Goal: Share content: Share content

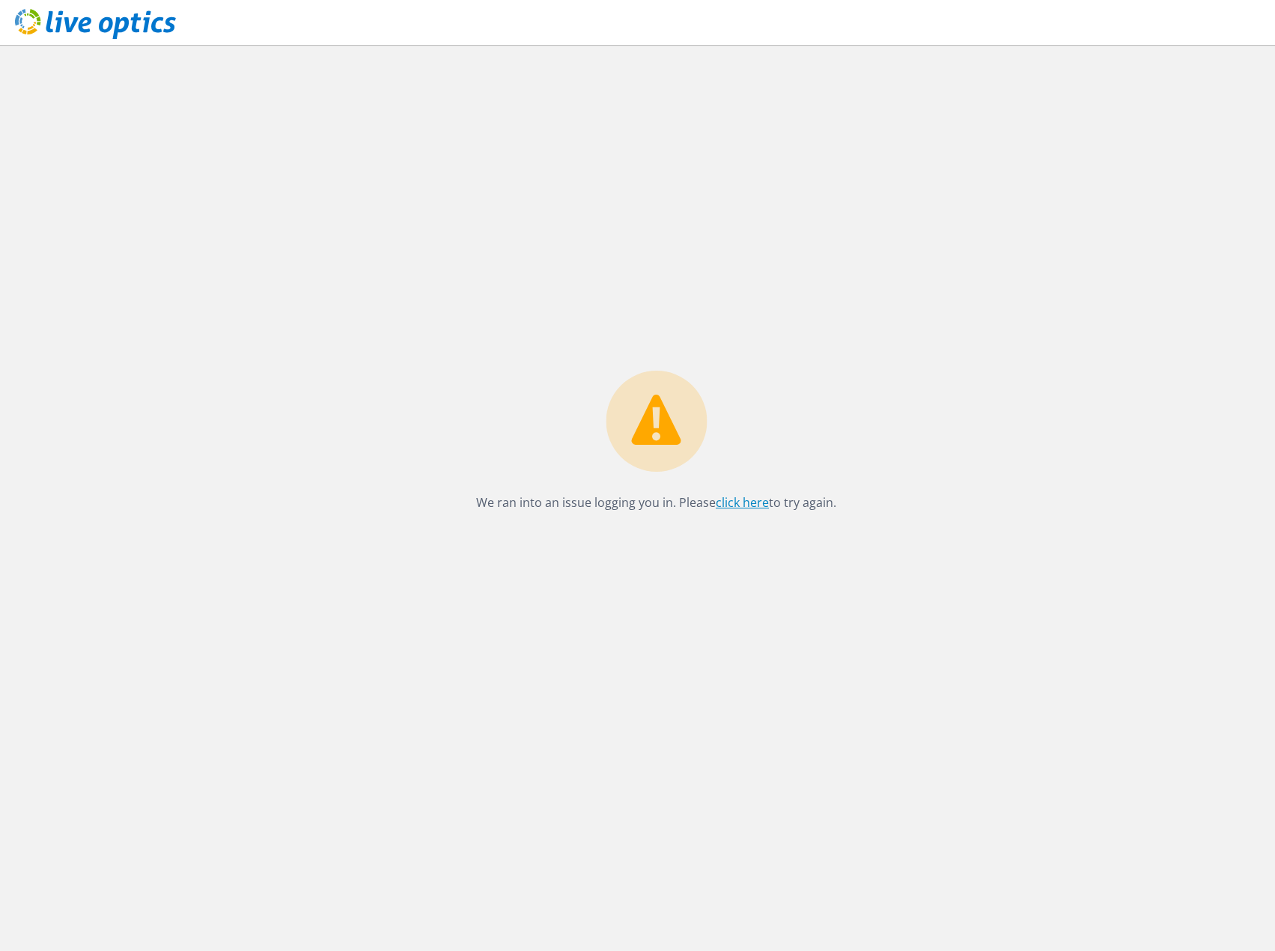
click at [727, 500] on link "click here" at bounding box center [742, 502] width 53 height 16
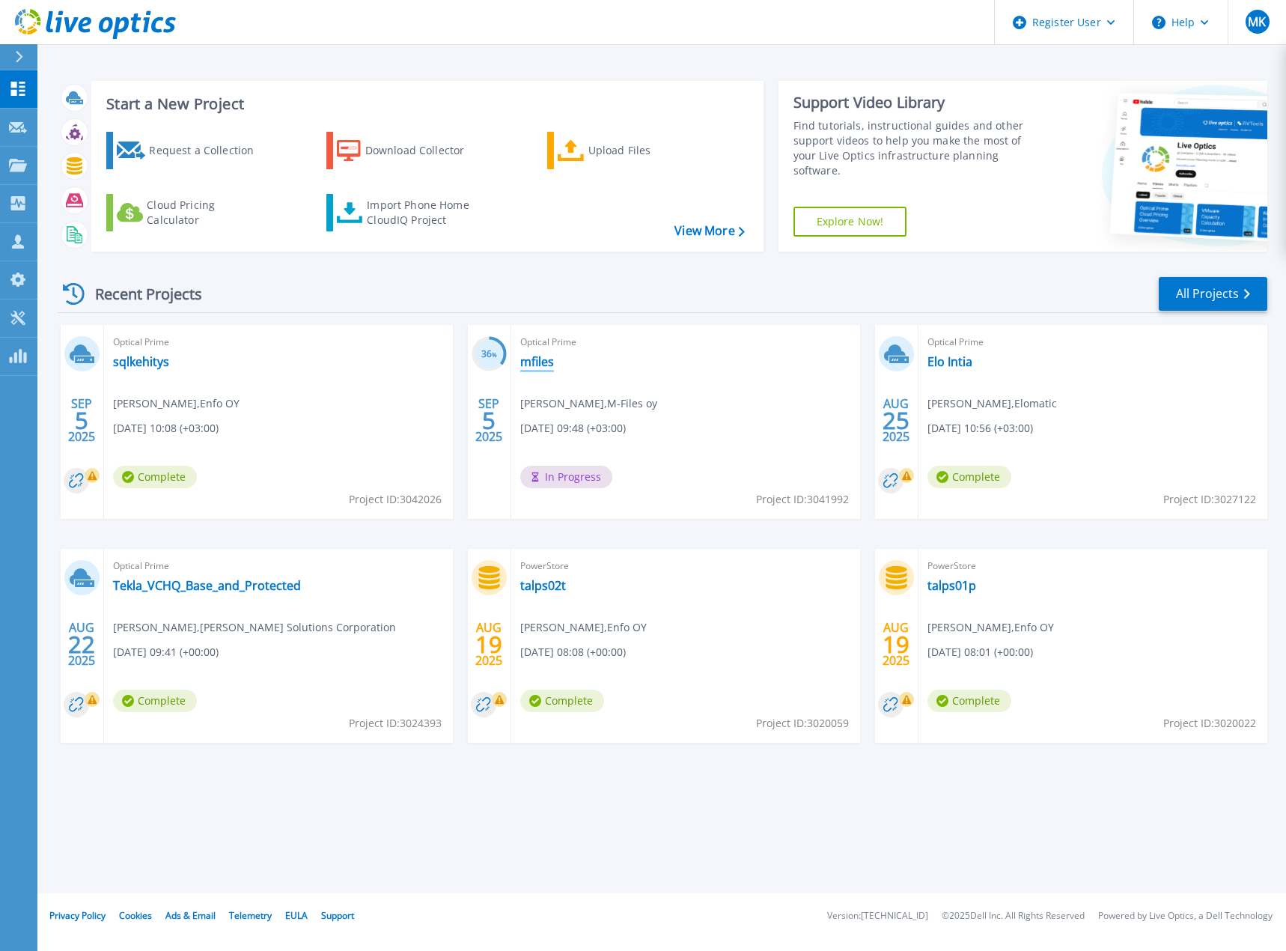
click at [541, 360] on link "mfiles" at bounding box center [537, 361] width 34 height 15
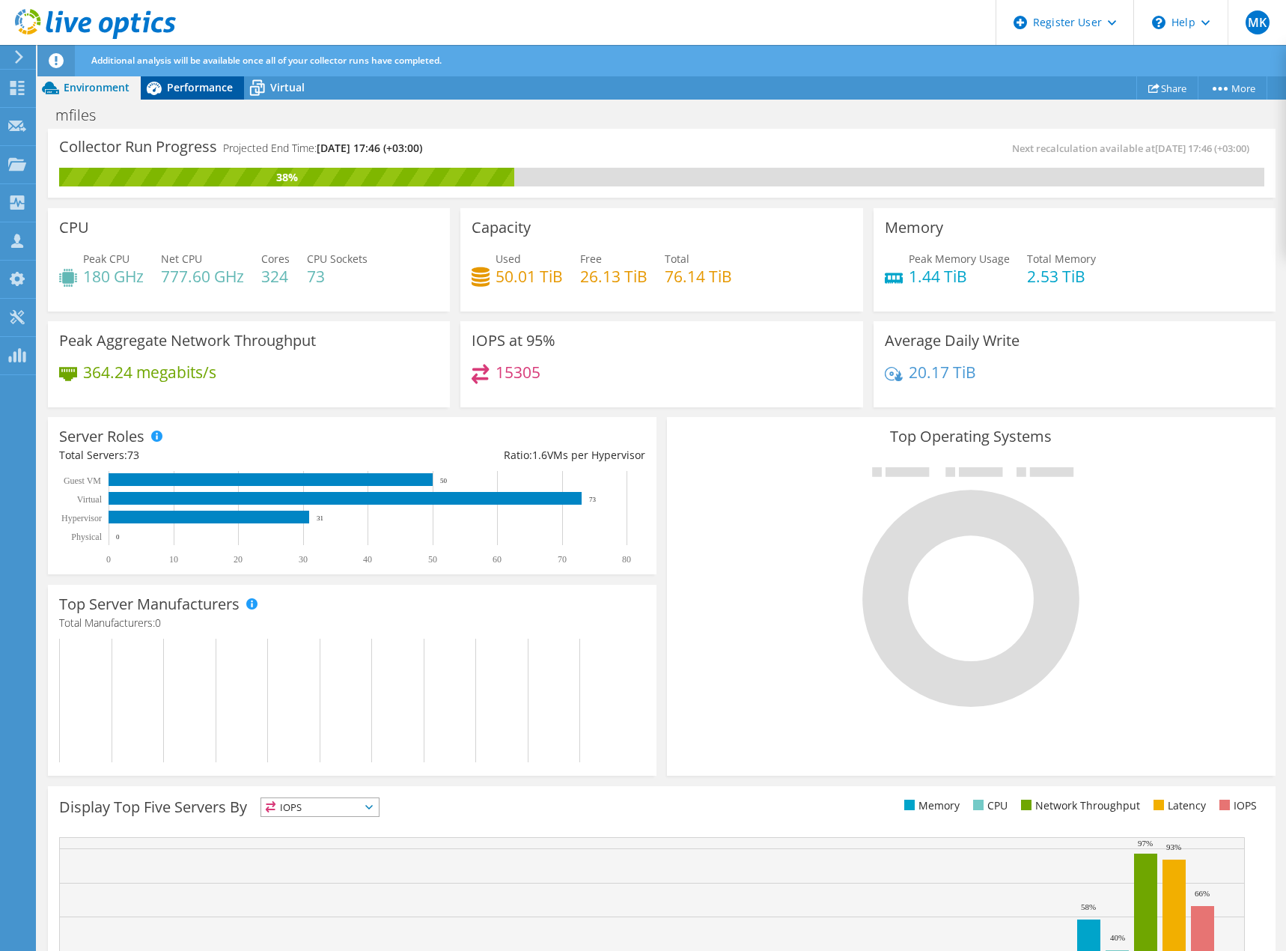
click at [198, 85] on span "Performance" at bounding box center [200, 87] width 66 height 14
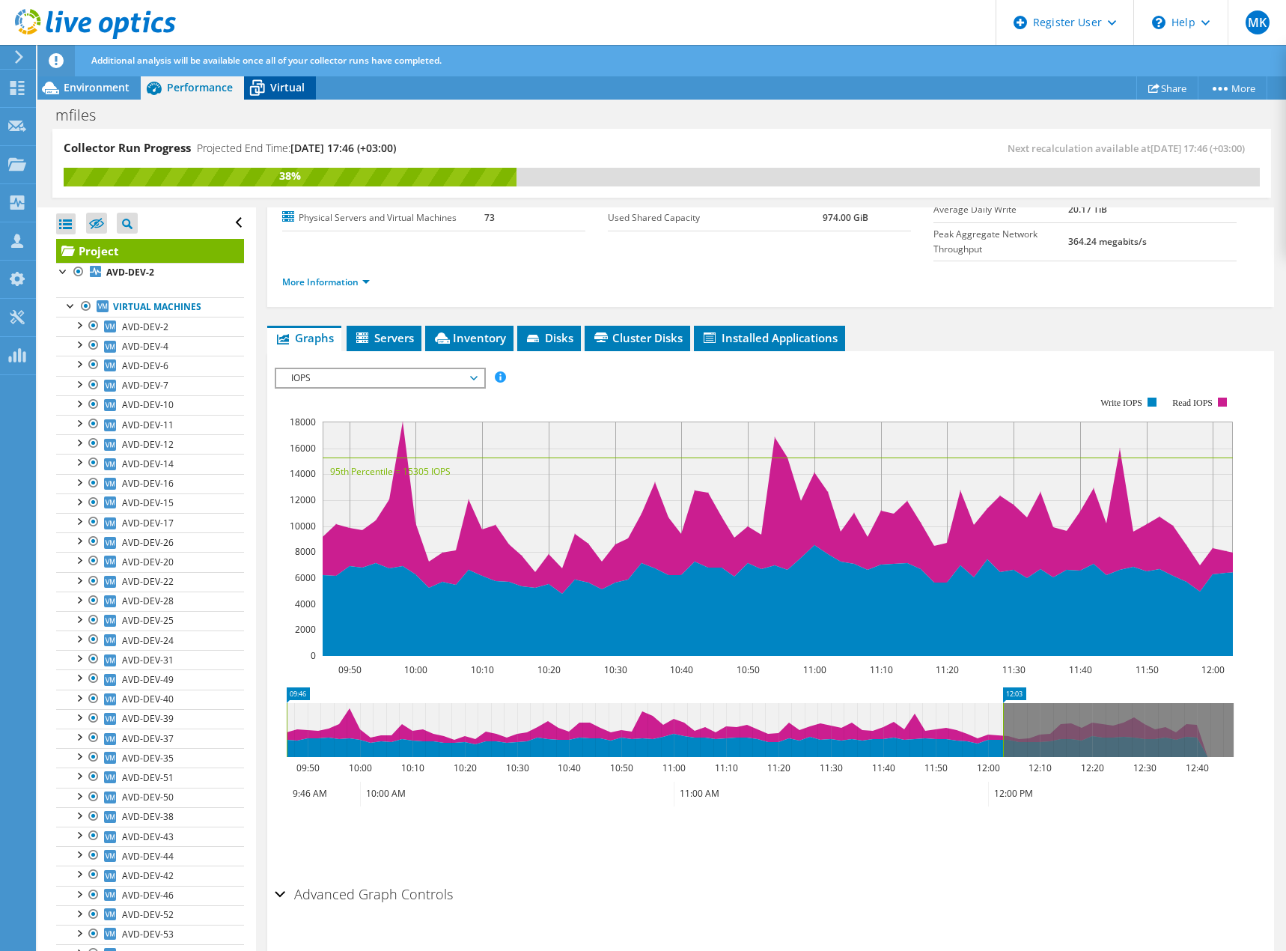
click at [287, 85] on span "Virtual" at bounding box center [287, 87] width 34 height 14
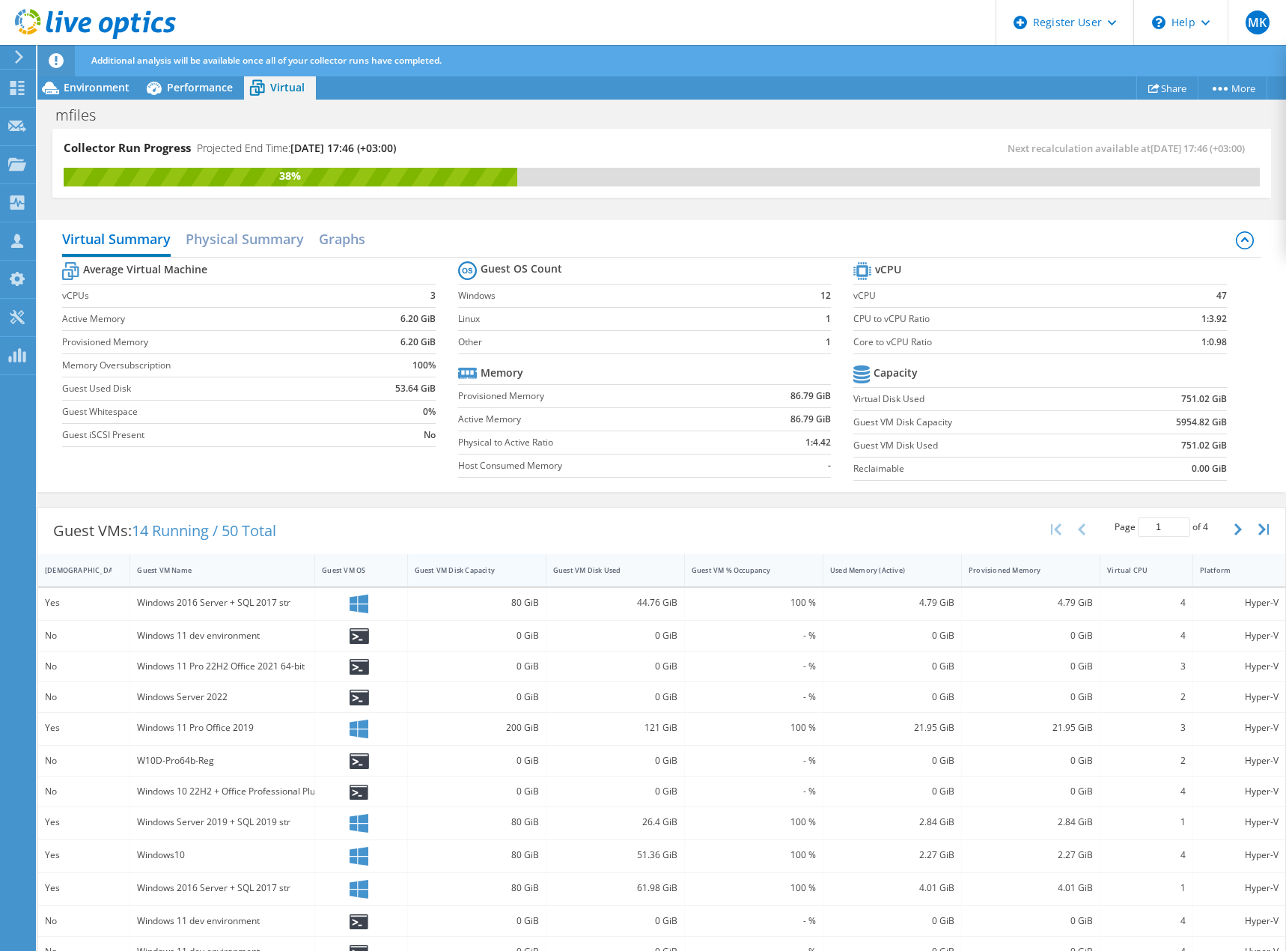
click at [490, 570] on div "Guest VM Disk Capacity" at bounding box center [468, 570] width 106 height 10
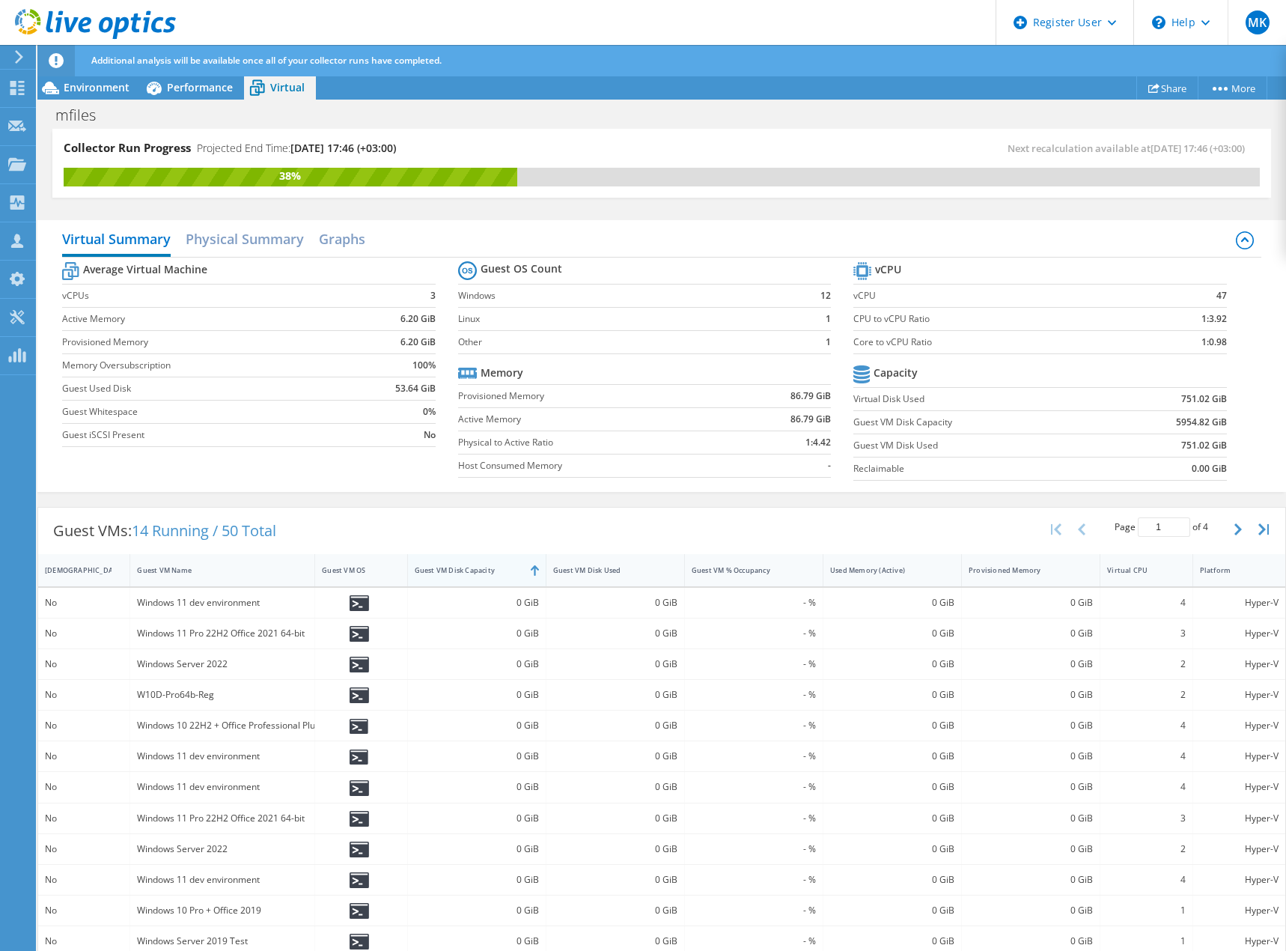
click at [490, 570] on div "Guest VM Disk Capacity" at bounding box center [468, 570] width 106 height 10
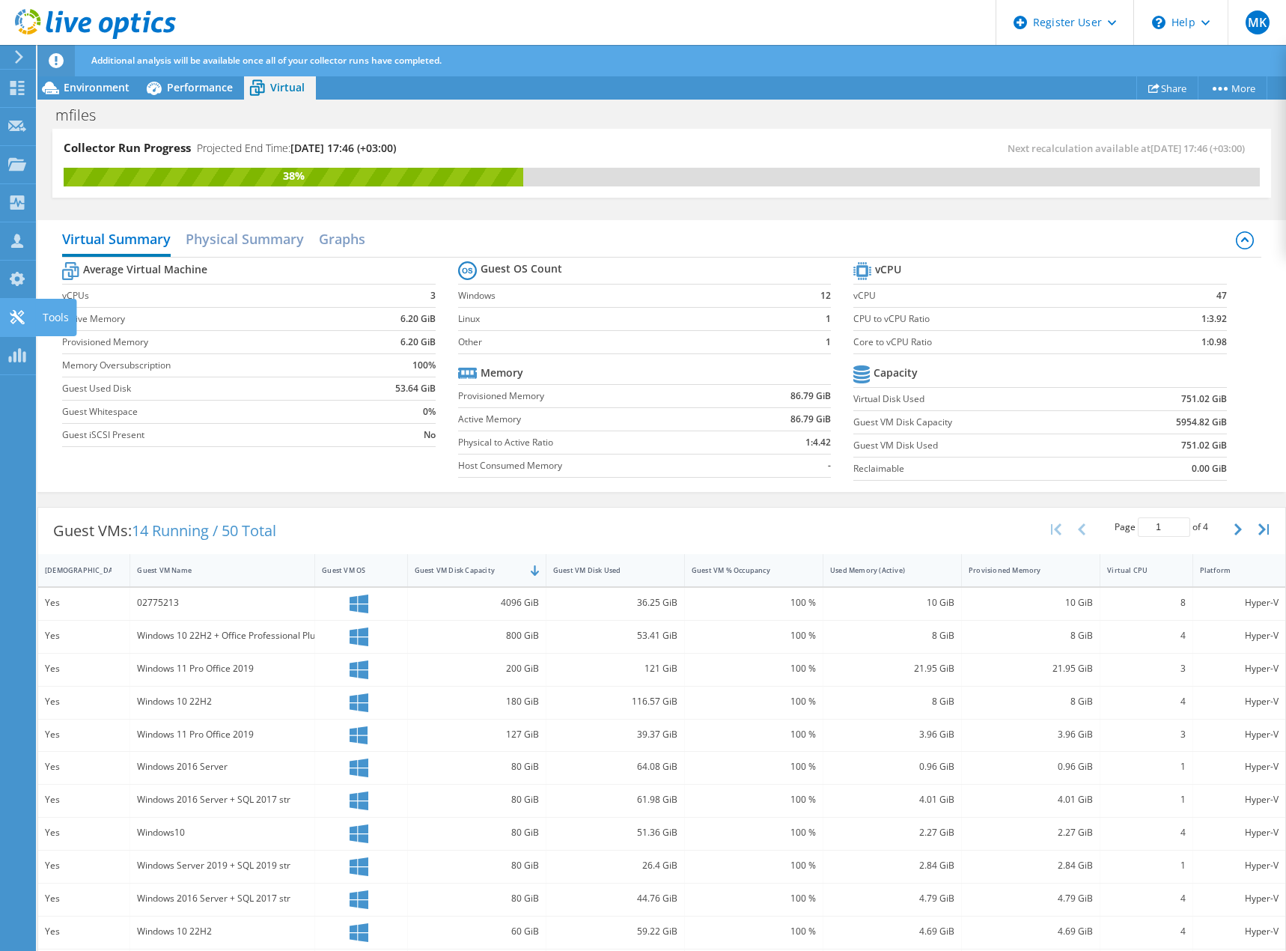
click at [20, 318] on use at bounding box center [17, 317] width 14 height 14
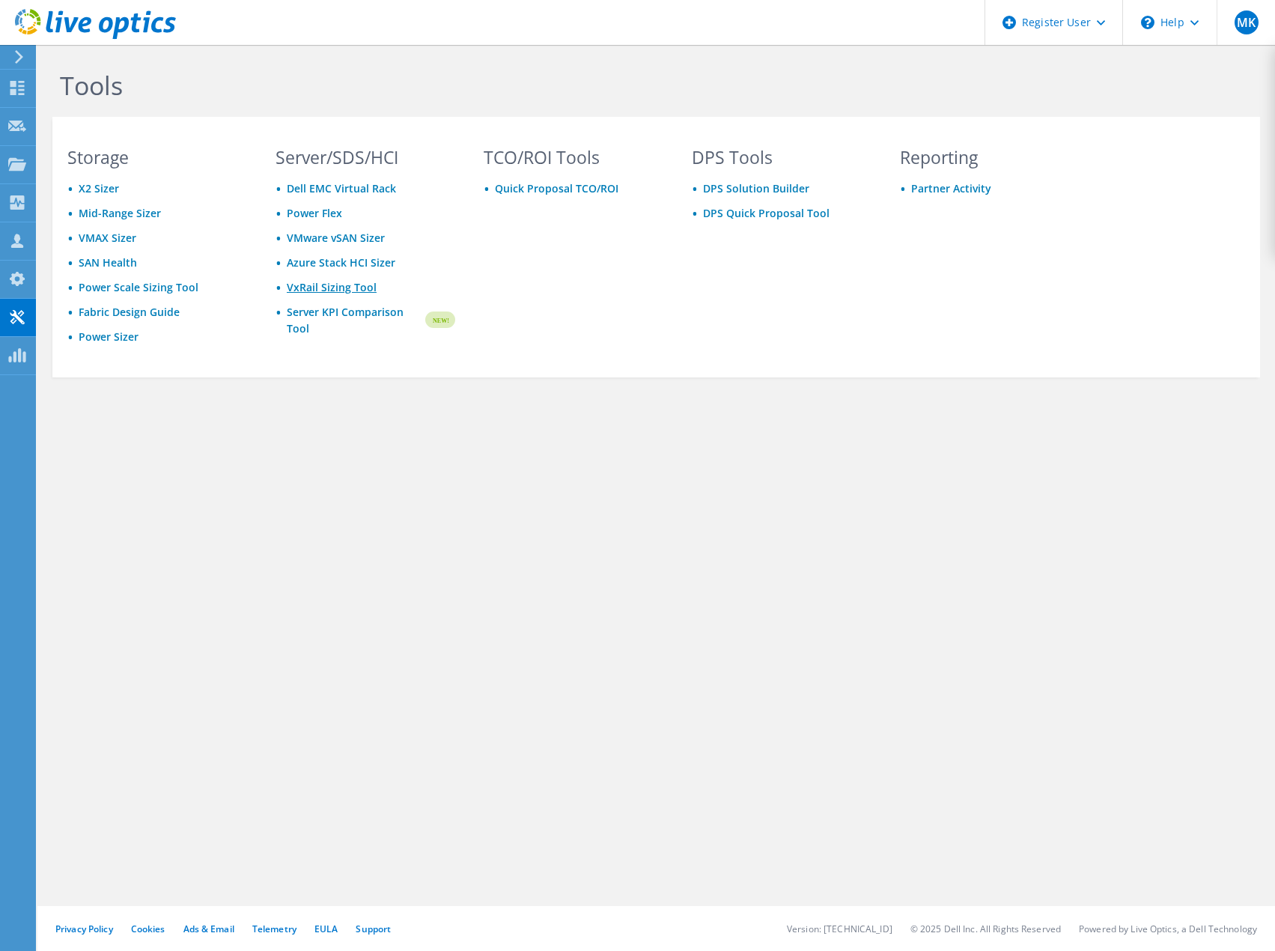
click at [328, 284] on link "VxRail Sizing Tool" at bounding box center [332, 287] width 90 height 14
click at [83, 22] on icon at bounding box center [95, 24] width 161 height 31
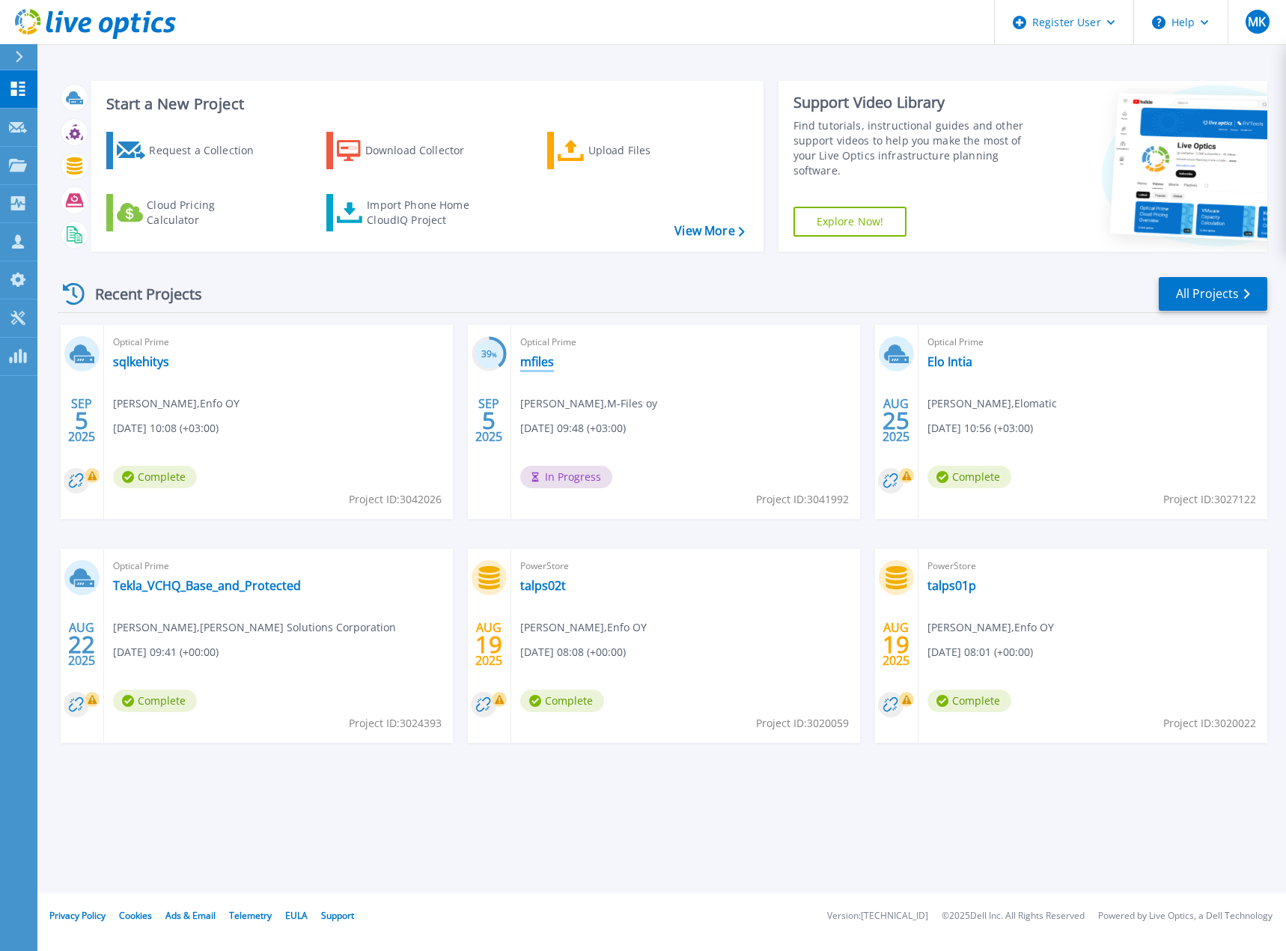
click at [534, 359] on link "mfiles" at bounding box center [537, 361] width 34 height 15
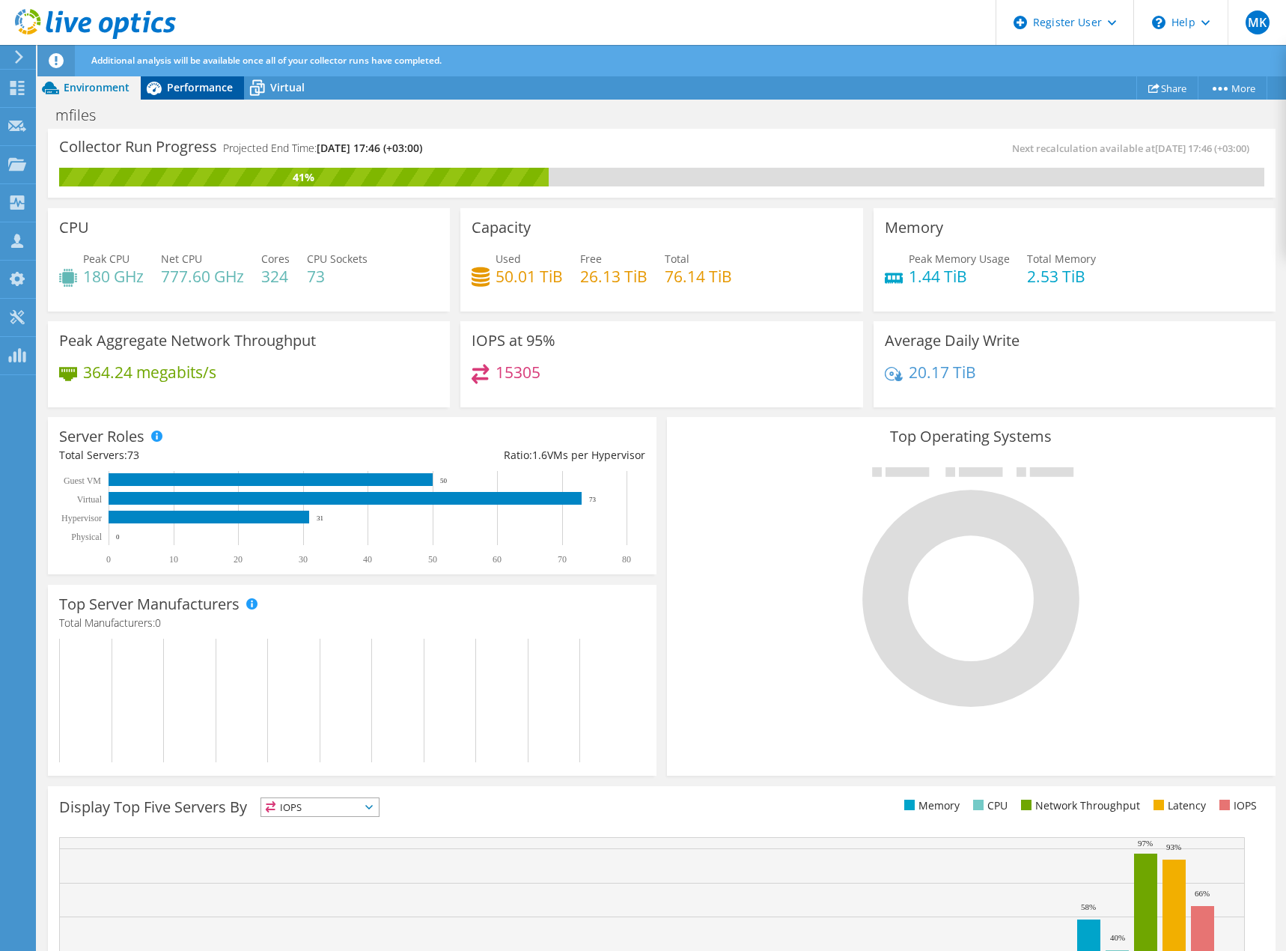
click at [198, 86] on span "Performance" at bounding box center [200, 87] width 66 height 14
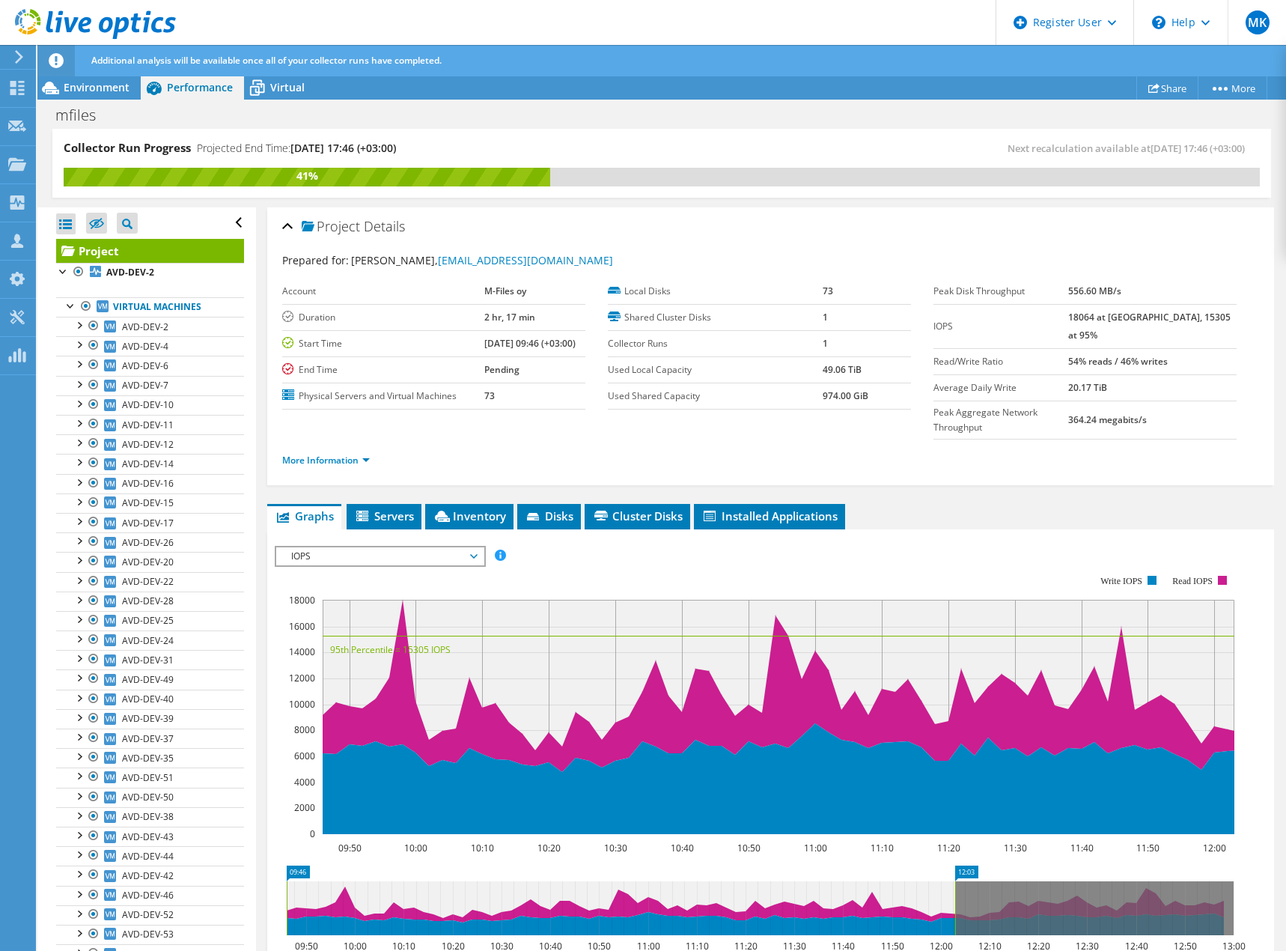
click at [419, 547] on span "IOPS" at bounding box center [380, 556] width 192 height 18
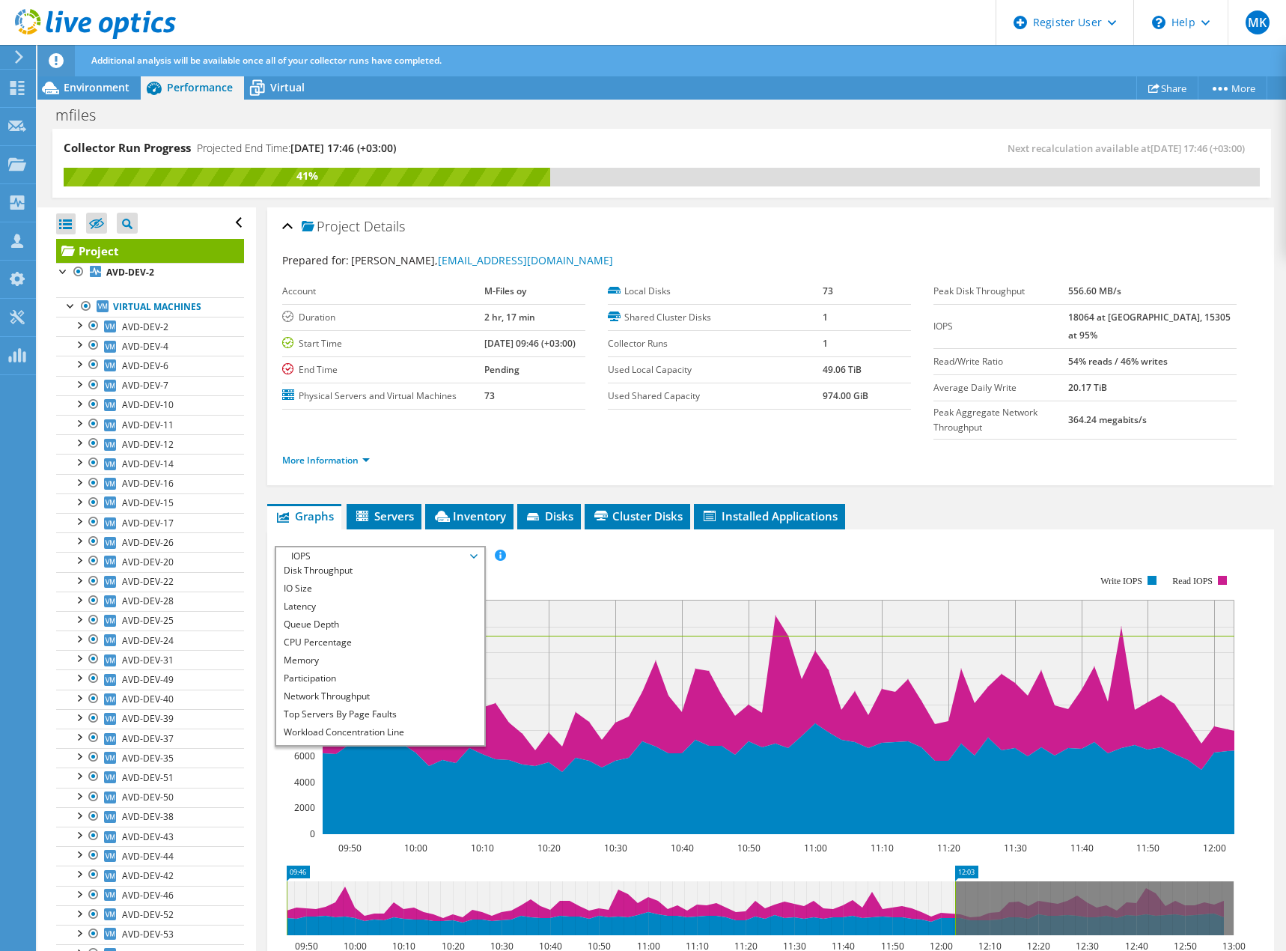
scroll to position [54, 0]
click at [325, 709] on li "Workload Concentration Bubble" at bounding box center [379, 718] width 207 height 18
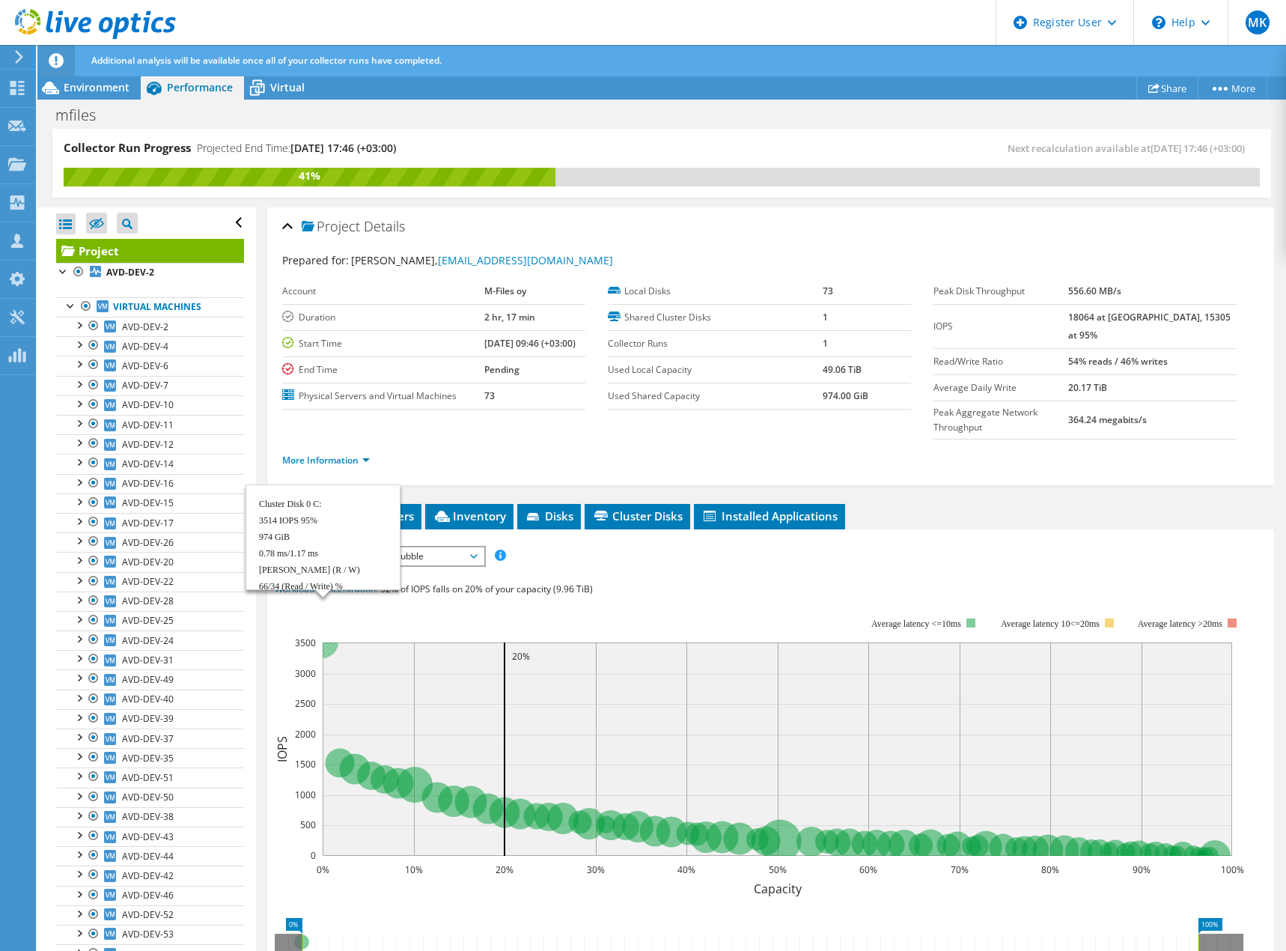
click at [330, 627] on circle at bounding box center [322, 642] width 31 height 31
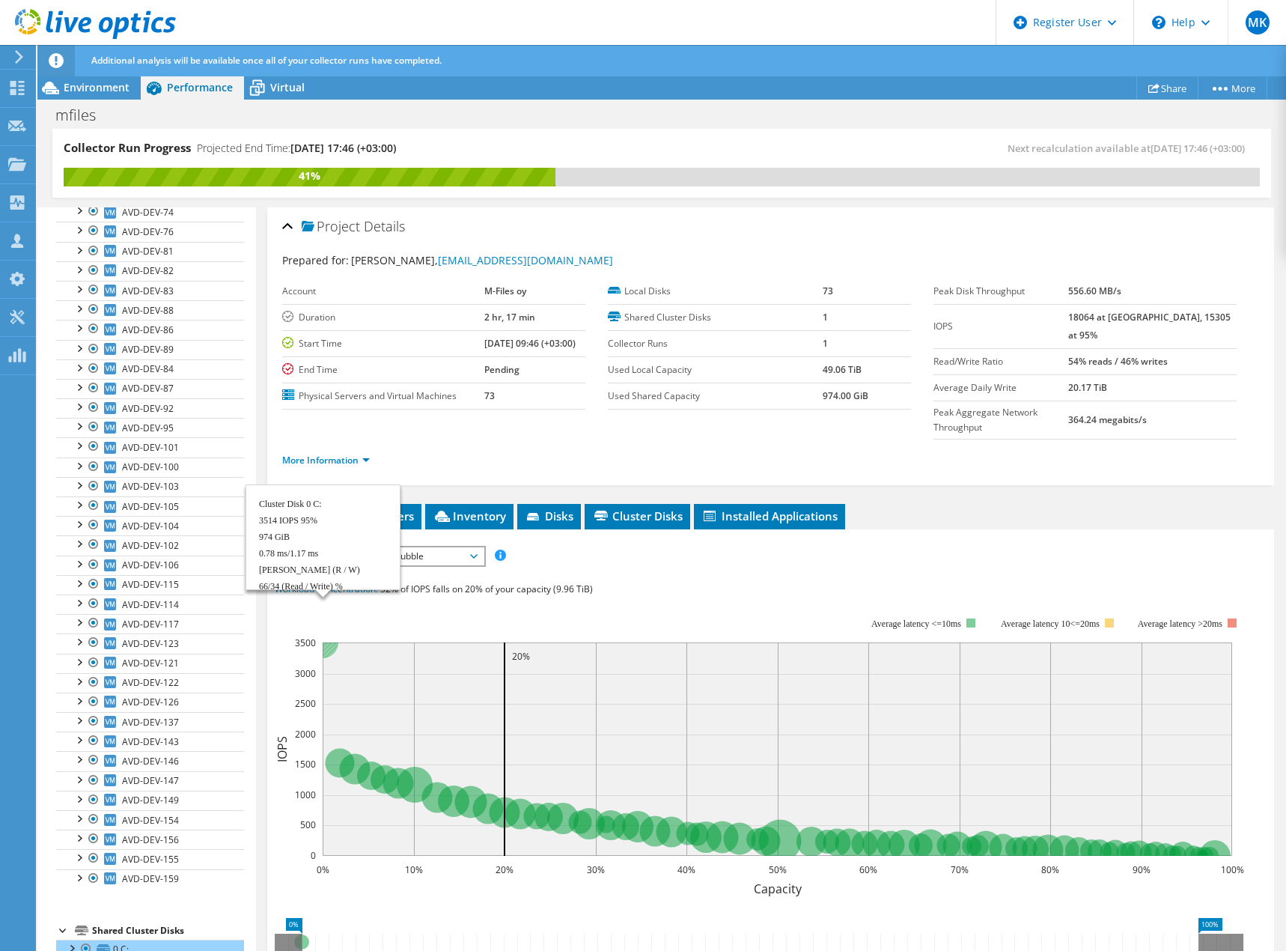
scroll to position [884, 0]
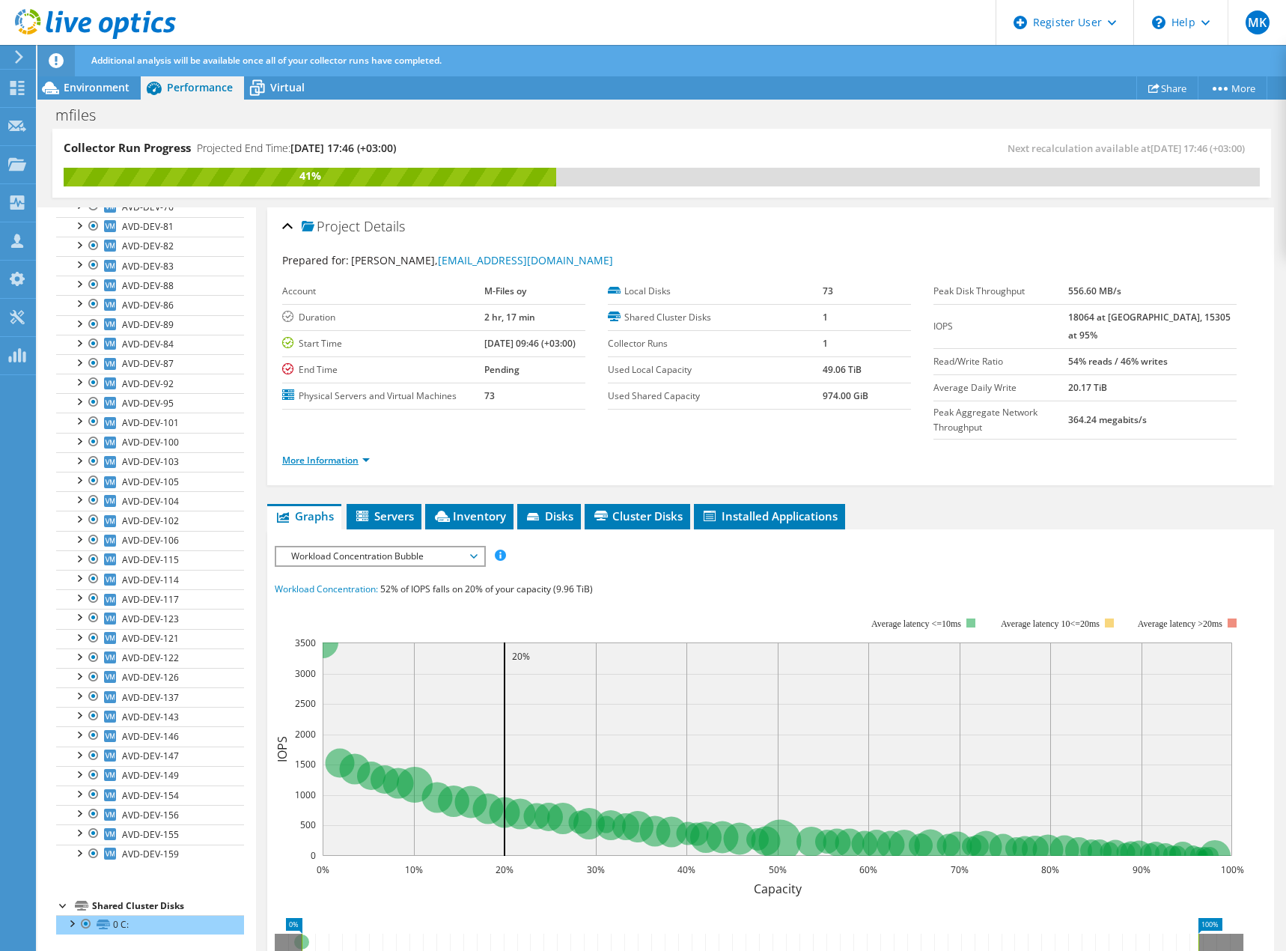
click at [334, 454] on link "More Information" at bounding box center [326, 460] width 88 height 13
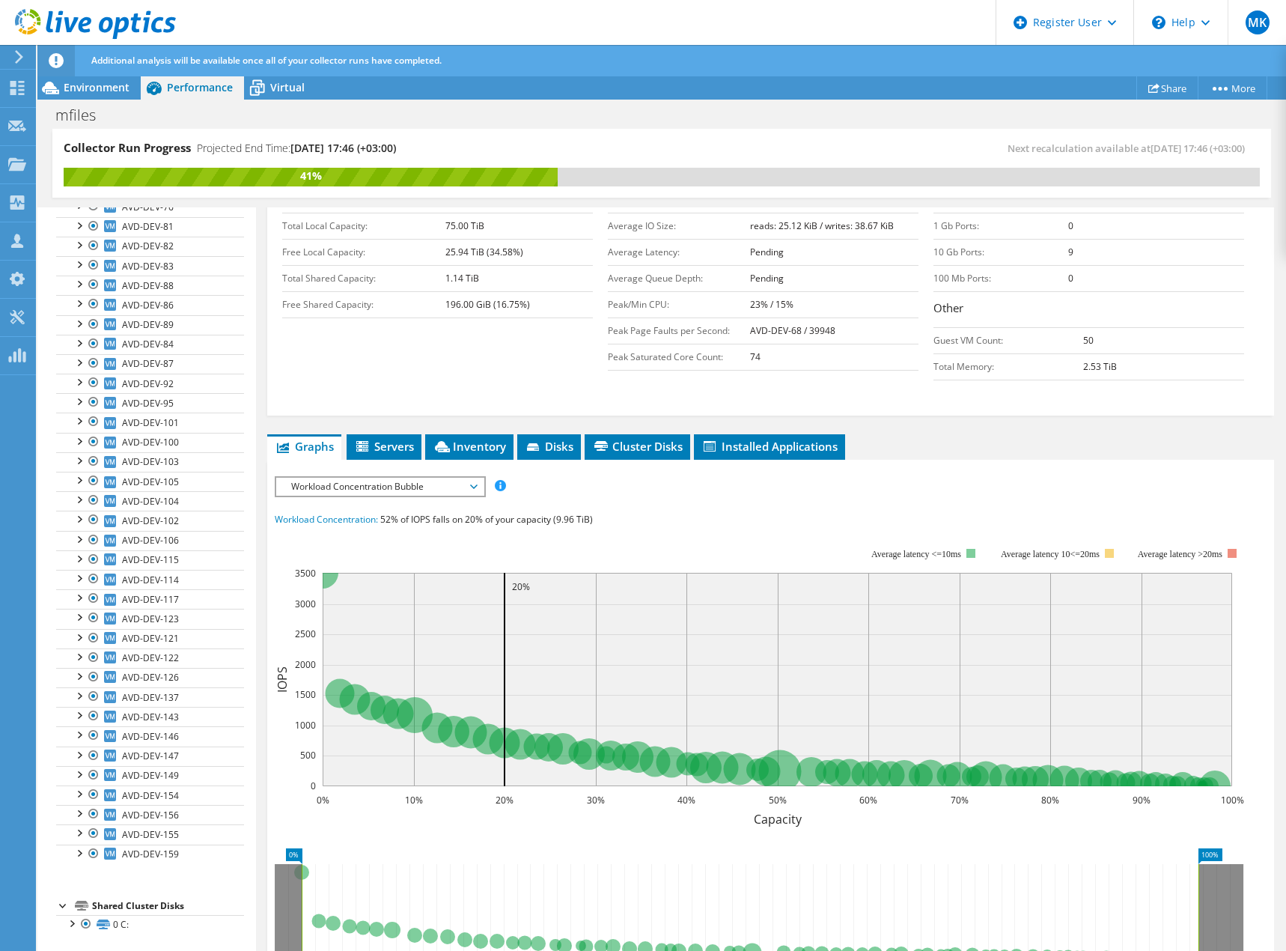
scroll to position [299, 0]
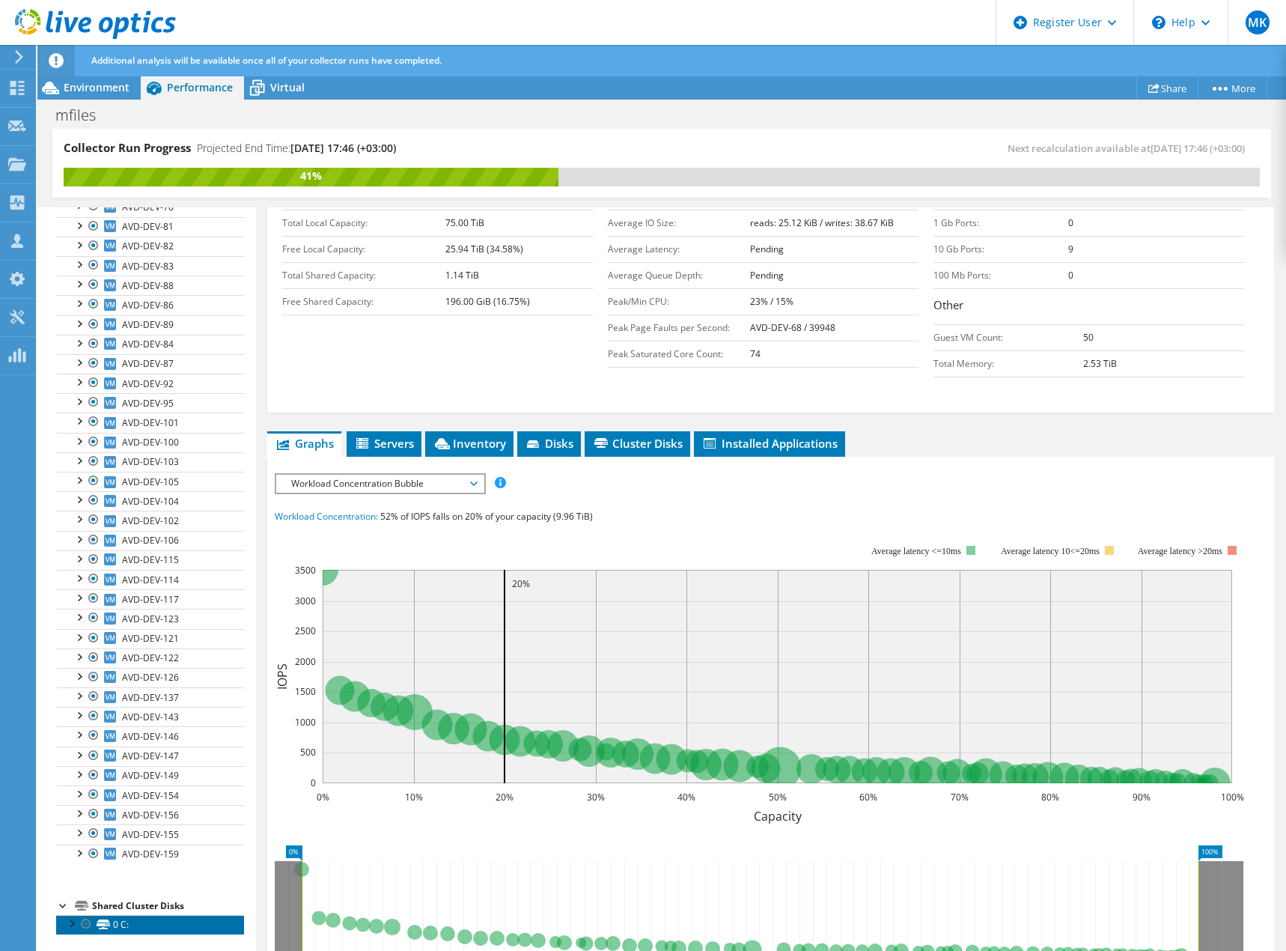
click at [124, 925] on link "0 C:" at bounding box center [150, 924] width 188 height 19
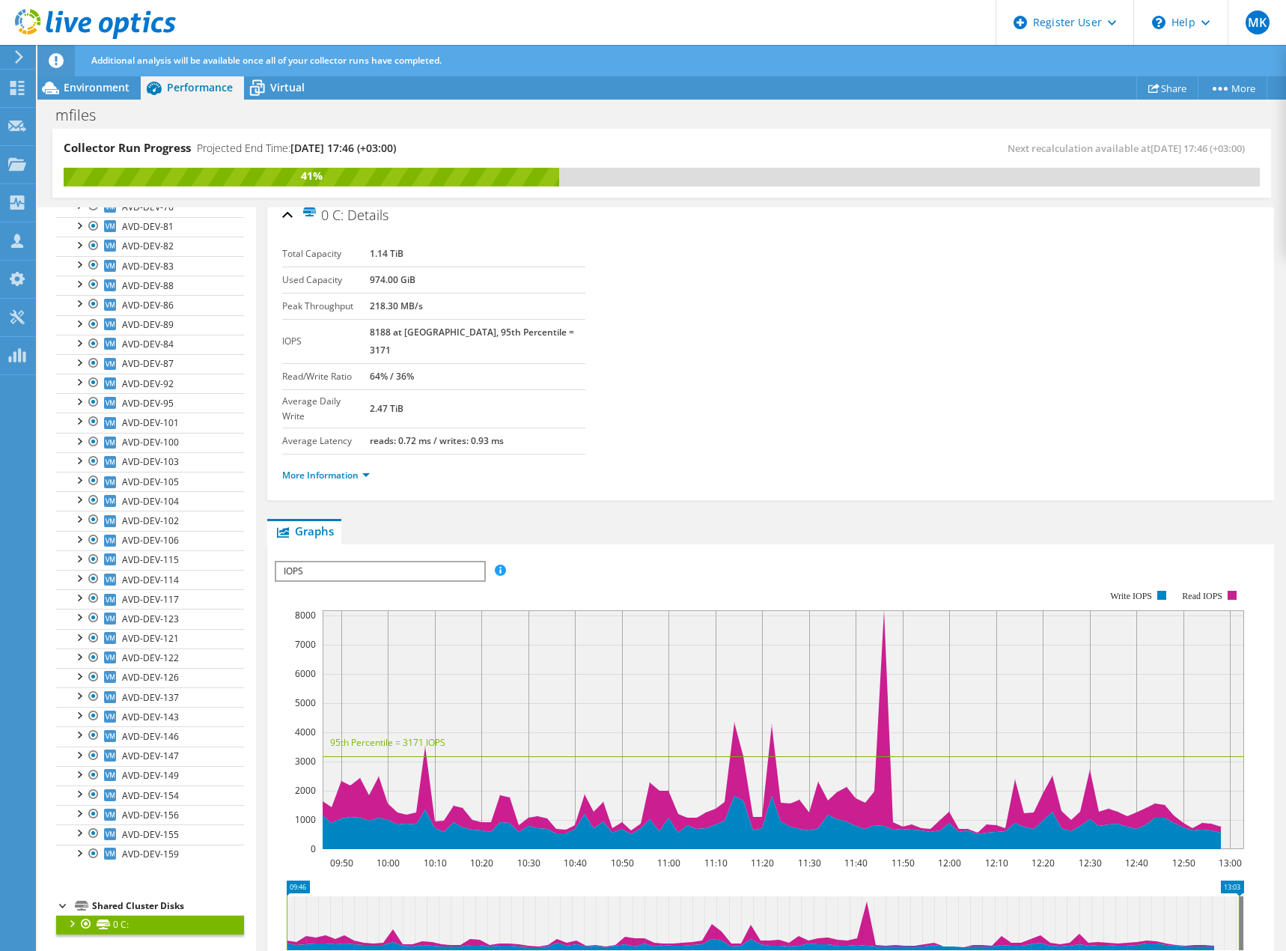
scroll to position [0, 0]
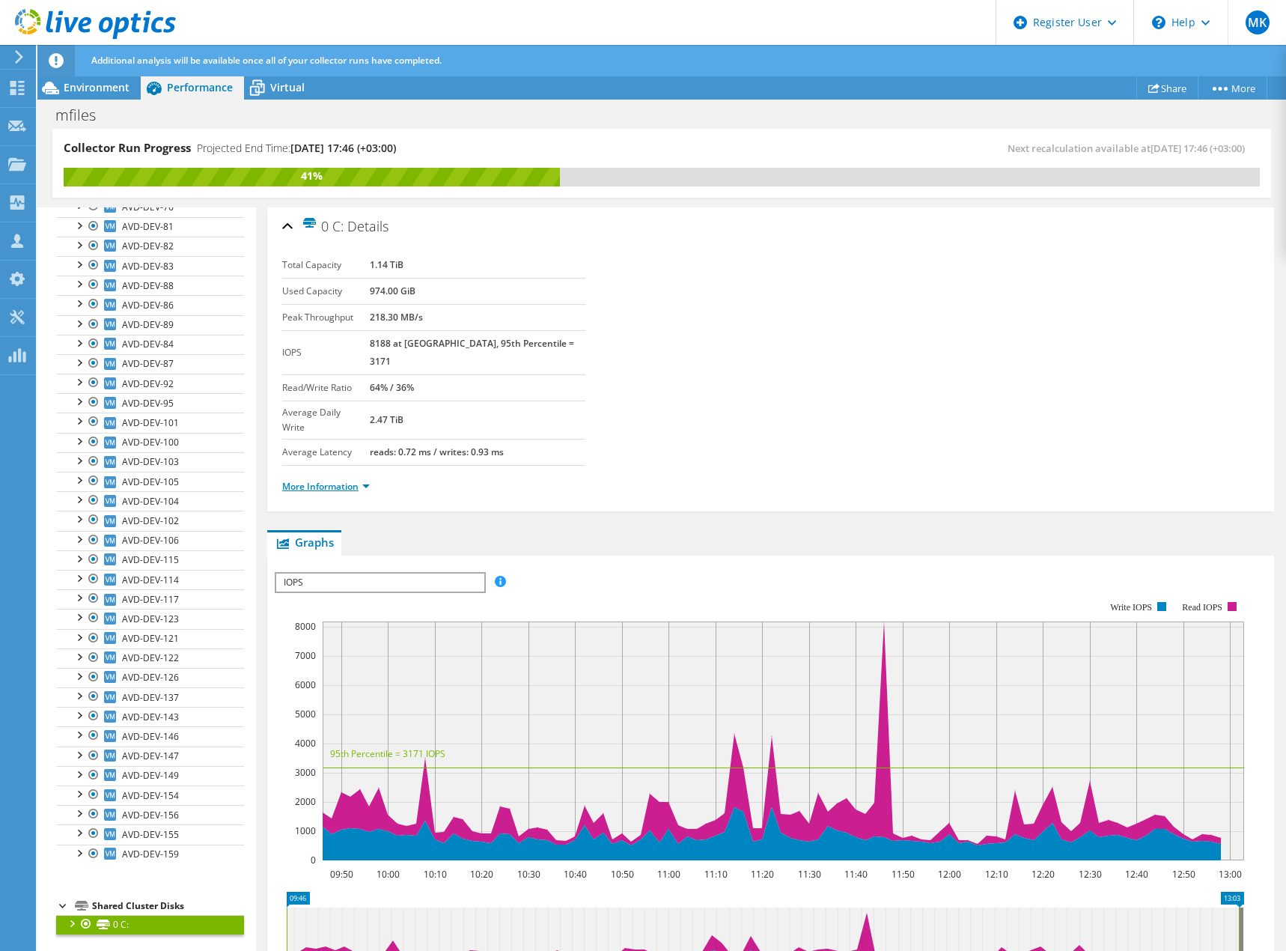
click at [352, 480] on link "More Information" at bounding box center [326, 486] width 88 height 13
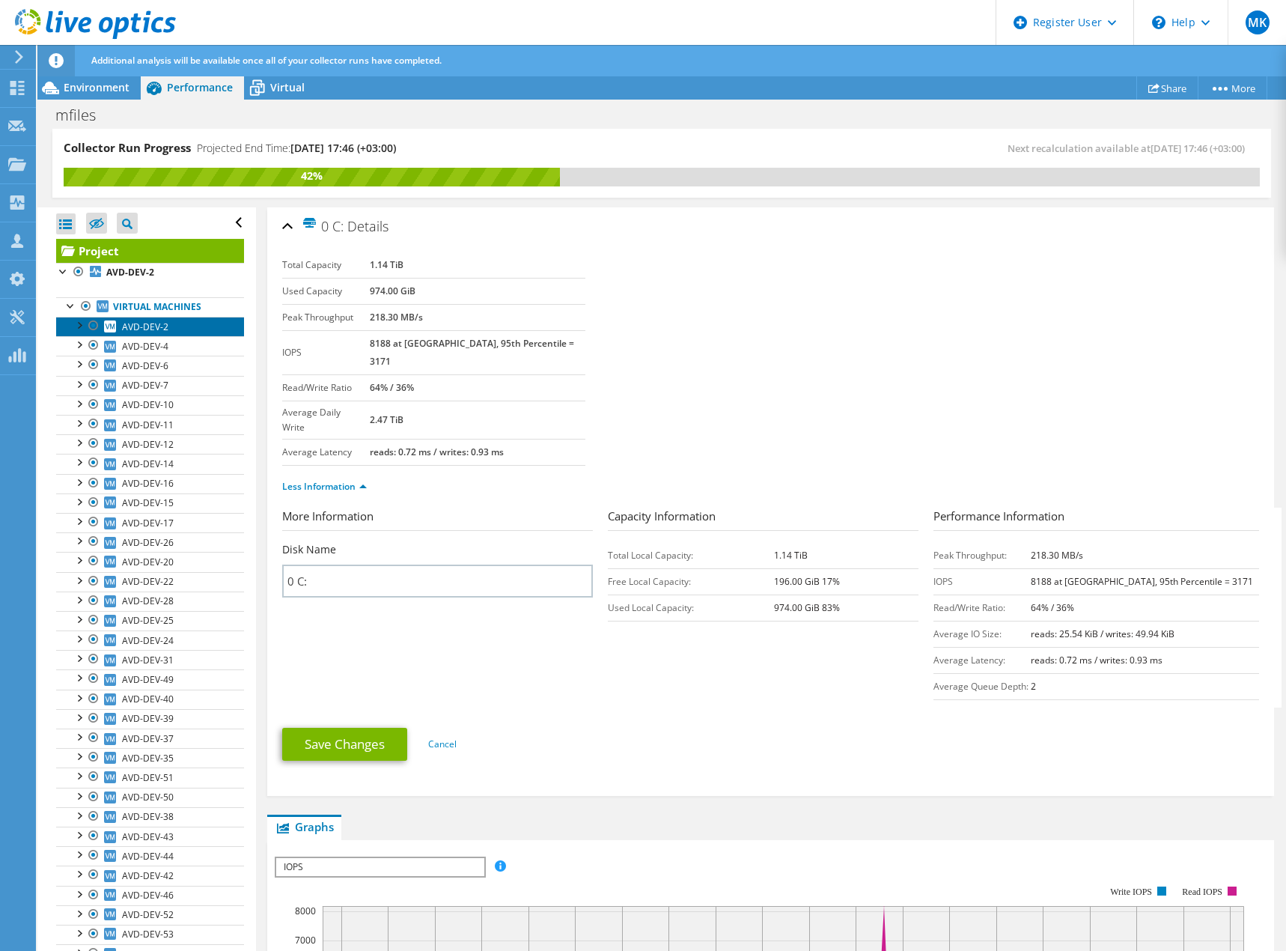
click at [148, 323] on span "AVD-DEV-2" at bounding box center [145, 326] width 46 height 13
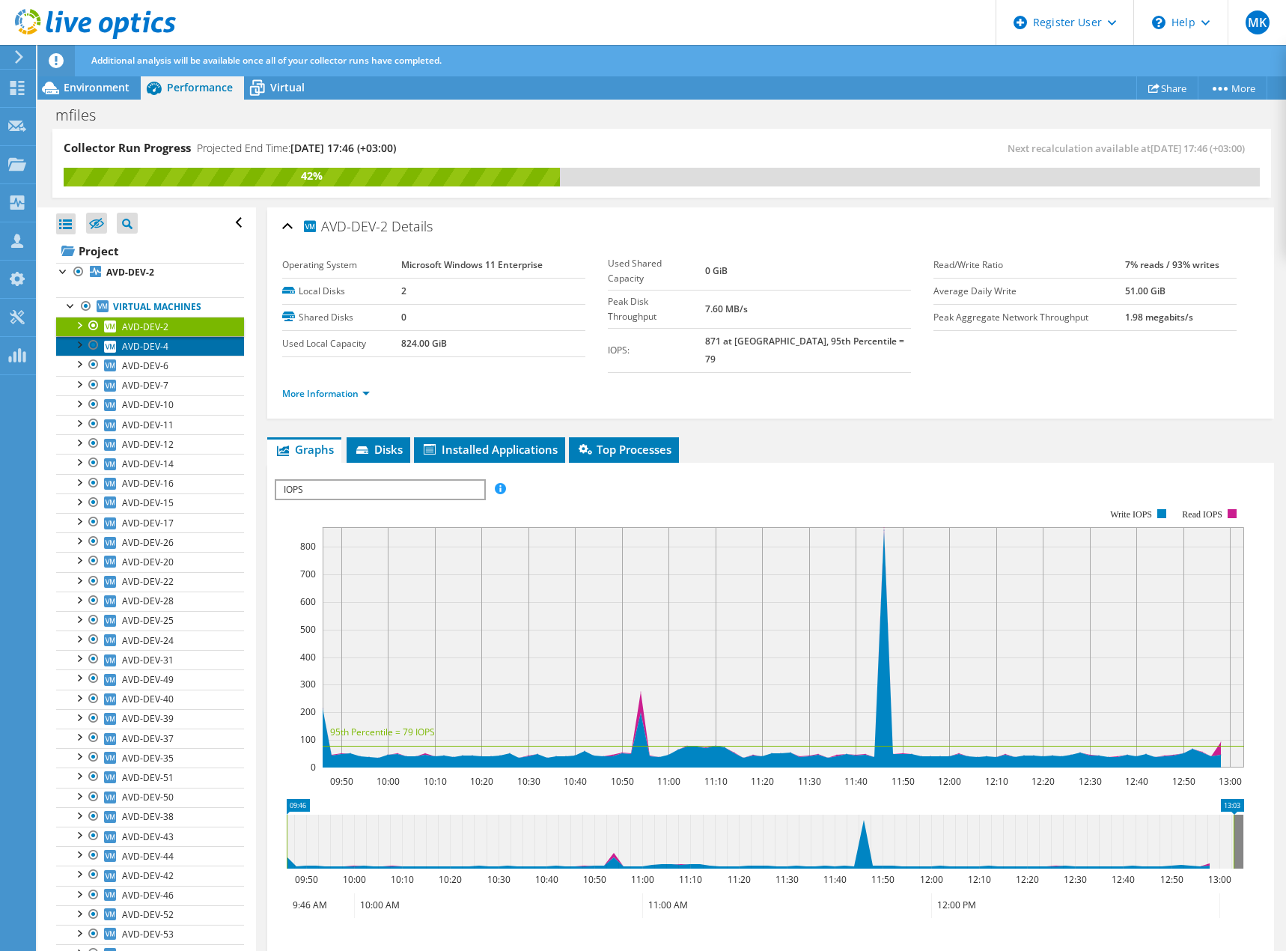
click at [148, 347] on span "AVD-DEV-4" at bounding box center [145, 346] width 46 height 13
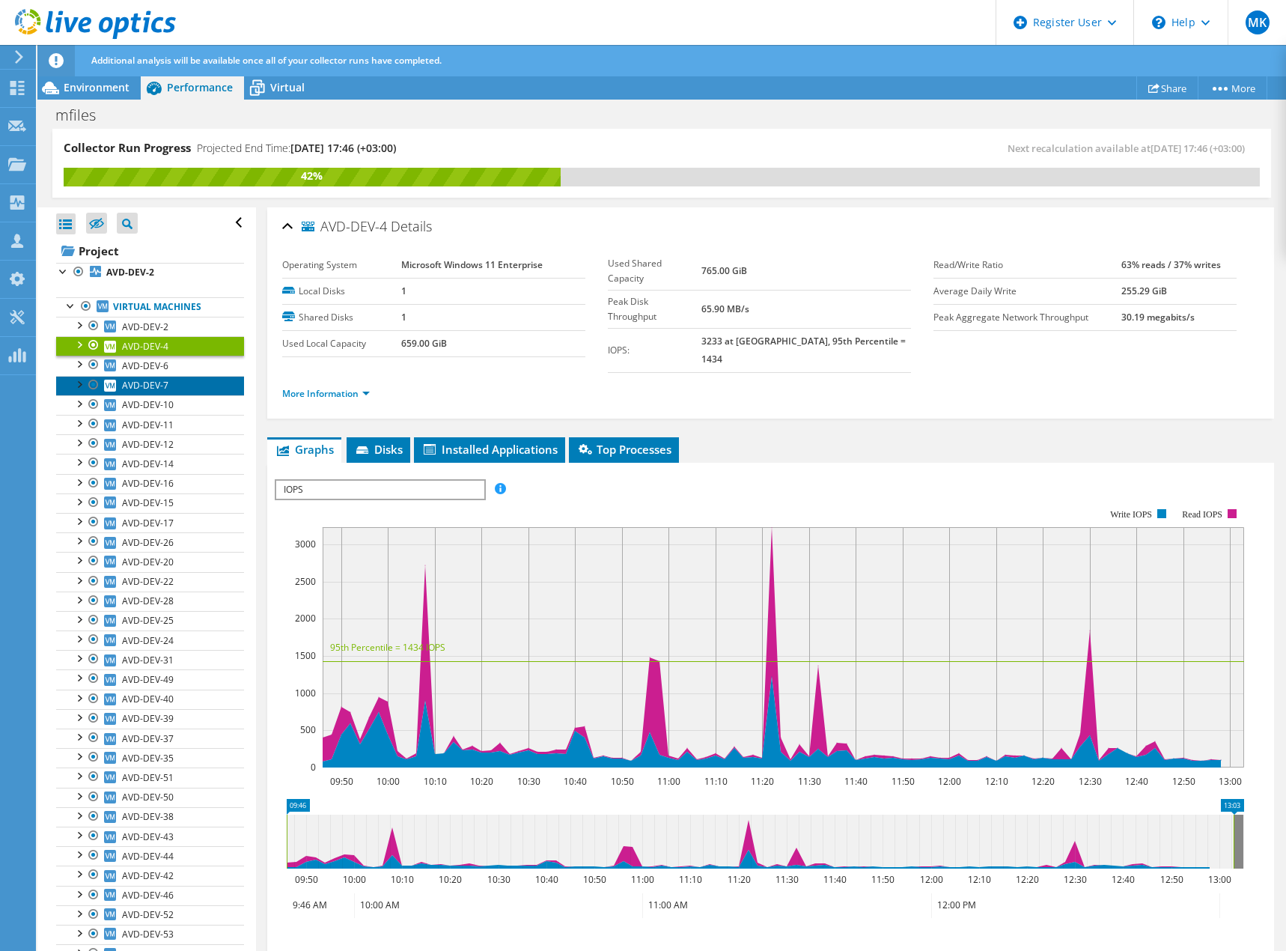
click at [144, 383] on span "AVD-DEV-7" at bounding box center [145, 385] width 46 height 13
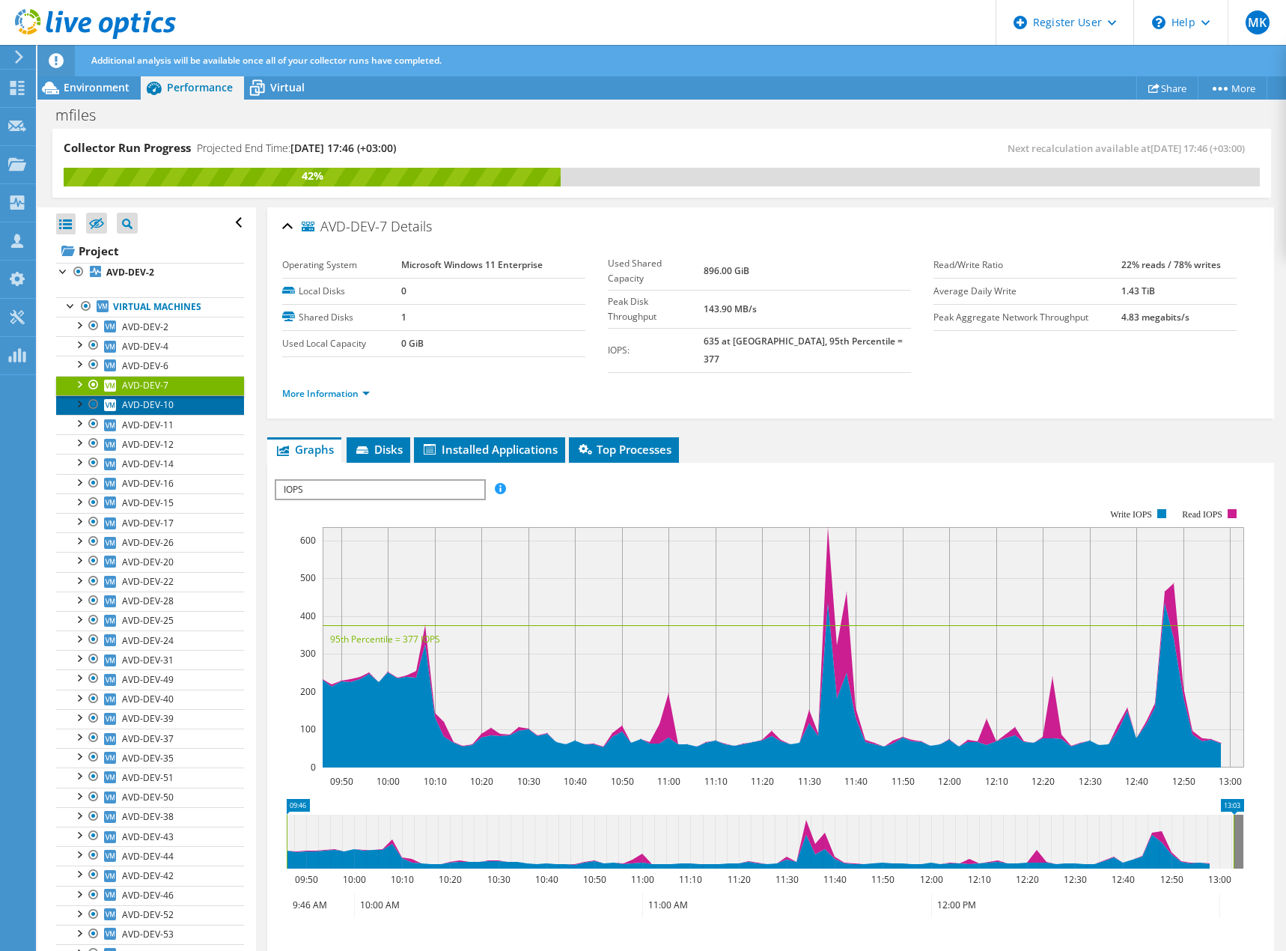
click at [151, 407] on span "AVD-DEV-10" at bounding box center [148, 404] width 52 height 13
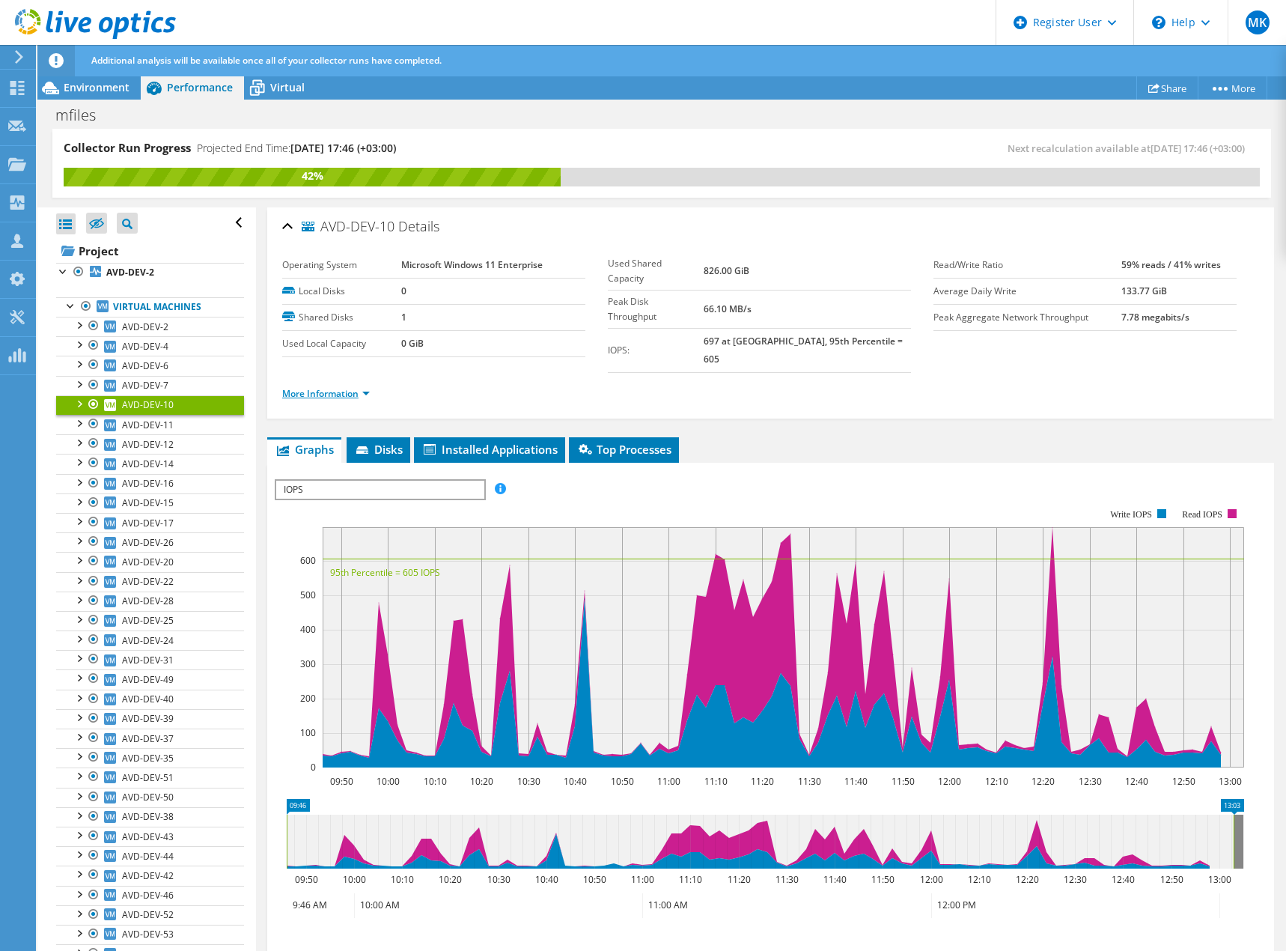
click at [300, 387] on link "More Information" at bounding box center [326, 393] width 88 height 13
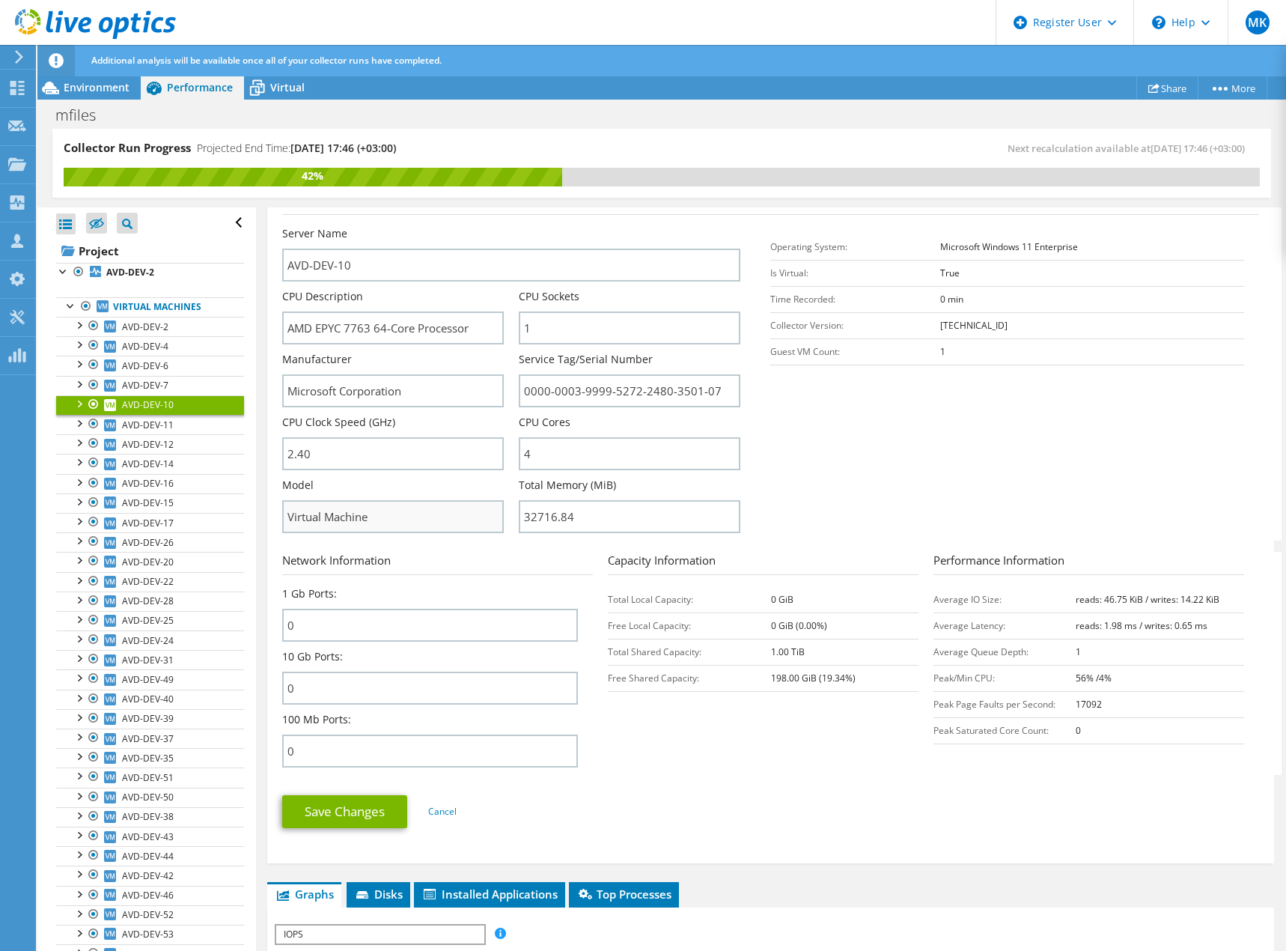
scroll to position [299, 0]
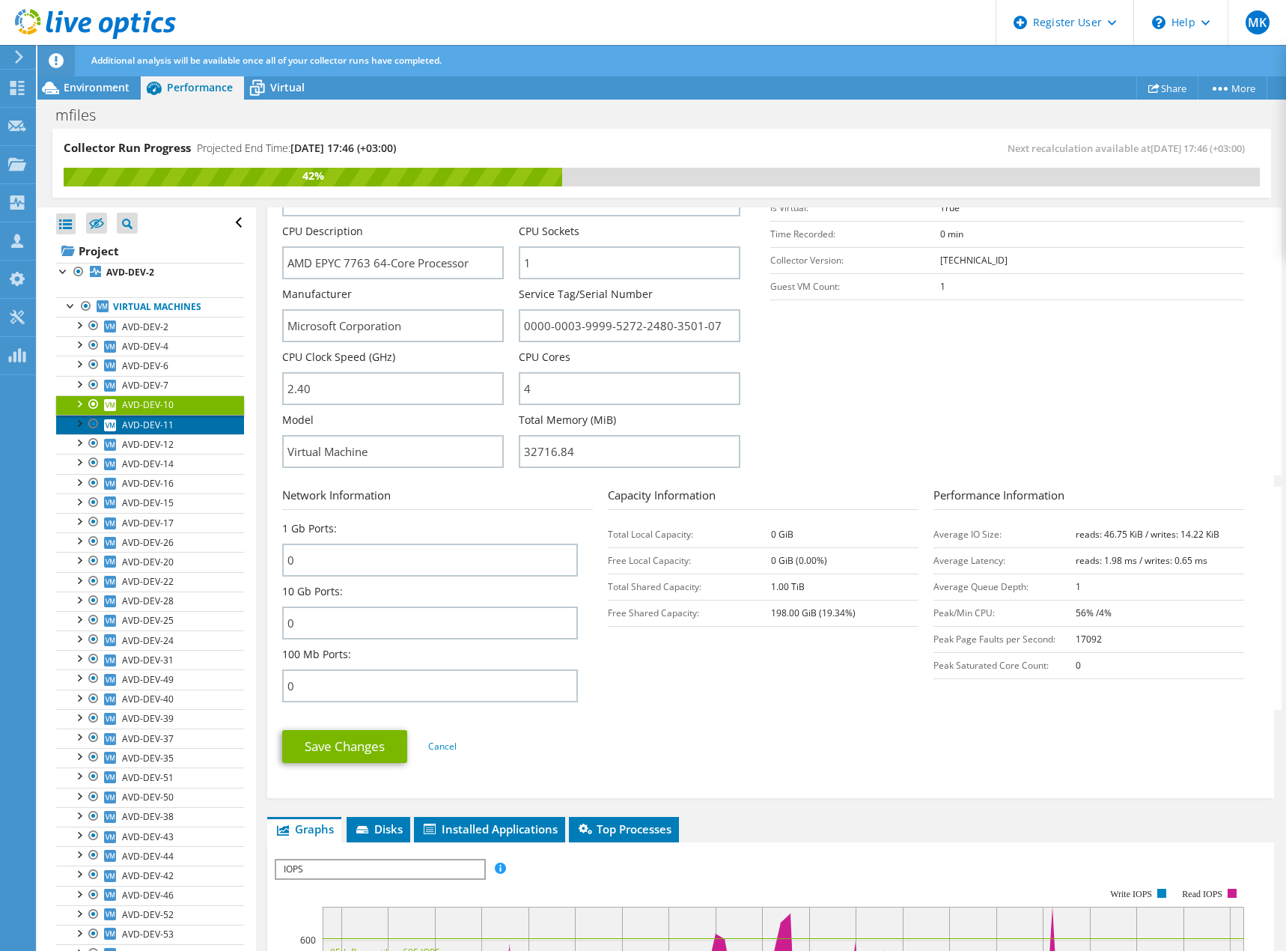
click at [156, 424] on span "AVD-DEV-11" at bounding box center [148, 425] width 52 height 13
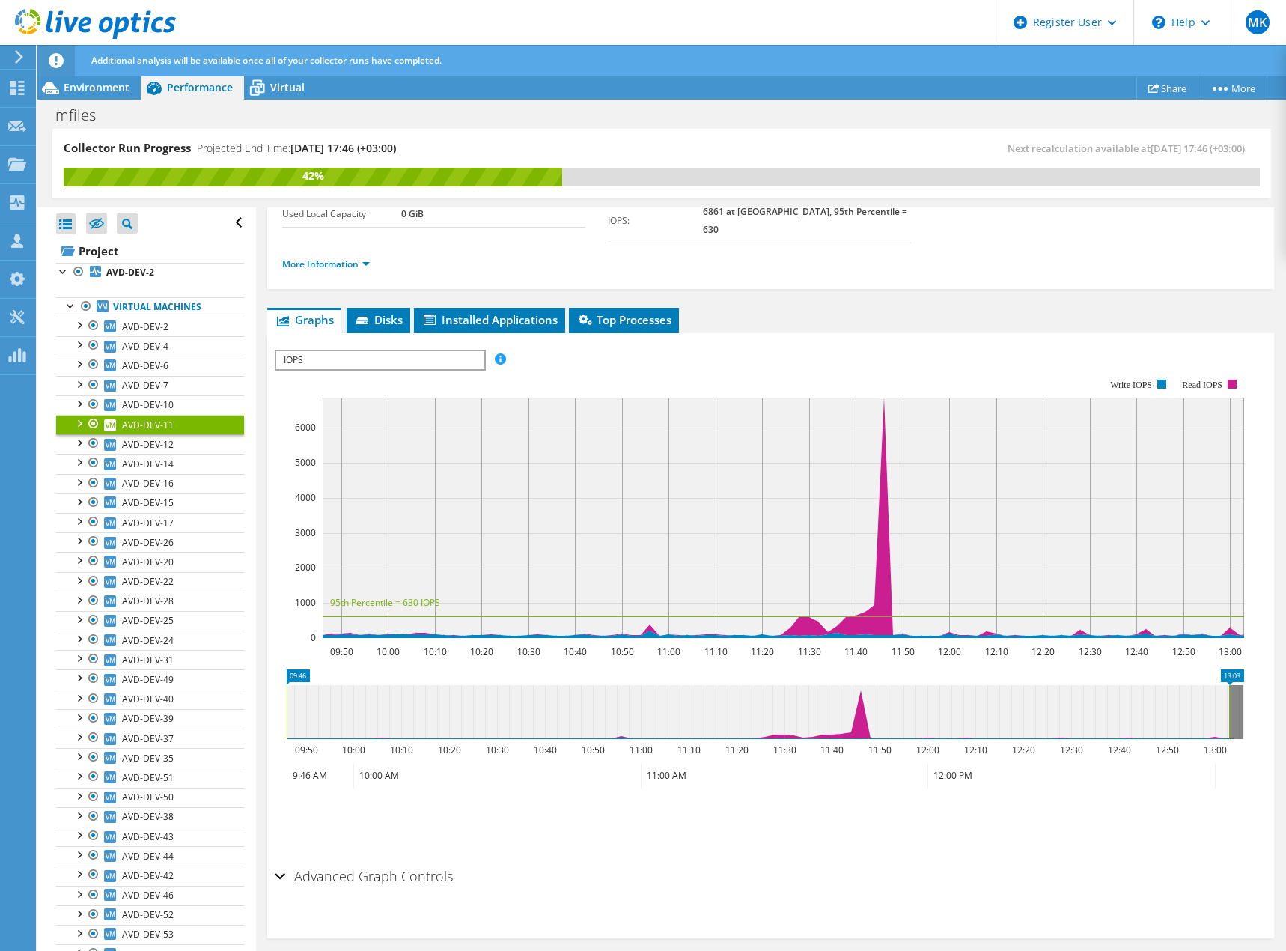
scroll to position [126, 0]
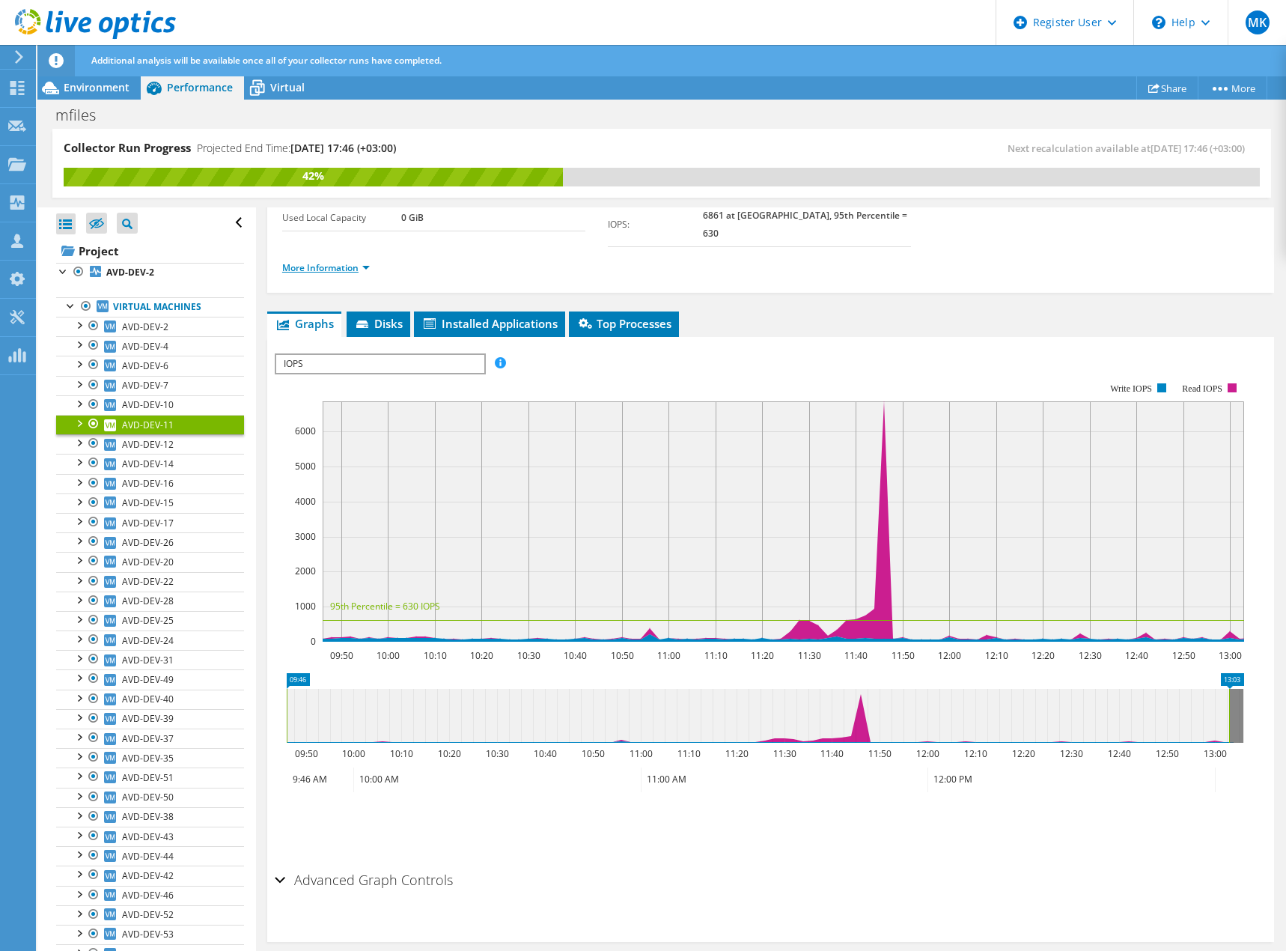
click at [297, 261] on link "More Information" at bounding box center [326, 267] width 88 height 13
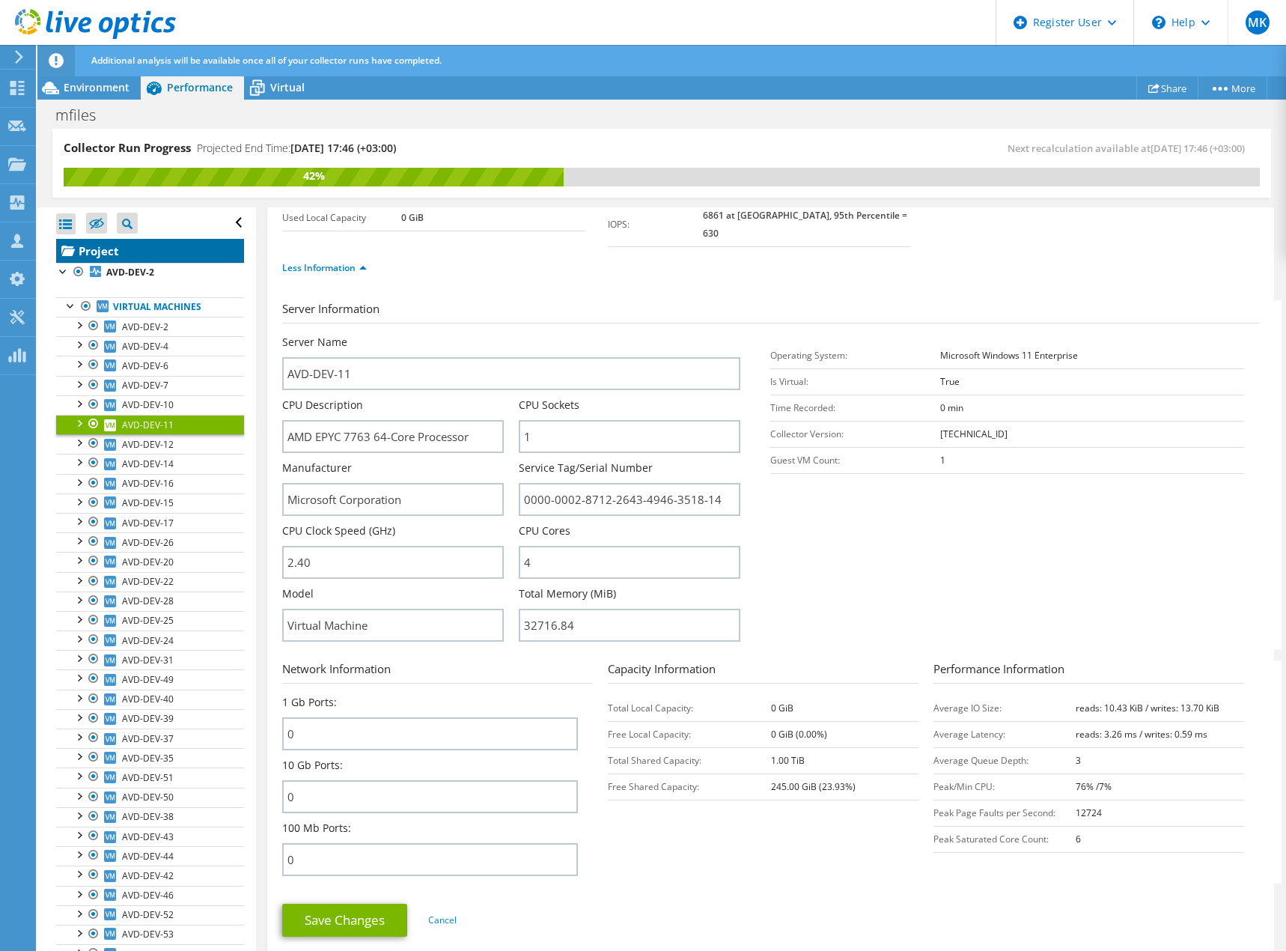
click at [98, 249] on link "Project" at bounding box center [150, 251] width 188 height 24
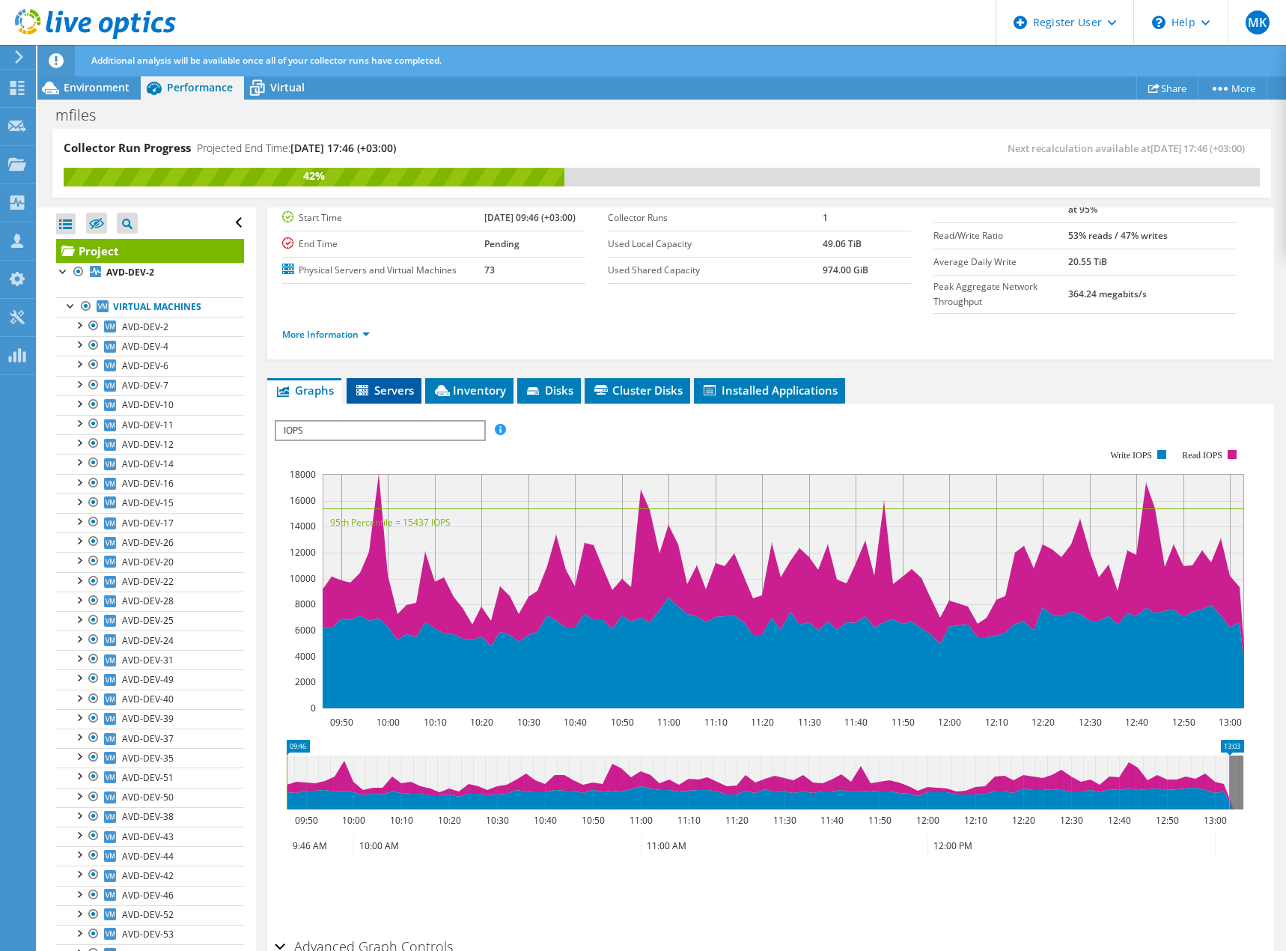
click at [396, 383] on span "Servers" at bounding box center [384, 390] width 60 height 15
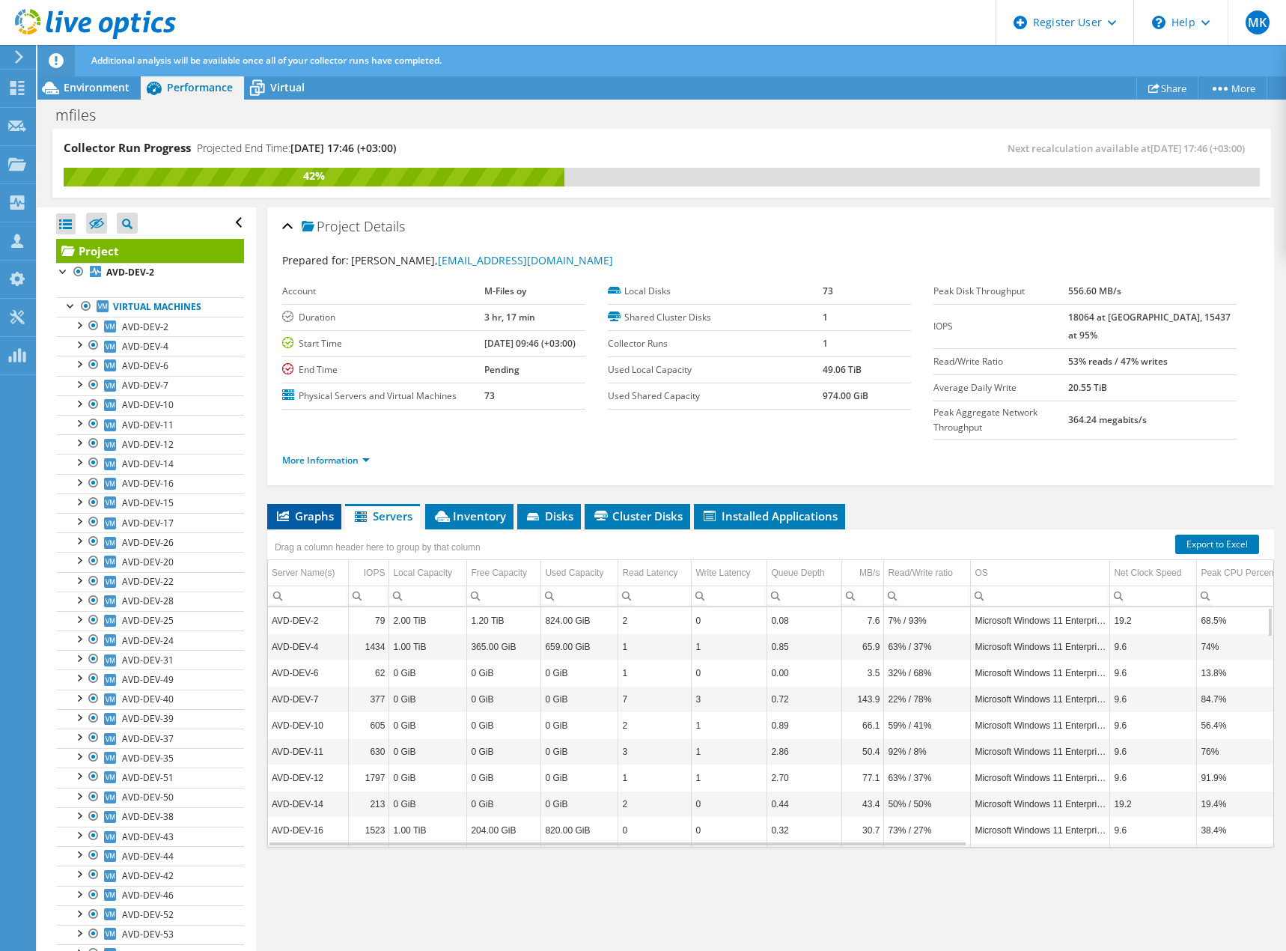
click at [297, 508] on span "Graphs" at bounding box center [304, 515] width 59 height 15
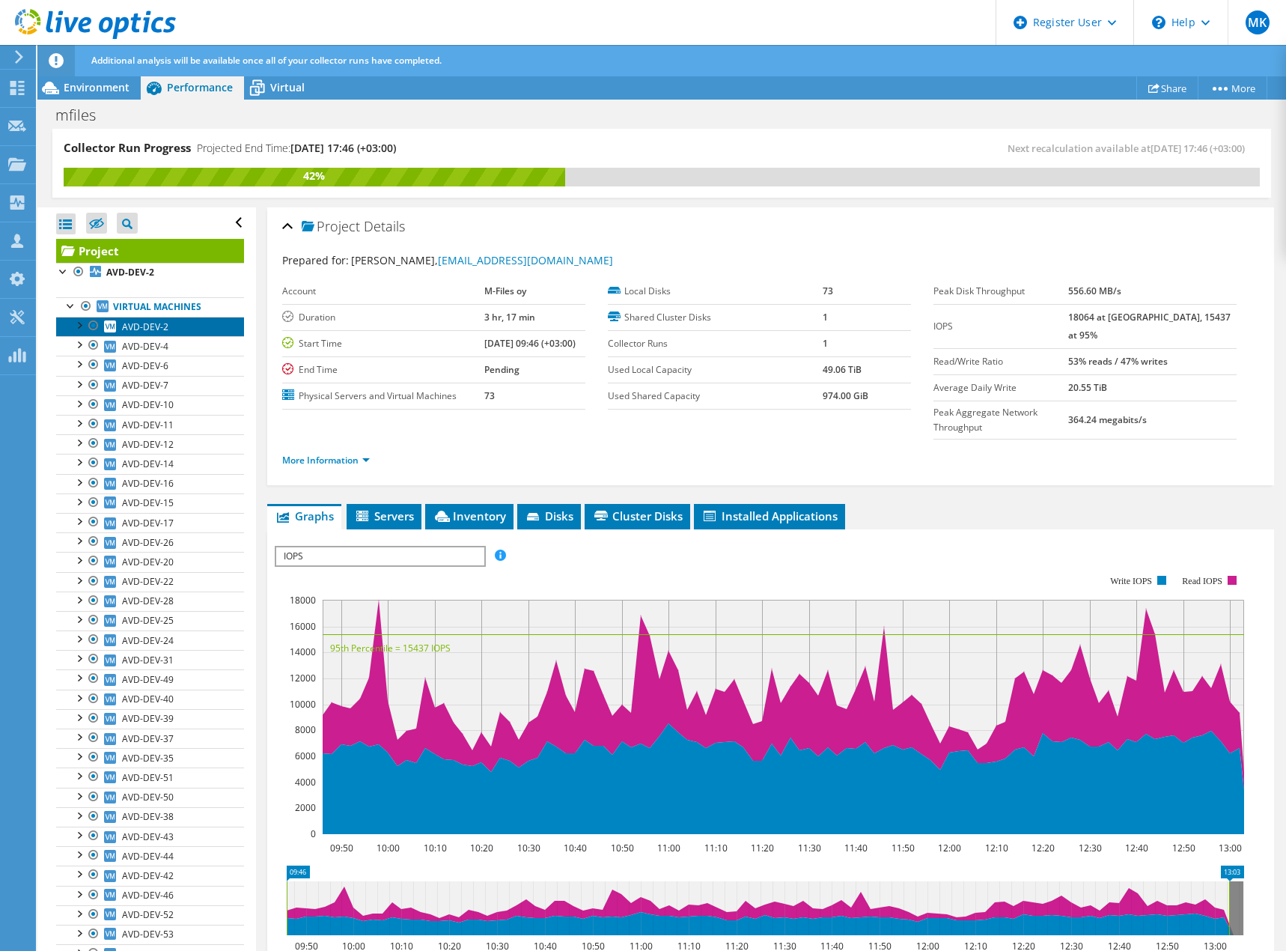
click at [143, 323] on span "AVD-DEV-2" at bounding box center [145, 326] width 46 height 13
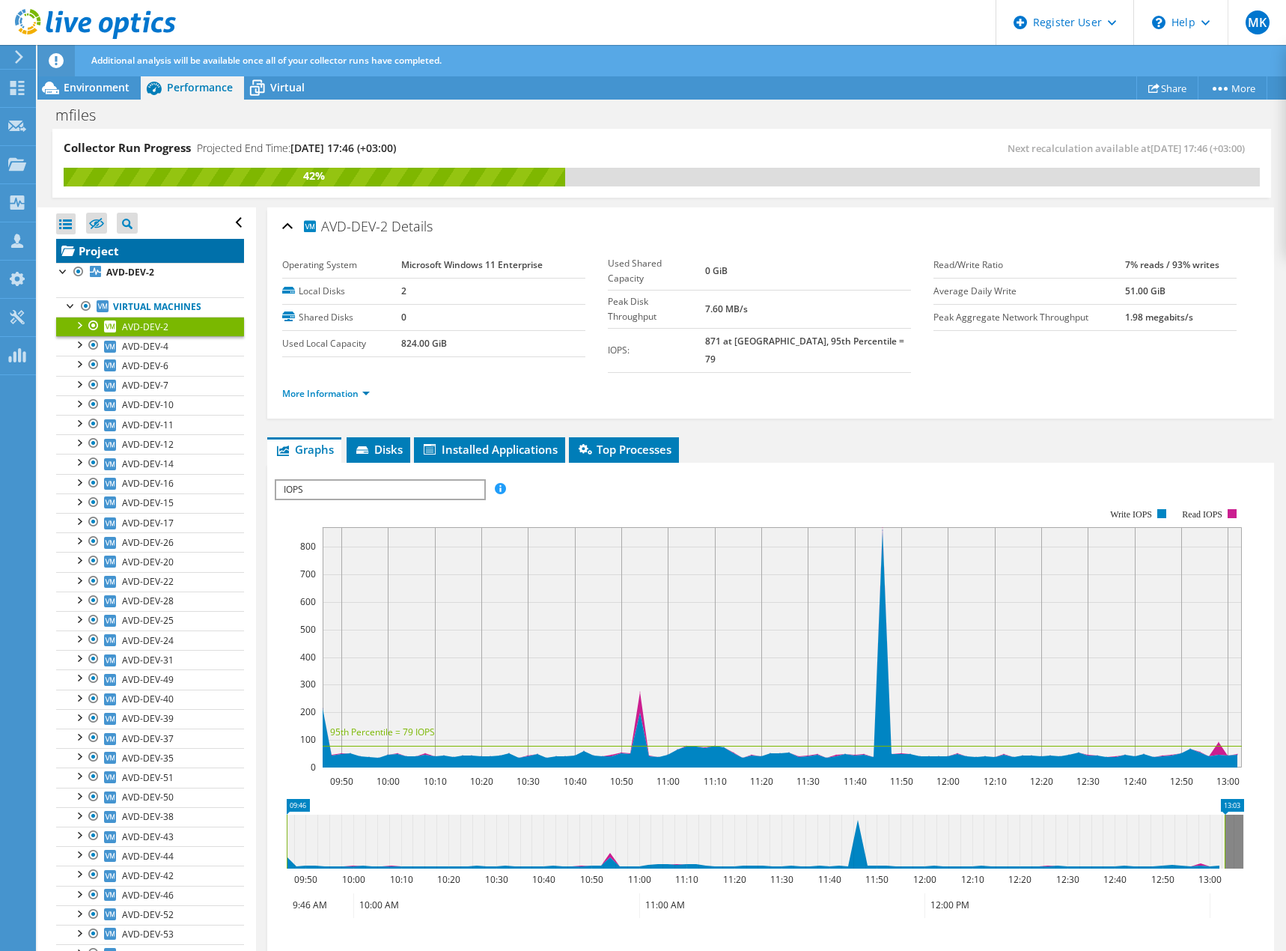
click at [92, 246] on link "Project" at bounding box center [150, 251] width 188 height 24
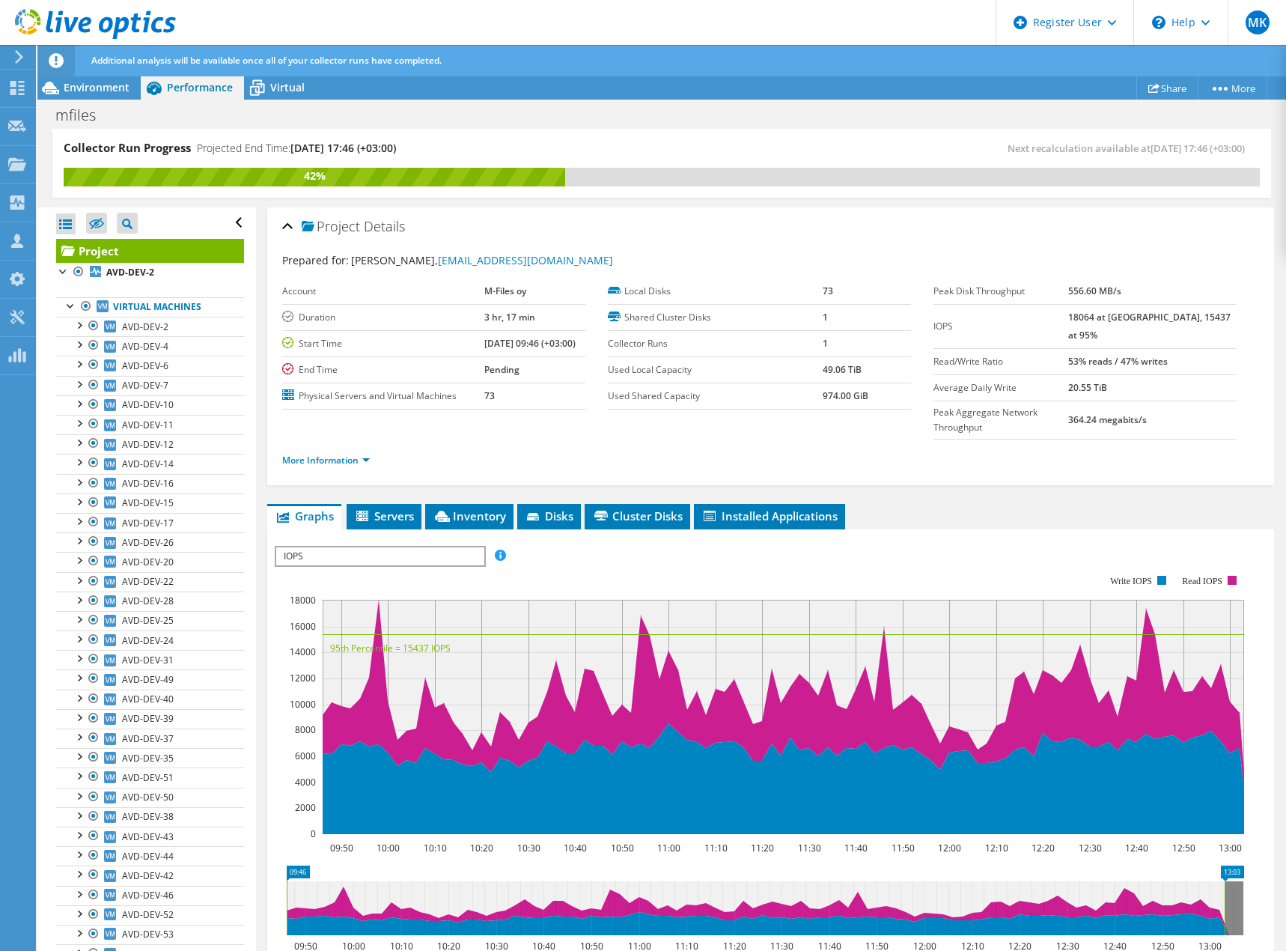
click at [389, 547] on span "IOPS" at bounding box center [379, 556] width 207 height 18
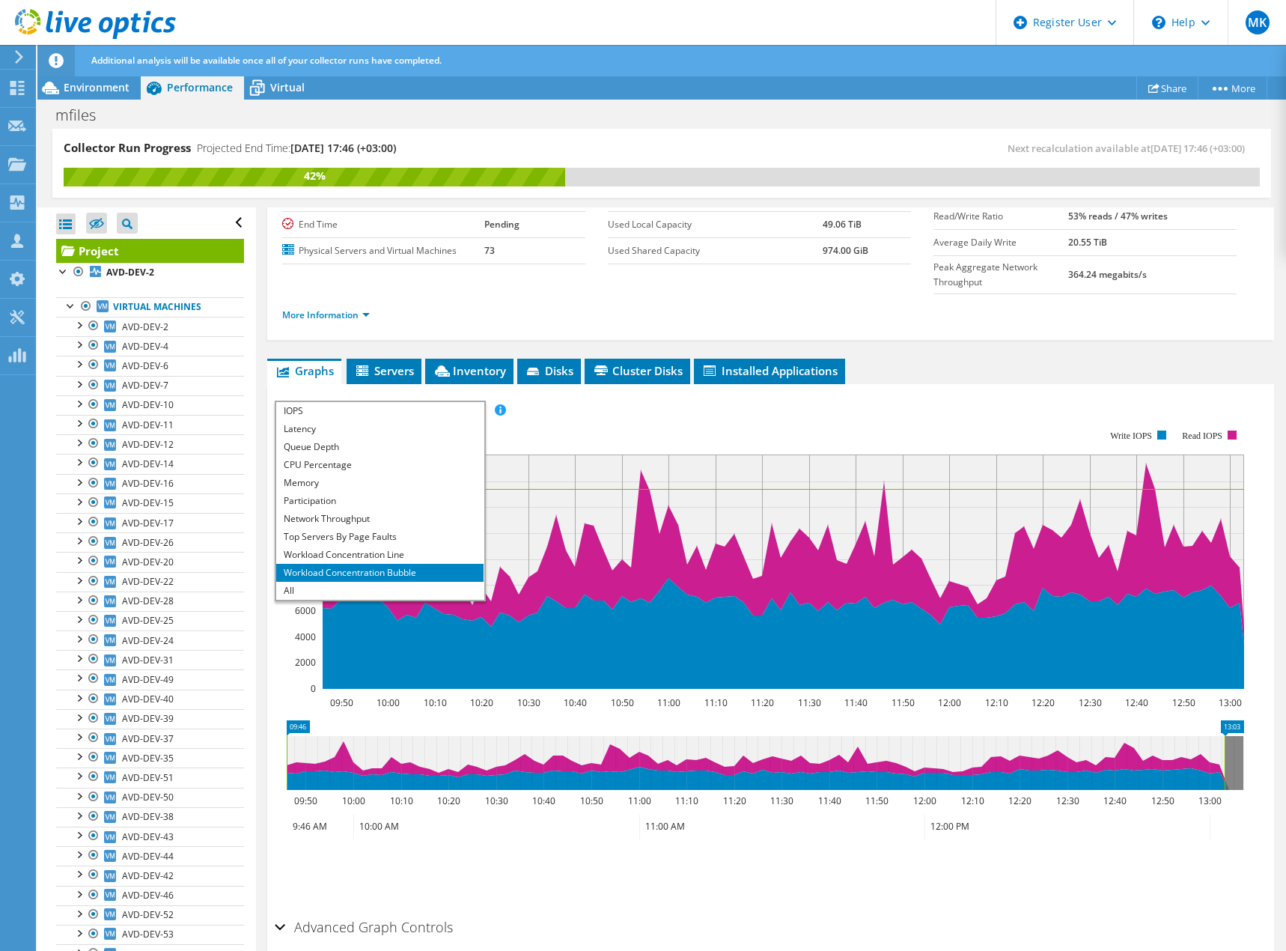
scroll to position [178, 0]
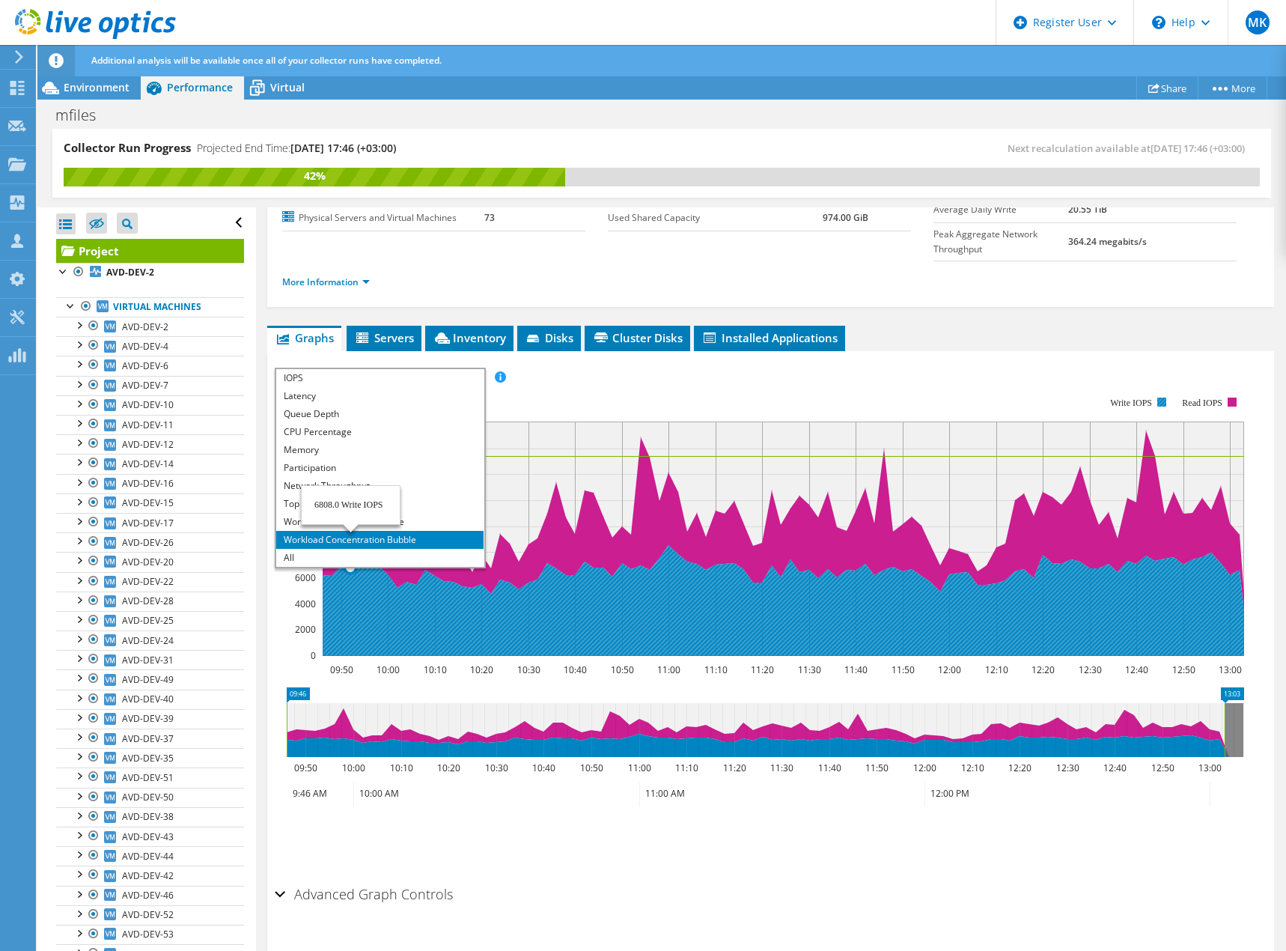
click at [292, 531] on li "Workload Concentration Bubble" at bounding box center [379, 540] width 207 height 18
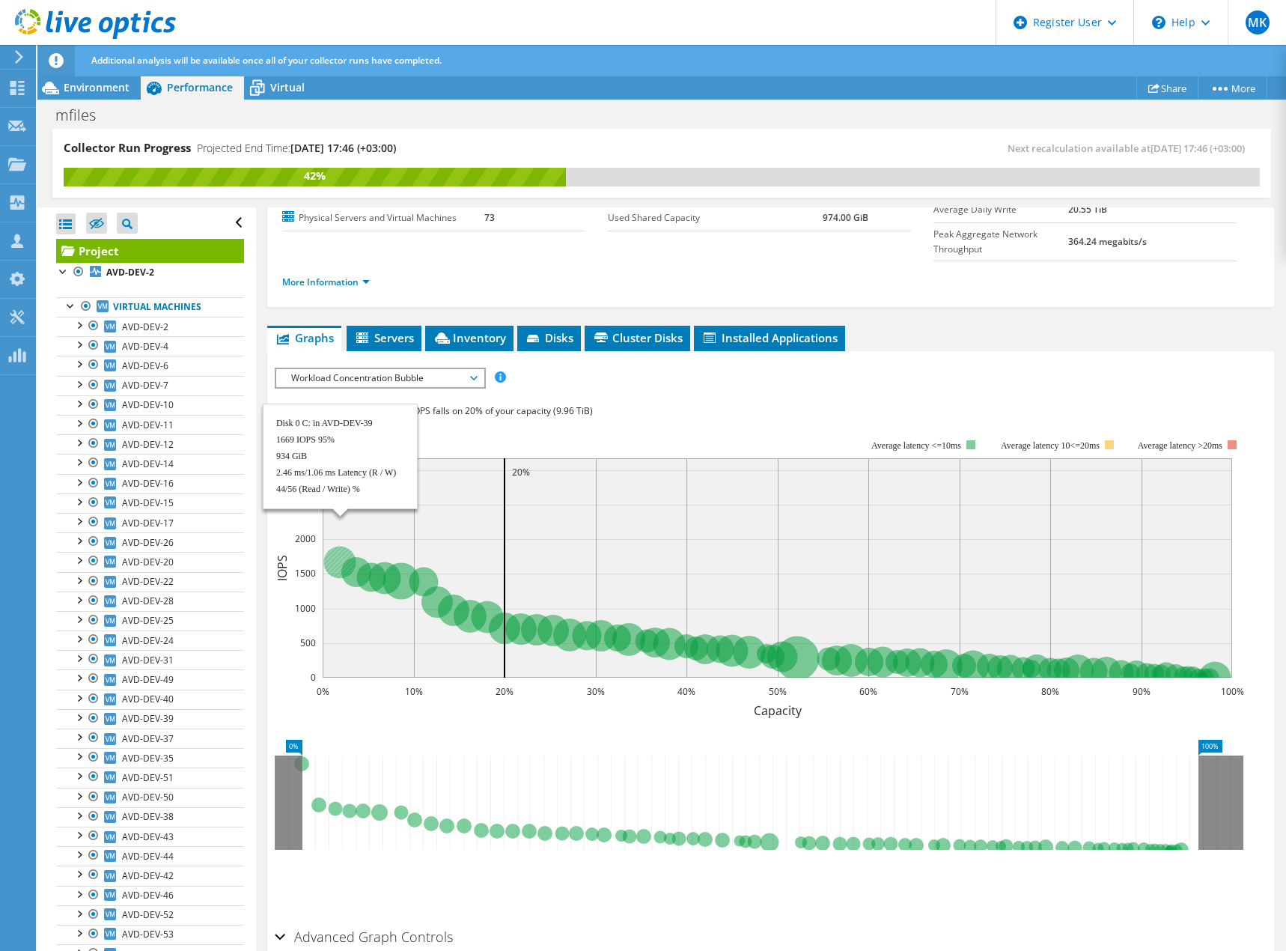
click at [339, 546] on circle at bounding box center [339, 562] width 32 height 32
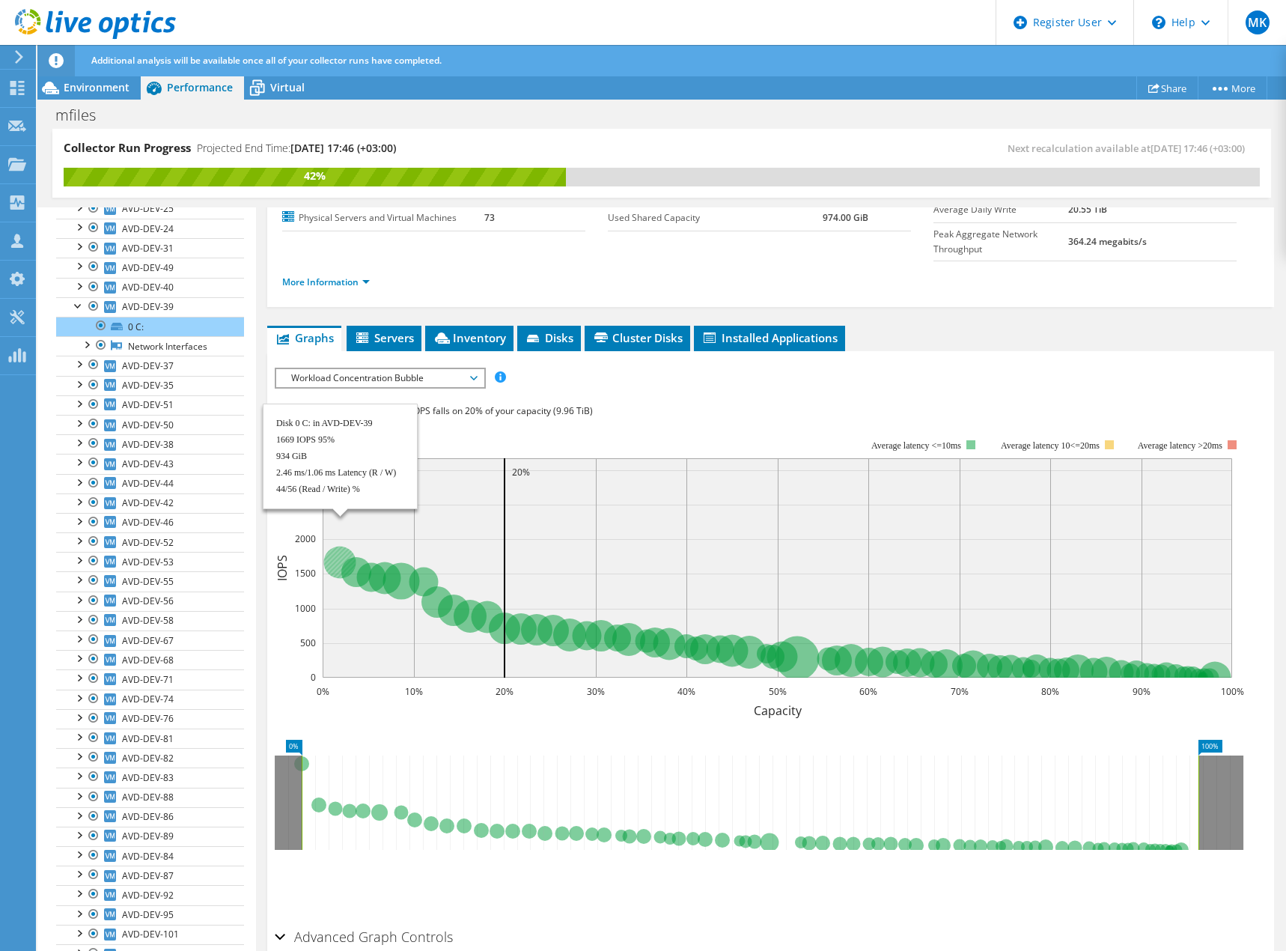
scroll to position [446, 0]
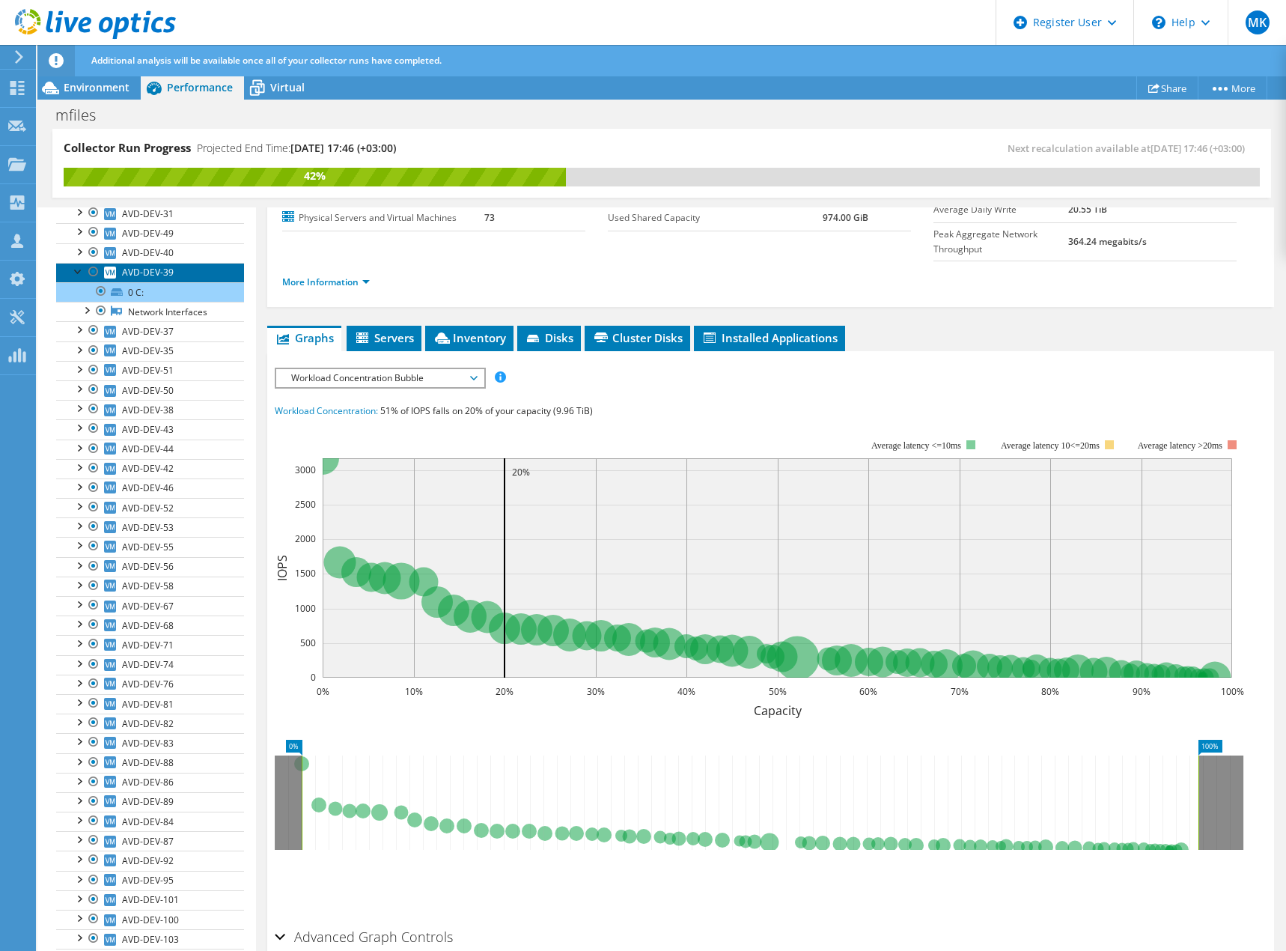
click at [144, 270] on span "AVD-DEV-39" at bounding box center [148, 272] width 52 height 13
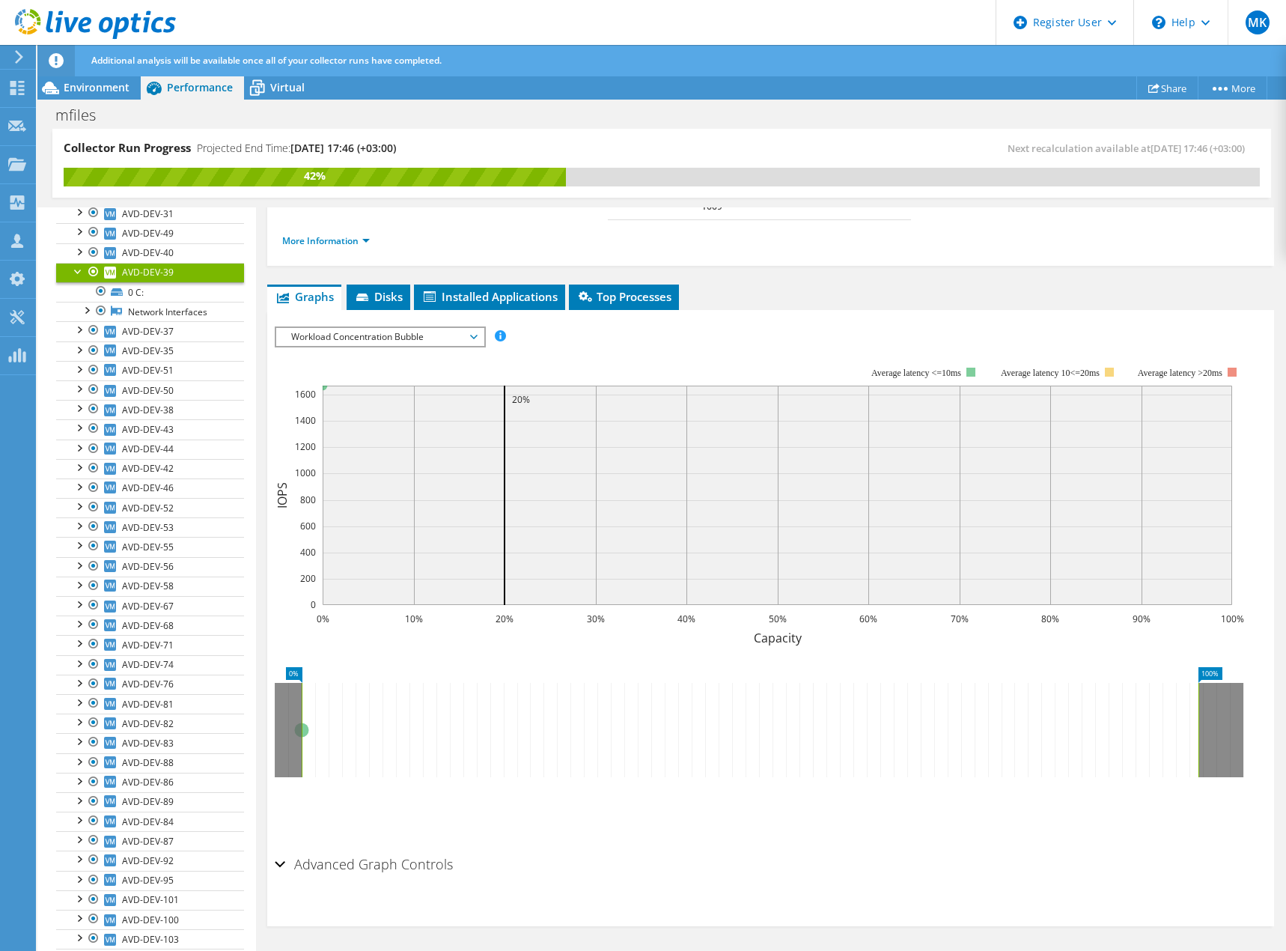
scroll to position [137, 0]
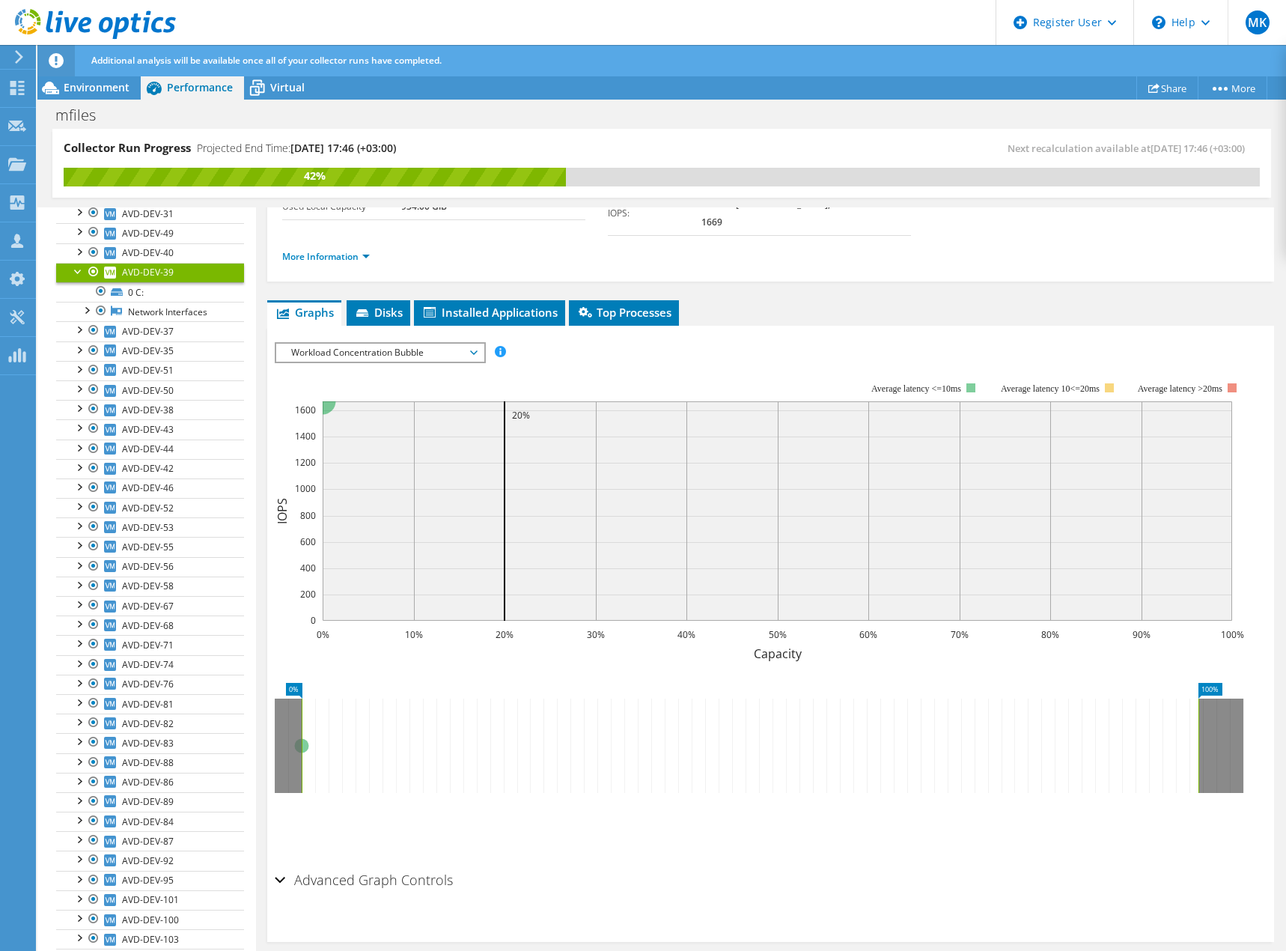
click at [476, 344] on span "Workload Concentration Bubble" at bounding box center [380, 353] width 192 height 18
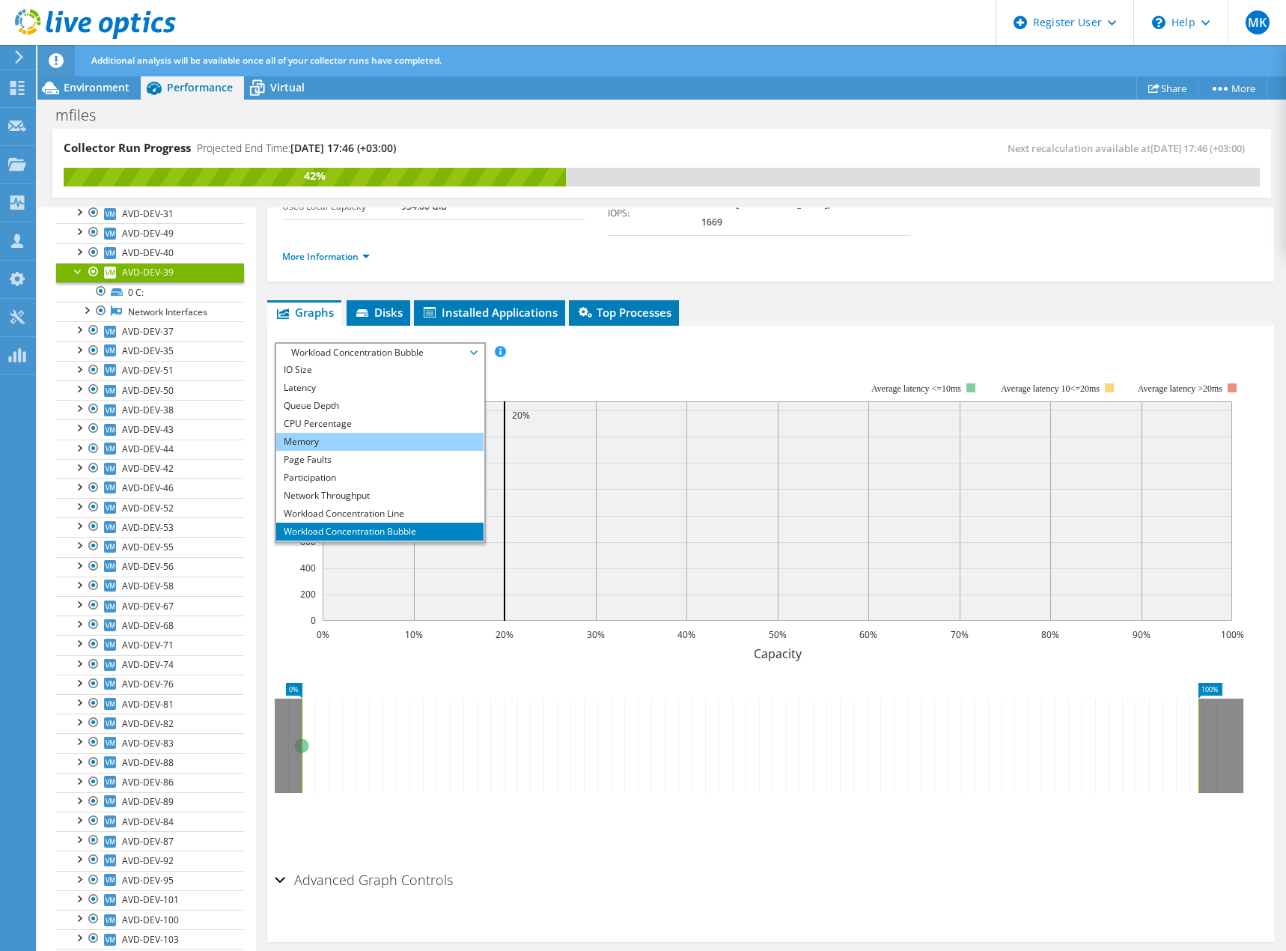
scroll to position [54, 0]
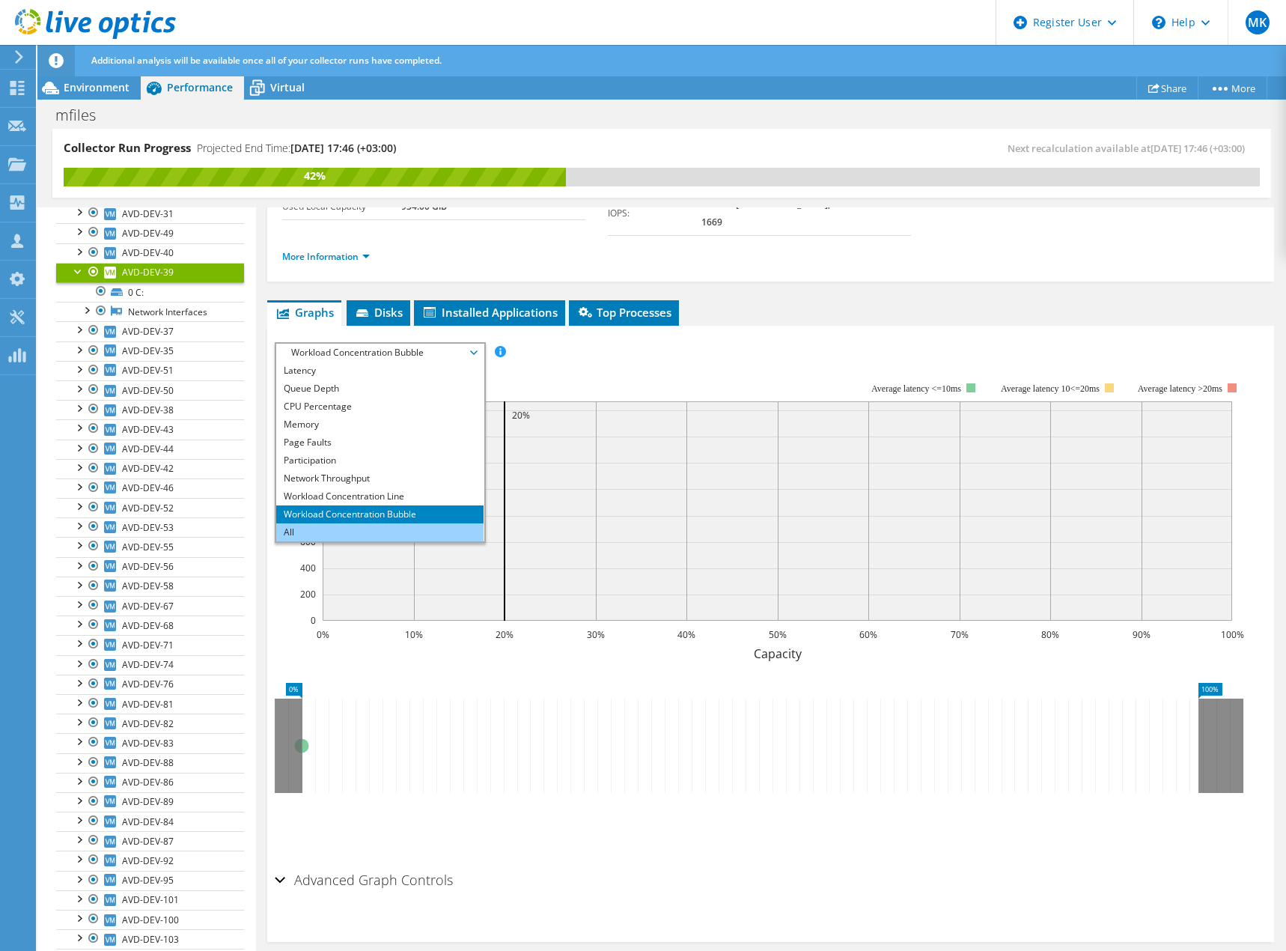
click at [329, 523] on li "All" at bounding box center [379, 532] width 207 height 18
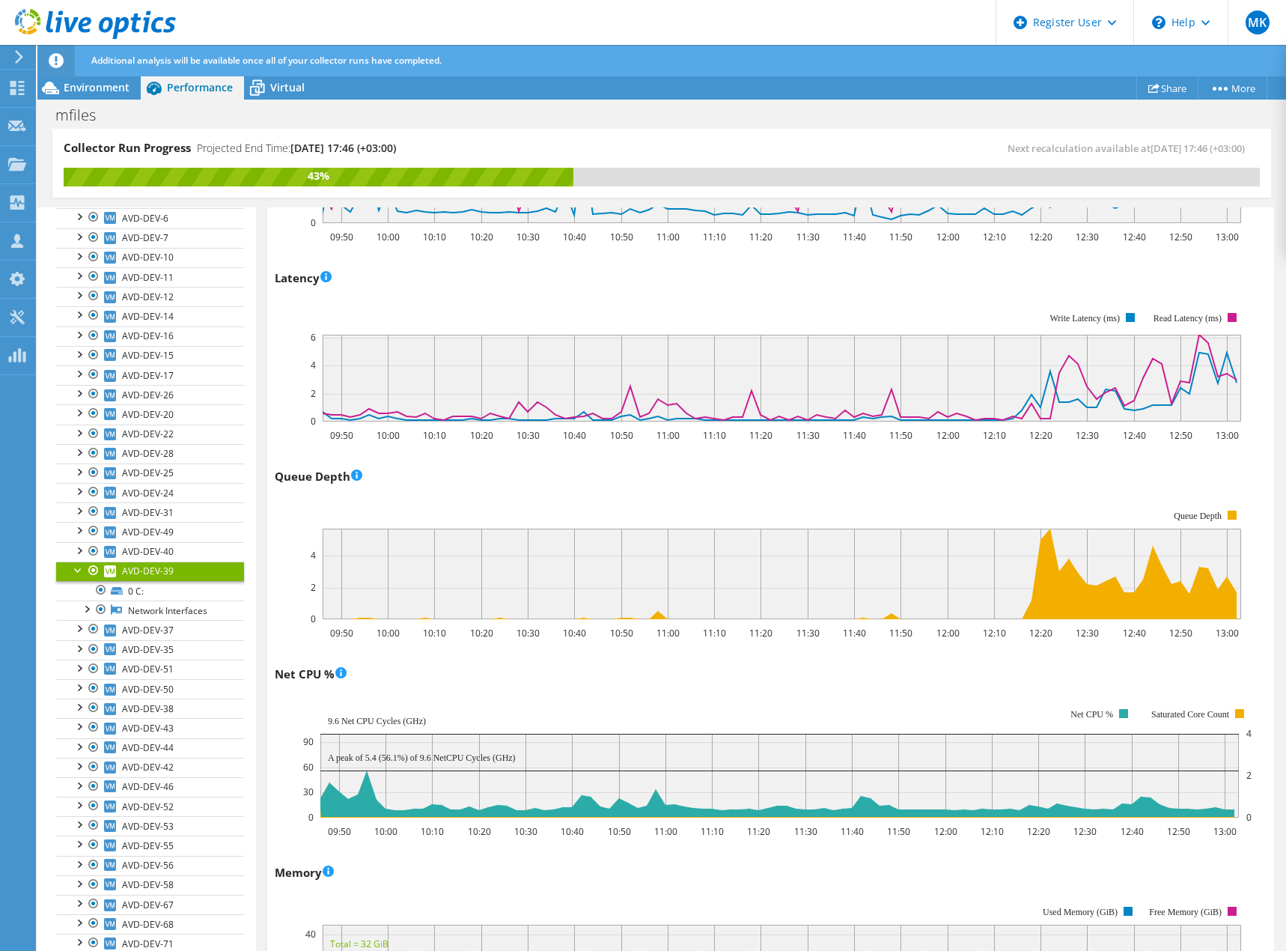
scroll to position [0, 0]
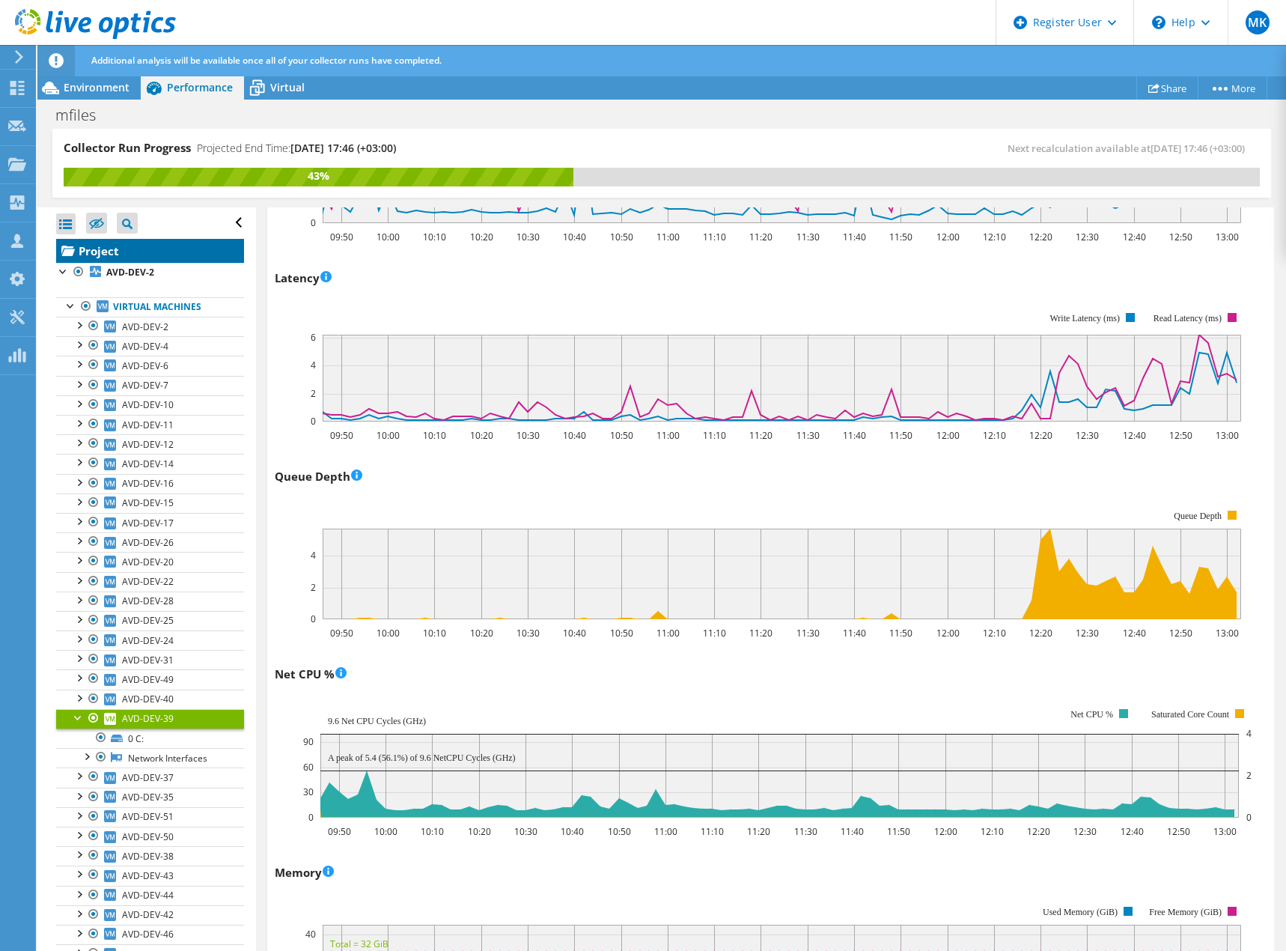
click at [107, 253] on link "Project" at bounding box center [150, 251] width 188 height 24
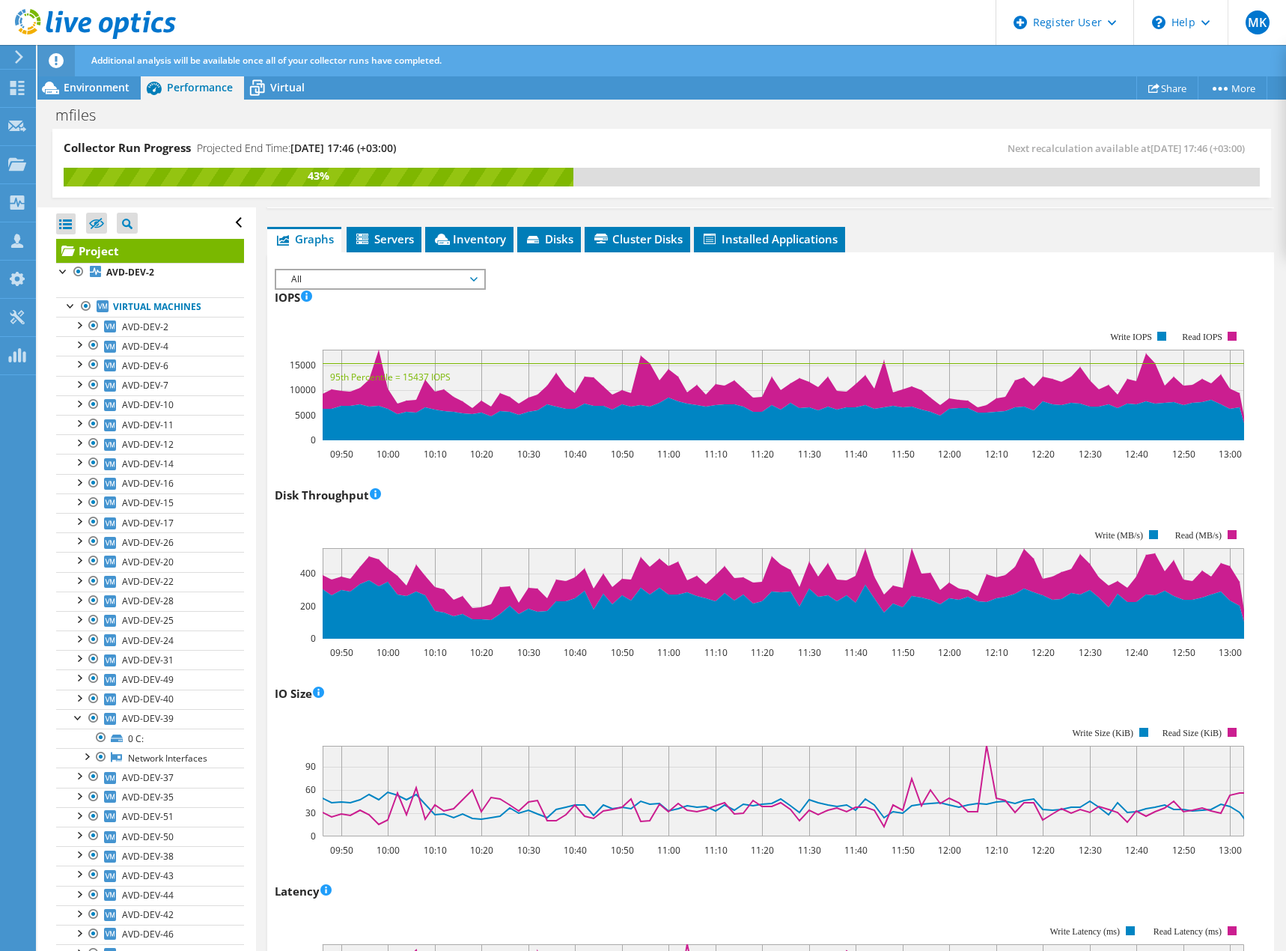
scroll to position [52, 0]
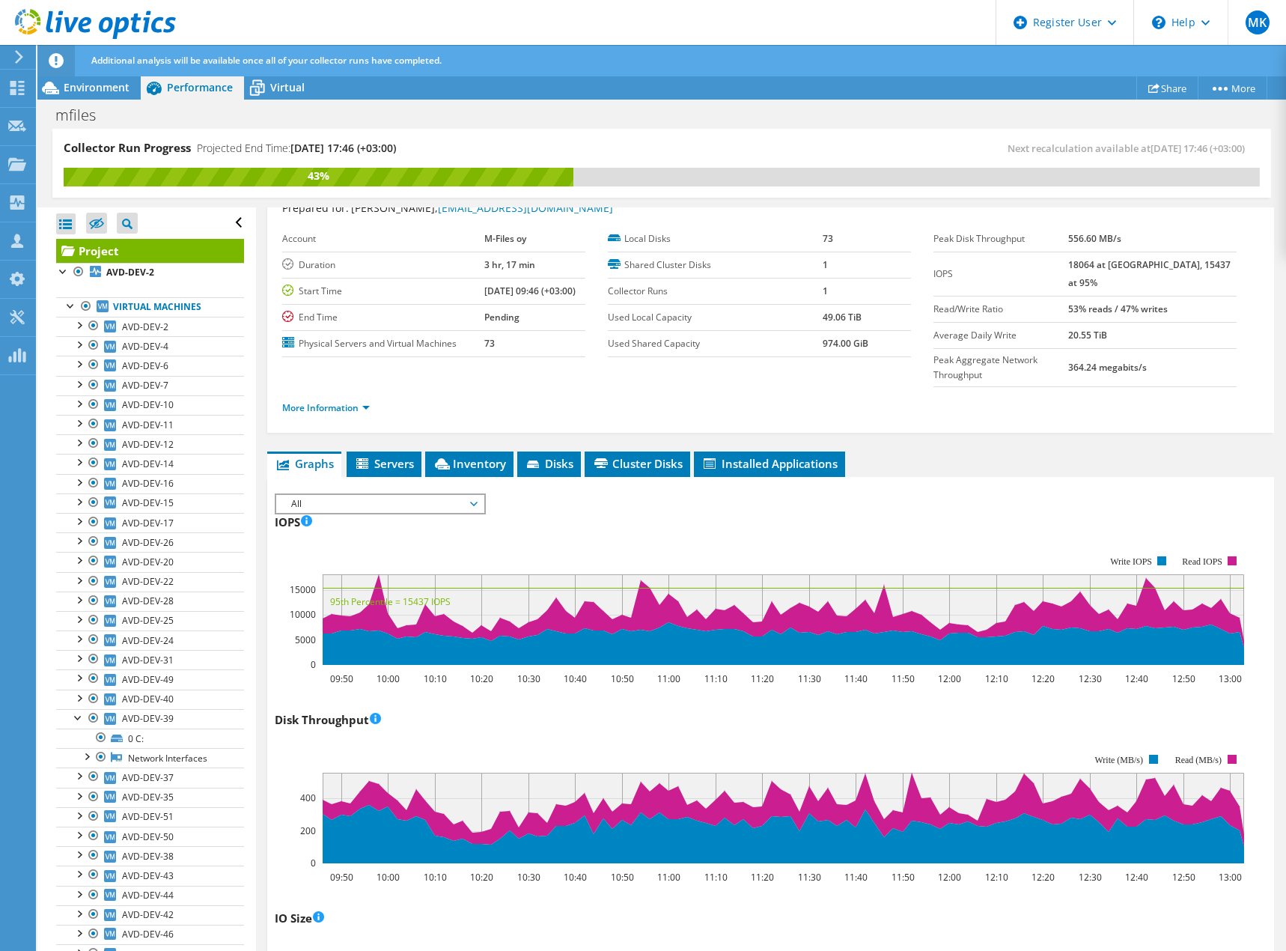
click at [379, 495] on span "All" at bounding box center [380, 504] width 192 height 18
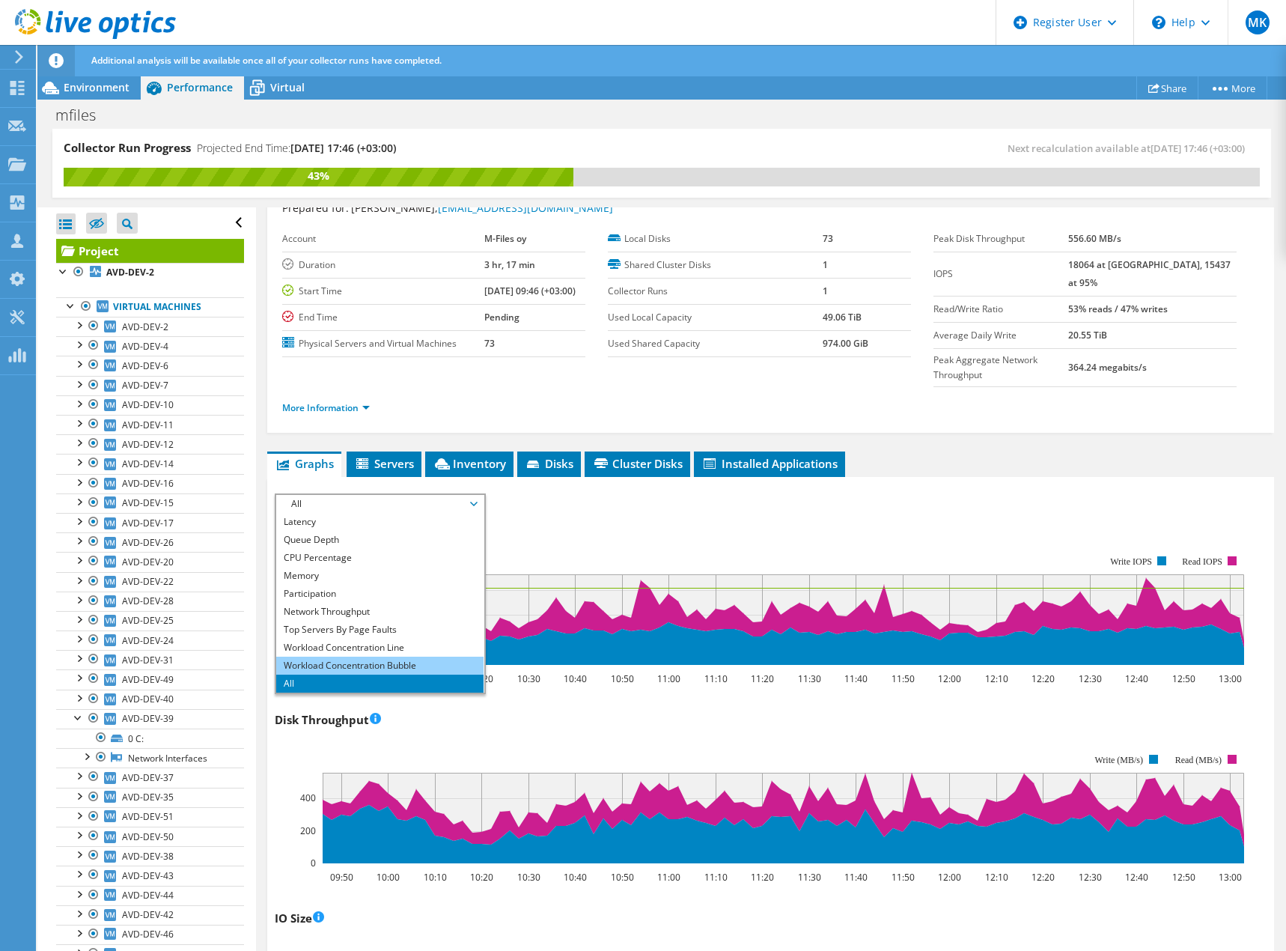
click at [389, 657] on li "Workload Concentration Bubble" at bounding box center [379, 666] width 207 height 18
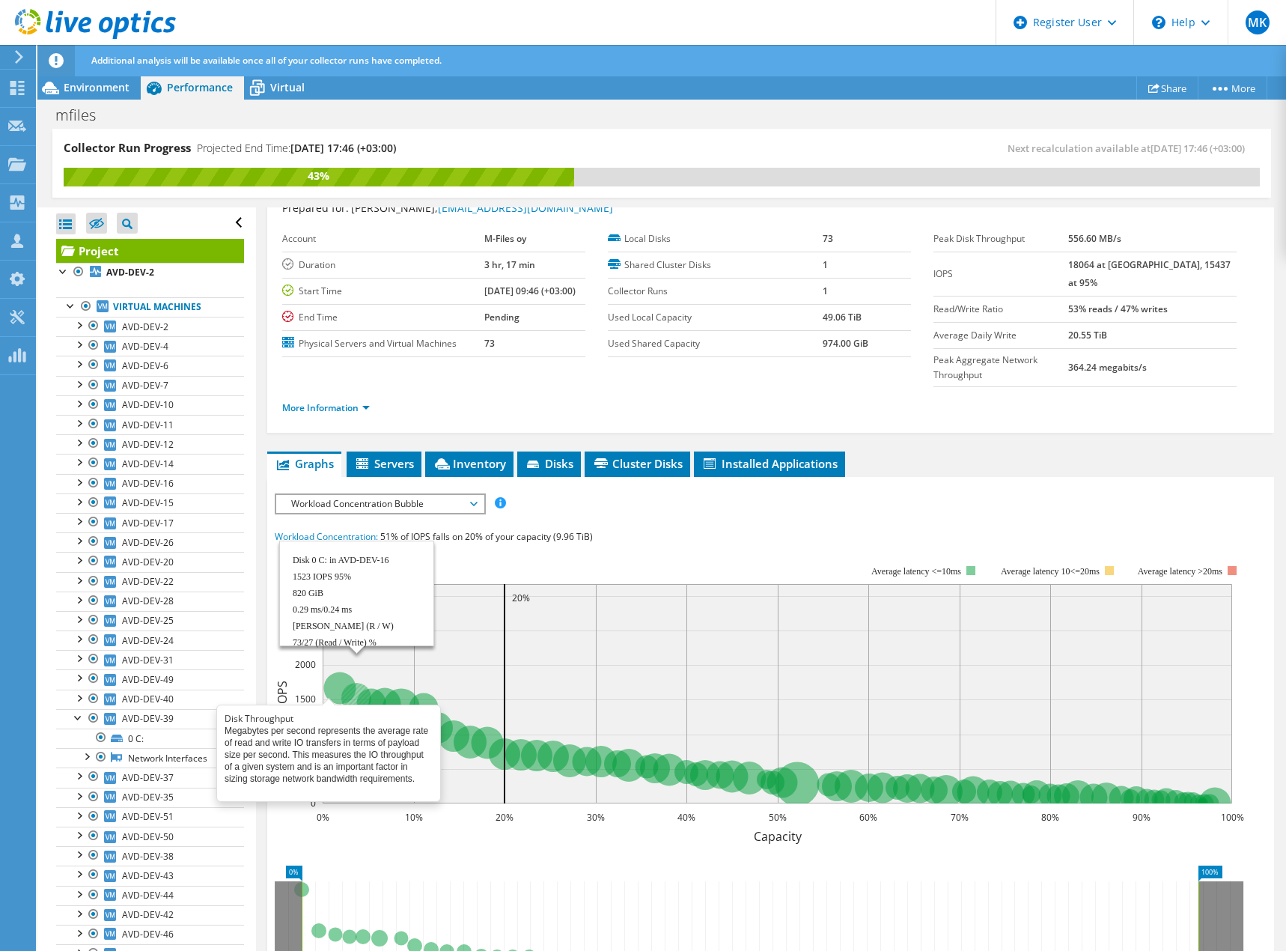
click at [355, 683] on circle at bounding box center [356, 698] width 30 height 30
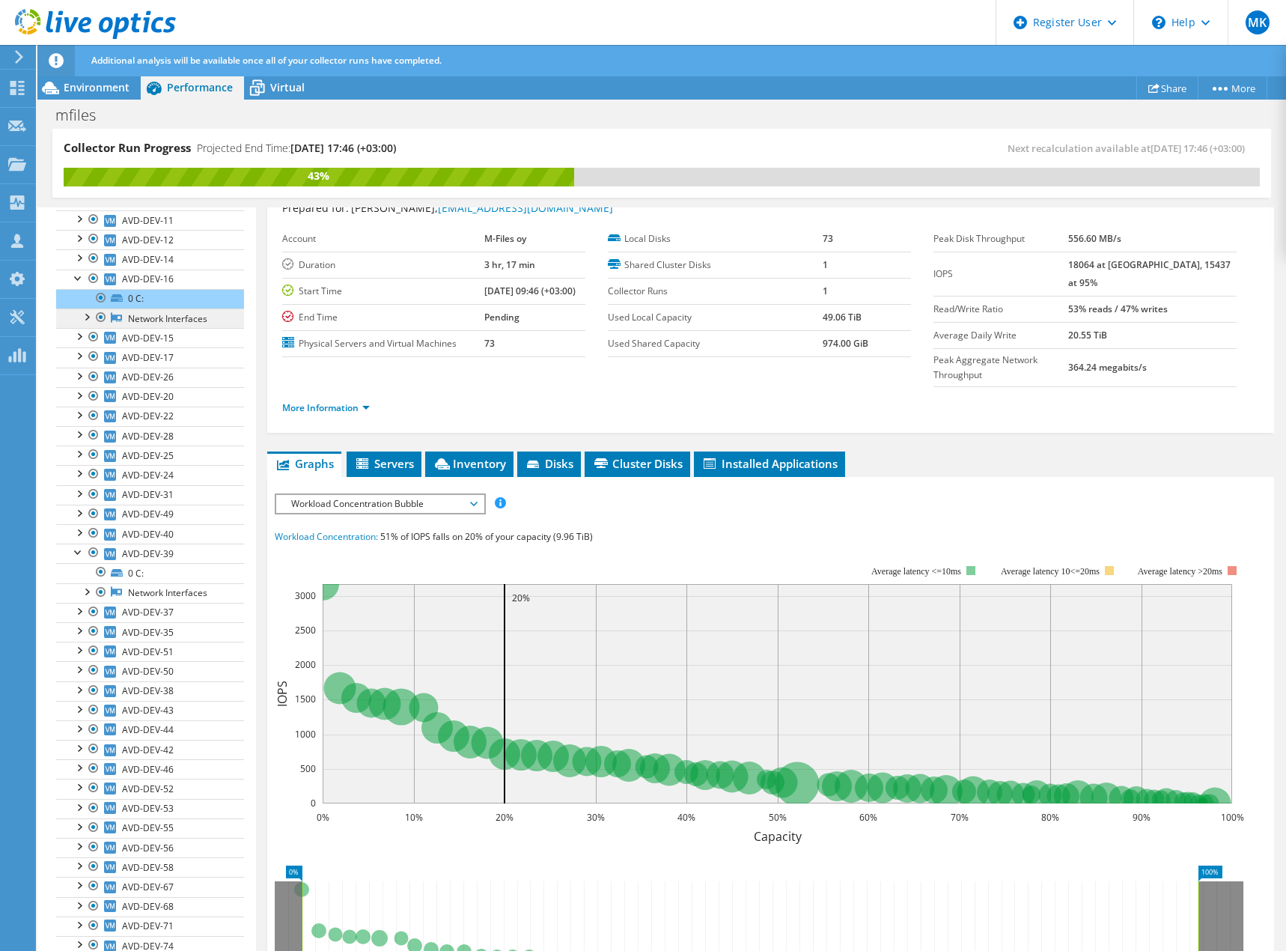
scroll to position [211, 0]
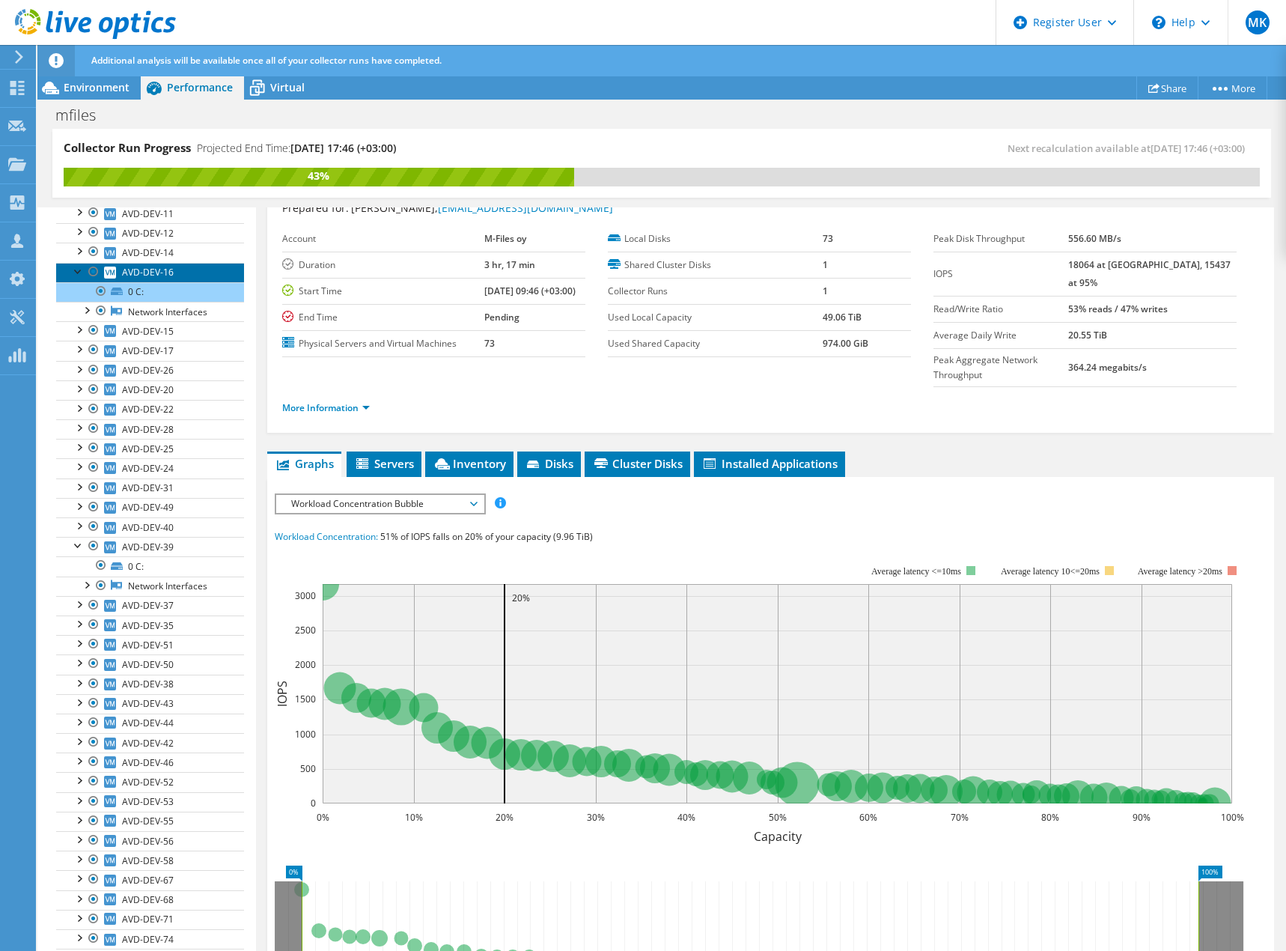
click at [161, 272] on span "AVD-DEV-16" at bounding box center [148, 272] width 52 height 13
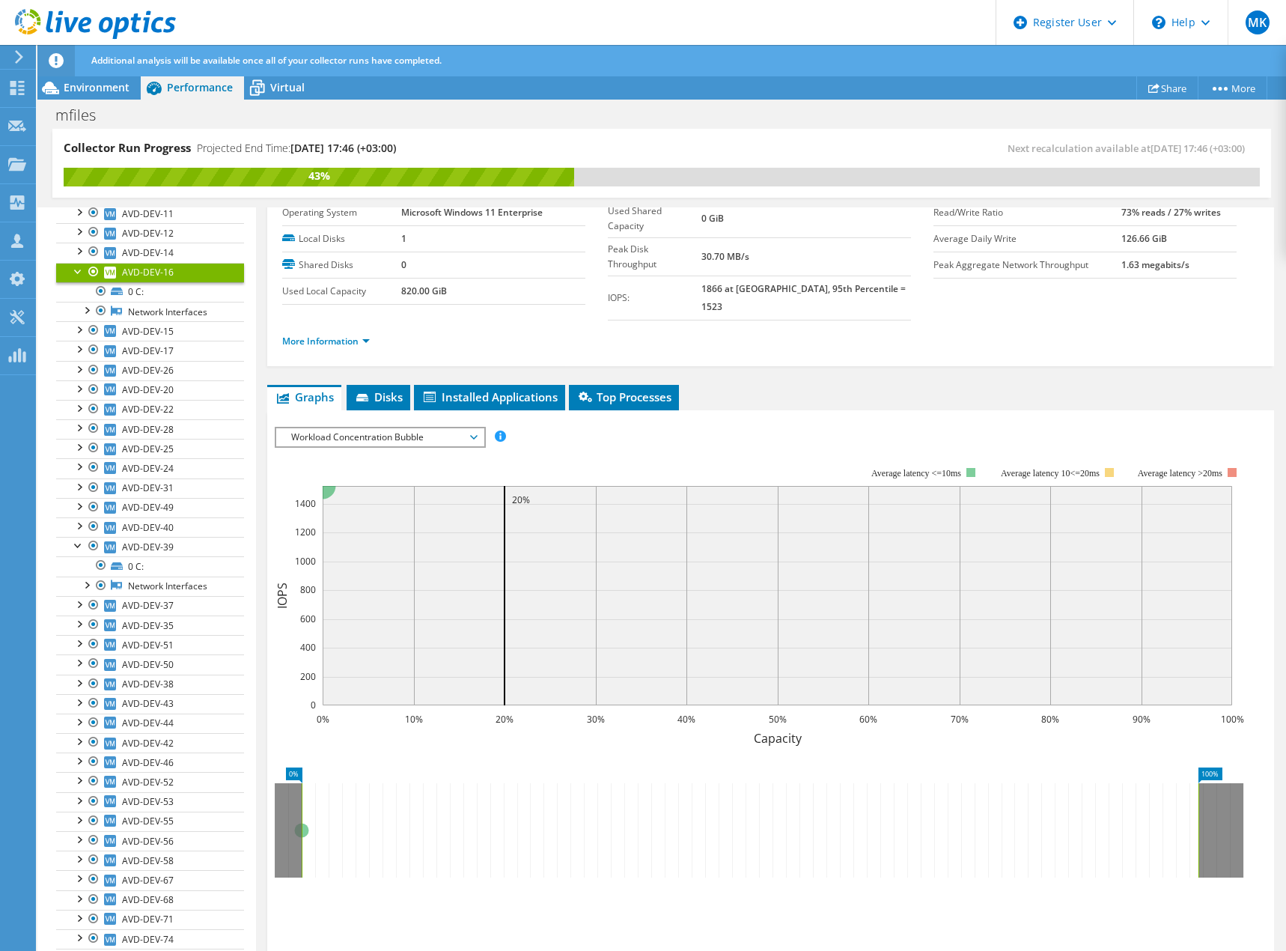
click at [469, 428] on span "Workload Concentration Bubble" at bounding box center [380, 437] width 192 height 18
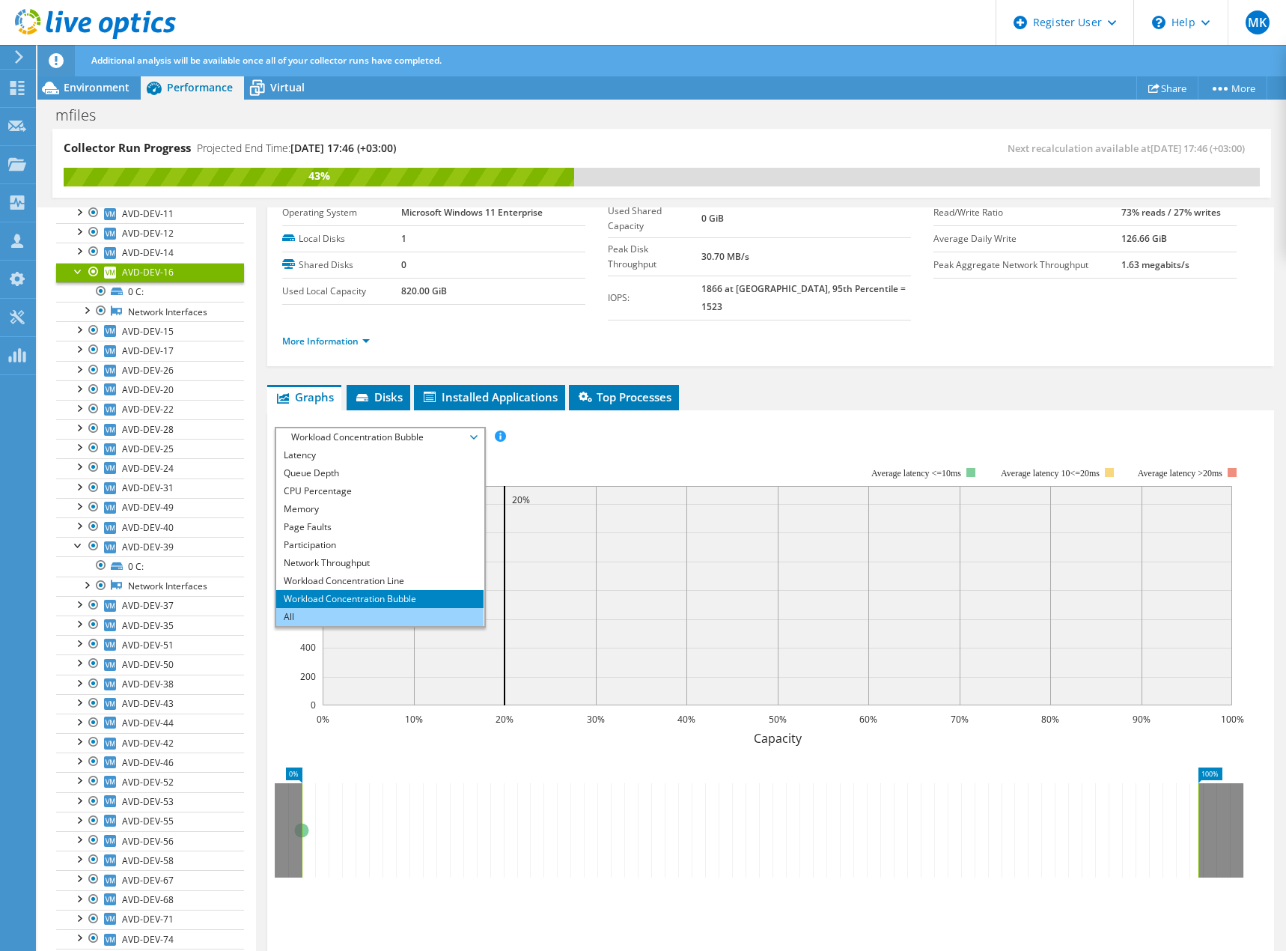
click at [365, 608] on li "All" at bounding box center [379, 617] width 207 height 18
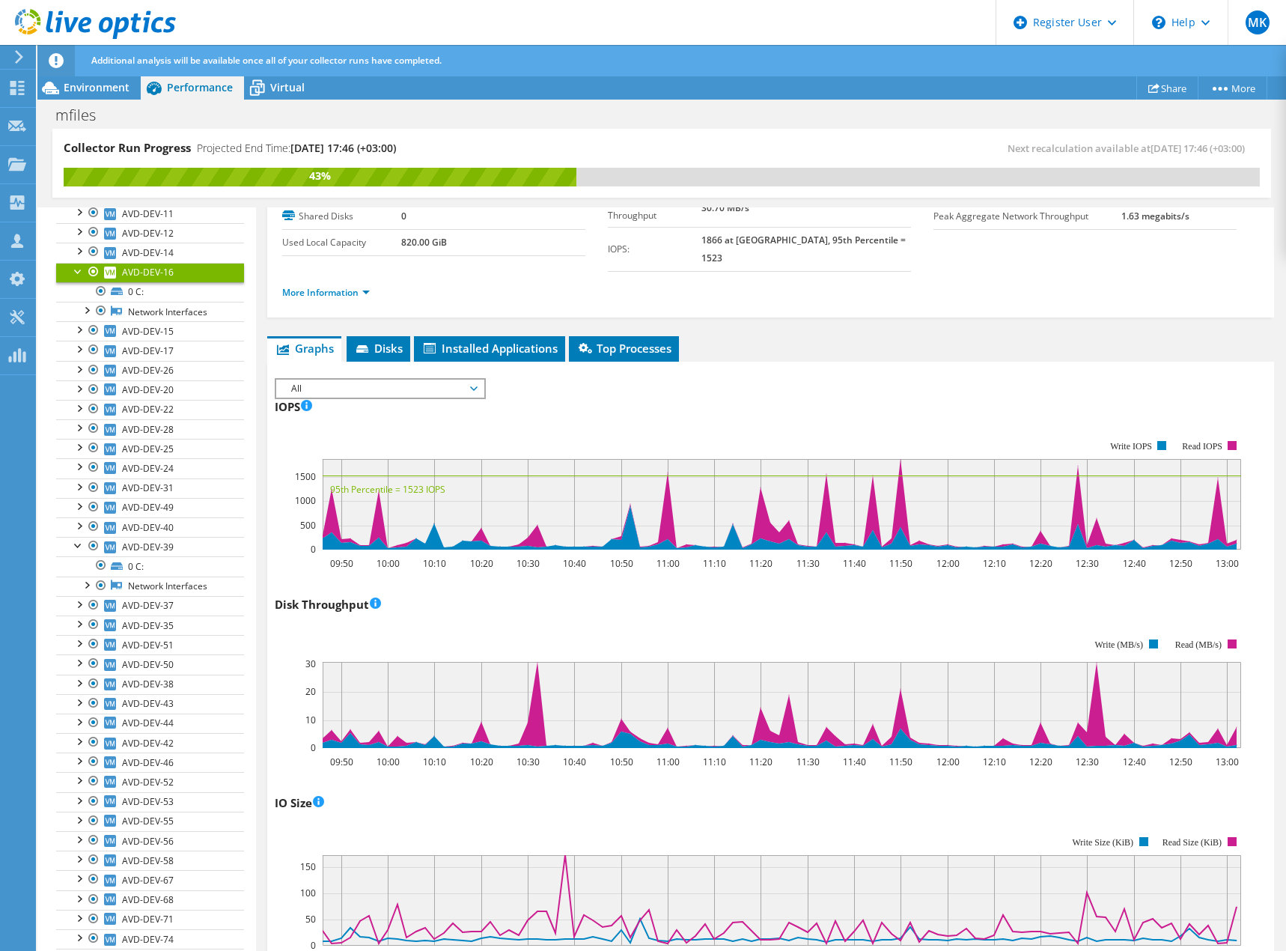
scroll to position [0, 0]
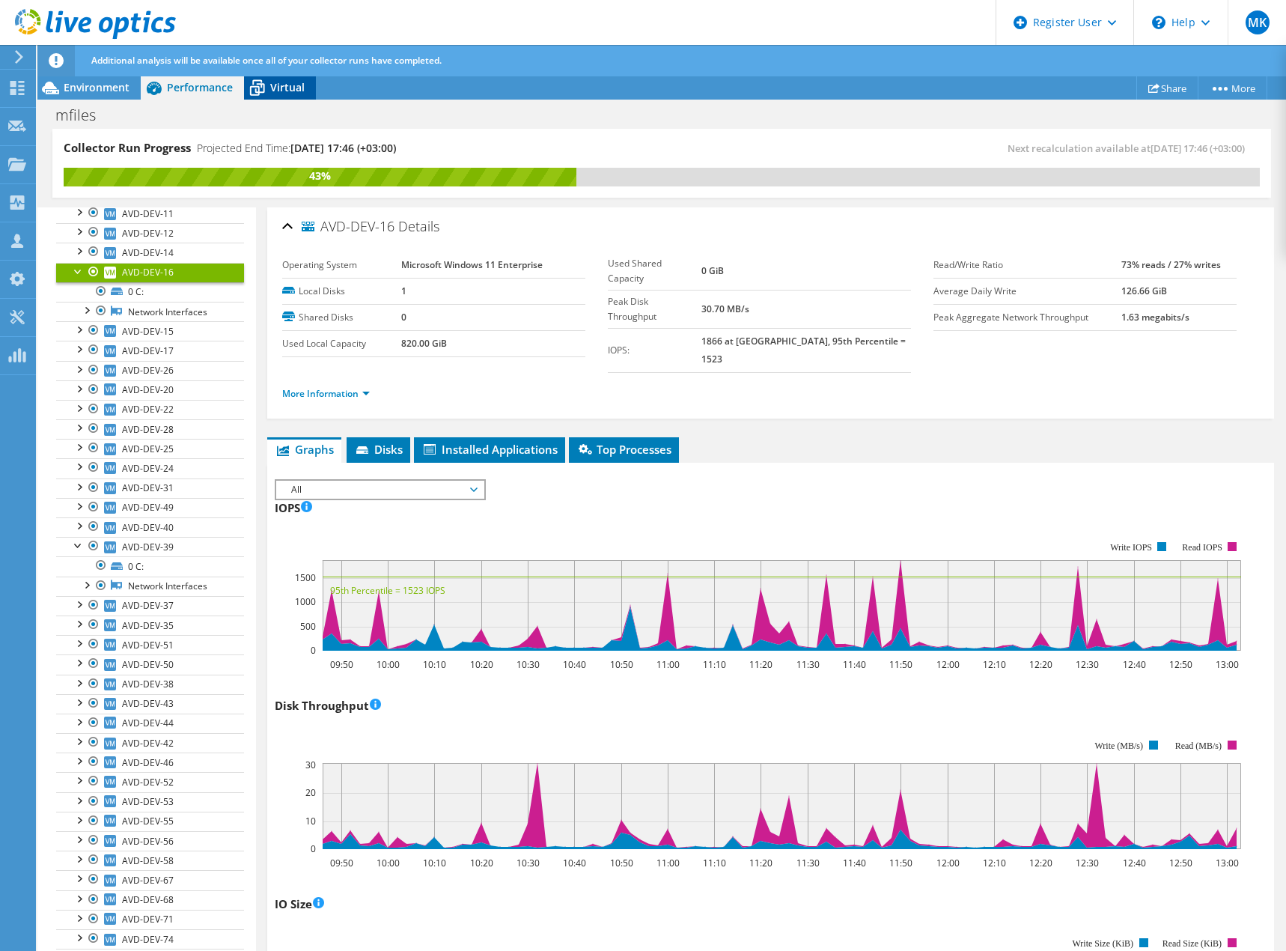
click at [276, 85] on span "Virtual" at bounding box center [287, 87] width 34 height 14
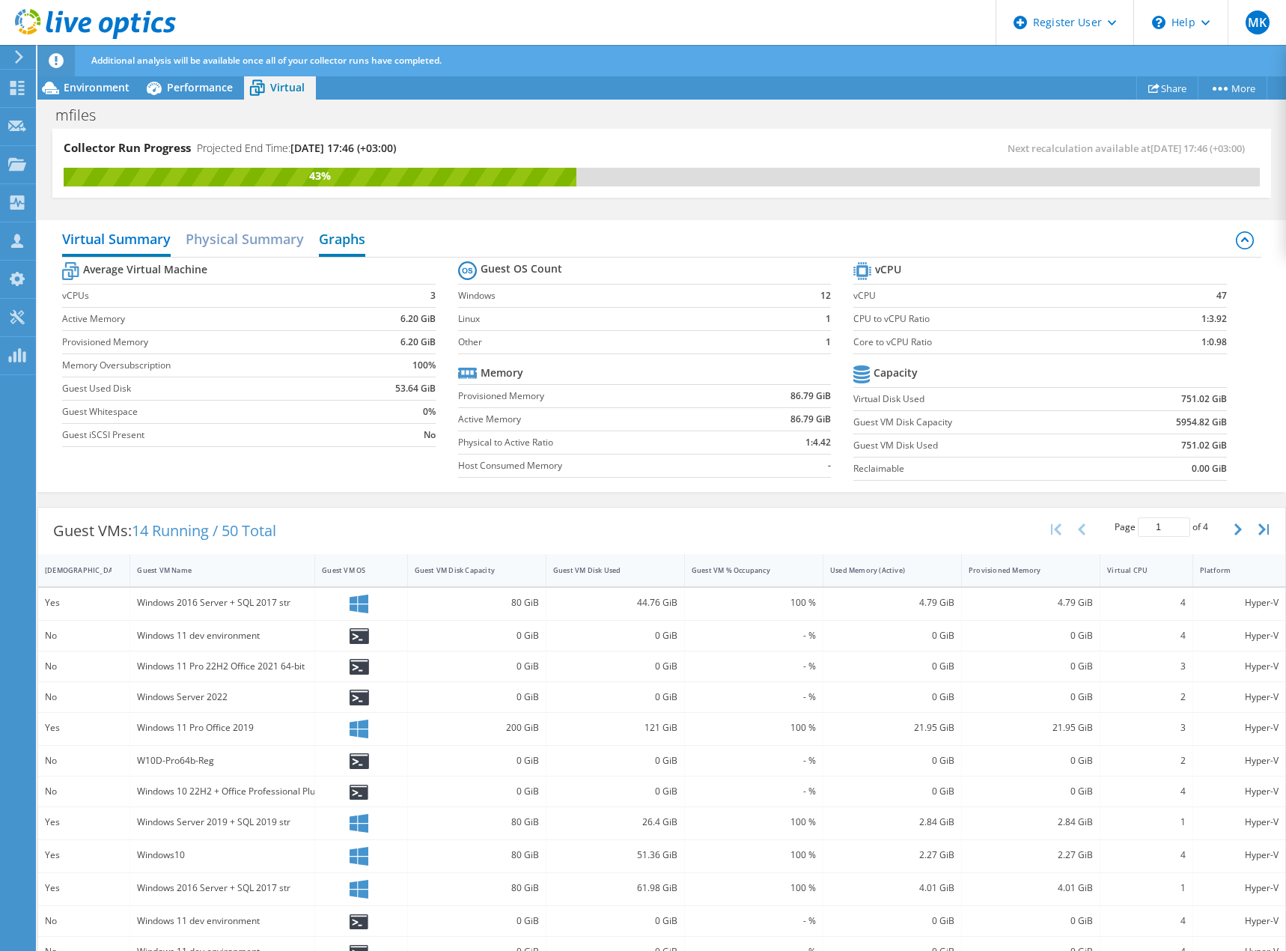
click at [348, 237] on h2 "Graphs" at bounding box center [342, 240] width 46 height 33
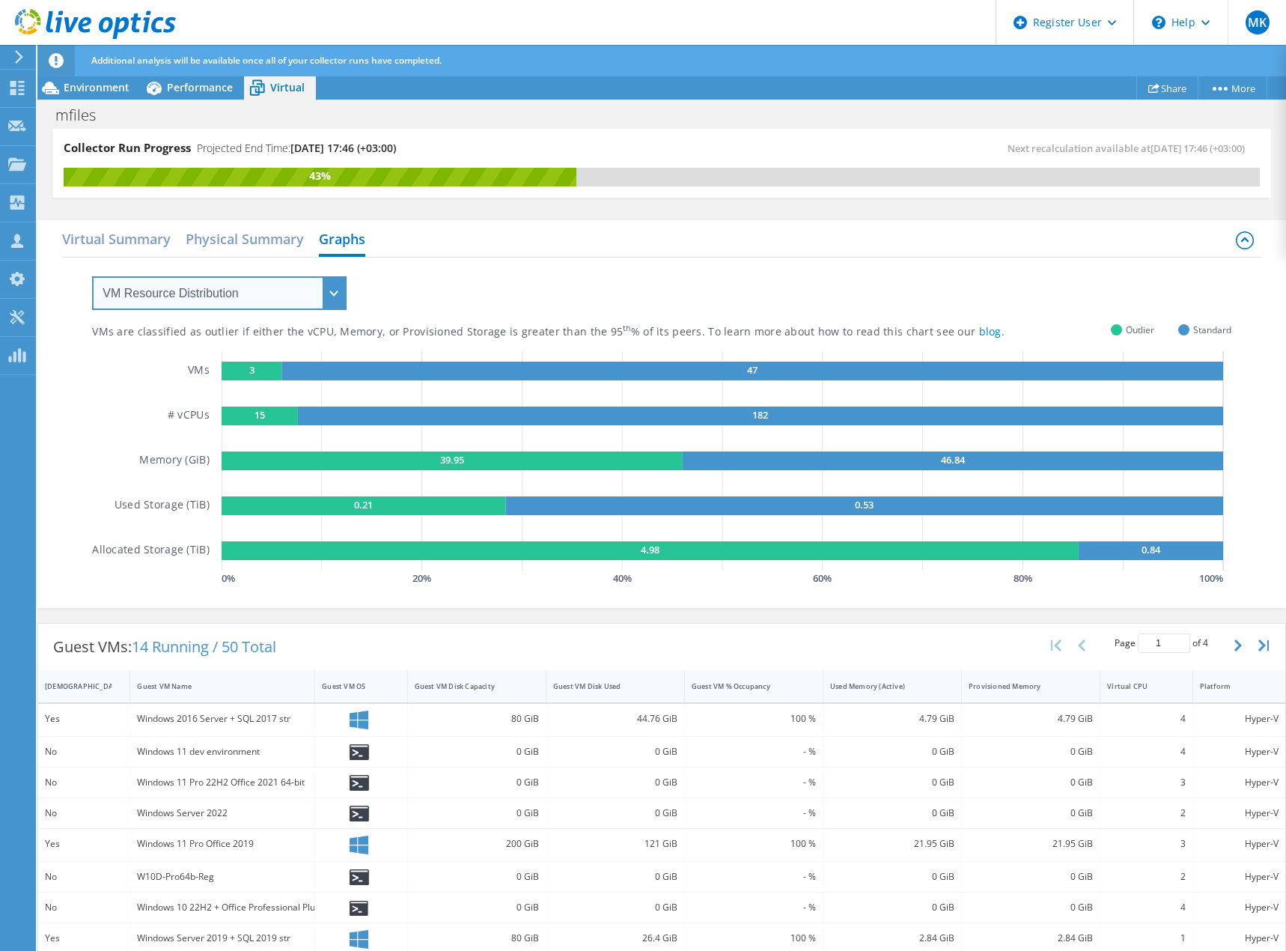
click at [250, 288] on select "VM Resource Distribution Provisioning Contrast Over Provisioning" at bounding box center [219, 293] width 255 height 34
select select "Over Provisioning"
click at [92, 276] on select "VM Resource Distribution Provisioning Contrast Over Provisioning" at bounding box center [219, 293] width 255 height 34
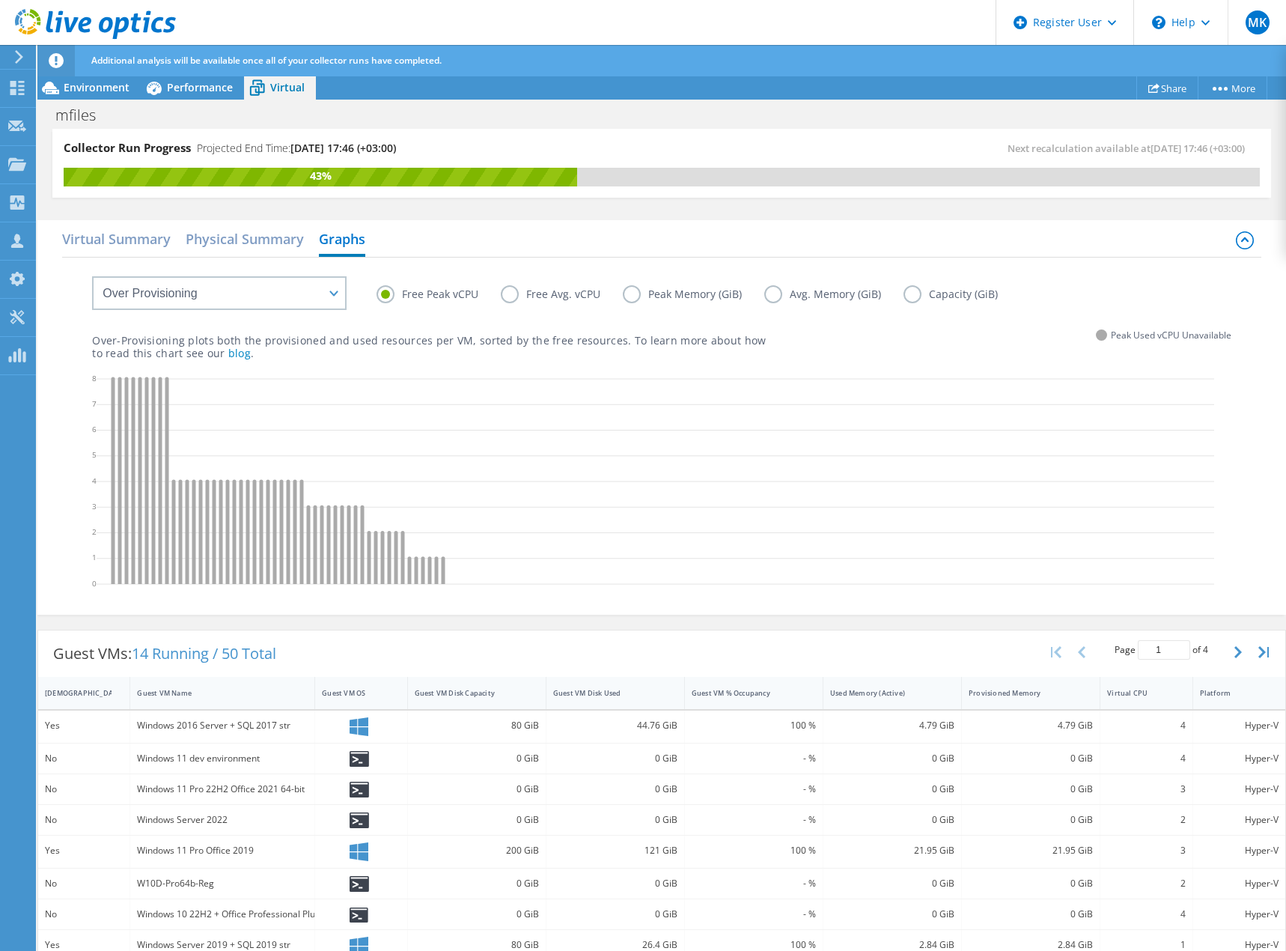
click at [508, 296] on label "Free Avg. vCPU" at bounding box center [562, 294] width 122 height 18
click at [0, 0] on input "Free Avg. vCPU" at bounding box center [0, 0] width 0 height 0
click at [635, 295] on label "Peak Memory (GiB)" at bounding box center [693, 294] width 141 height 18
click at [0, 0] on input "Peak Memory (GiB)" at bounding box center [0, 0] width 0 height 0
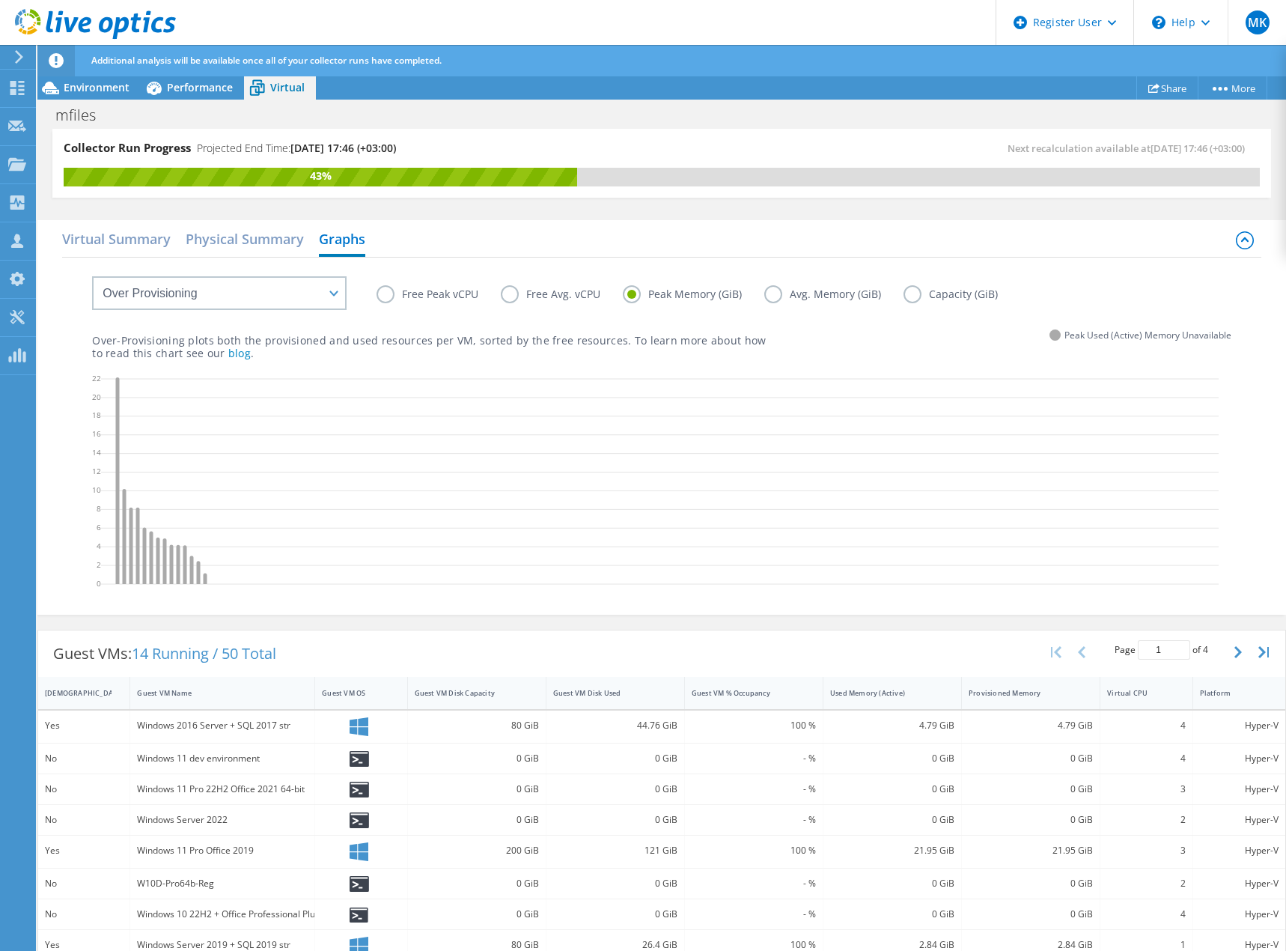
click at [770, 293] on label "Avg. Memory (GiB)" at bounding box center [833, 294] width 139 height 18
click at [0, 0] on input "Avg. Memory (GiB)" at bounding box center [0, 0] width 0 height 0
click at [910, 295] on label "Capacity (GiB)" at bounding box center [962, 294] width 117 height 18
click at [0, 0] on input "Capacity (GiB)" at bounding box center [0, 0] width 0 height 0
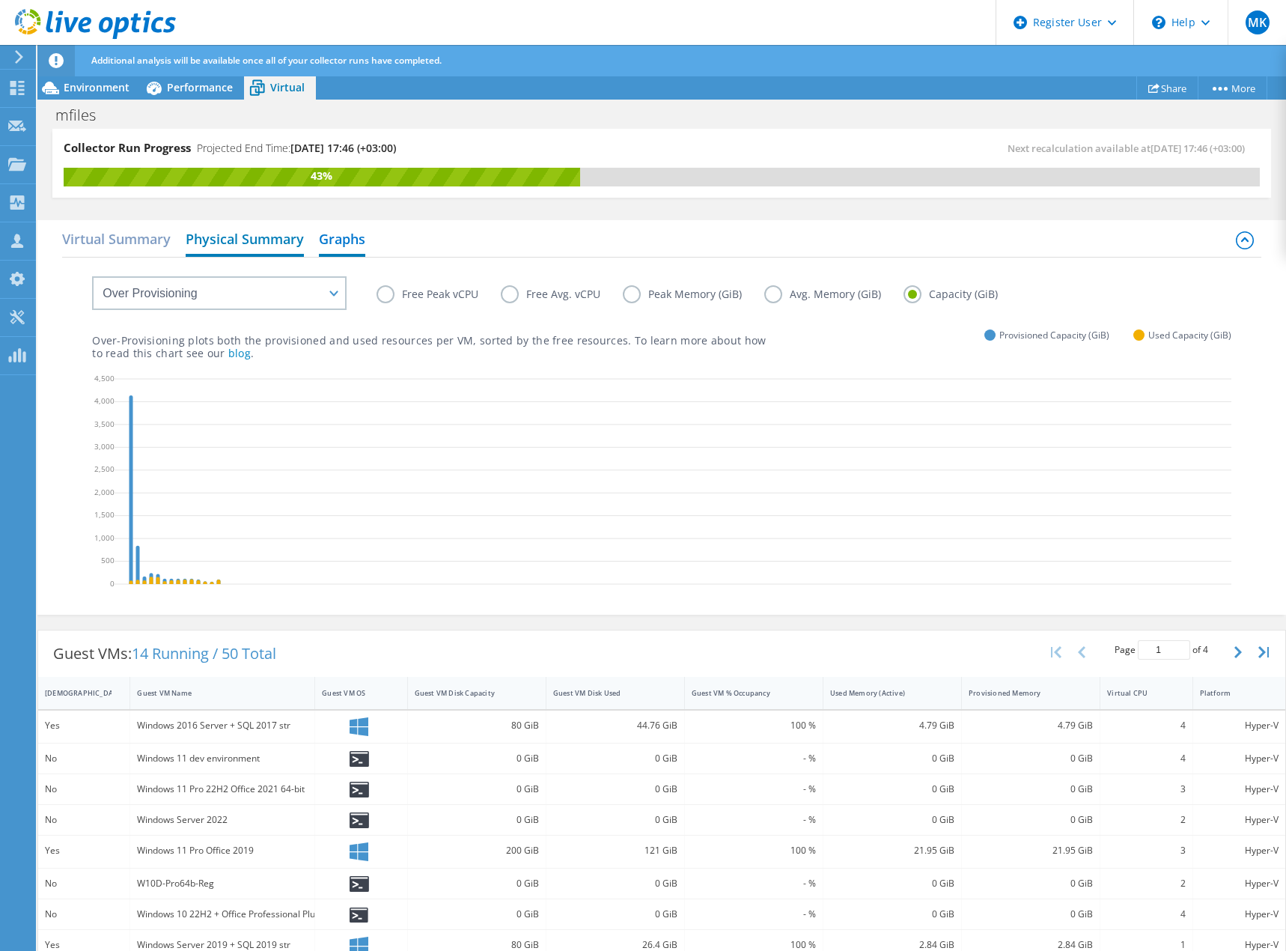
click at [241, 235] on h2 "Physical Summary" at bounding box center [245, 240] width 118 height 33
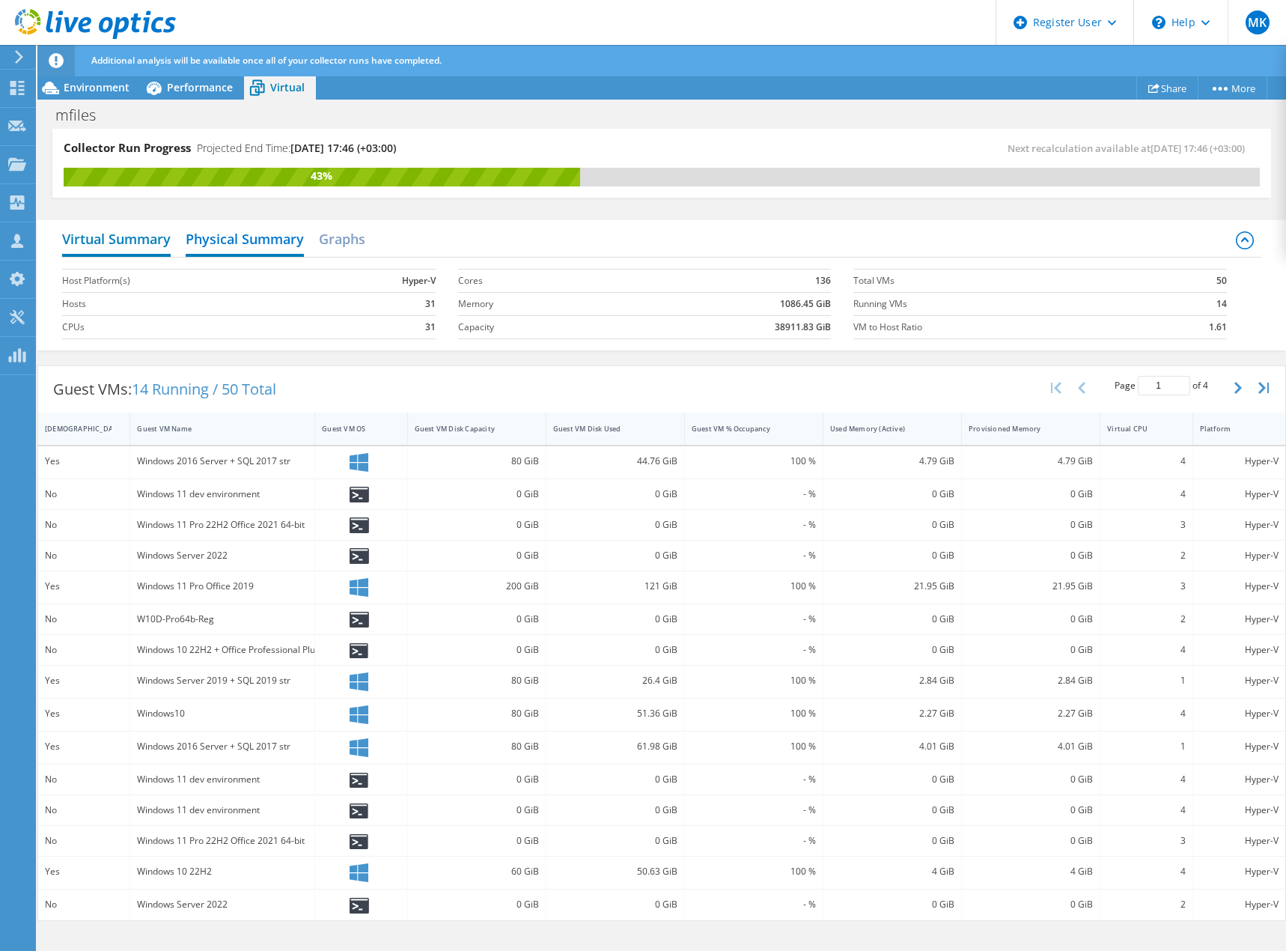
click at [100, 237] on h2 "Virtual Summary" at bounding box center [116, 240] width 109 height 33
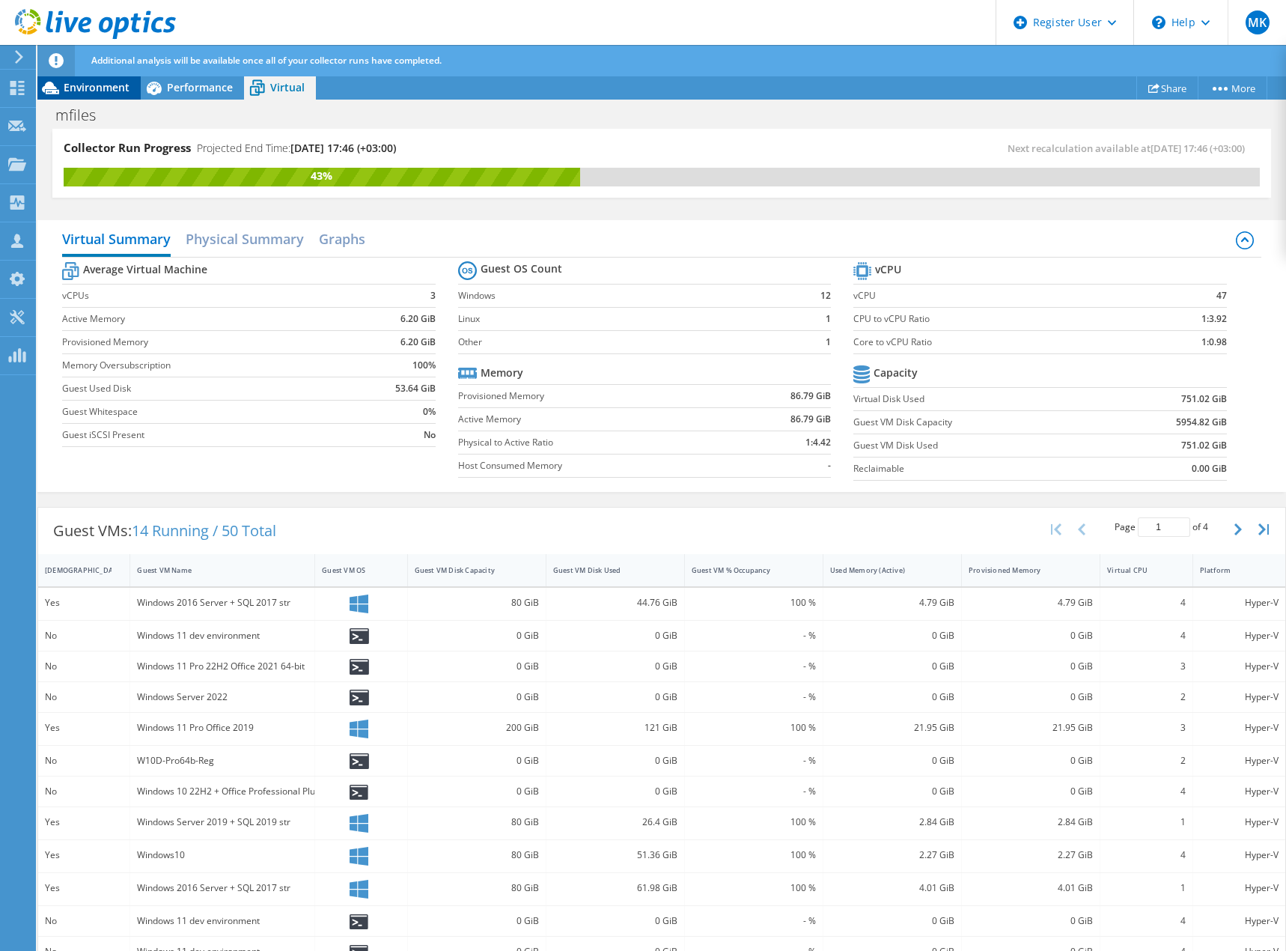
click at [94, 86] on span "Environment" at bounding box center [97, 87] width 66 height 14
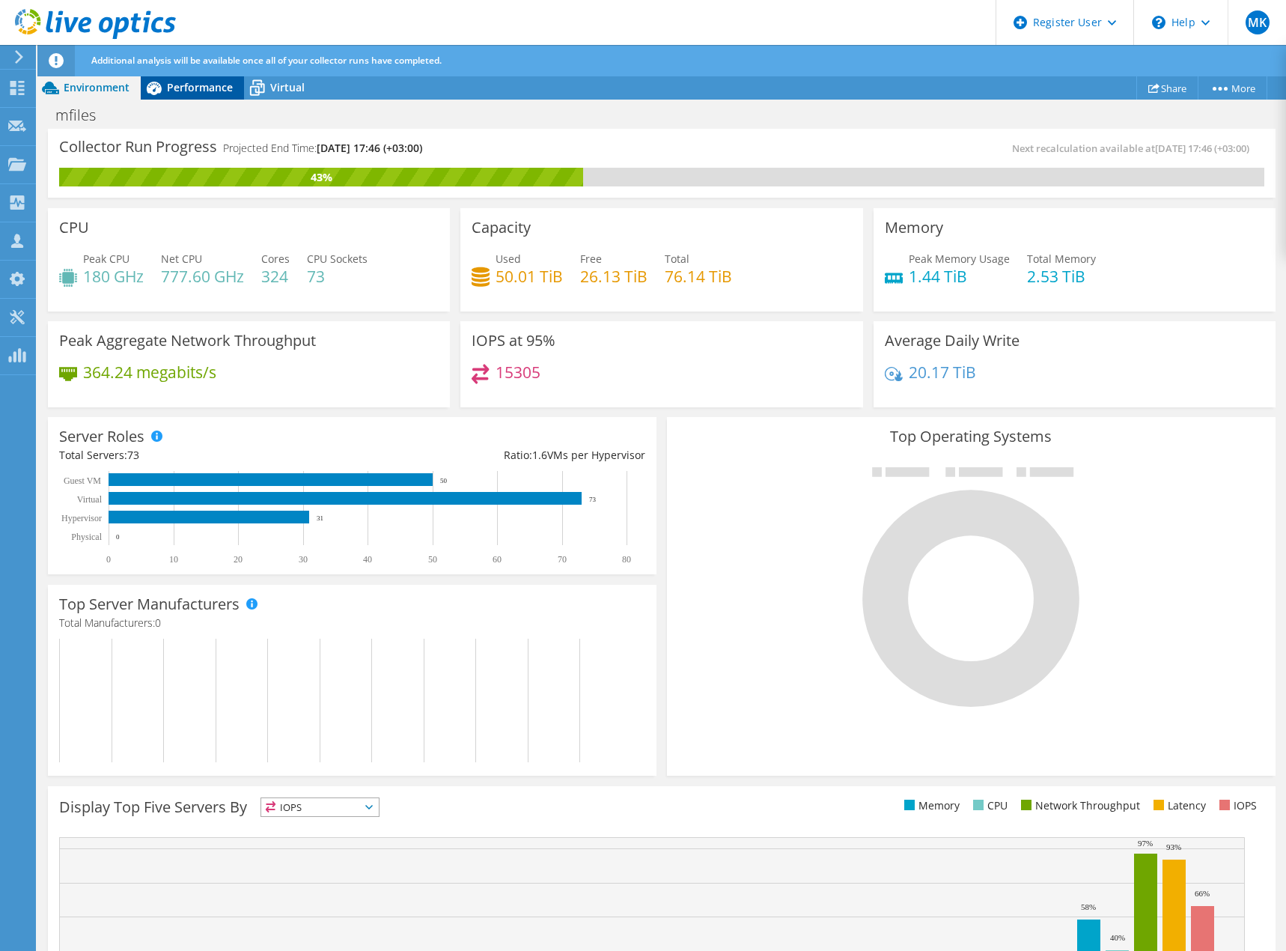
click at [210, 85] on span "Performance" at bounding box center [200, 87] width 66 height 14
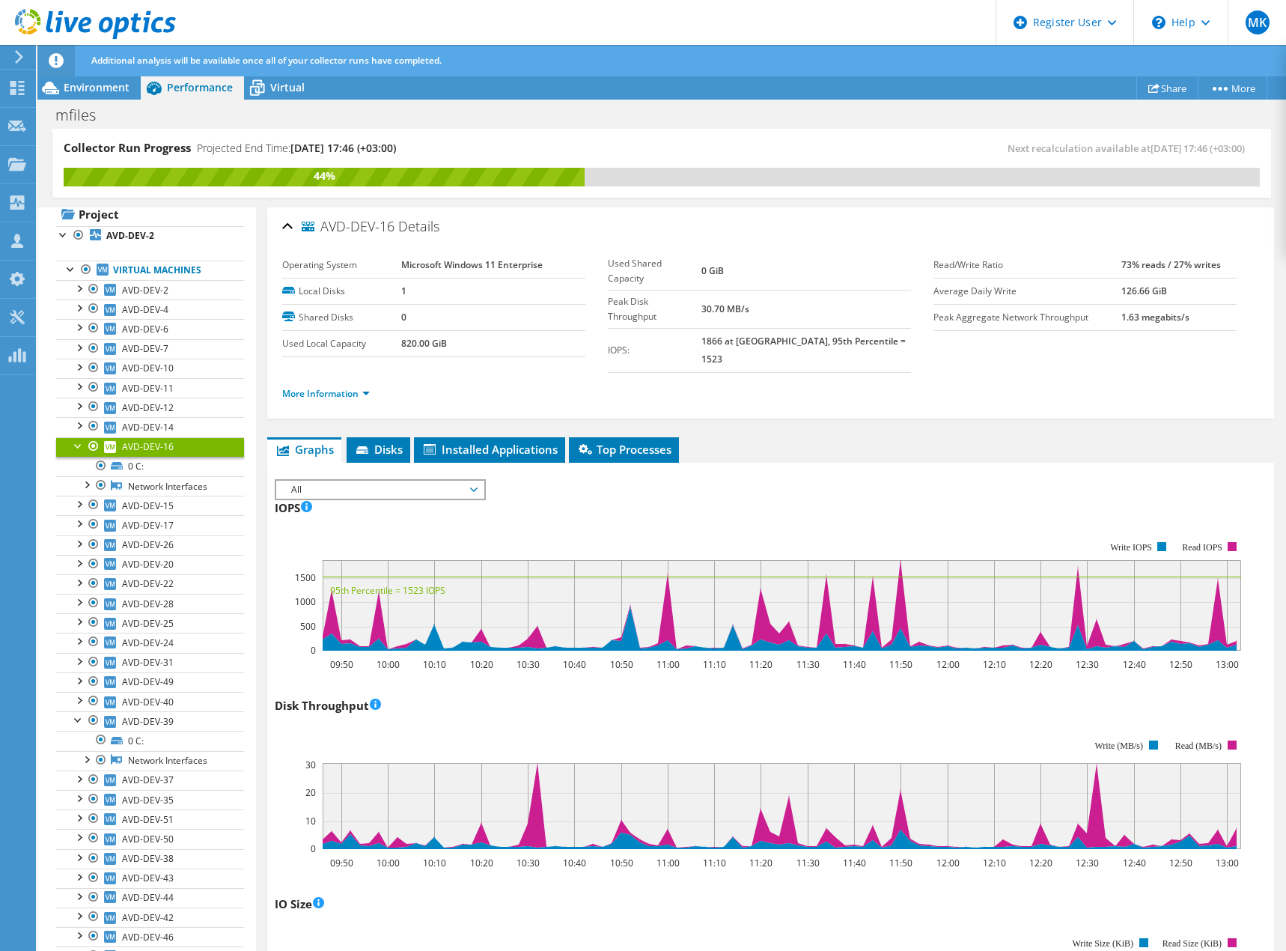
scroll to position [31, 0]
click at [75, 451] on div at bounding box center [78, 449] width 15 height 15
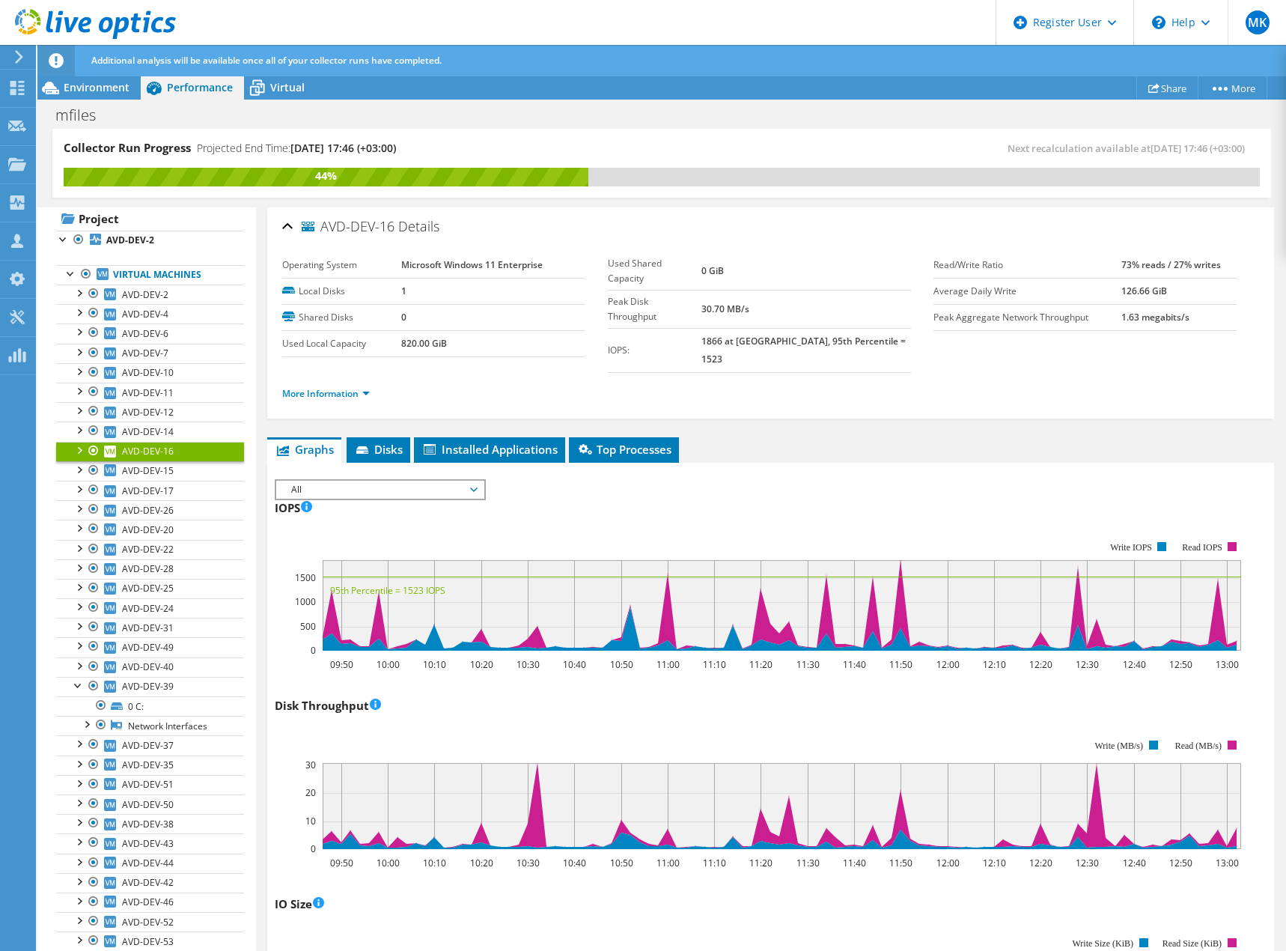
click at [474, 481] on span "All" at bounding box center [380, 490] width 192 height 18
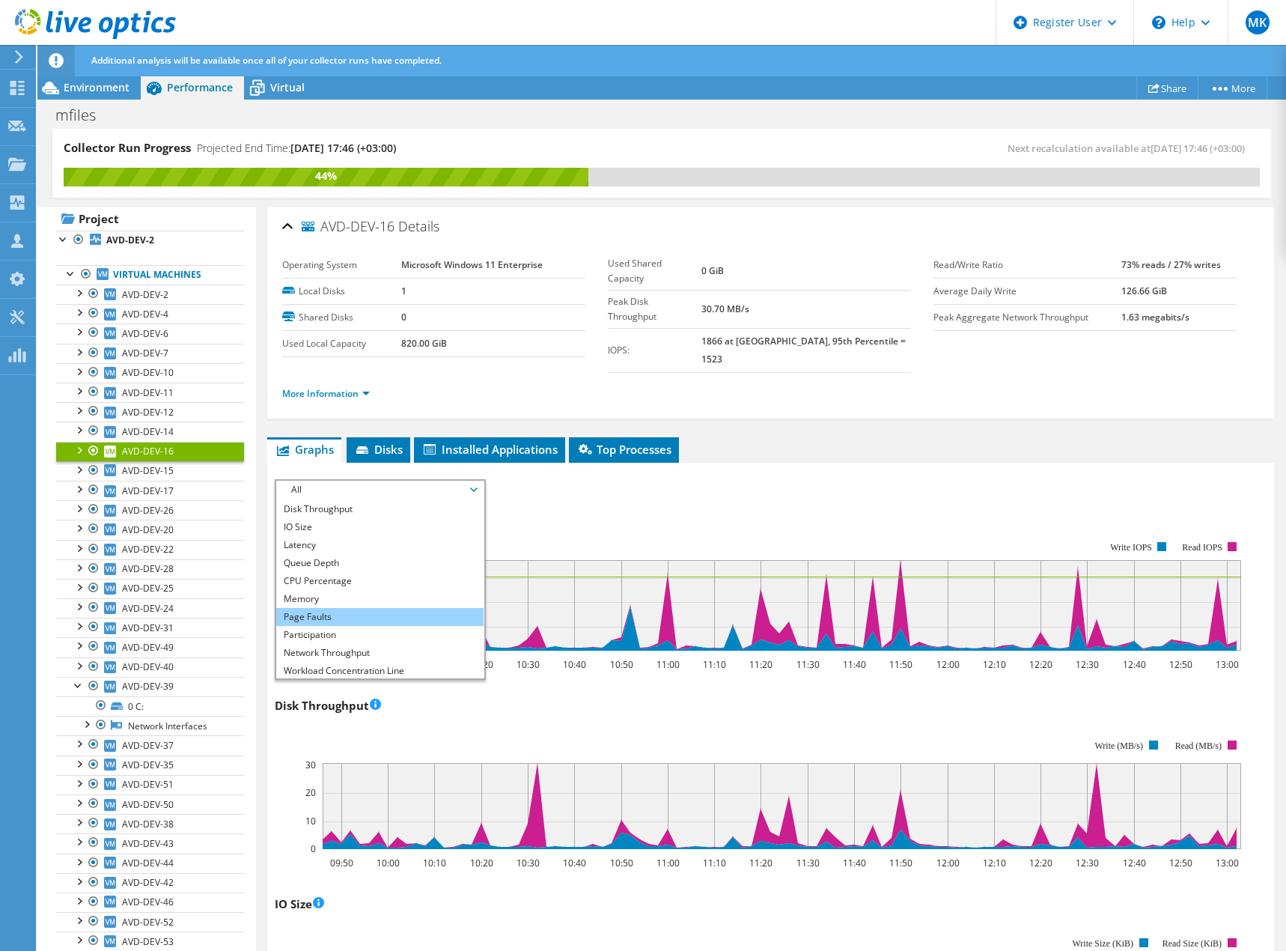
scroll to position [0, 0]
click at [340, 588] on li "CPU Percentage" at bounding box center [379, 597] width 207 height 18
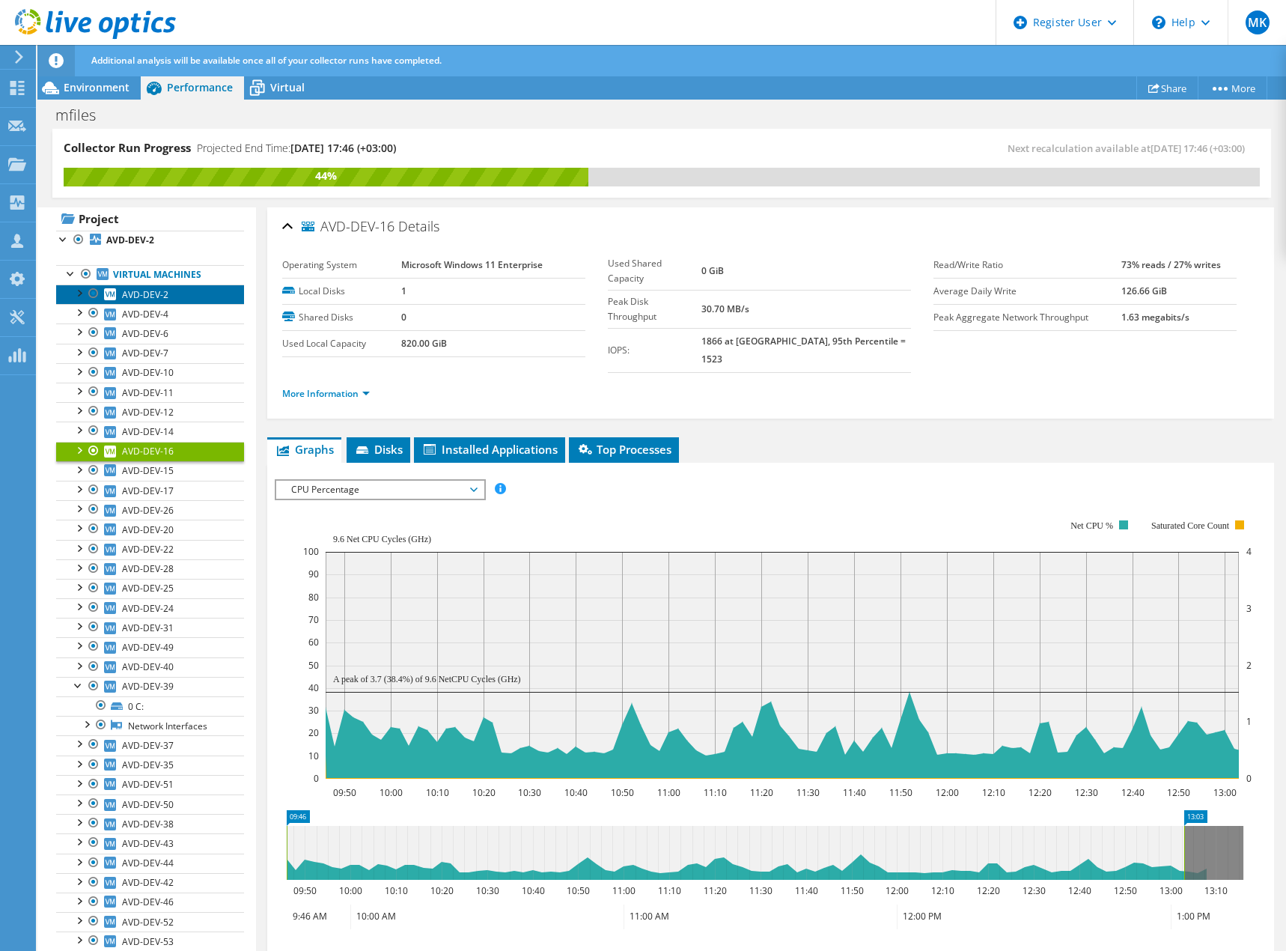
click at [152, 299] on span "AVD-DEV-2" at bounding box center [145, 294] width 46 height 13
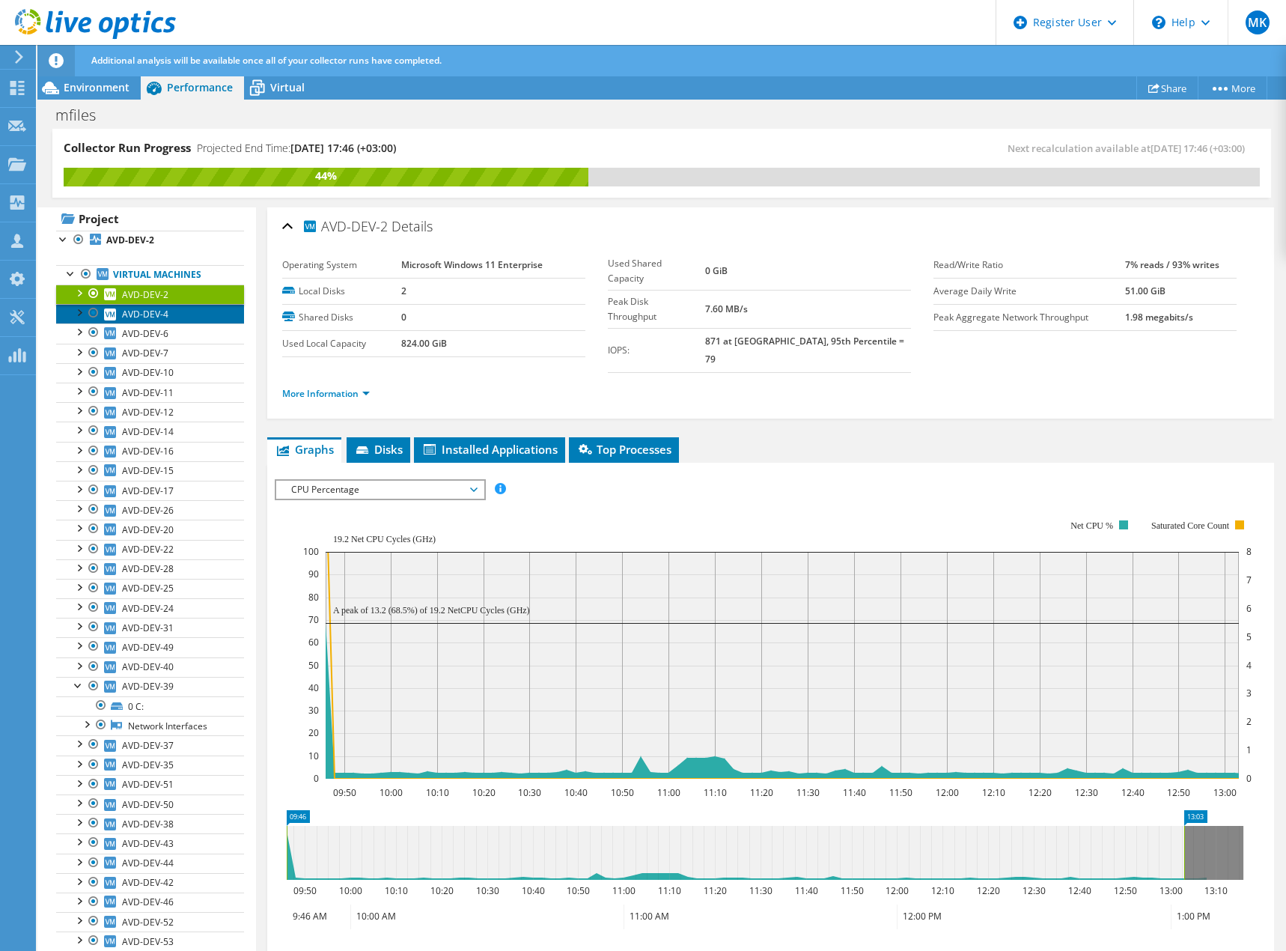
click at [153, 314] on span "AVD-DEV-4" at bounding box center [145, 314] width 46 height 13
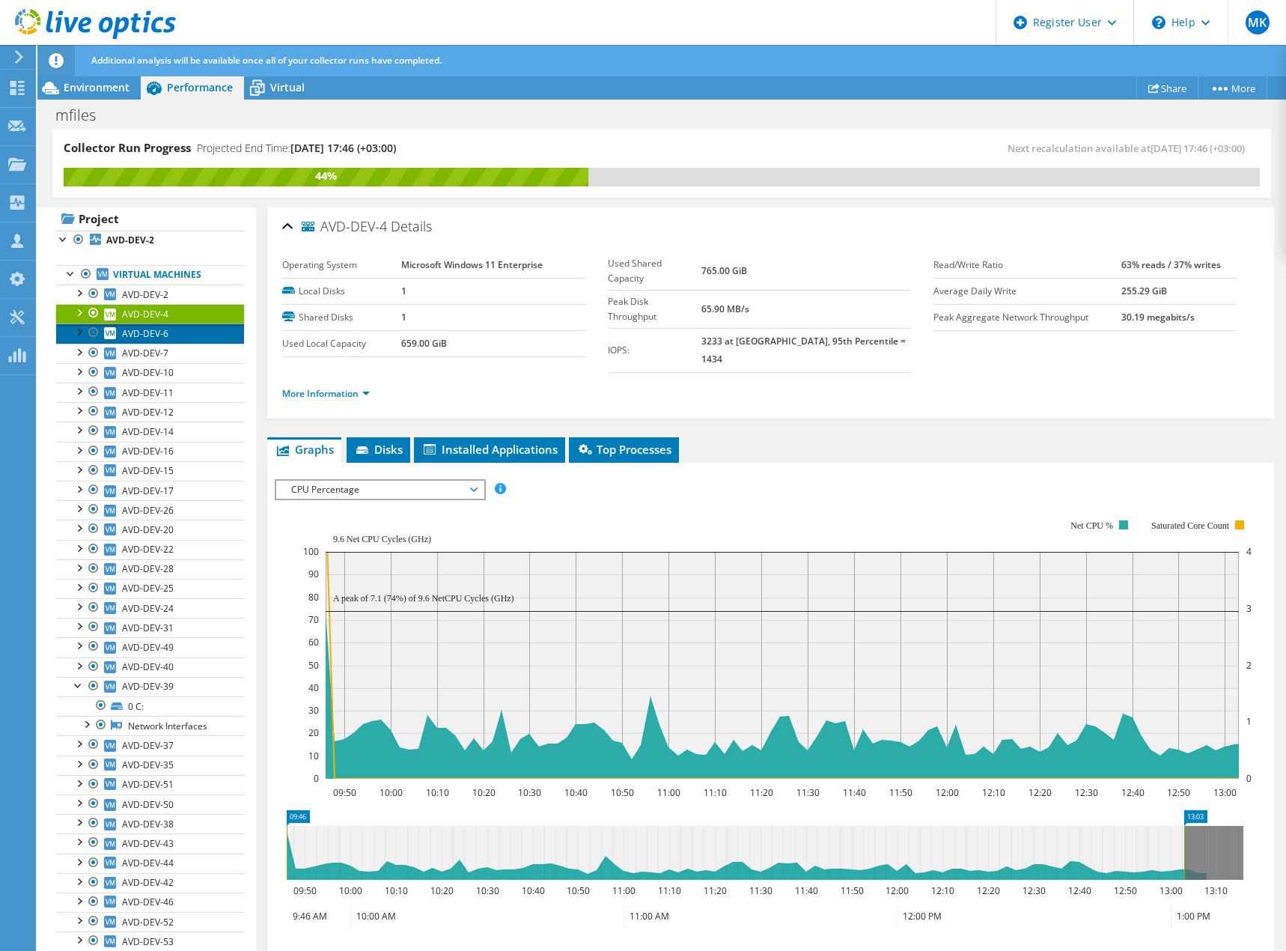
click at [154, 331] on span "AVD-DEV-6" at bounding box center [145, 333] width 46 height 13
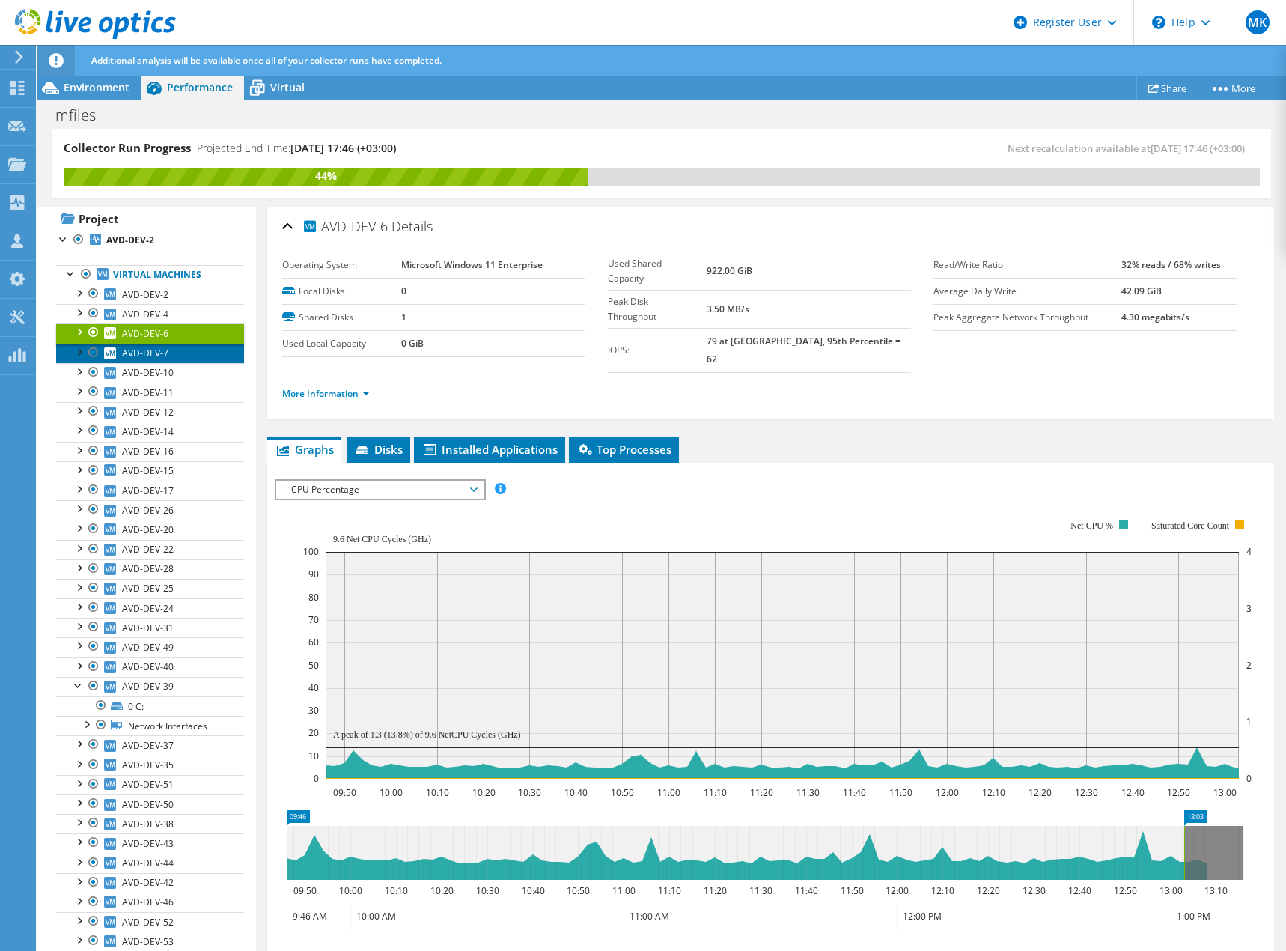
click at [154, 356] on span "AVD-DEV-7" at bounding box center [145, 353] width 46 height 13
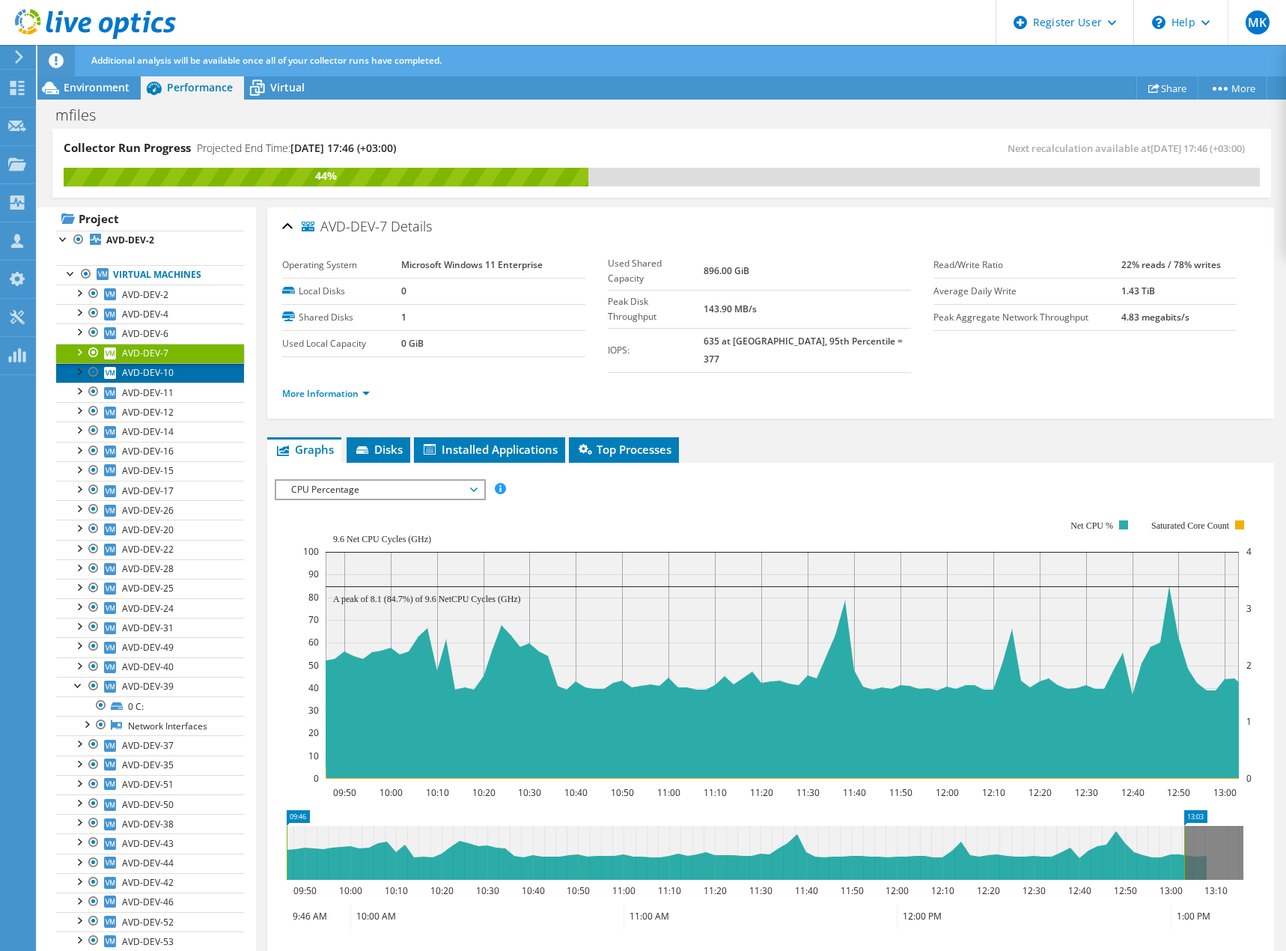
click at [154, 374] on span "AVD-DEV-10" at bounding box center [148, 372] width 52 height 13
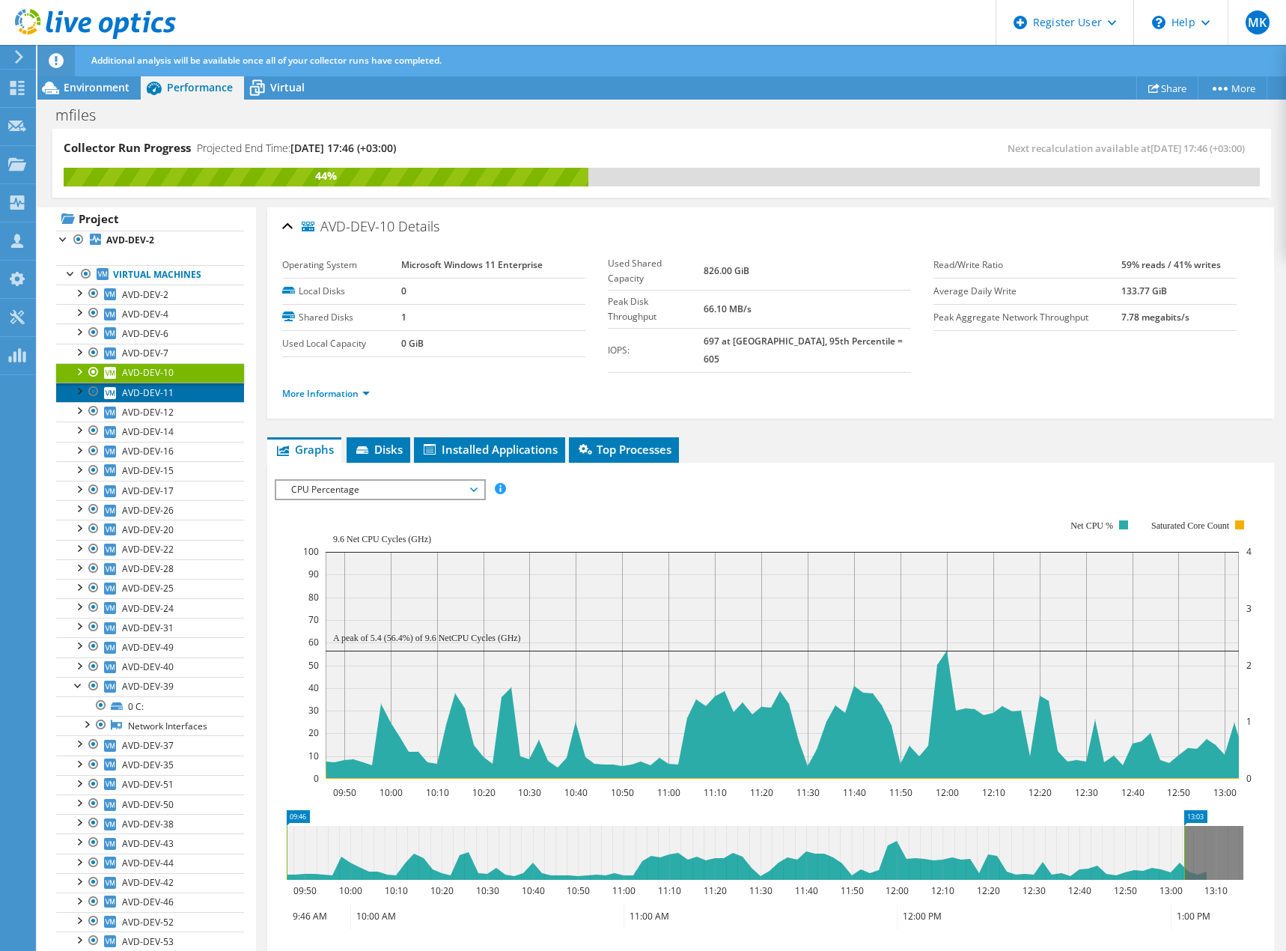
click at [155, 392] on span "AVD-DEV-11" at bounding box center [148, 392] width 52 height 13
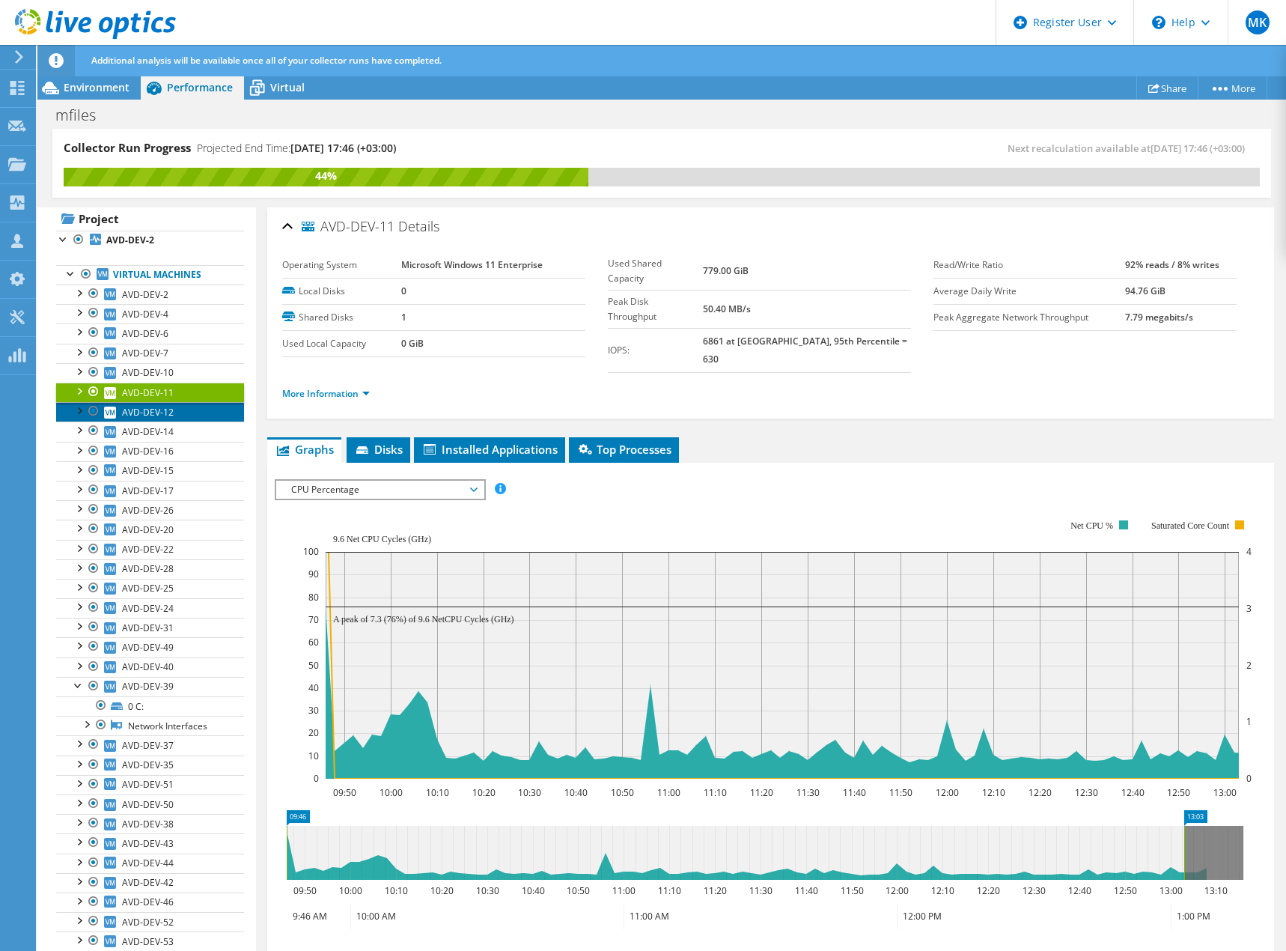
click at [157, 416] on span "AVD-DEV-12" at bounding box center [148, 412] width 52 height 13
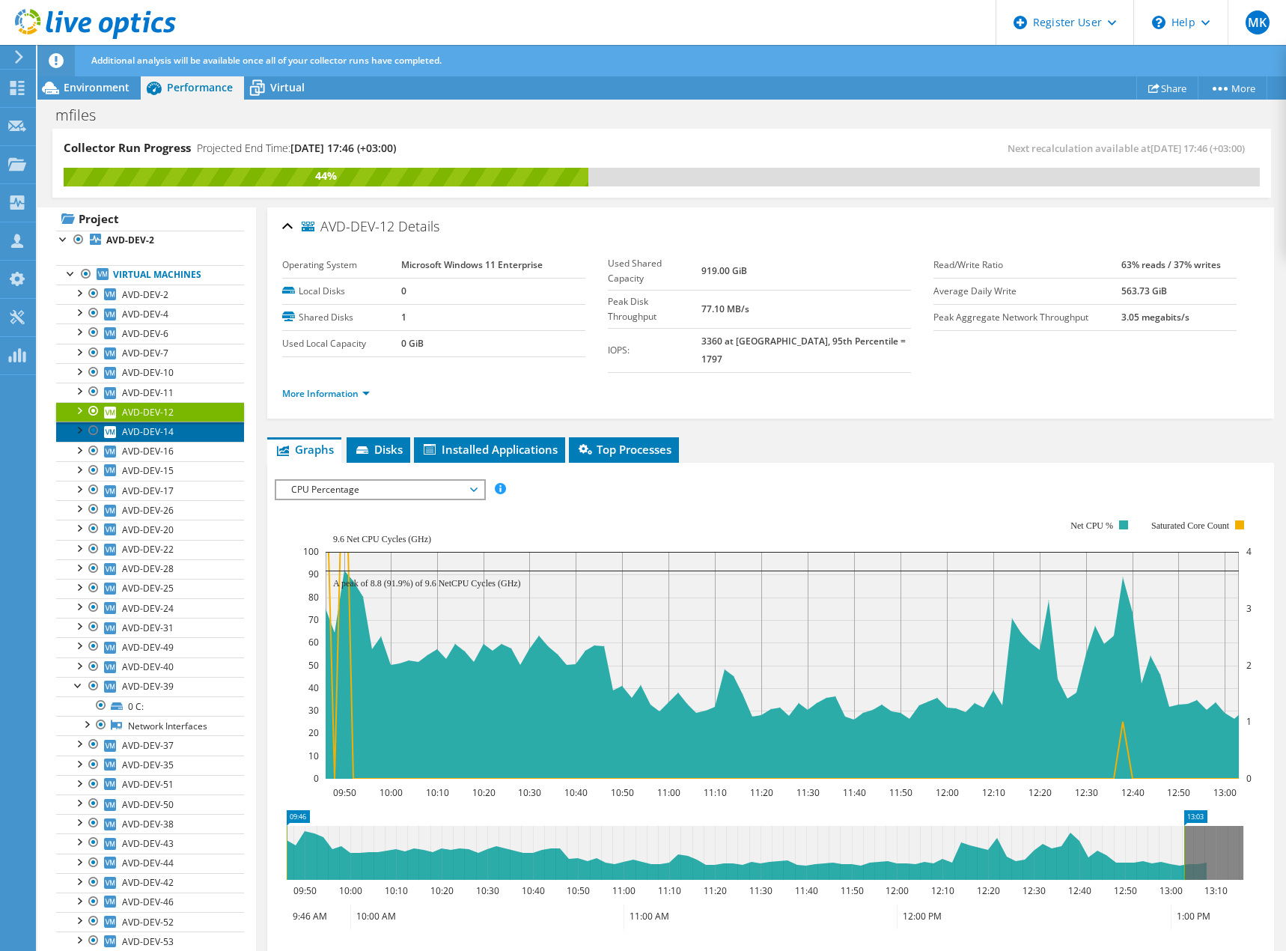
click at [159, 433] on span "AVD-DEV-14" at bounding box center [148, 431] width 52 height 13
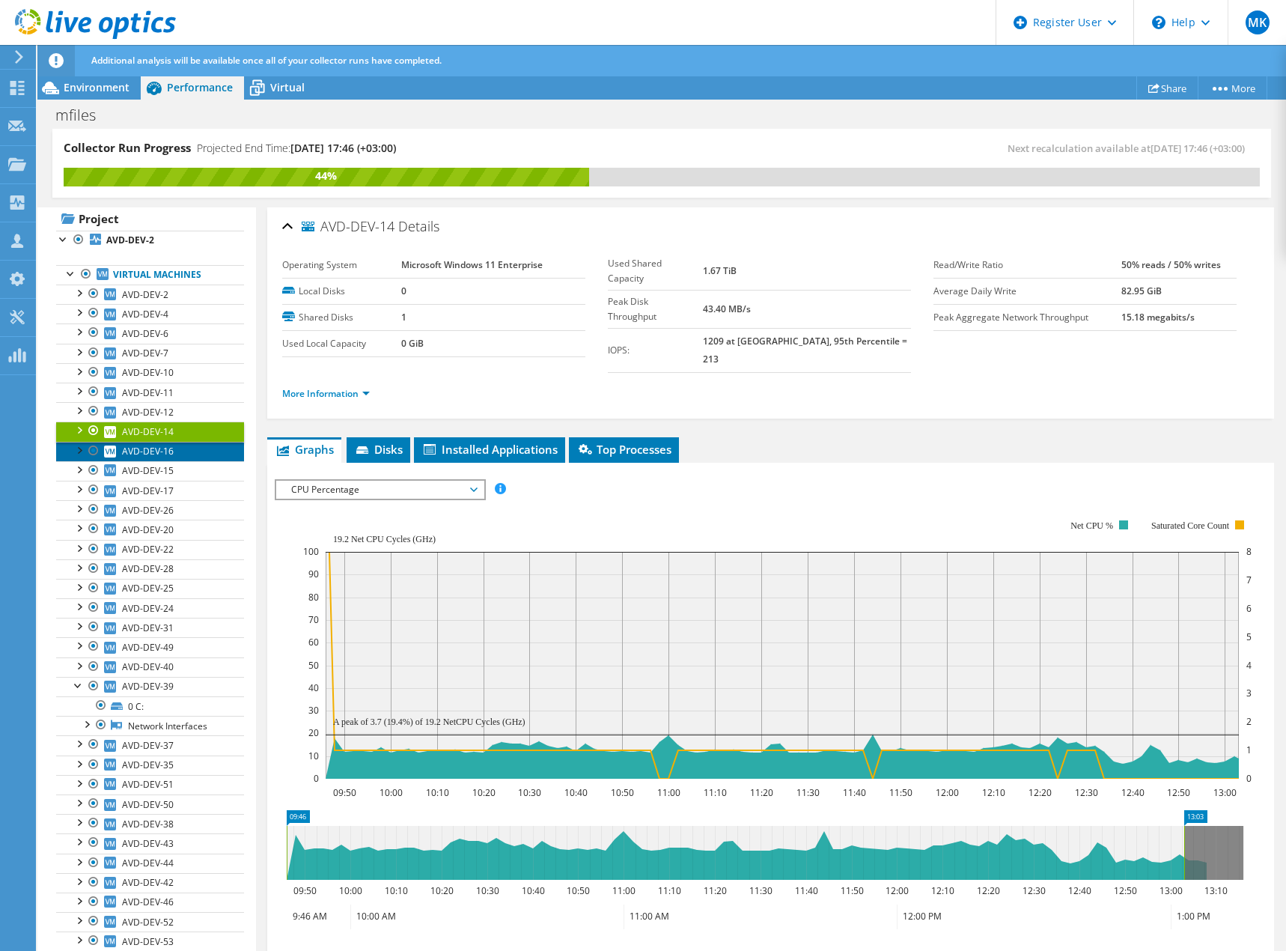
click at [162, 451] on span "AVD-DEV-16" at bounding box center [148, 451] width 52 height 13
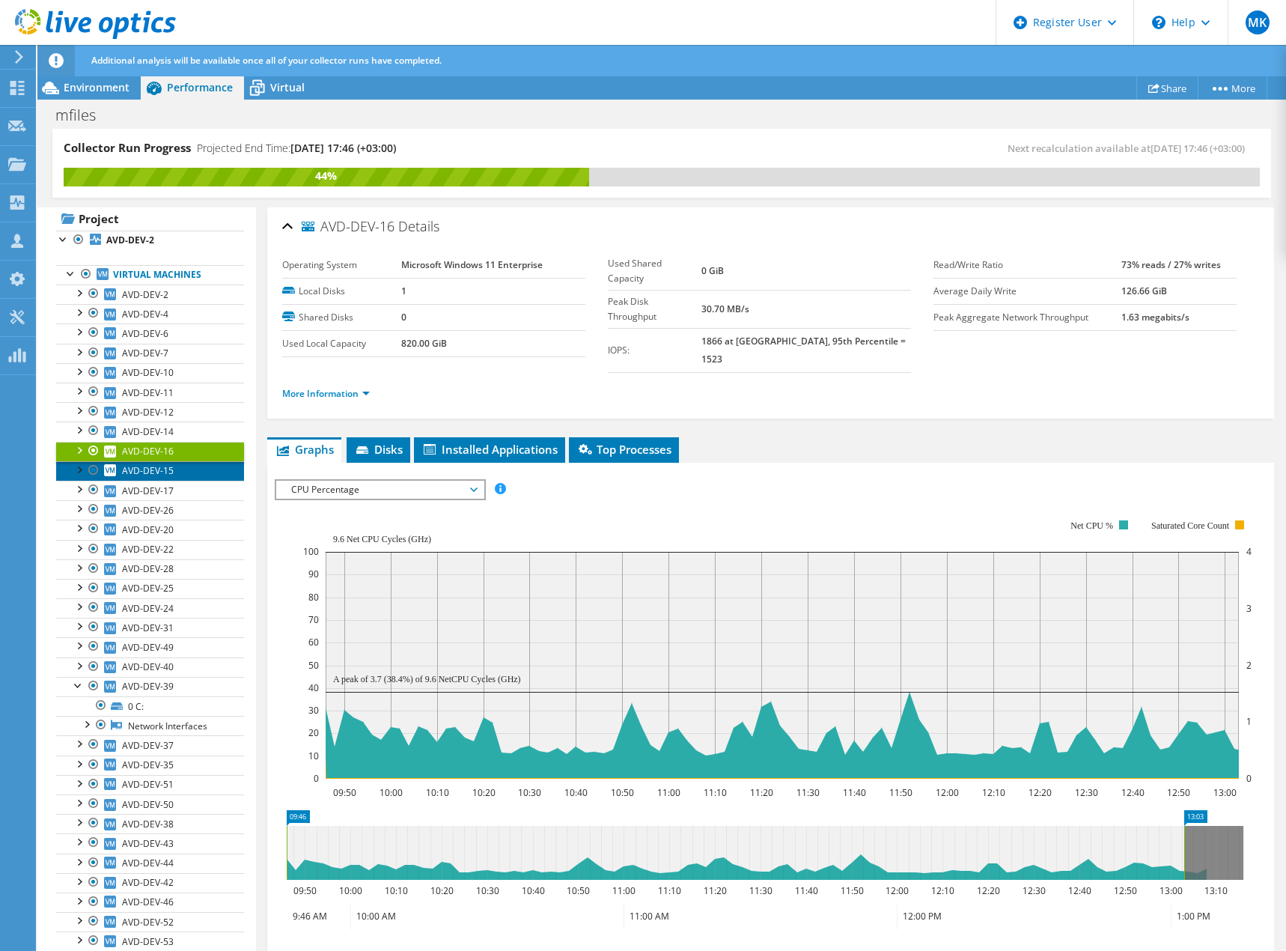
click at [162, 472] on span "AVD-DEV-15" at bounding box center [148, 470] width 52 height 13
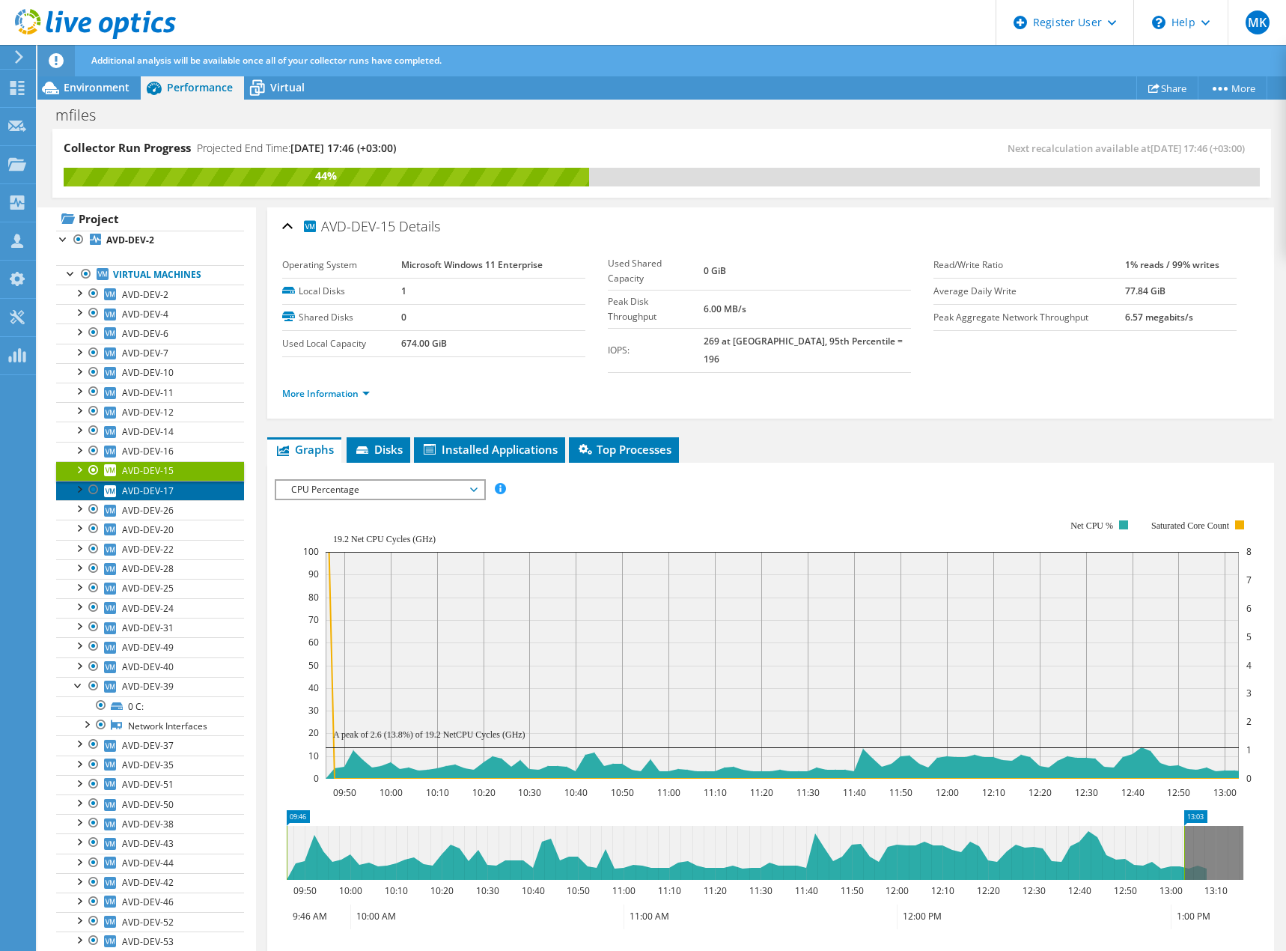
click at [166, 493] on span "AVD-DEV-17" at bounding box center [148, 490] width 52 height 13
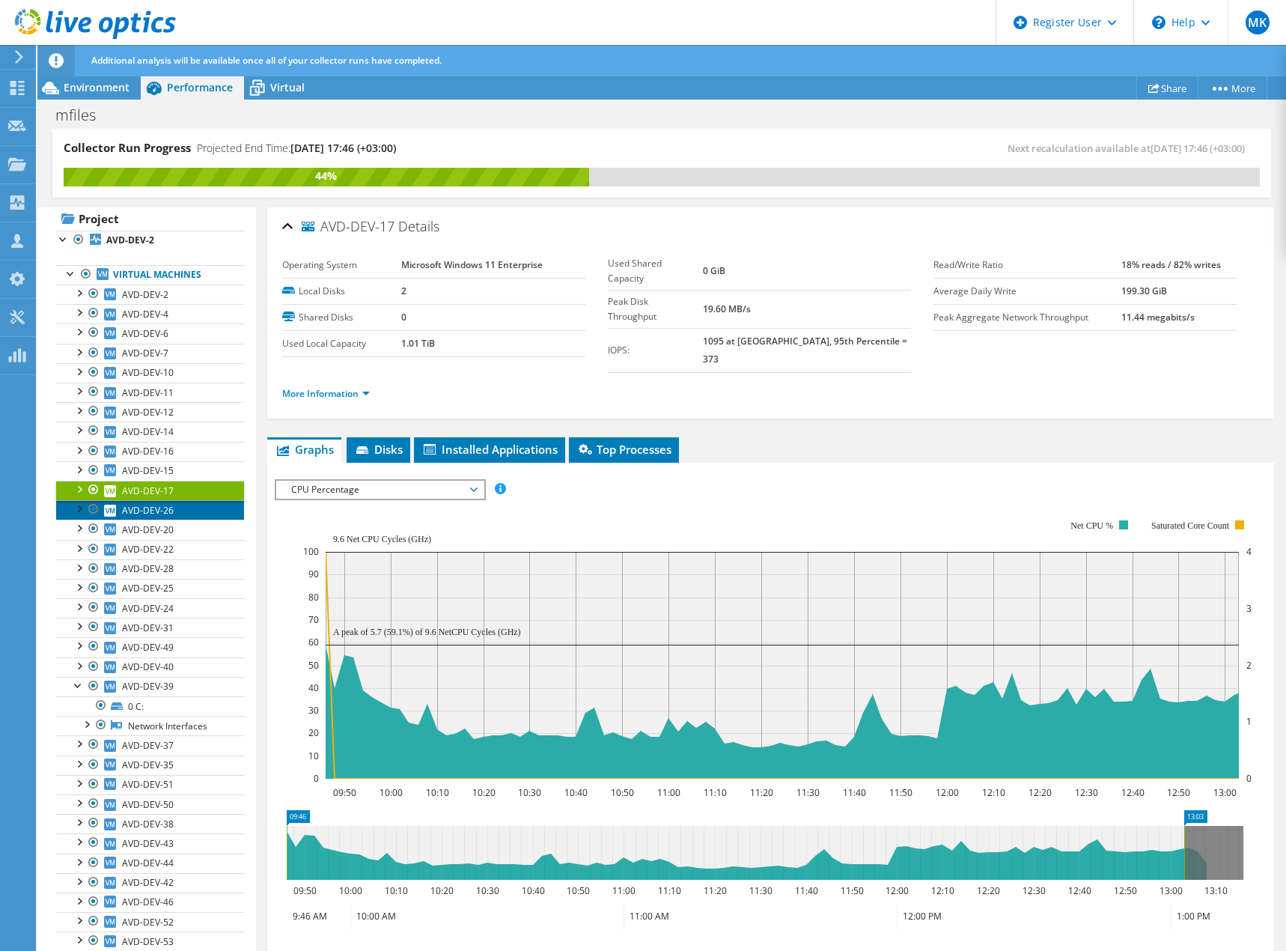
click at [167, 511] on span "AVD-DEV-26" at bounding box center [148, 510] width 52 height 13
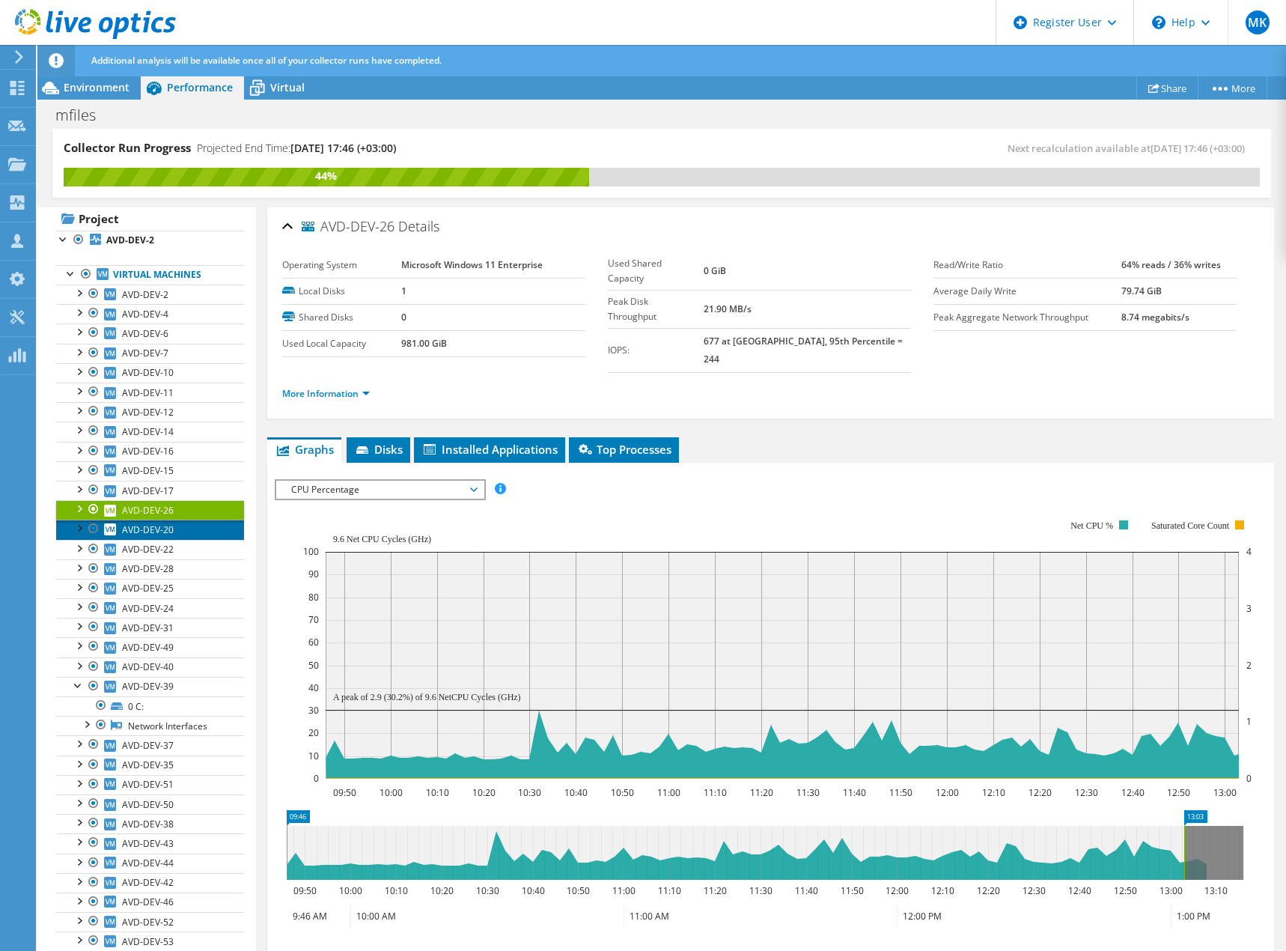
click at [166, 531] on span "AVD-DEV-20" at bounding box center [148, 529] width 52 height 13
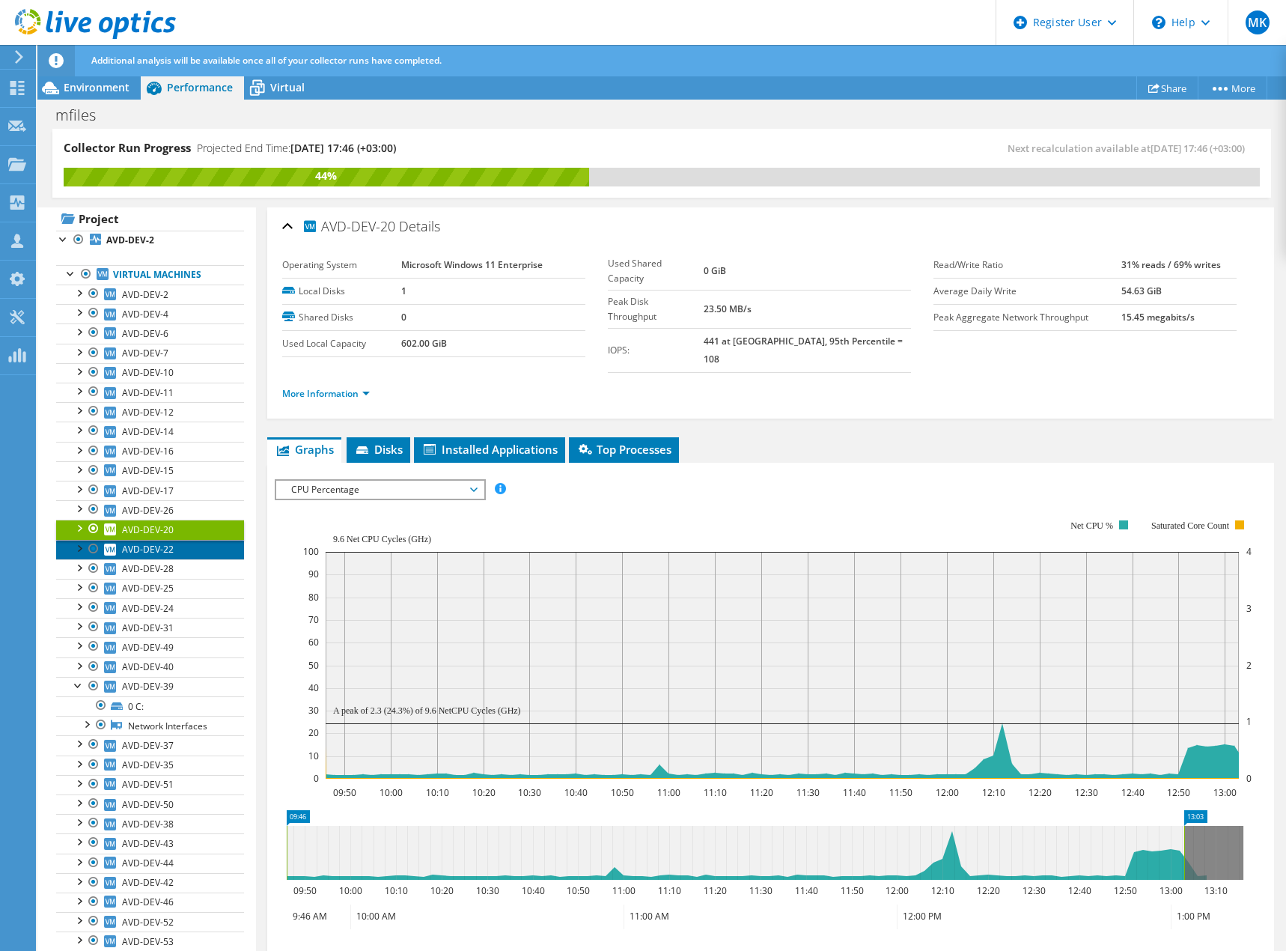
click at [169, 552] on span "AVD-DEV-22" at bounding box center [148, 549] width 52 height 13
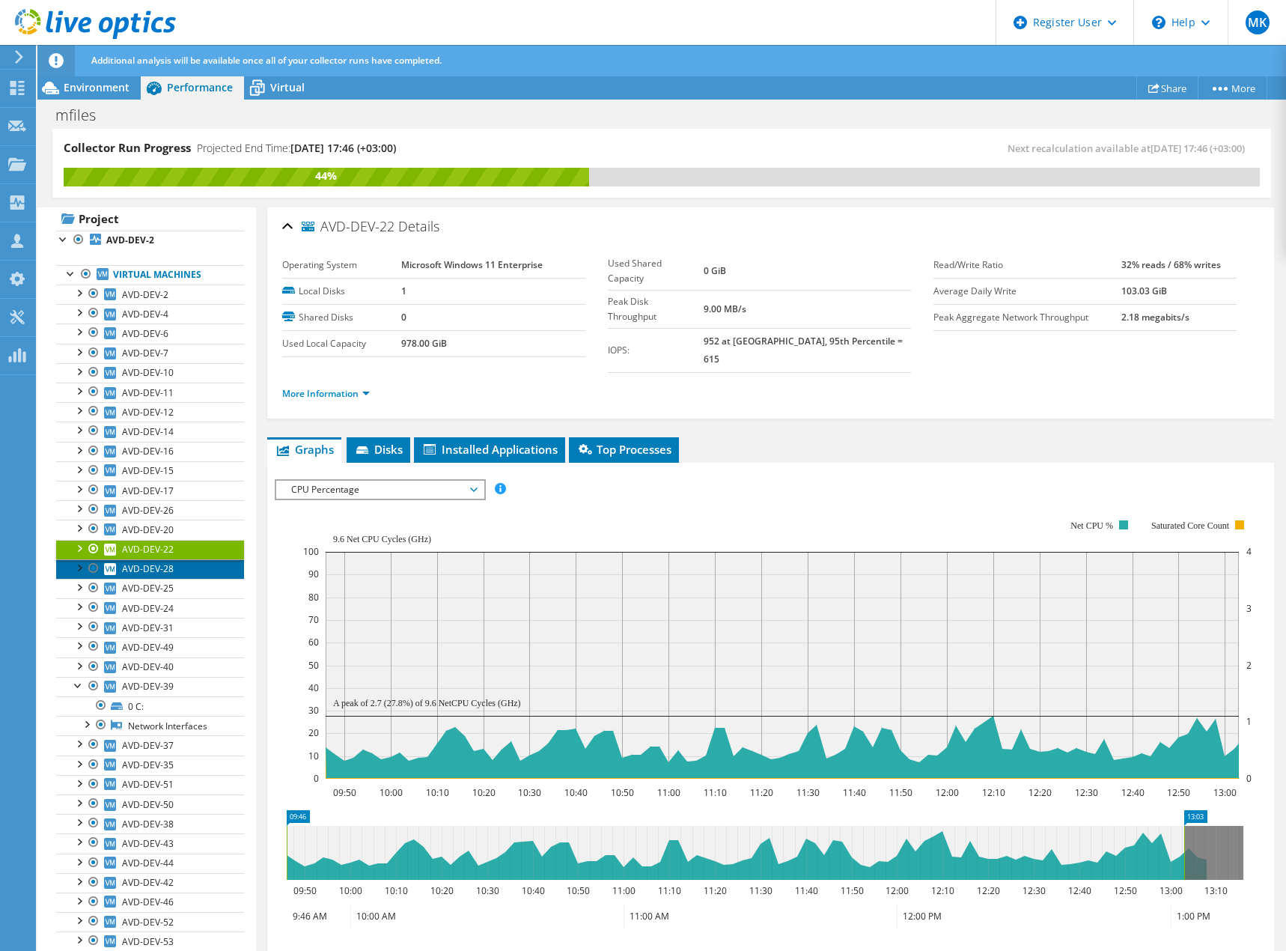
click at [160, 570] on span "AVD-DEV-28" at bounding box center [148, 568] width 52 height 13
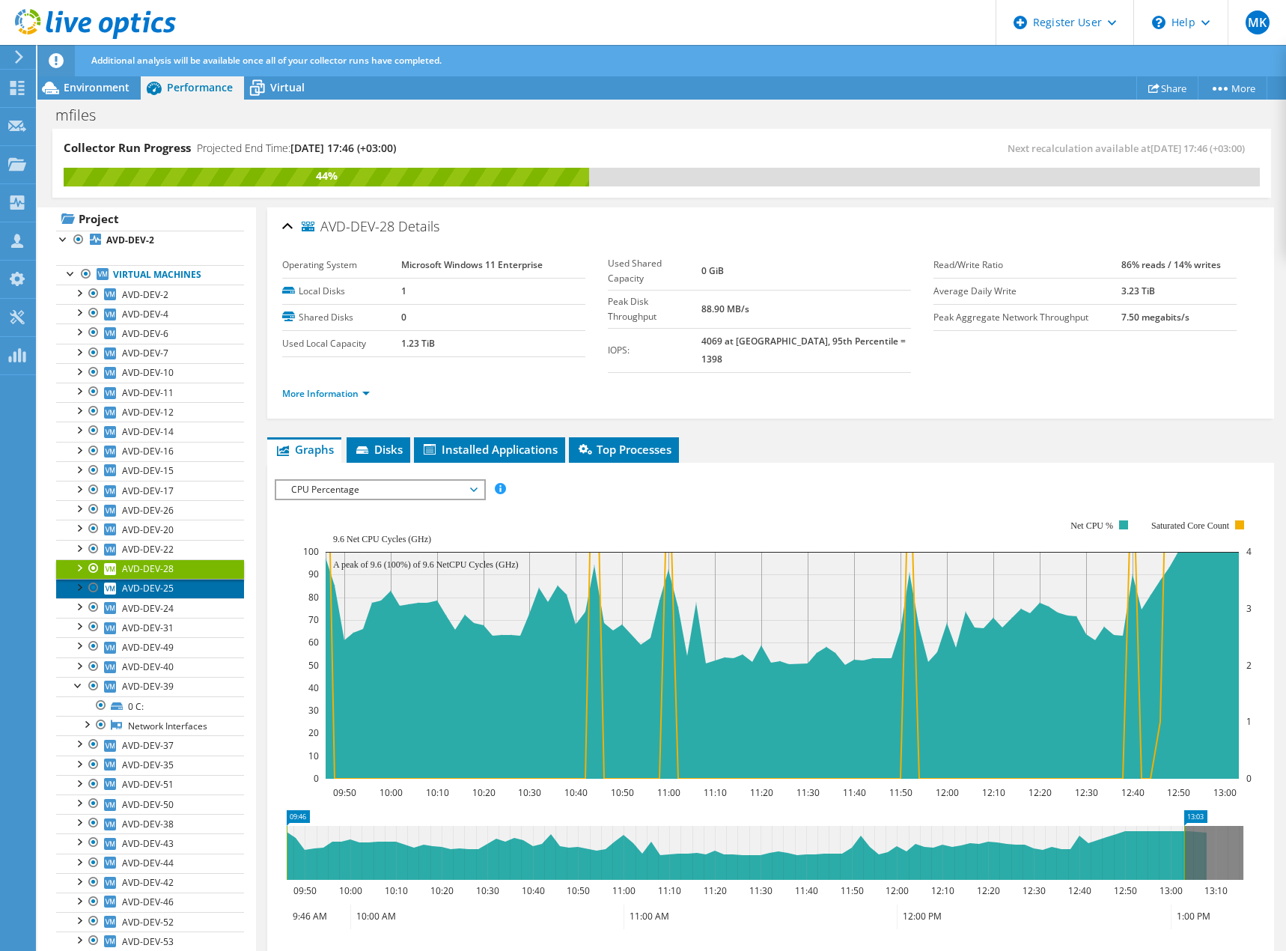
click at [159, 592] on span "AVD-DEV-25" at bounding box center [148, 588] width 52 height 13
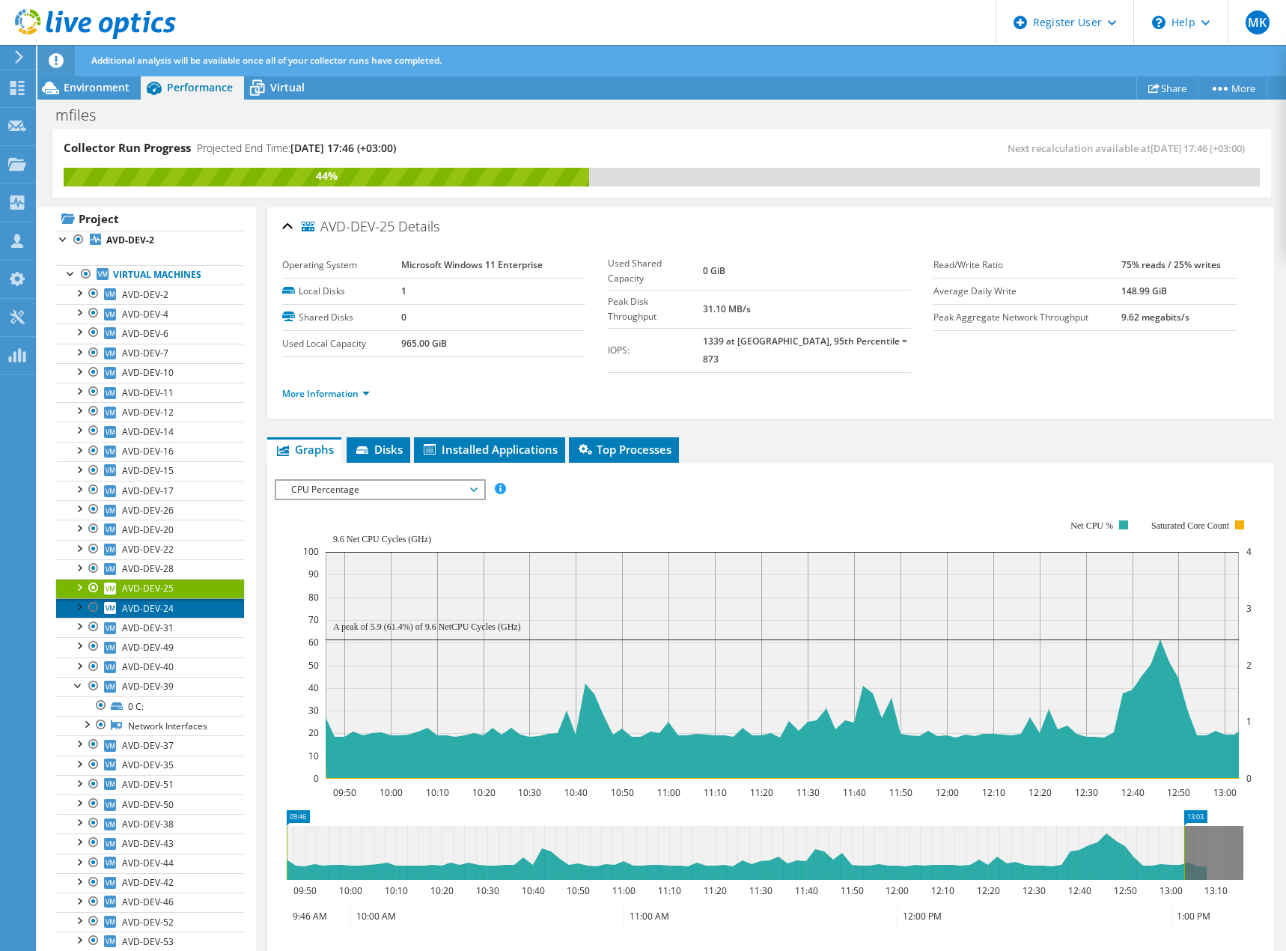
click at [159, 606] on span "AVD-DEV-24" at bounding box center [148, 608] width 52 height 13
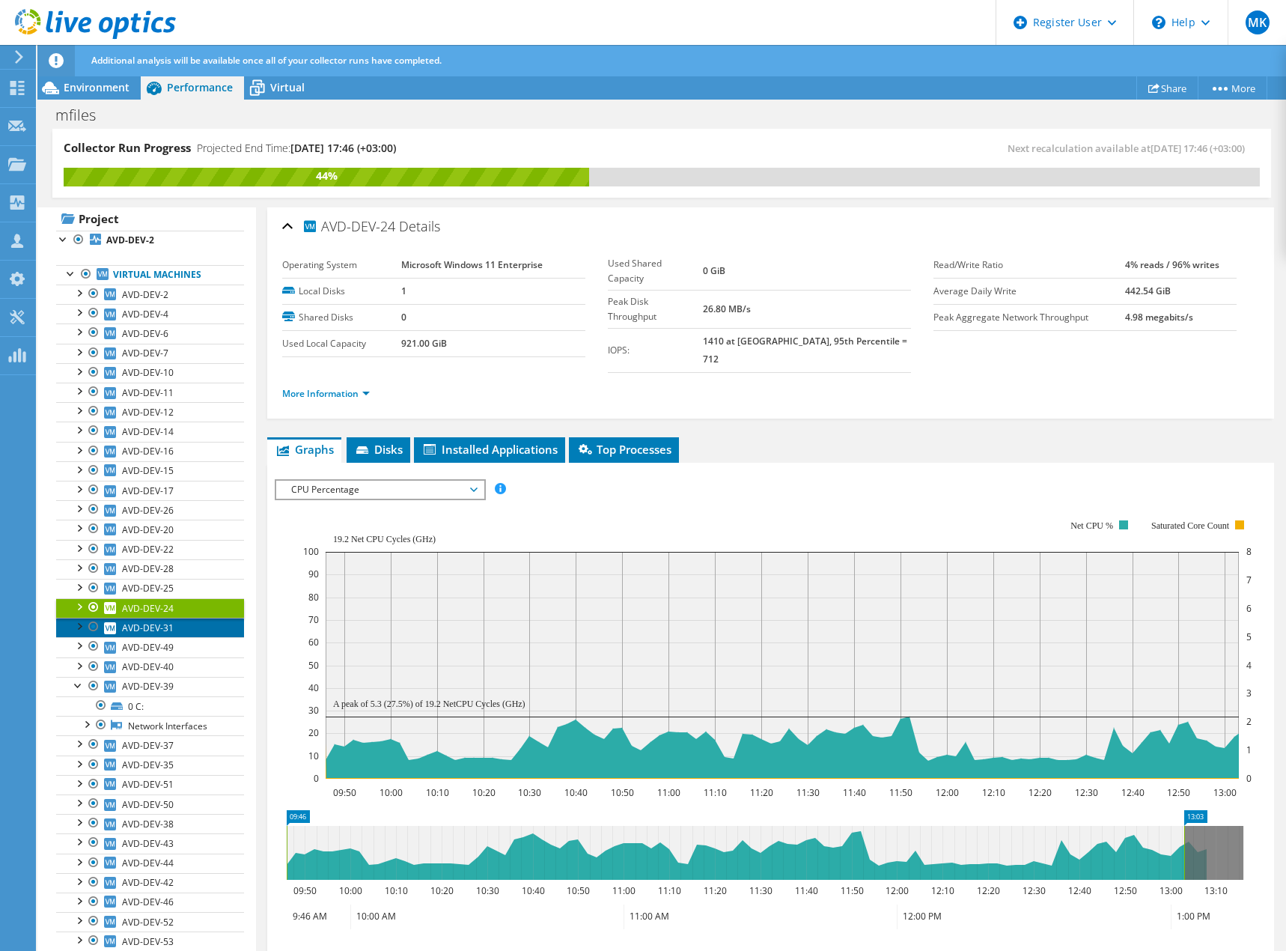
click at [163, 630] on span "AVD-DEV-31" at bounding box center [148, 627] width 52 height 13
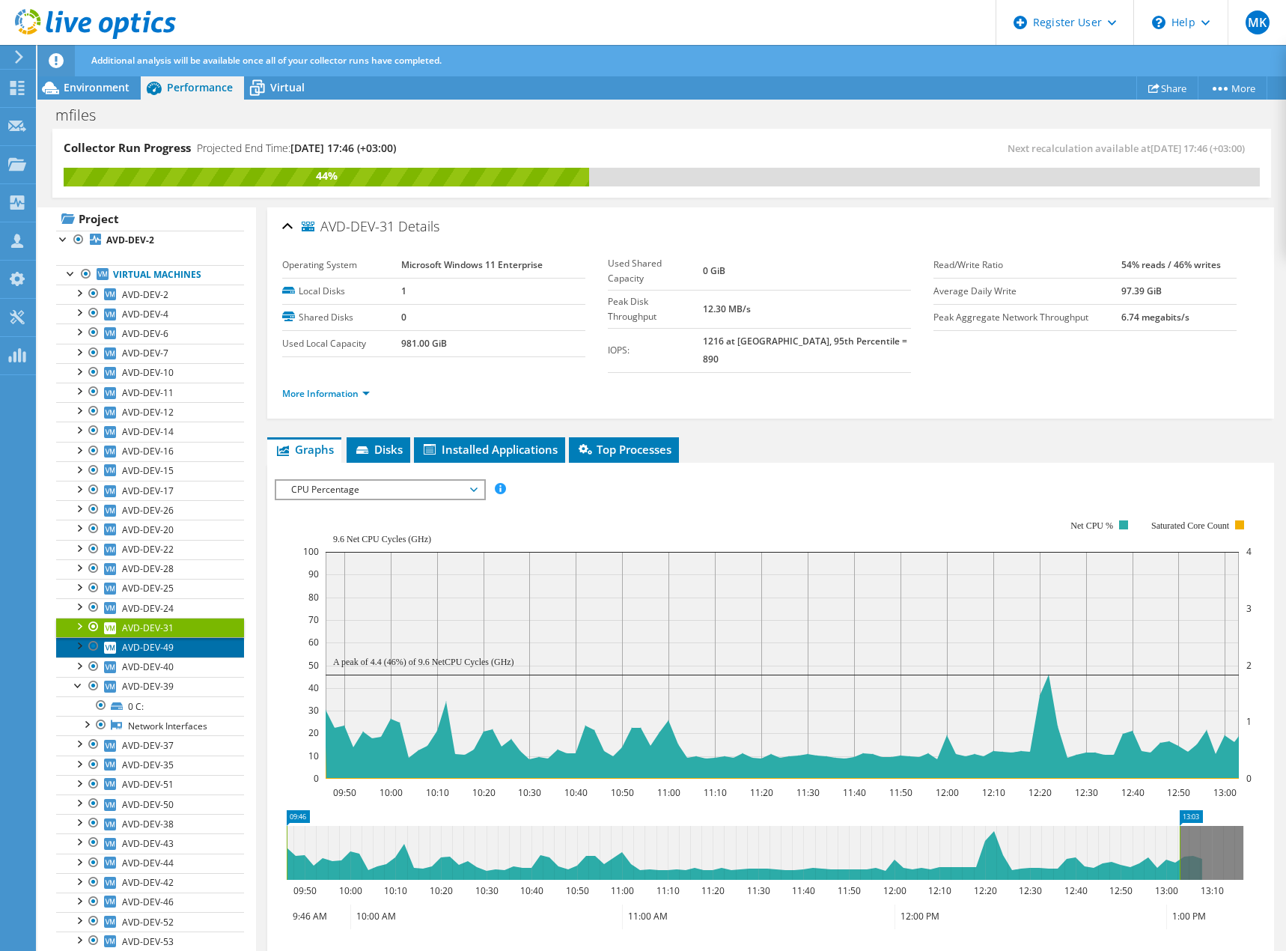
click at [161, 648] on span "AVD-DEV-49" at bounding box center [148, 647] width 52 height 13
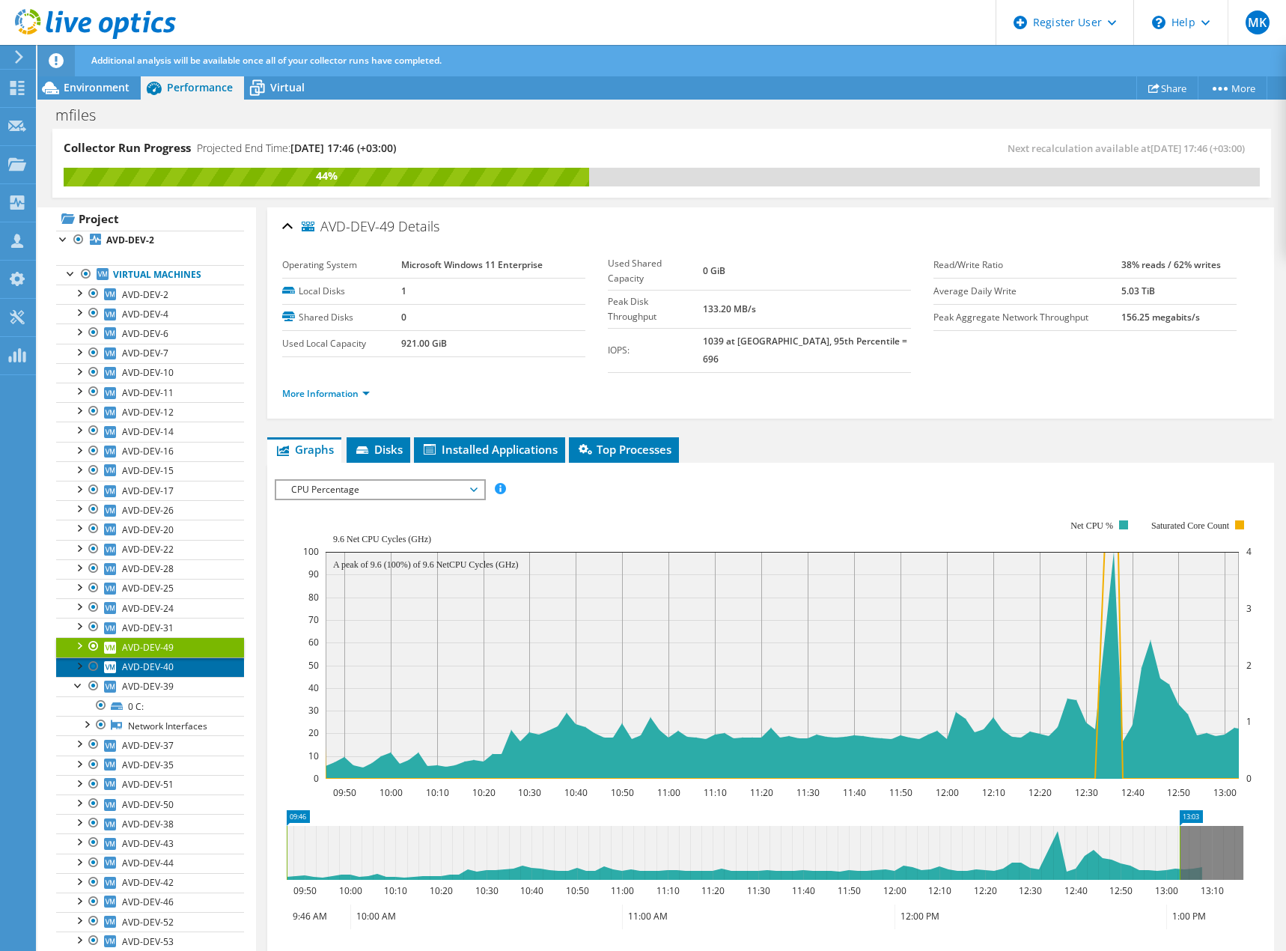
click at [160, 669] on span "AVD-DEV-40" at bounding box center [148, 666] width 52 height 13
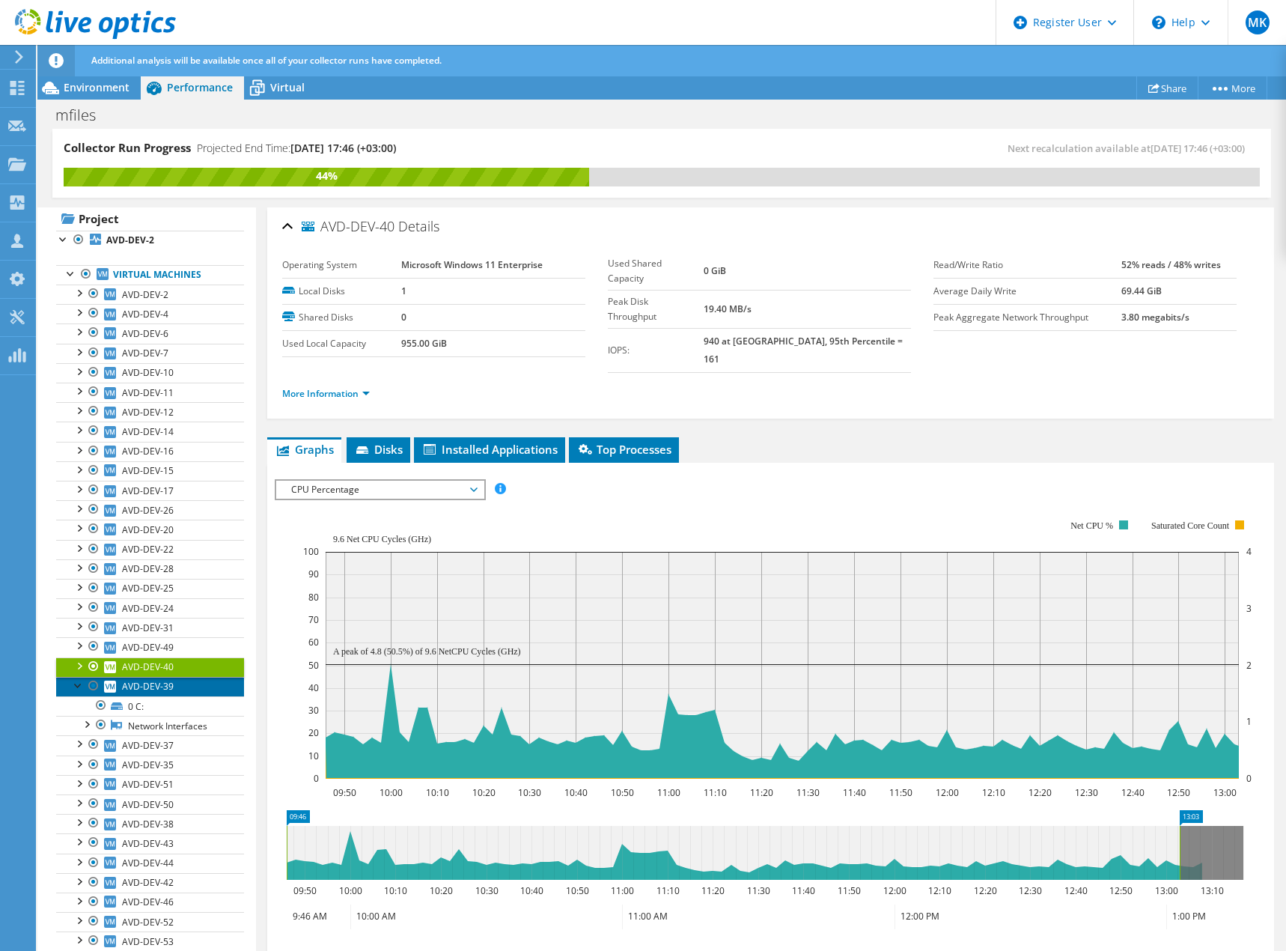
click at [155, 686] on span "AVD-DEV-39" at bounding box center [148, 686] width 52 height 13
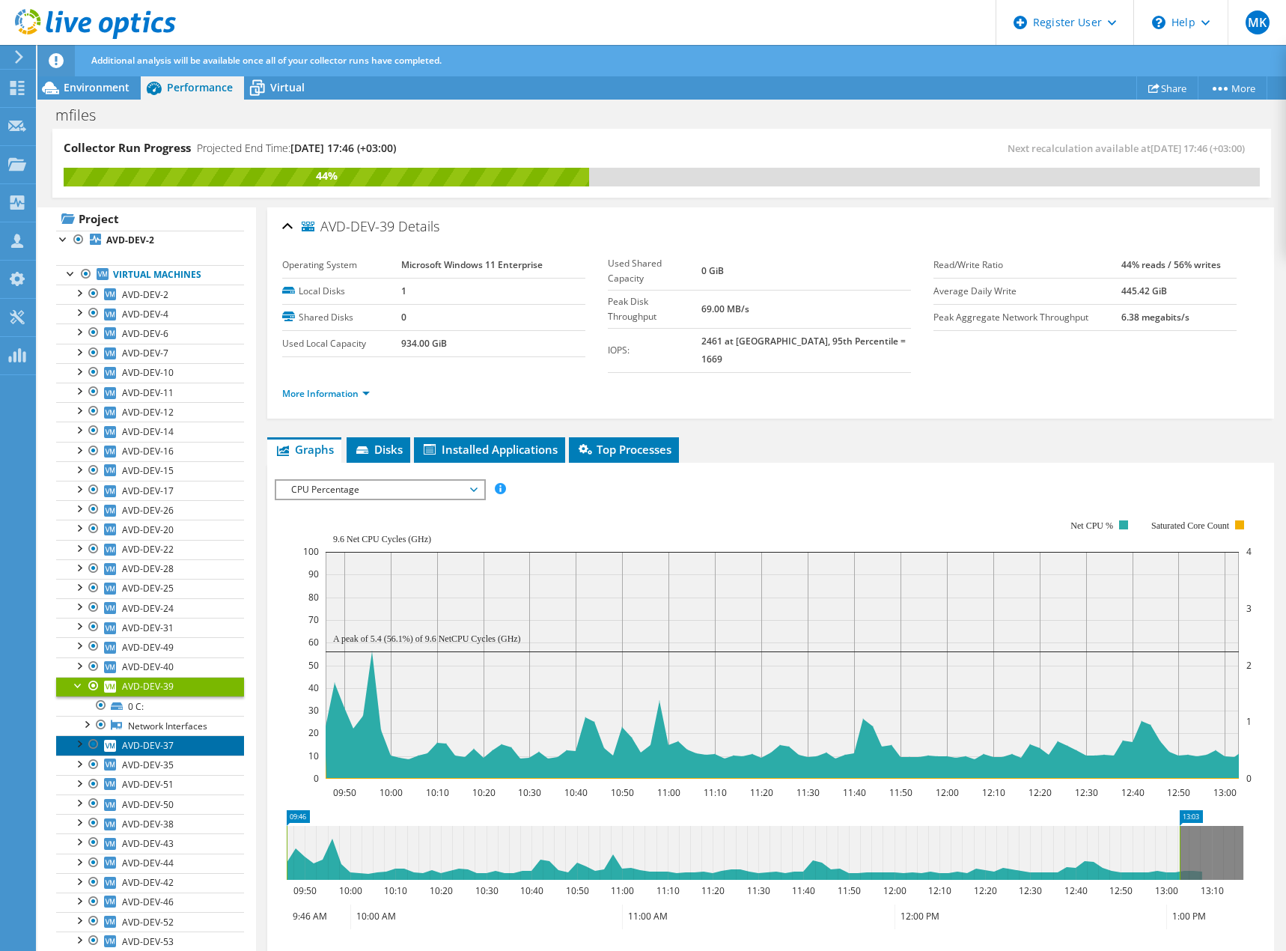
click at [147, 747] on span "AVD-DEV-37" at bounding box center [148, 745] width 52 height 13
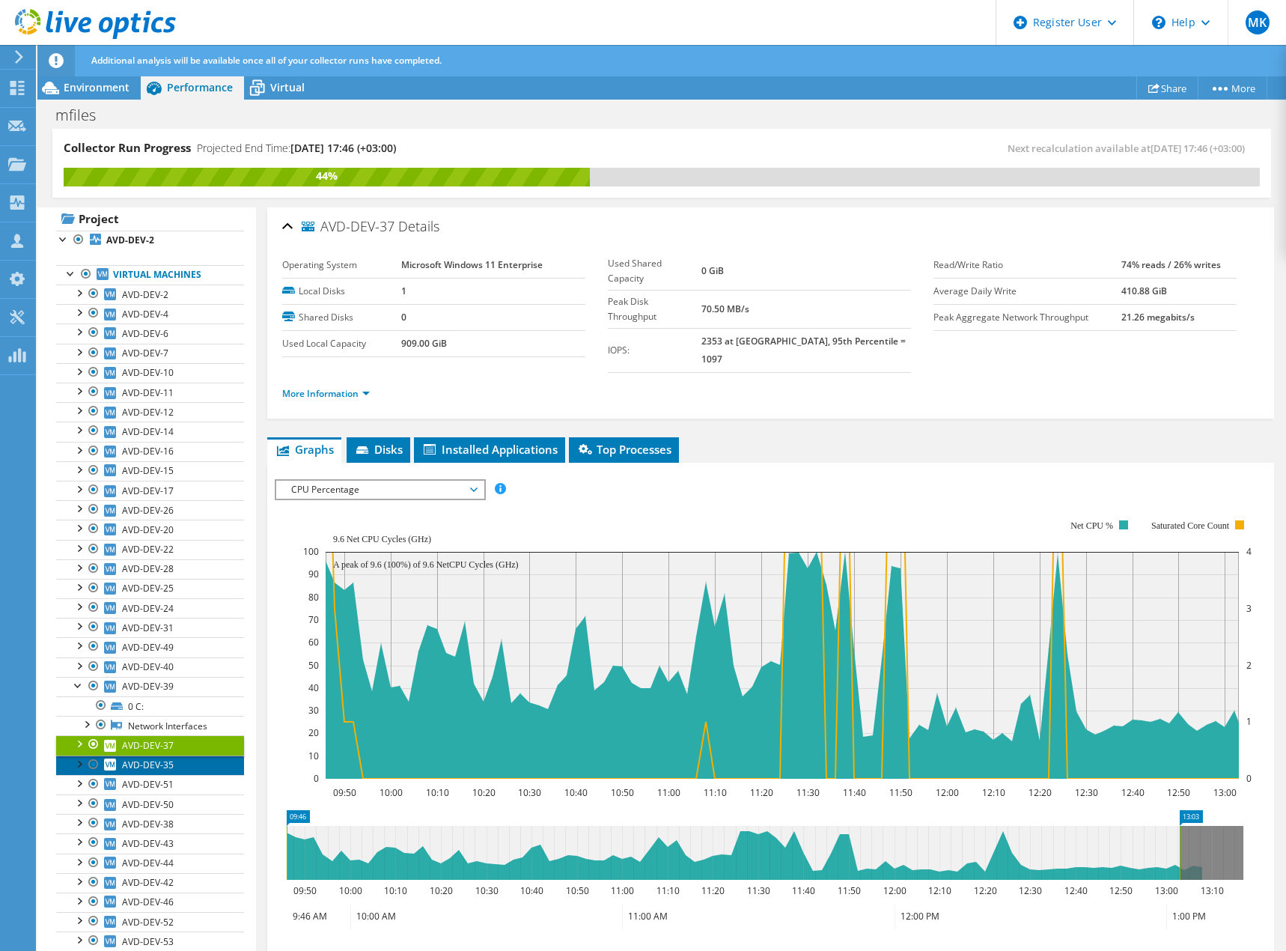
click at [147, 767] on span "AVD-DEV-35" at bounding box center [148, 764] width 52 height 13
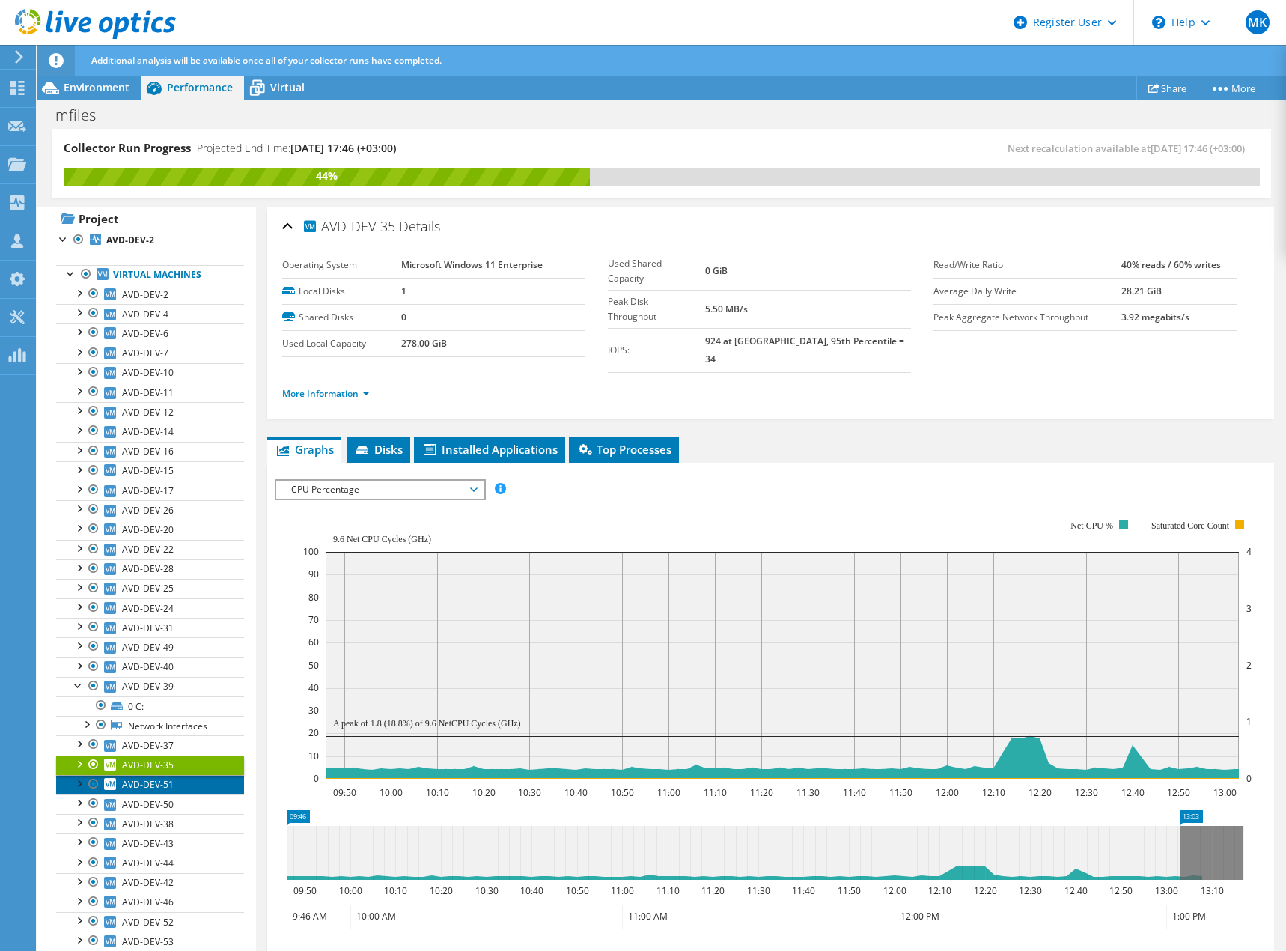
click at [149, 785] on span "AVD-DEV-51" at bounding box center [148, 784] width 52 height 13
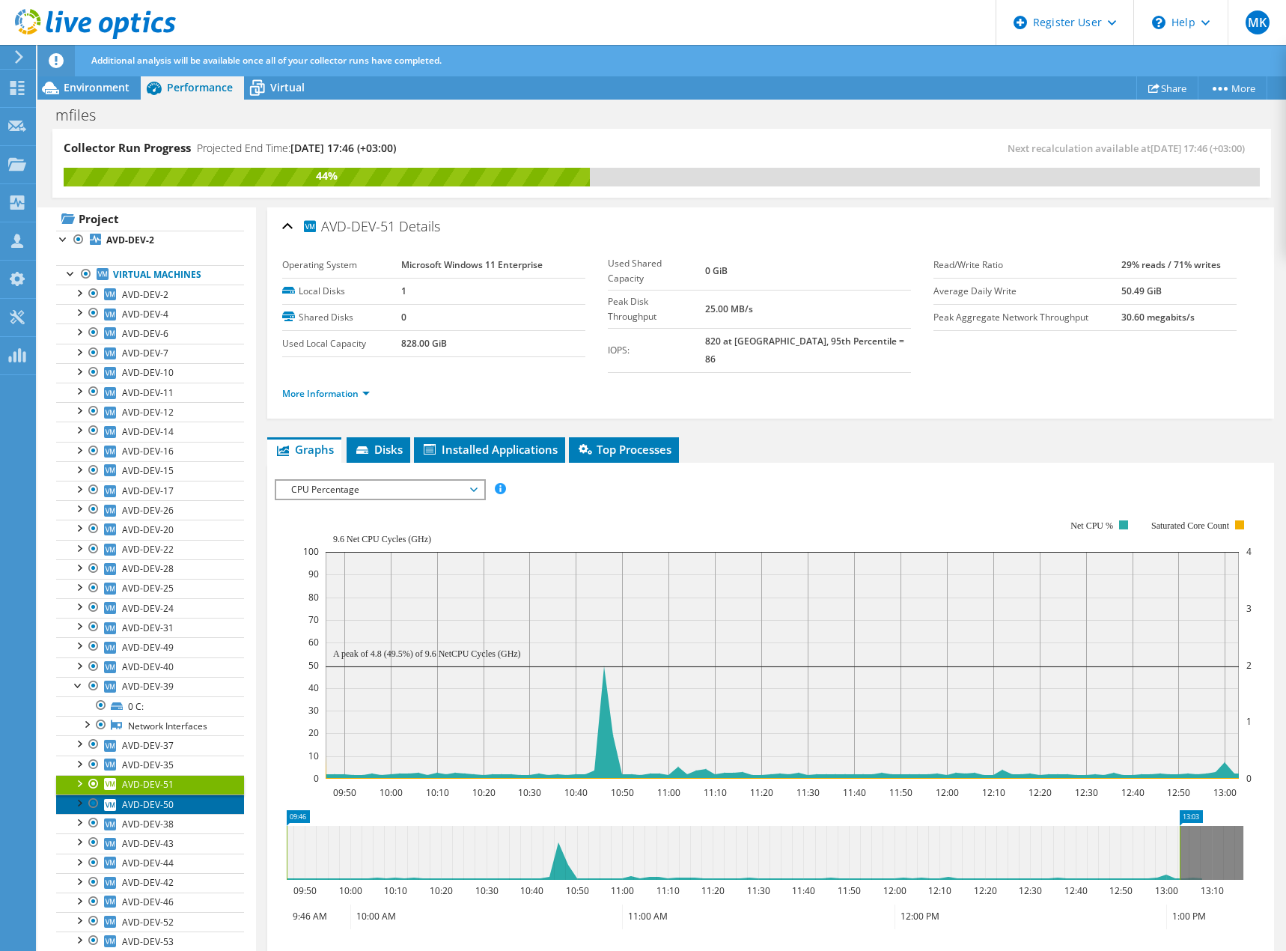
click at [150, 805] on span "AVD-DEV-50" at bounding box center [148, 804] width 52 height 13
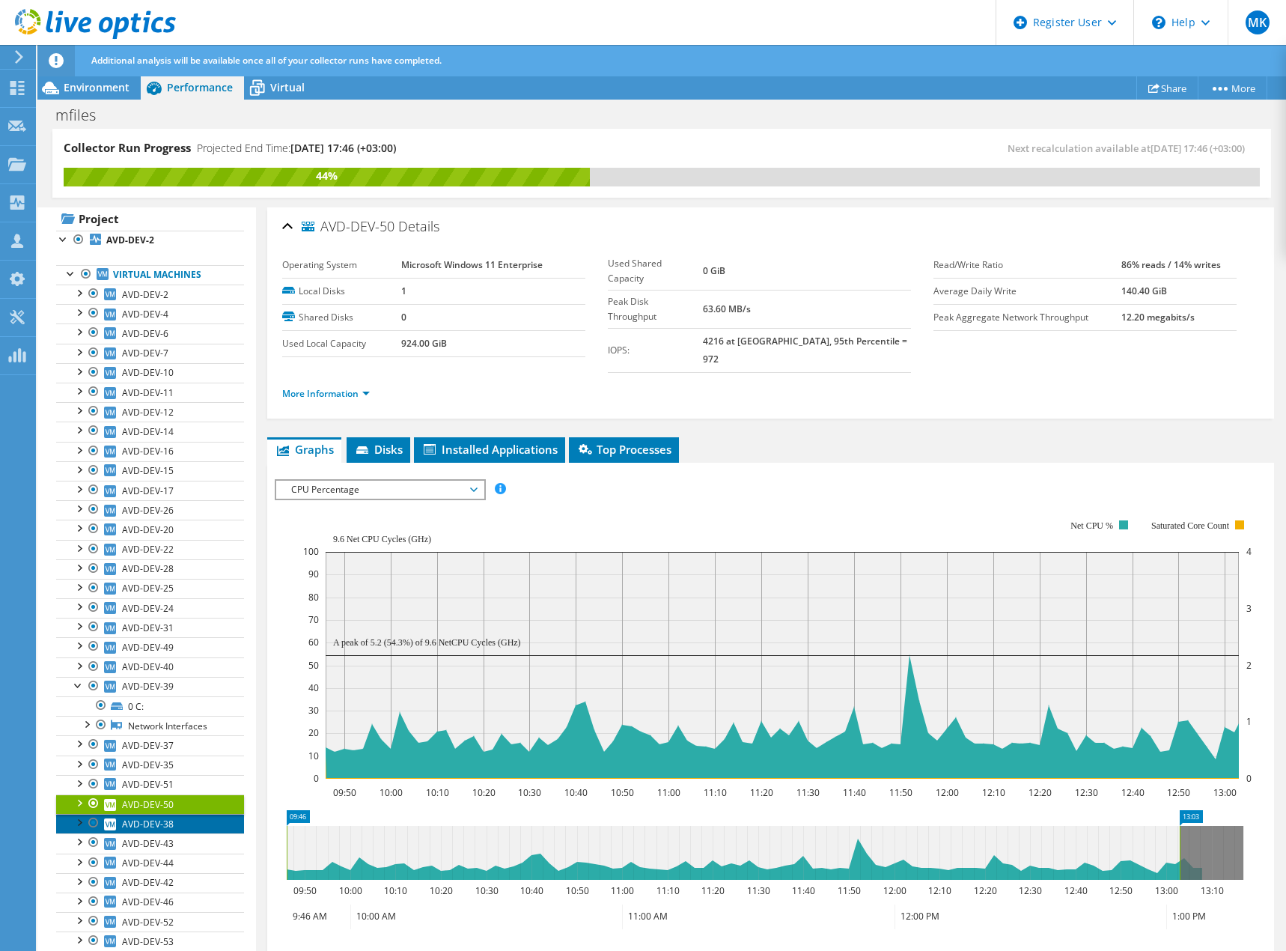
click at [150, 821] on span "AVD-DEV-38" at bounding box center [148, 824] width 52 height 13
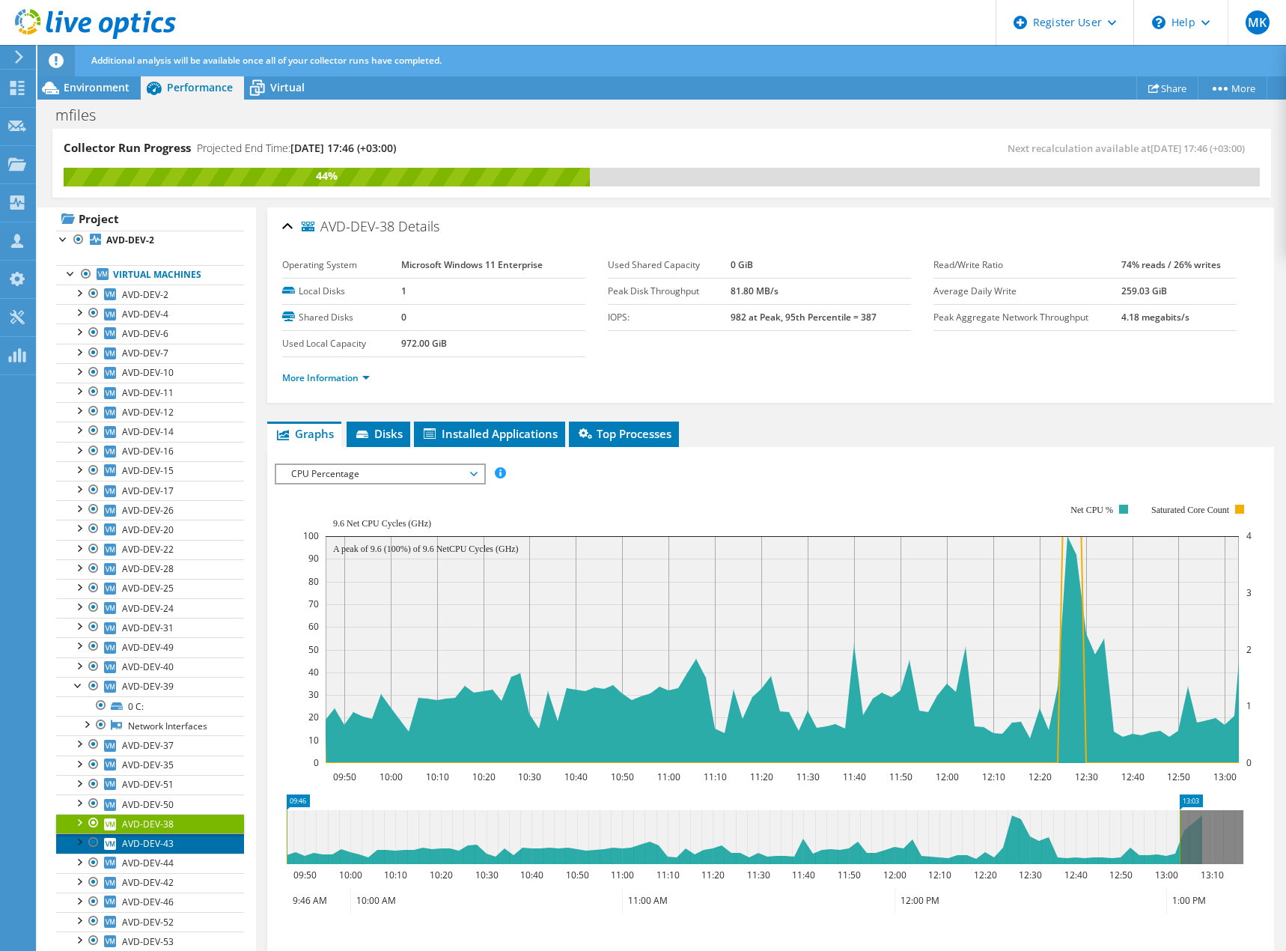
click at [148, 848] on span "AVD-DEV-43" at bounding box center [148, 843] width 52 height 13
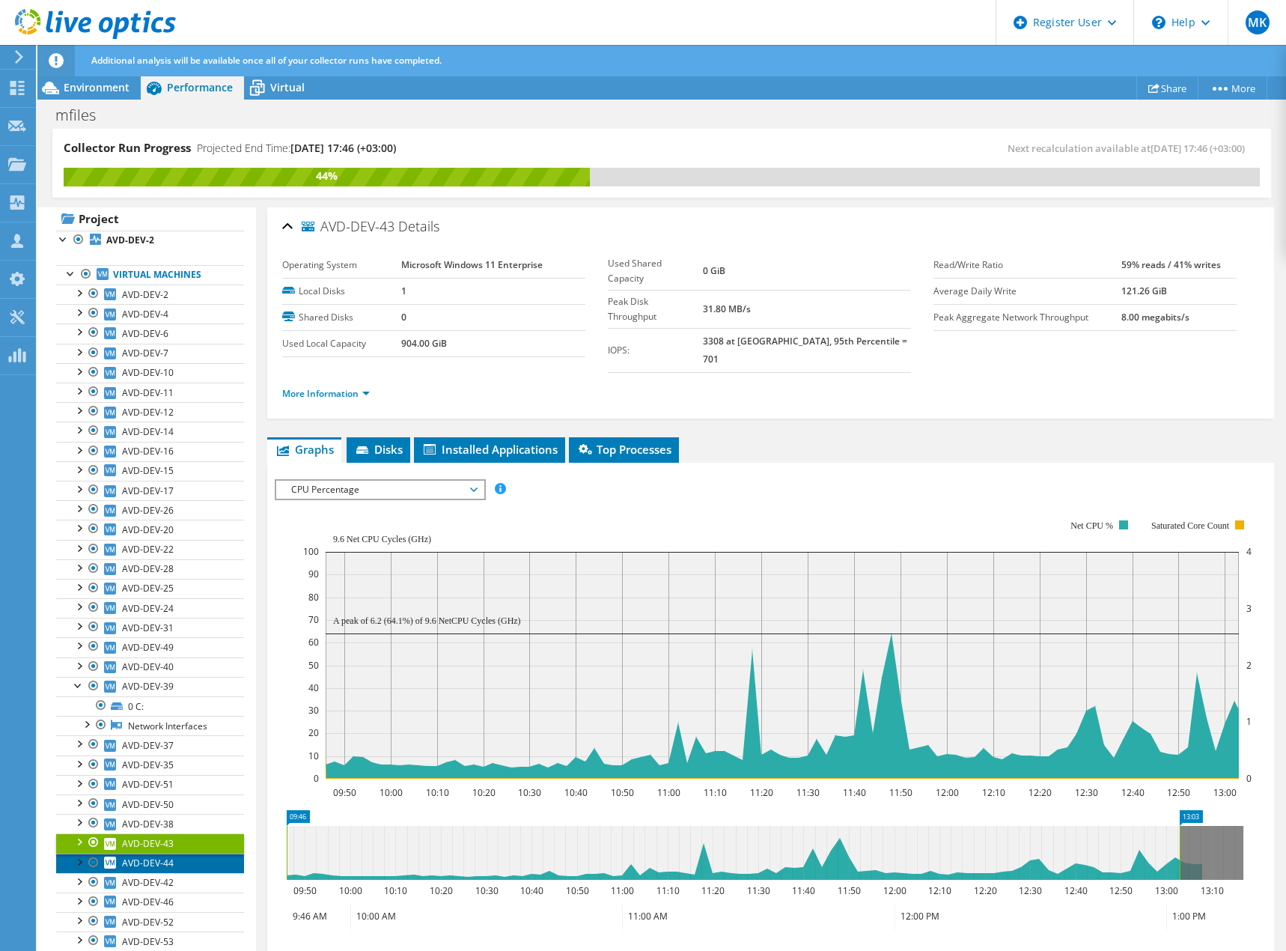
click at [153, 862] on span "AVD-DEV-44" at bounding box center [148, 862] width 52 height 13
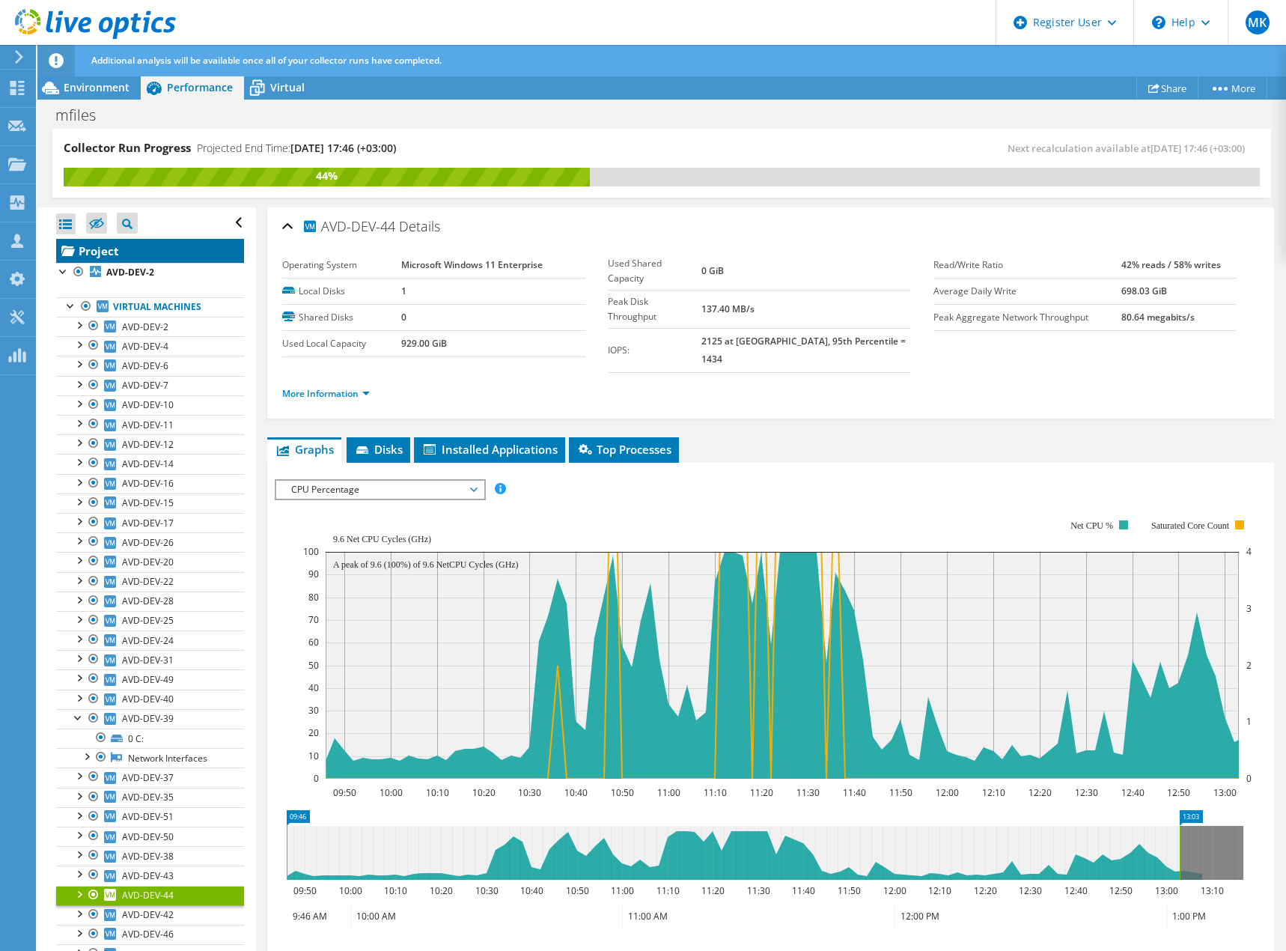
click at [103, 246] on link "Project" at bounding box center [150, 251] width 188 height 24
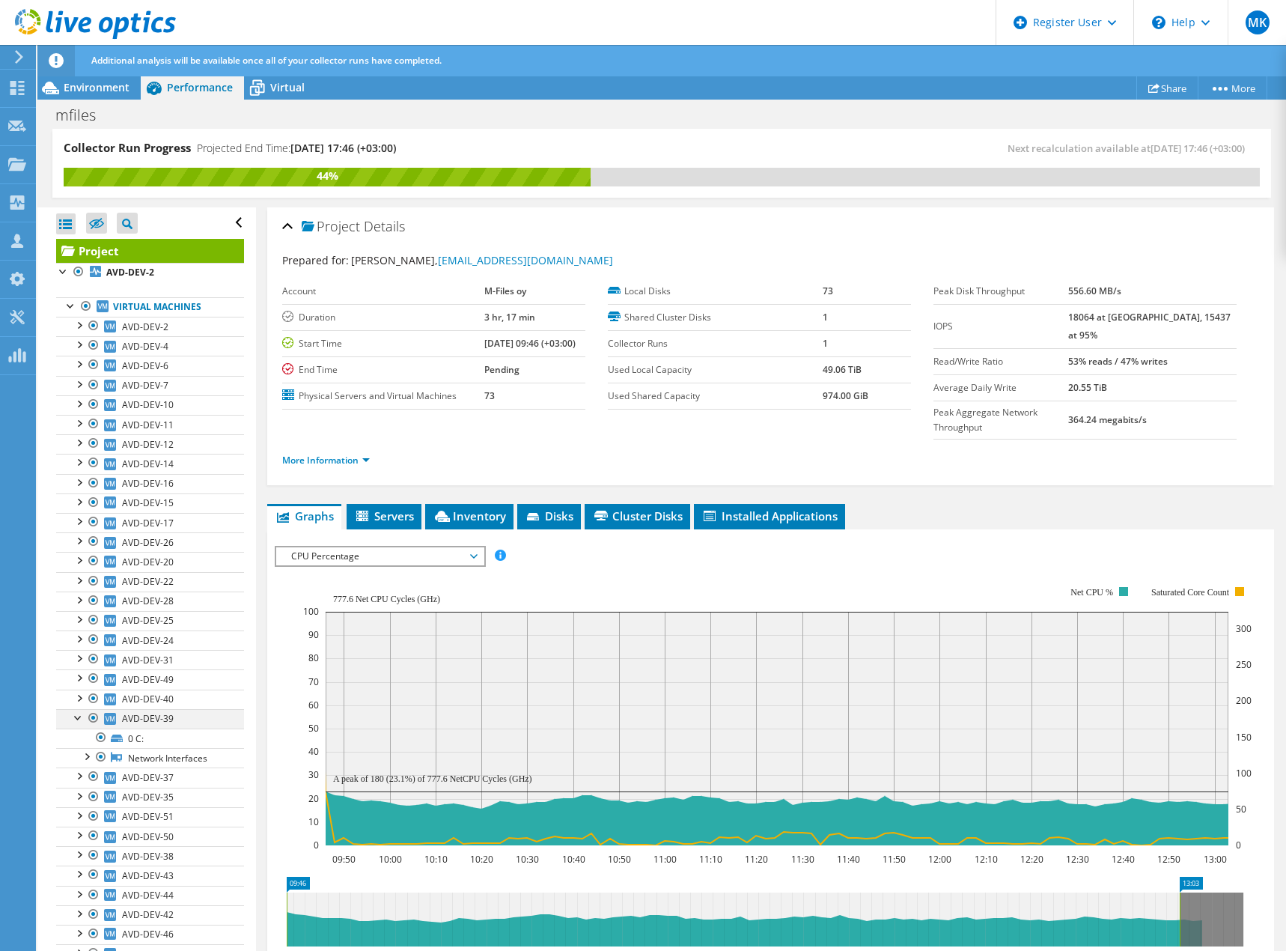
click at [76, 718] on div at bounding box center [78, 716] width 15 height 15
click at [292, 87] on span "Virtual" at bounding box center [287, 87] width 34 height 14
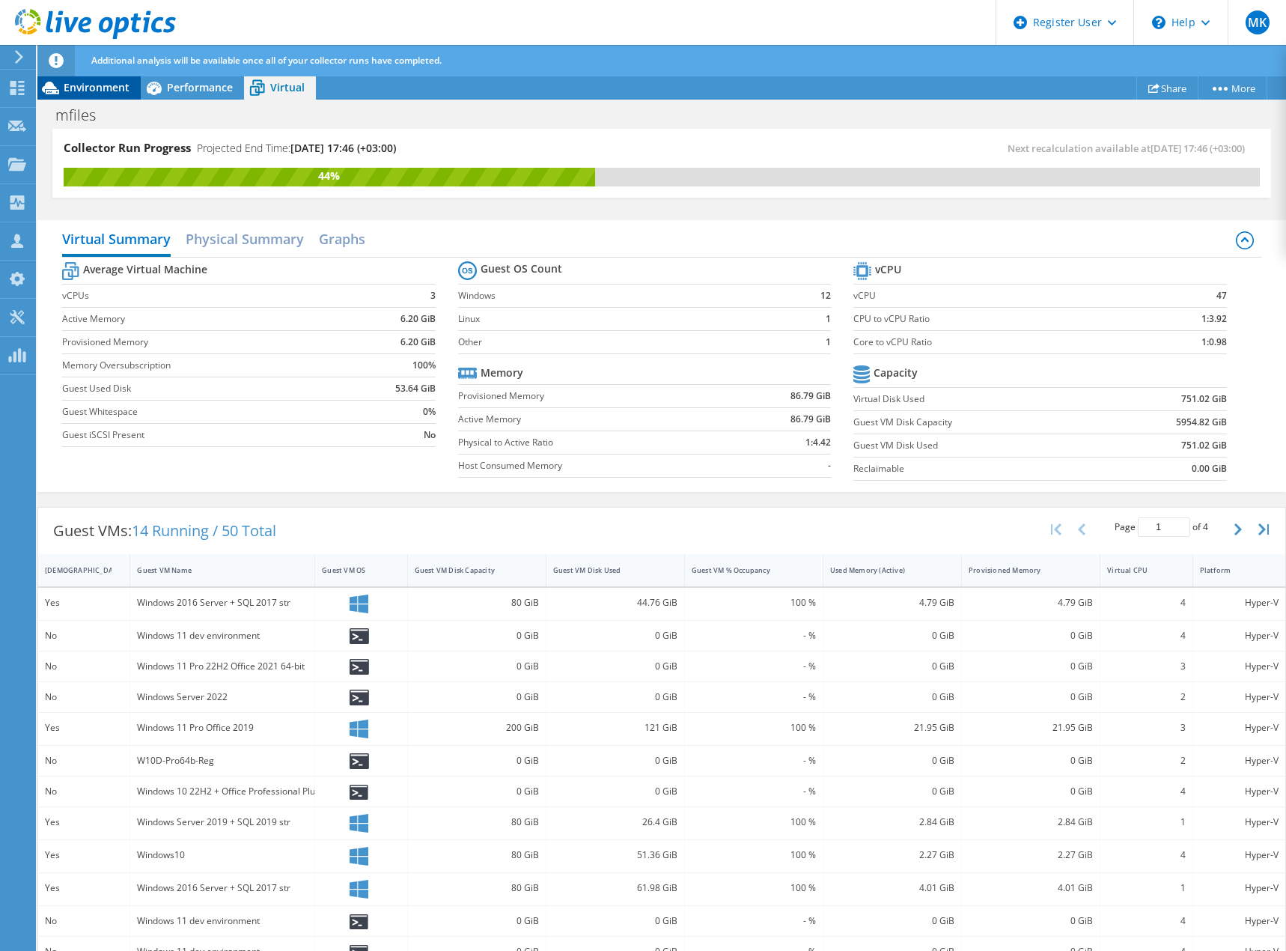
click at [114, 86] on span "Environment" at bounding box center [97, 87] width 66 height 14
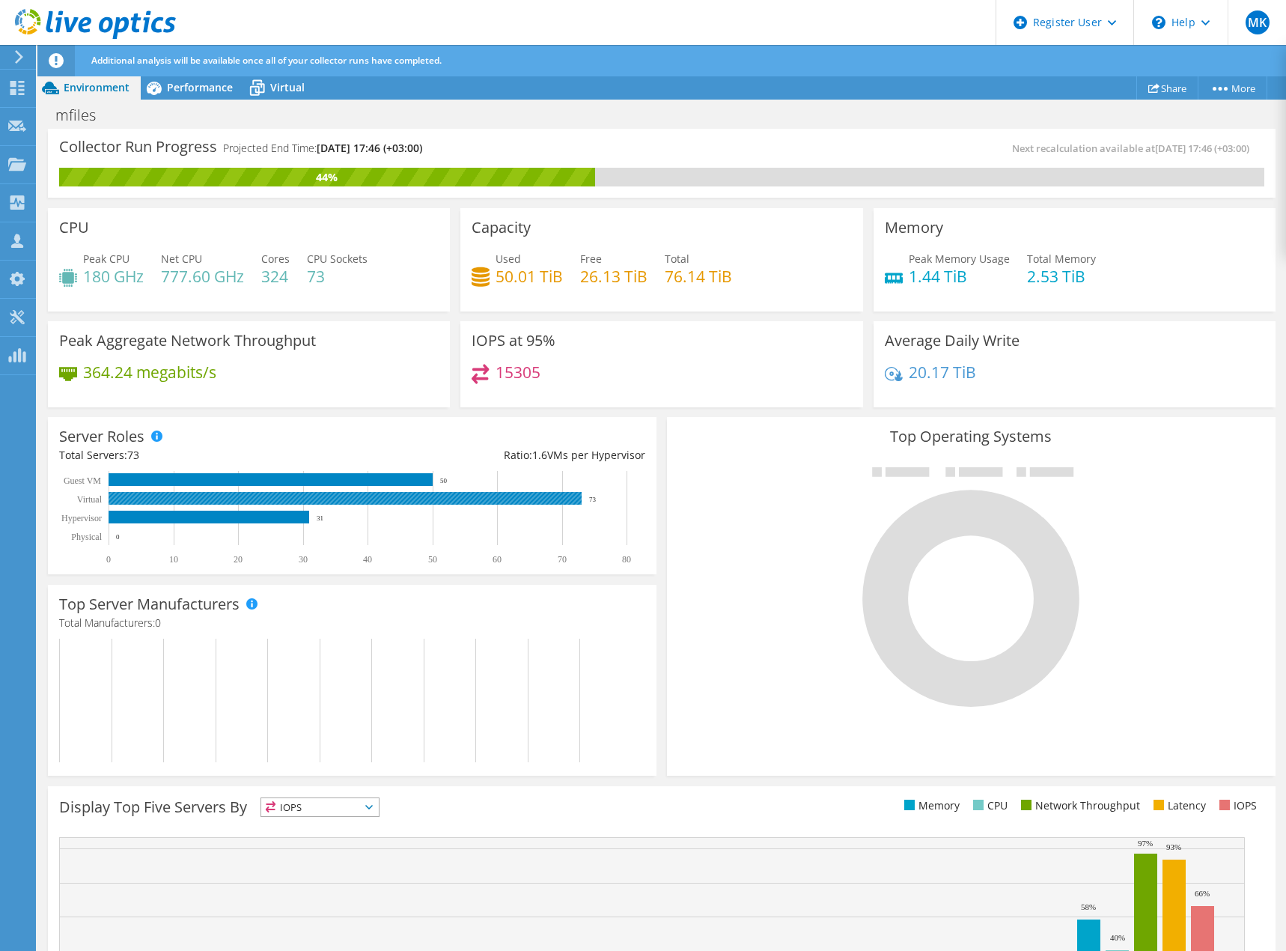
click at [195, 499] on rect at bounding box center [345, 498] width 473 height 13
click at [210, 82] on span "Performance" at bounding box center [200, 87] width 66 height 14
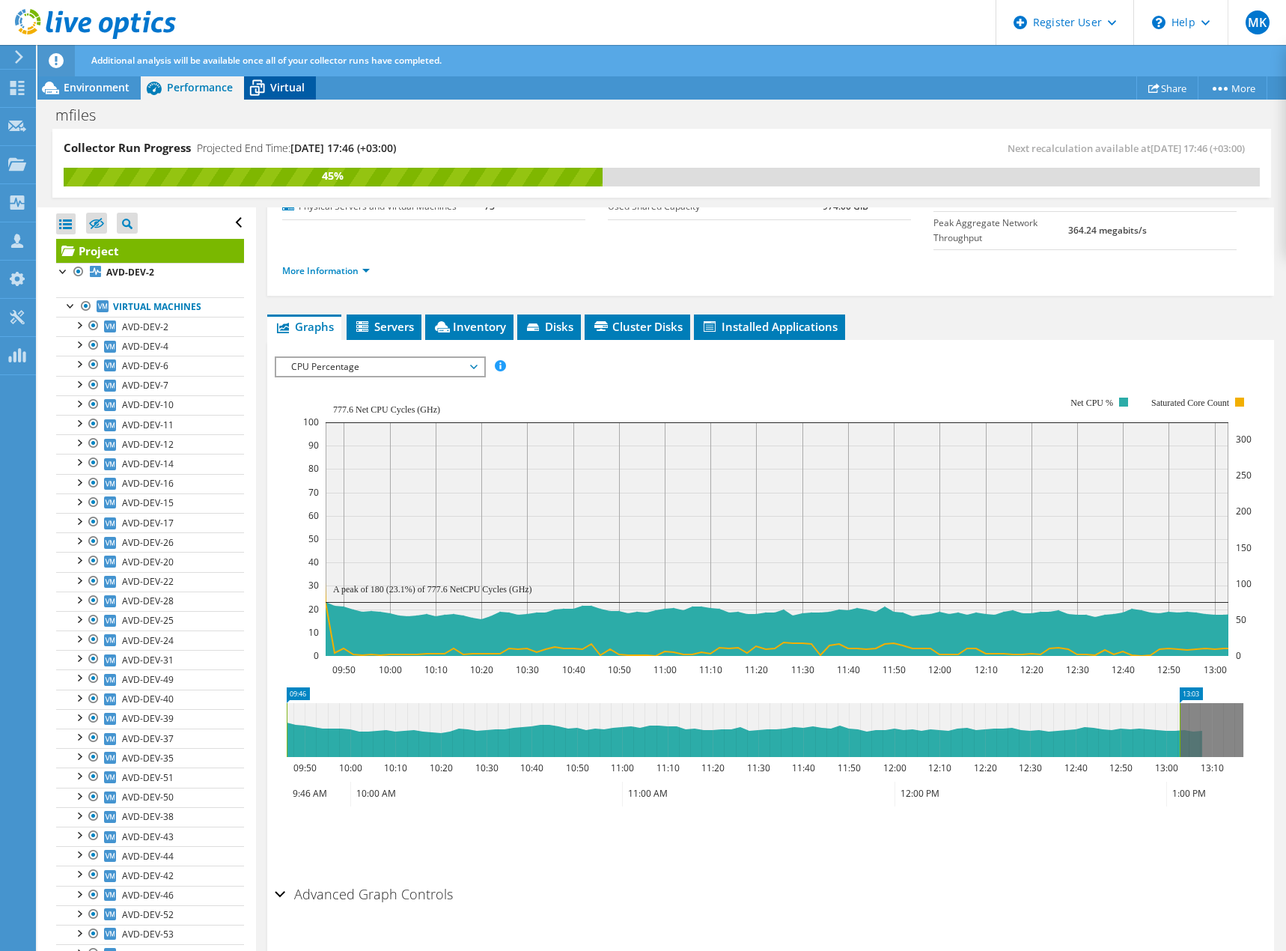
click at [288, 88] on span "Virtual" at bounding box center [287, 87] width 34 height 14
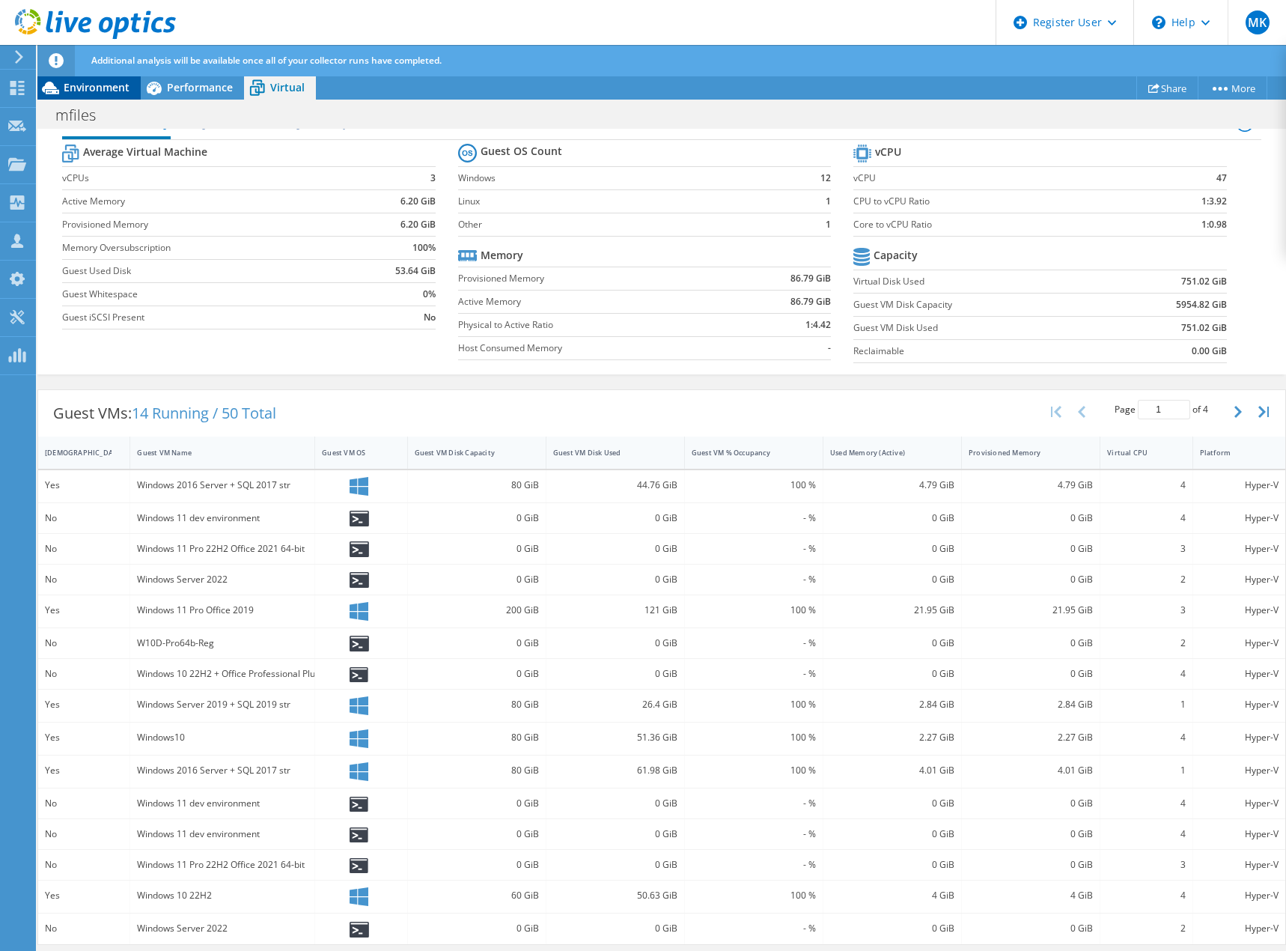
click at [88, 86] on span "Environment" at bounding box center [97, 87] width 66 height 14
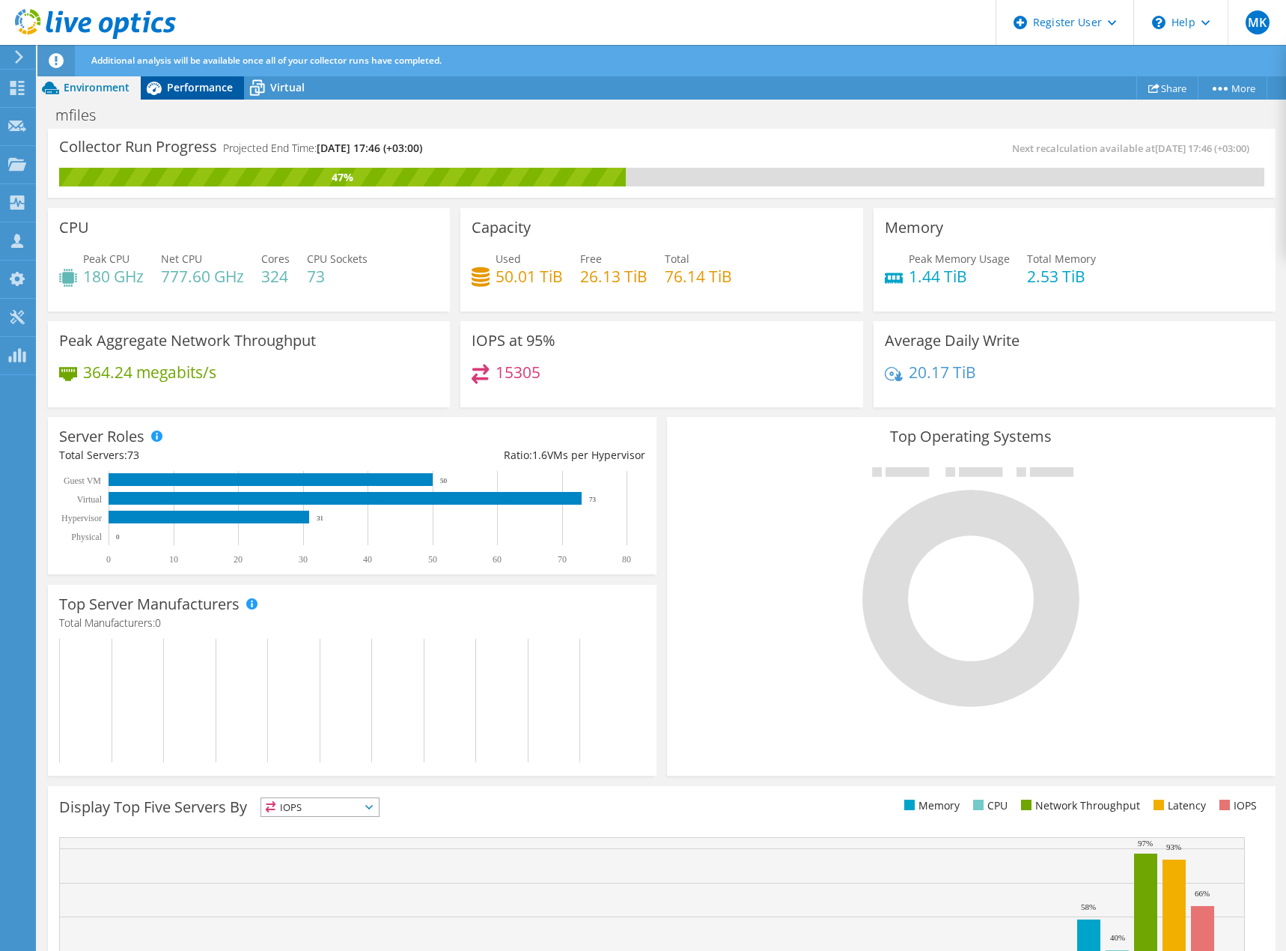
click at [198, 85] on span "Performance" at bounding box center [200, 87] width 66 height 14
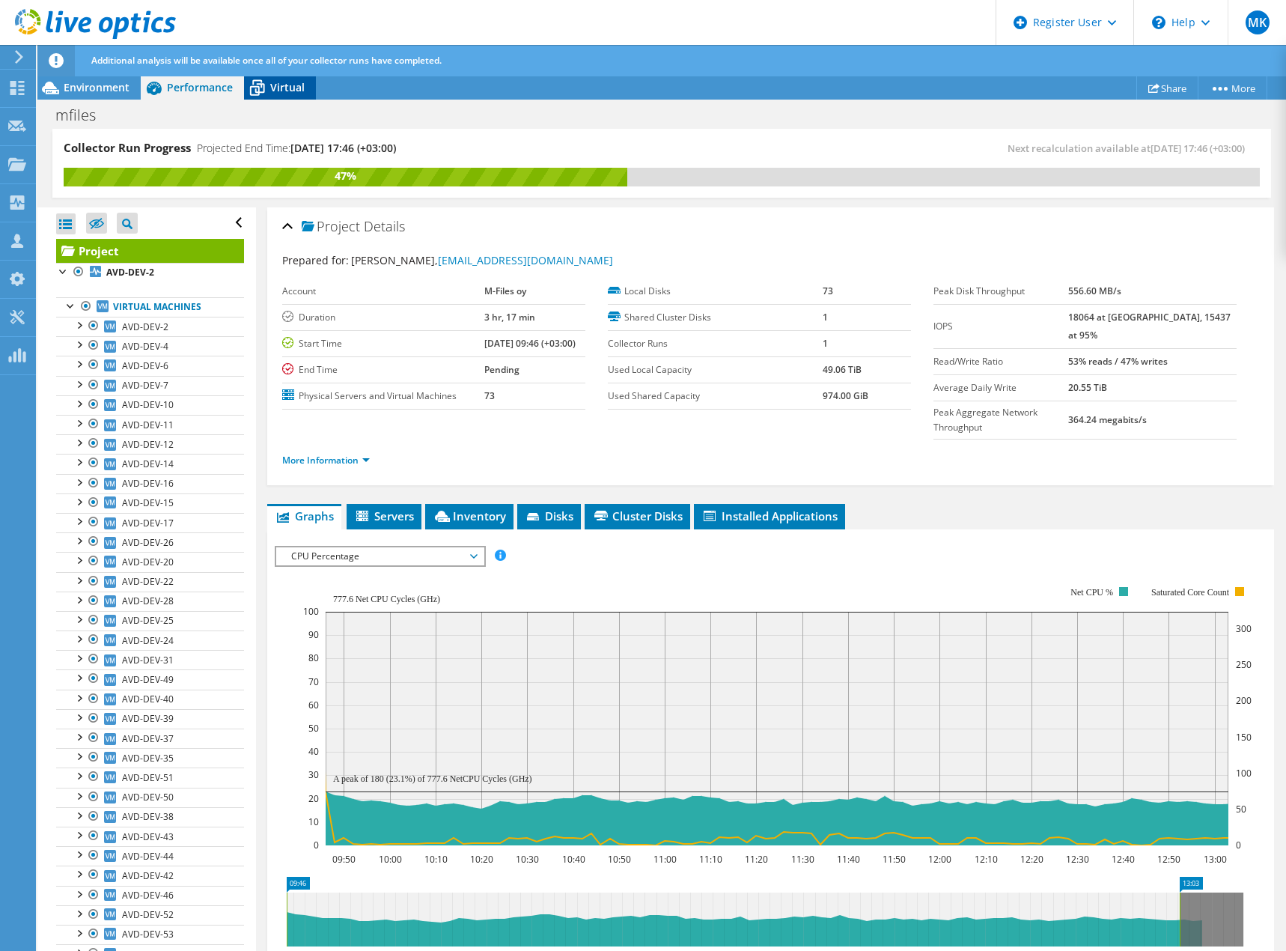
click at [285, 86] on span "Virtual" at bounding box center [287, 87] width 34 height 14
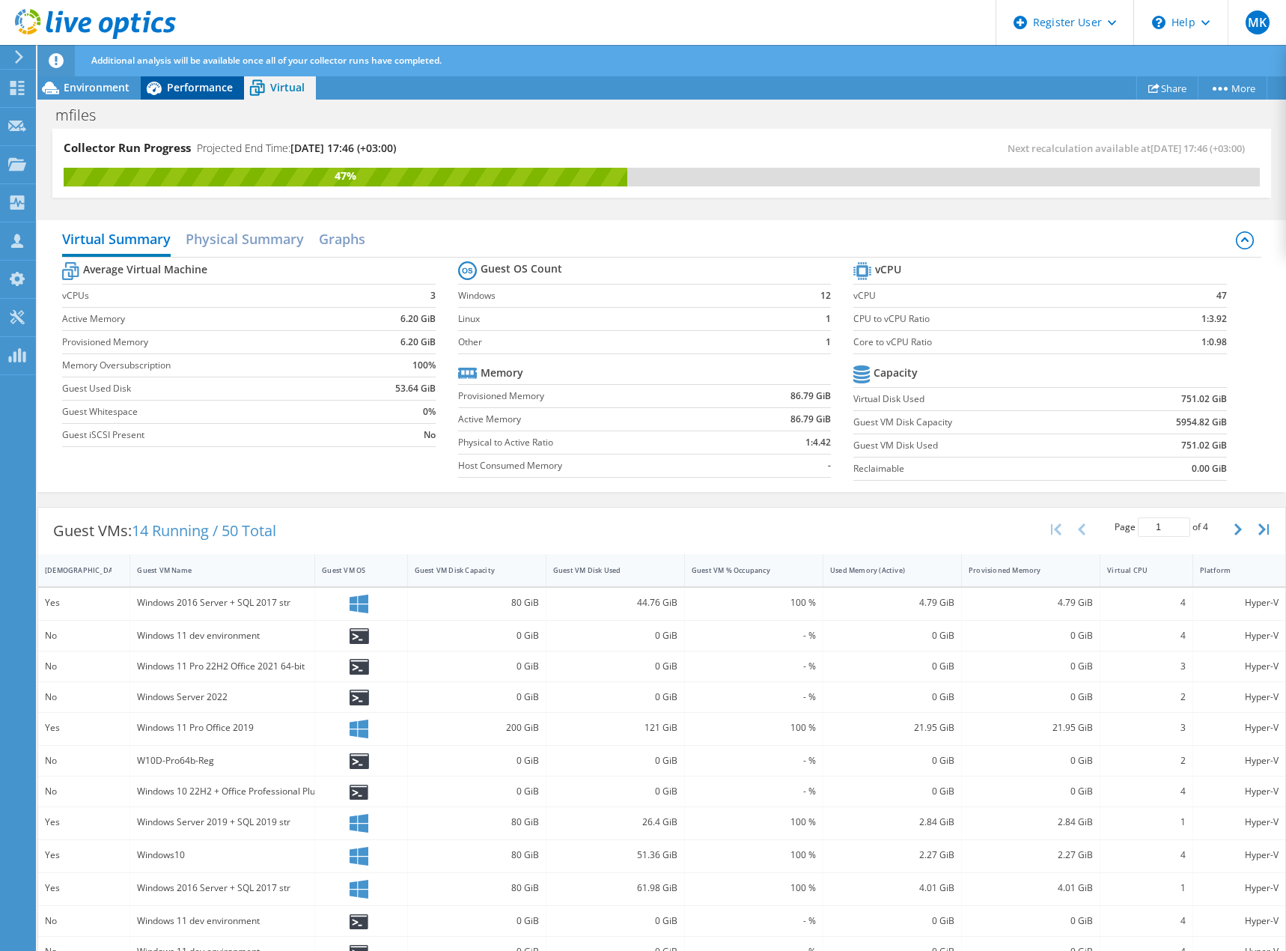
click at [201, 81] on span "Performance" at bounding box center [200, 87] width 66 height 14
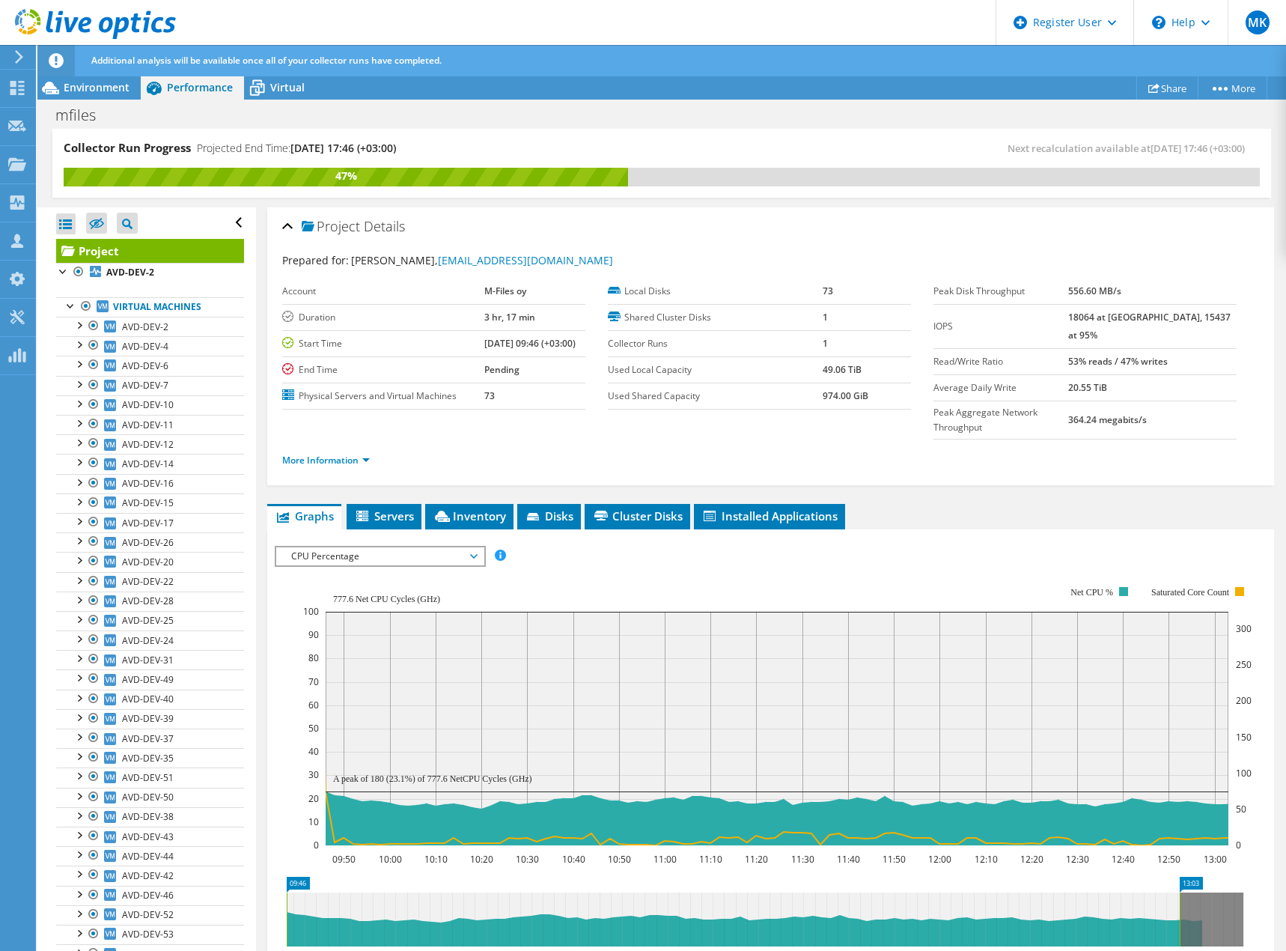
click at [478, 547] on span "CPU Percentage" at bounding box center [379, 556] width 207 height 18
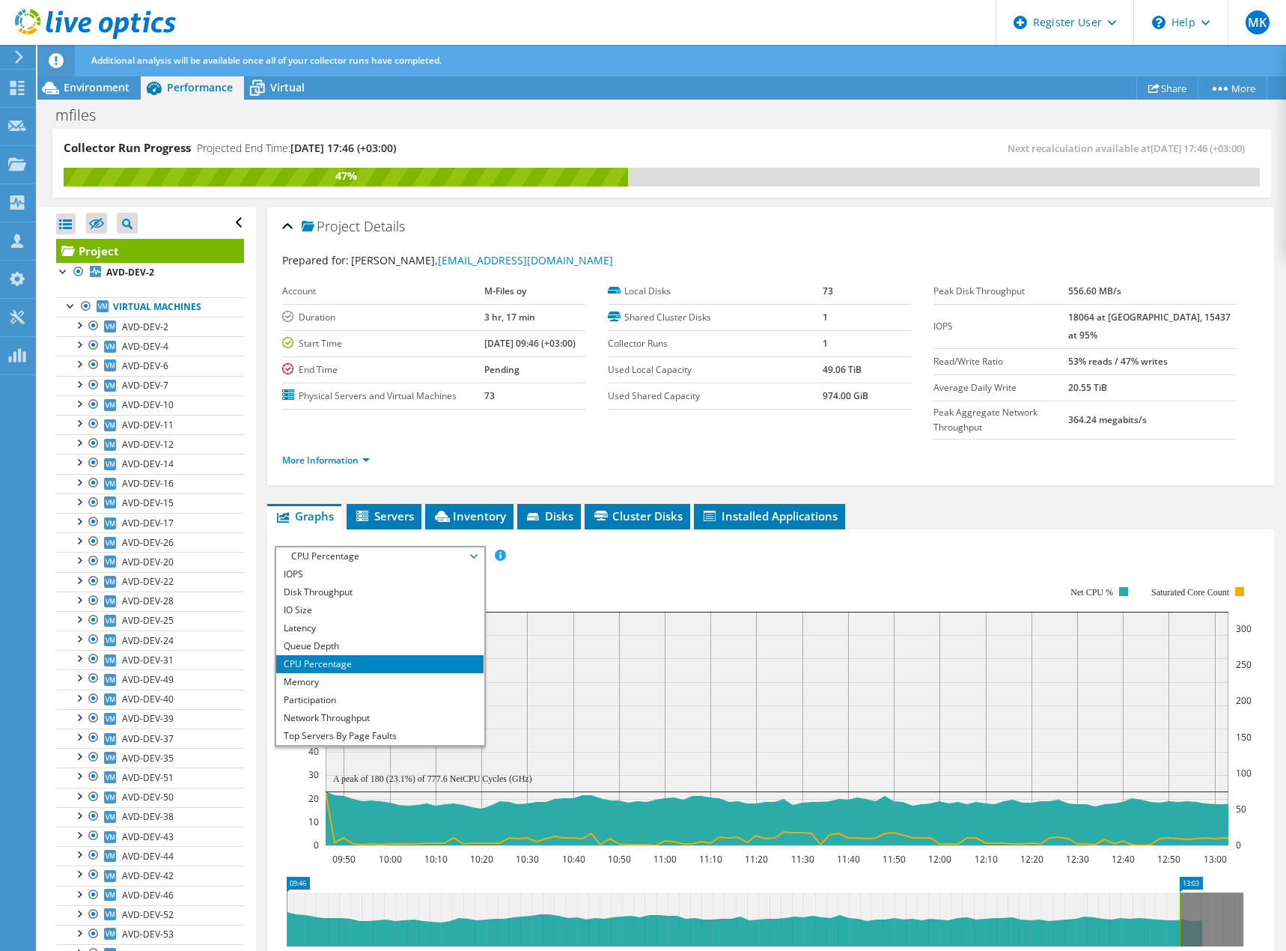
click at [341, 655] on li "CPU Percentage" at bounding box center [379, 664] width 207 height 18
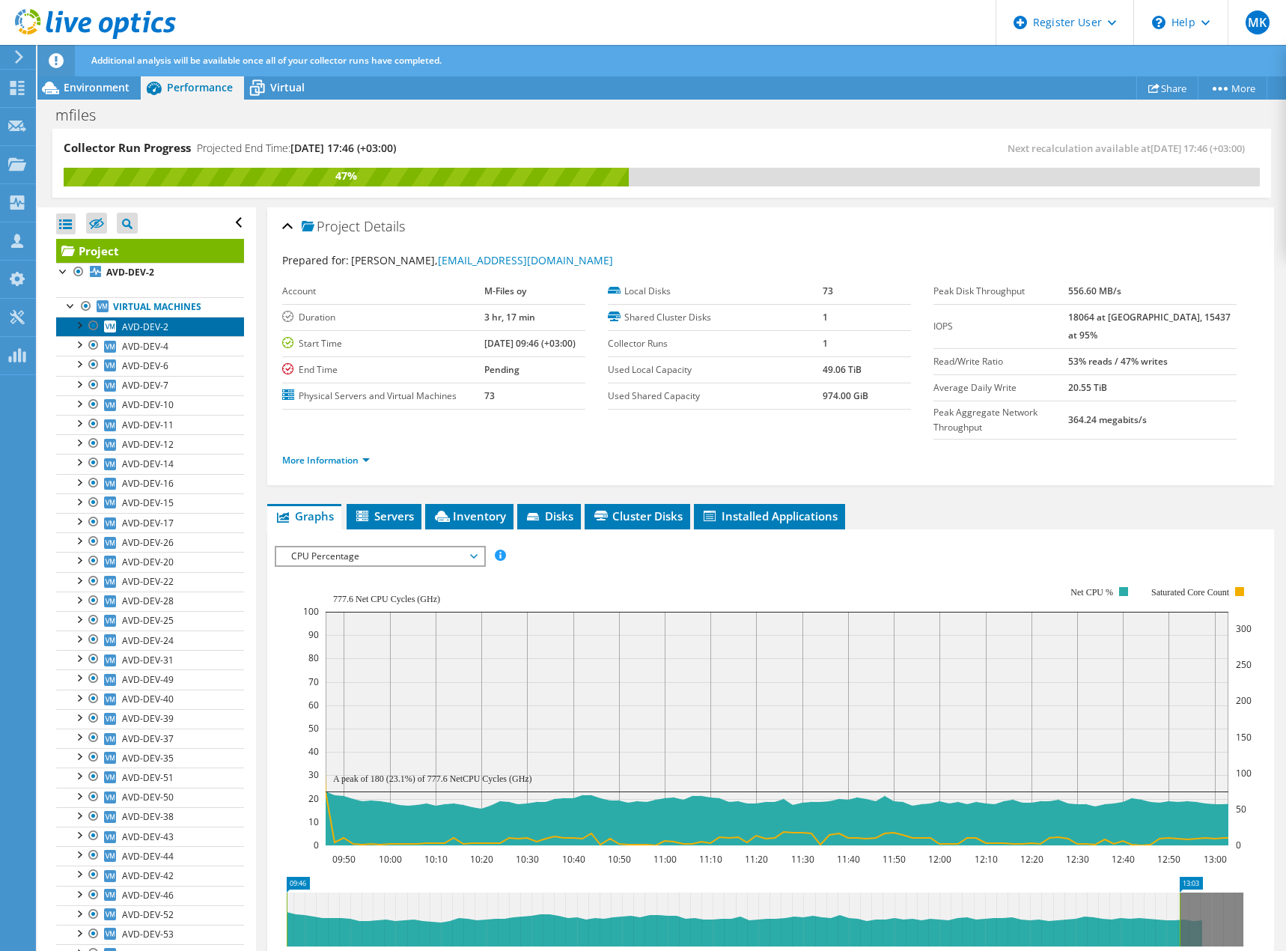
click at [139, 326] on span "AVD-DEV-2" at bounding box center [145, 326] width 46 height 13
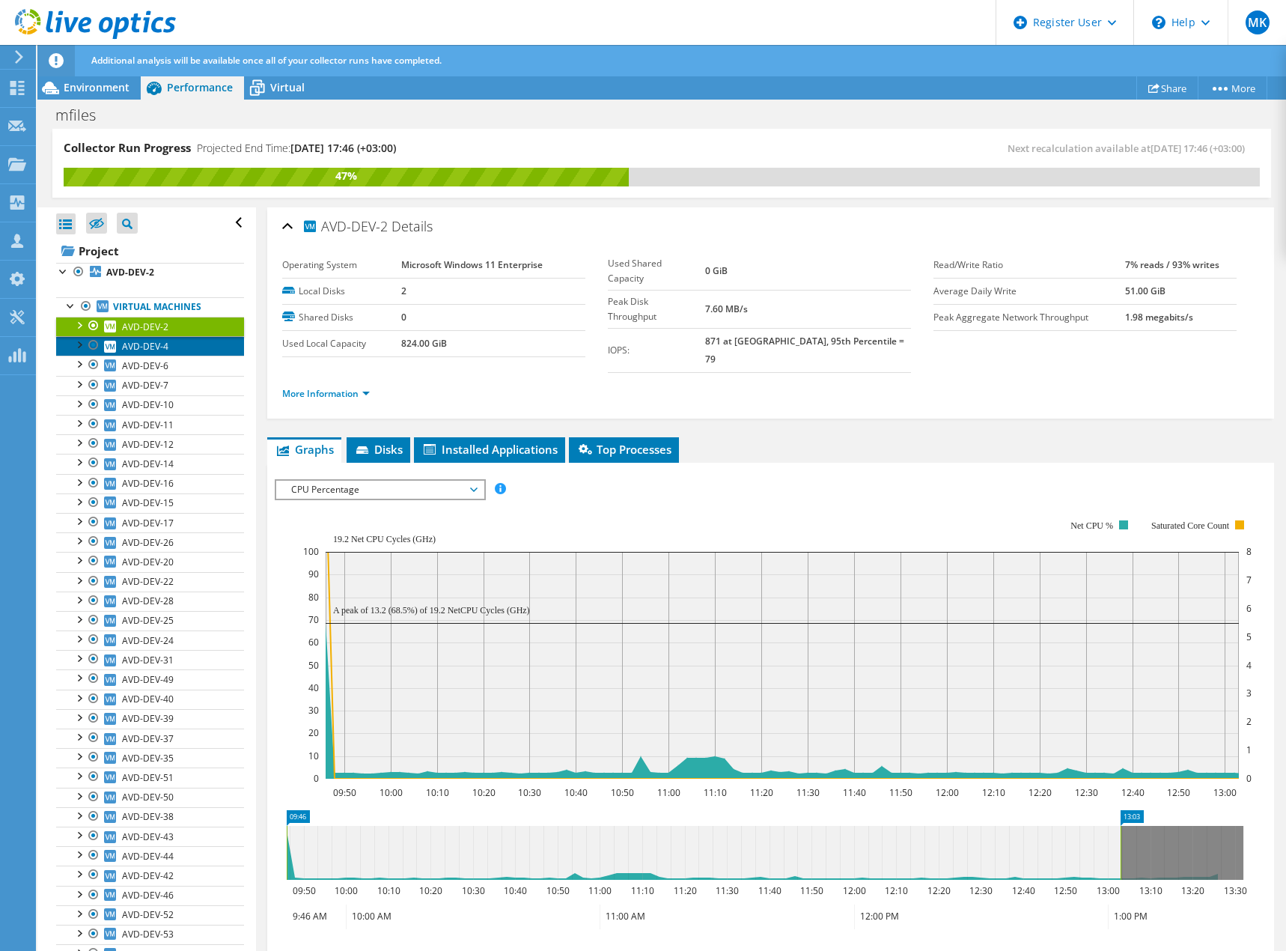
click at [134, 343] on span "AVD-DEV-4" at bounding box center [145, 346] width 46 height 13
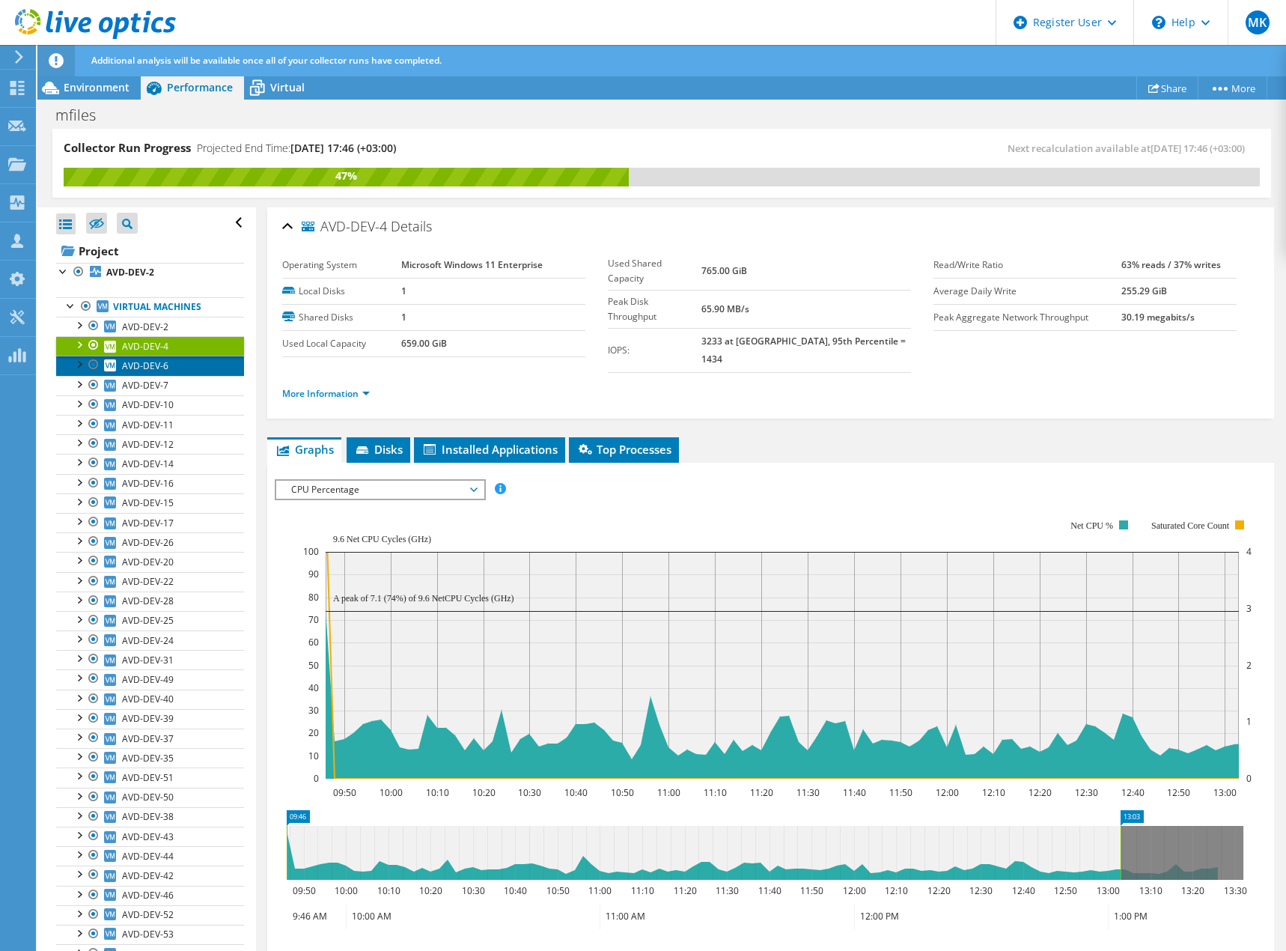
click at [148, 362] on span "AVD-DEV-6" at bounding box center [145, 365] width 46 height 13
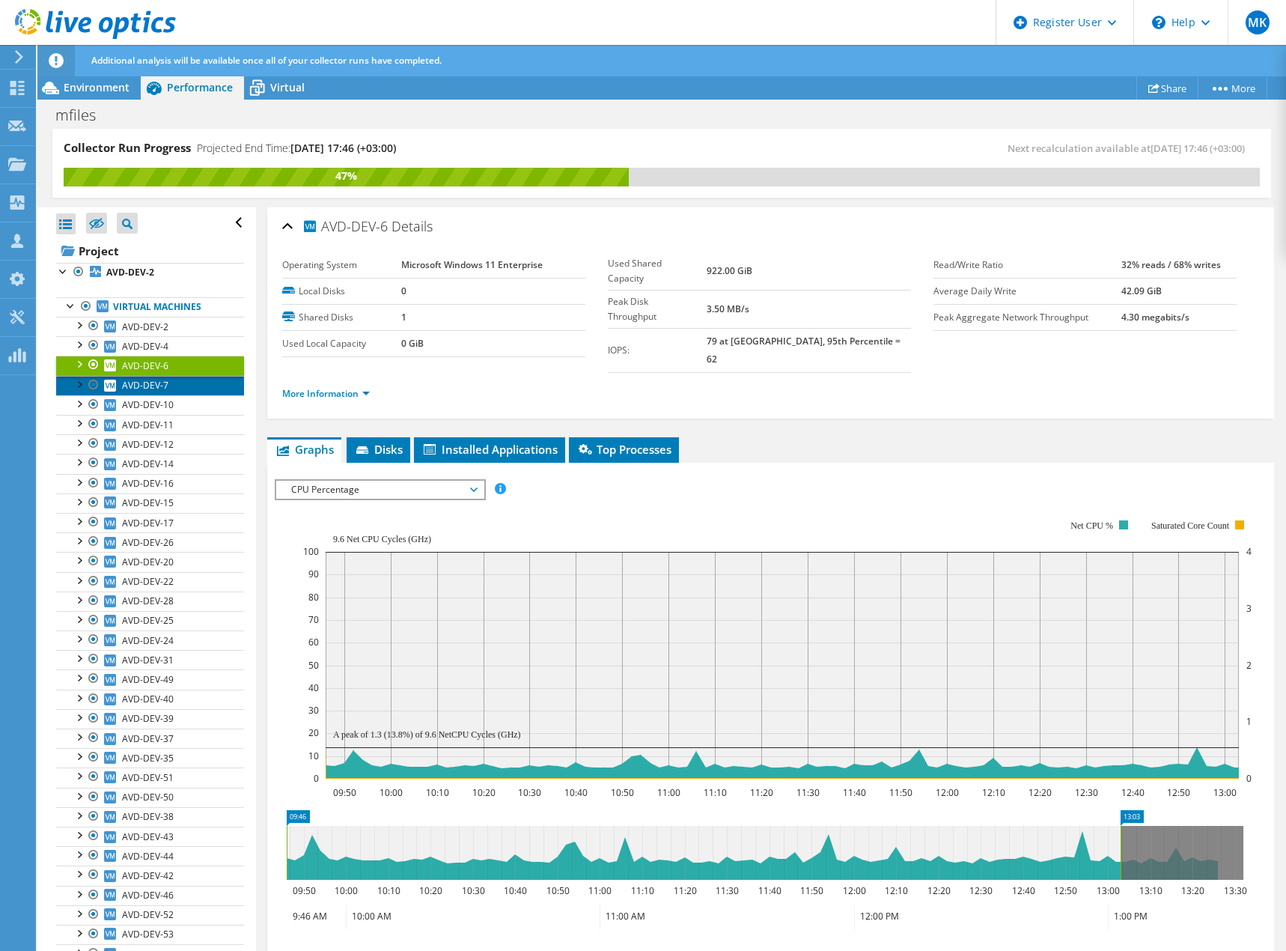
click at [146, 384] on span "AVD-DEV-7" at bounding box center [145, 385] width 46 height 13
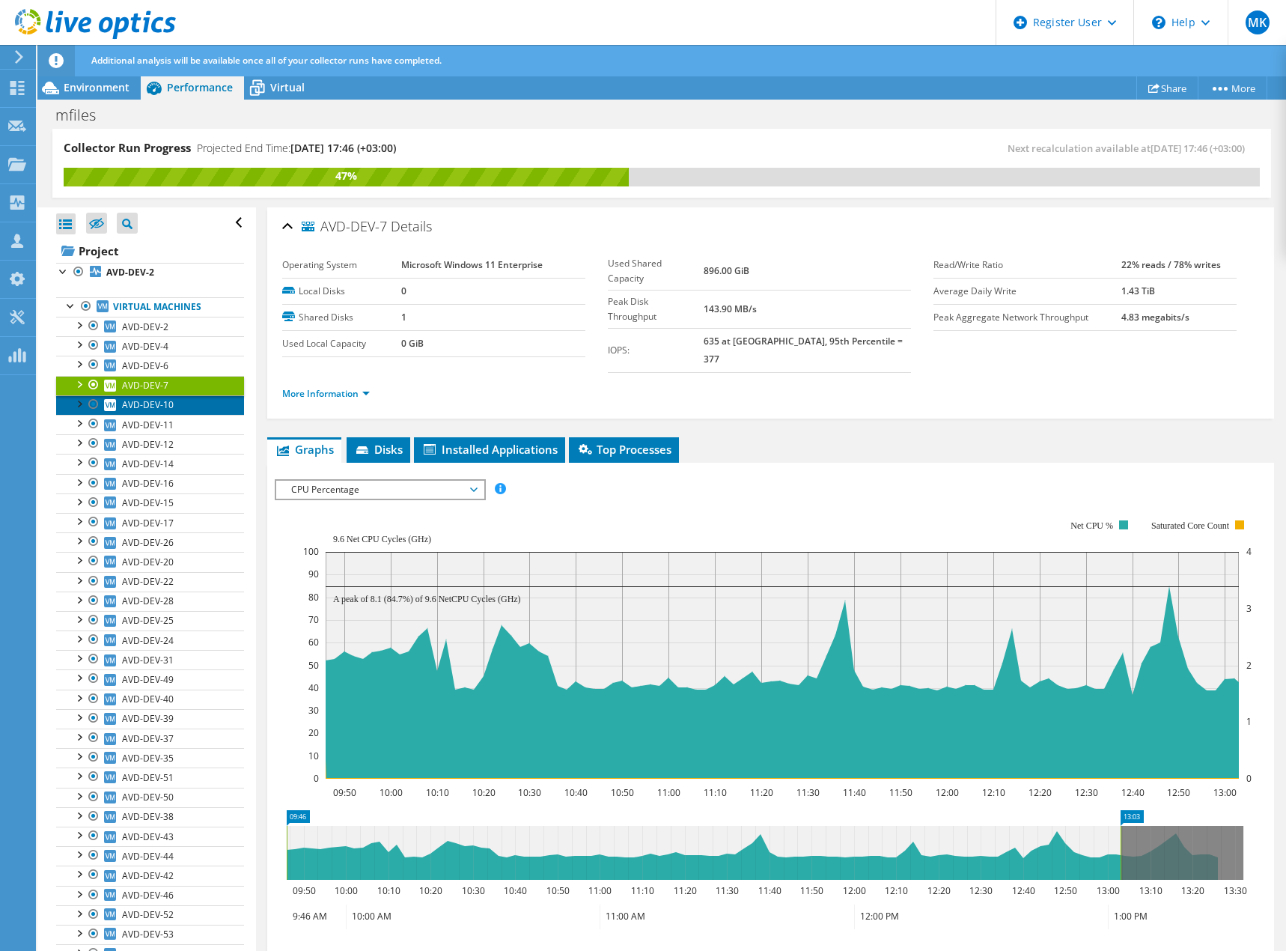
click at [145, 403] on span "AVD-DEV-10" at bounding box center [148, 404] width 52 height 13
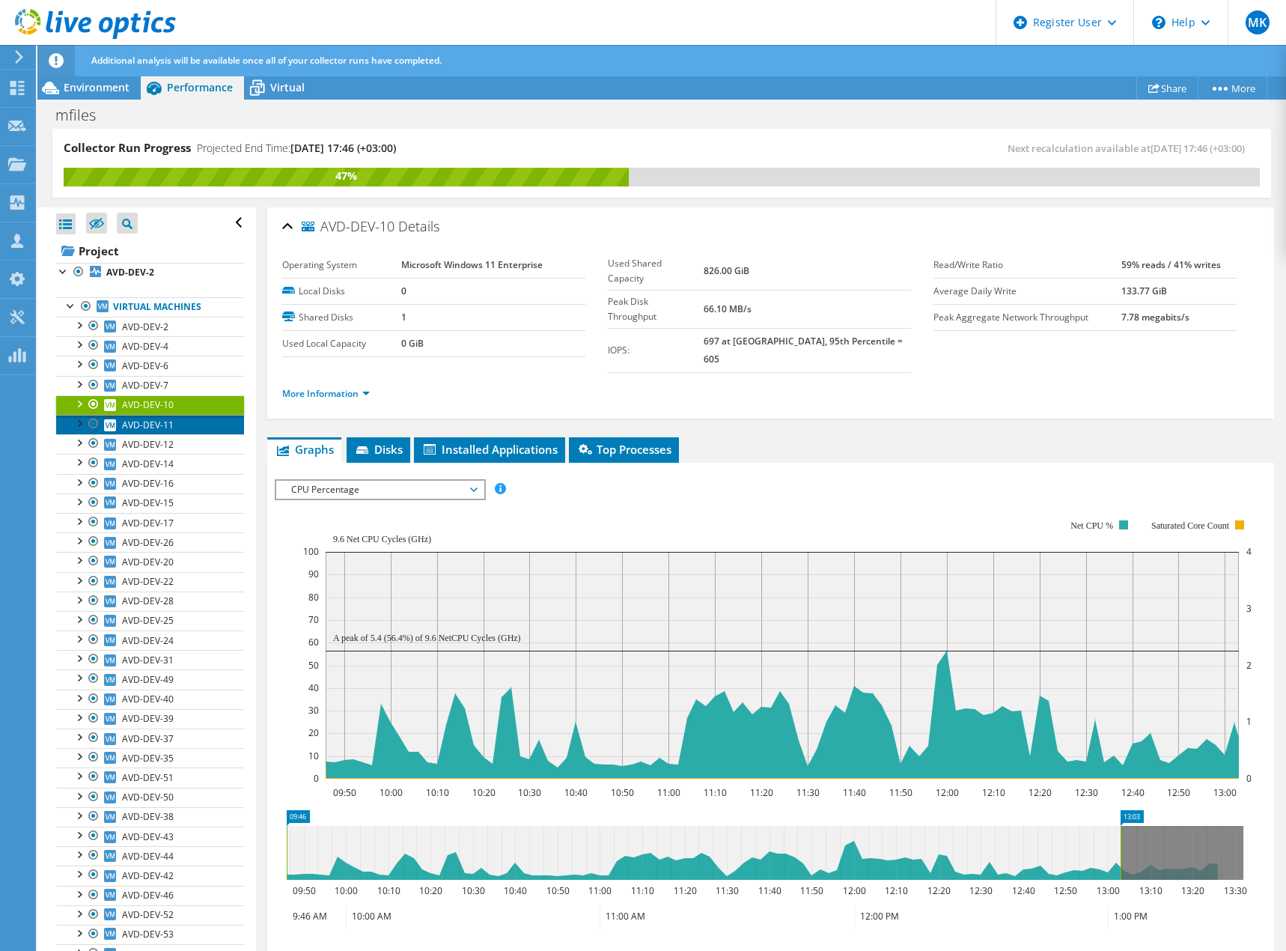
click at [147, 423] on span "AVD-DEV-11" at bounding box center [148, 425] width 52 height 13
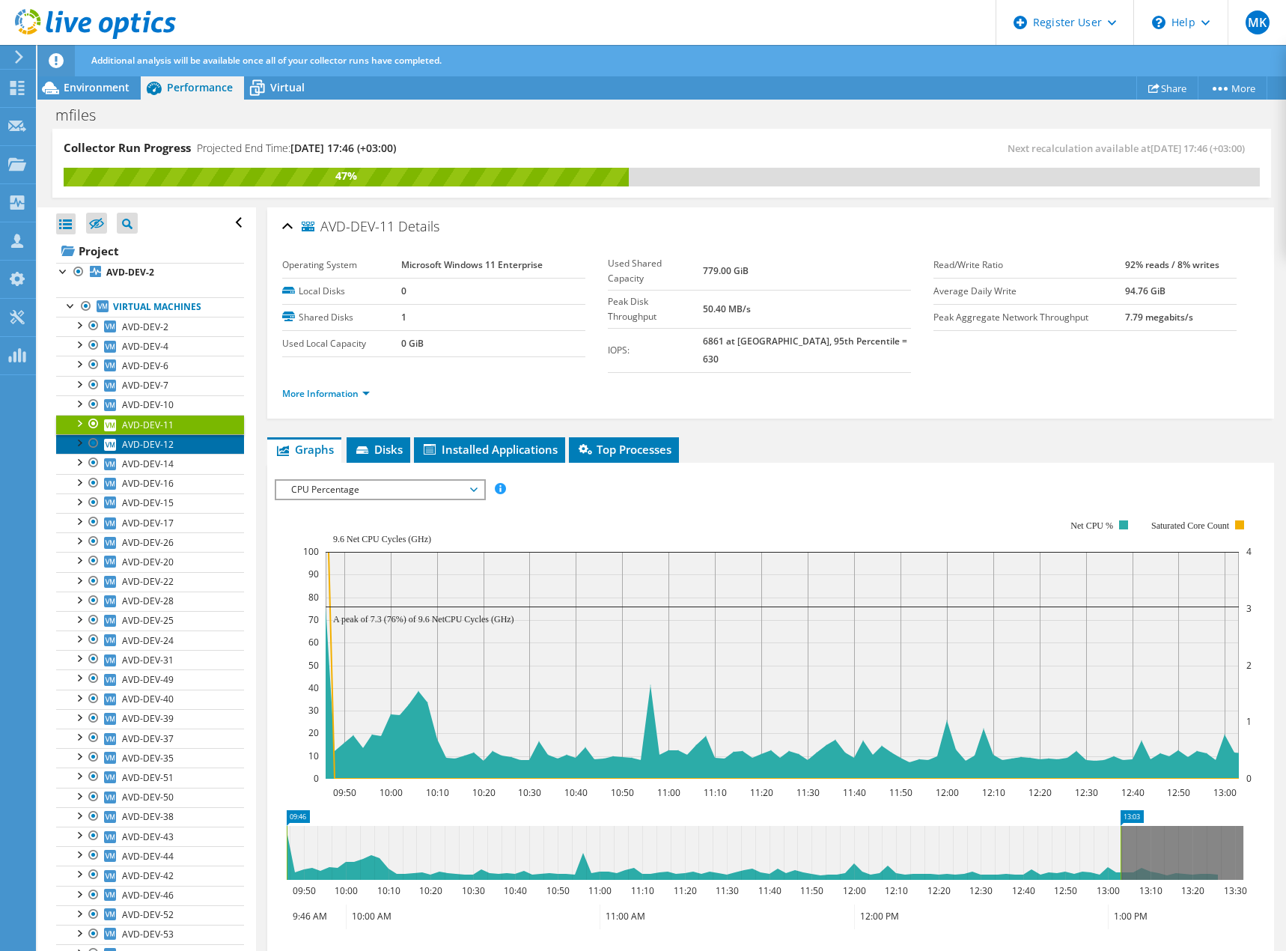
click at [145, 443] on span "AVD-DEV-12" at bounding box center [148, 444] width 52 height 13
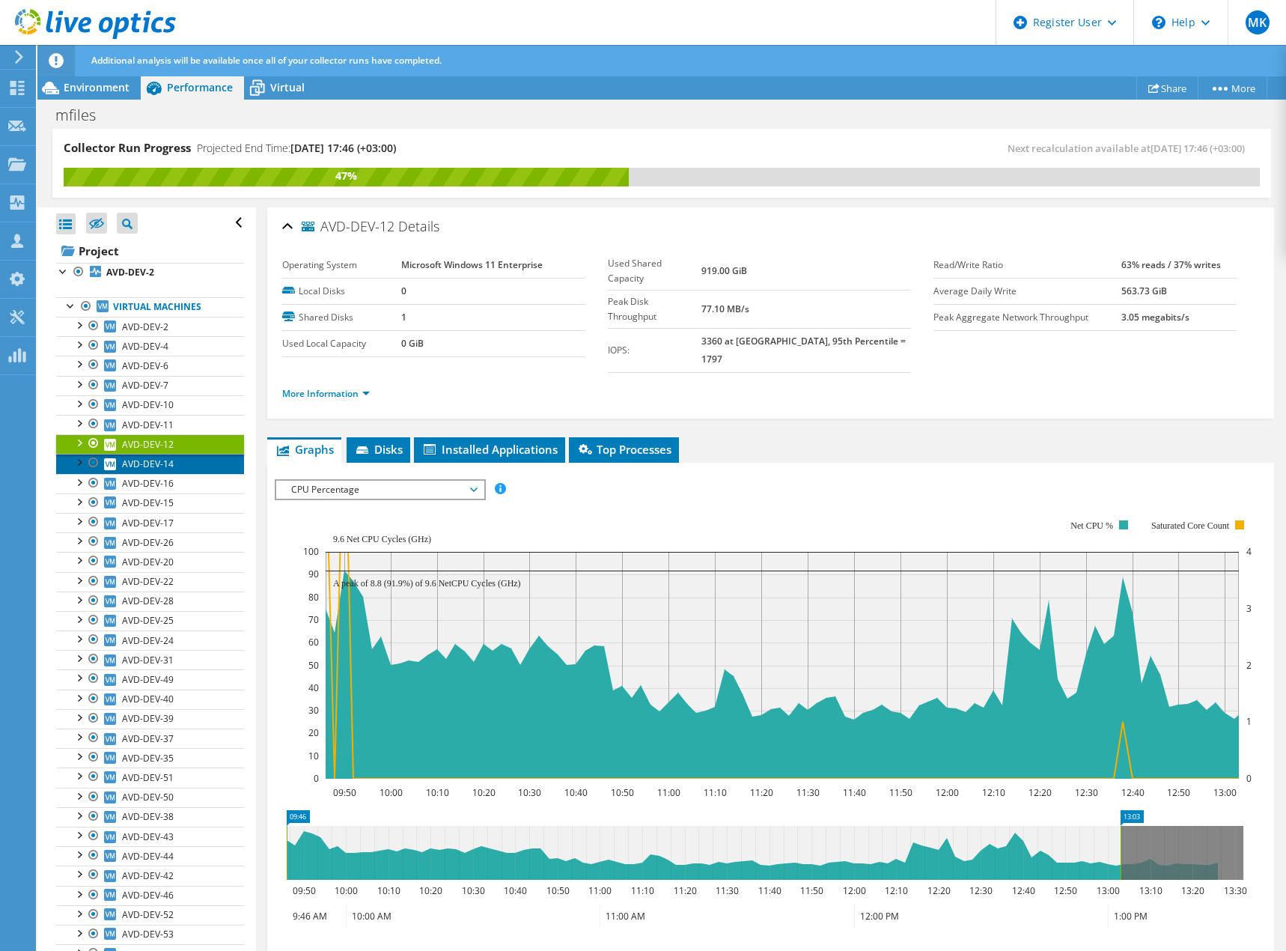
click at [144, 464] on span "AVD-DEV-14" at bounding box center [148, 463] width 52 height 13
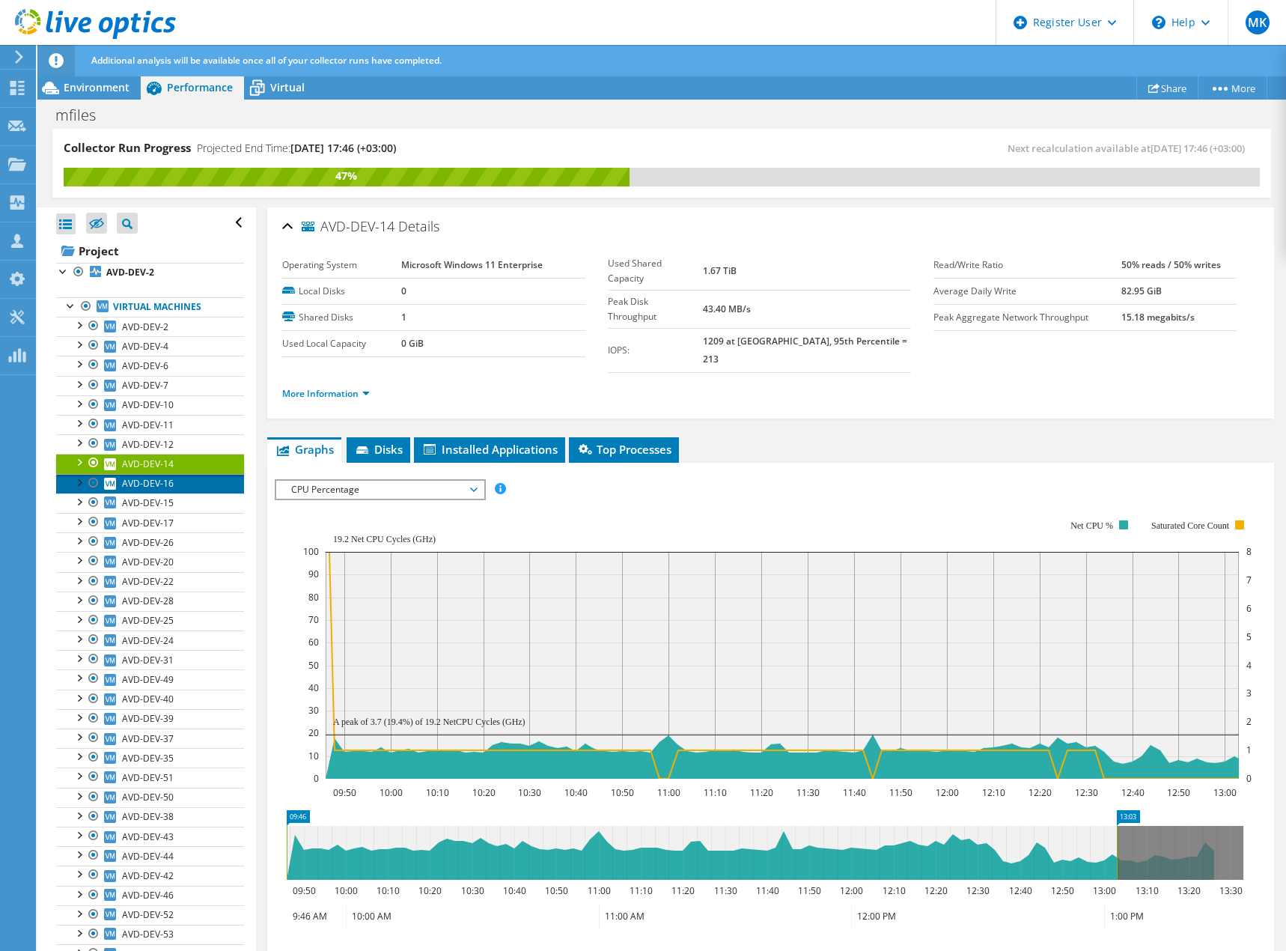
click at [142, 482] on span "AVD-DEV-16" at bounding box center [148, 483] width 52 height 13
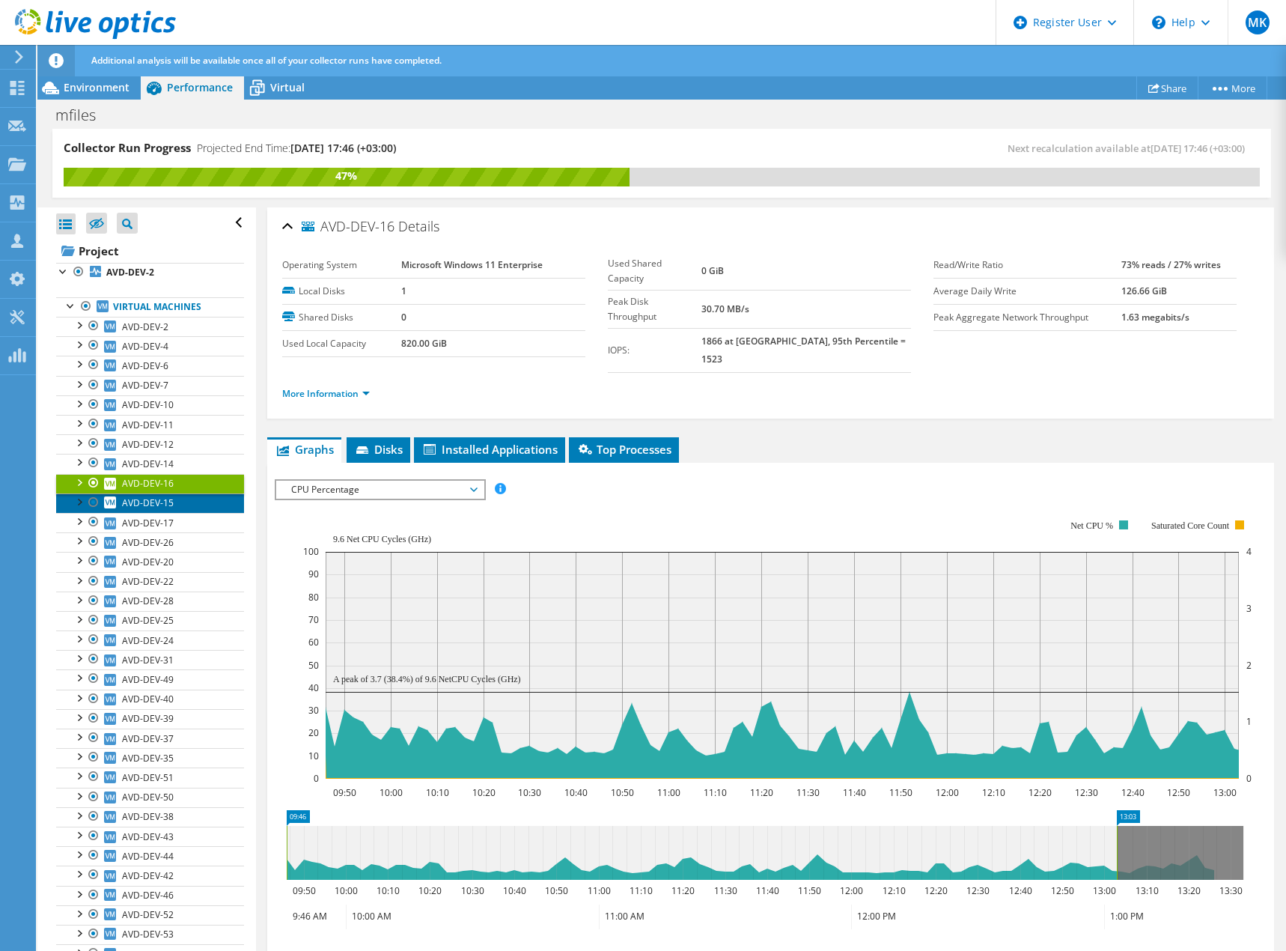
click at [151, 503] on span "AVD-DEV-15" at bounding box center [148, 502] width 52 height 13
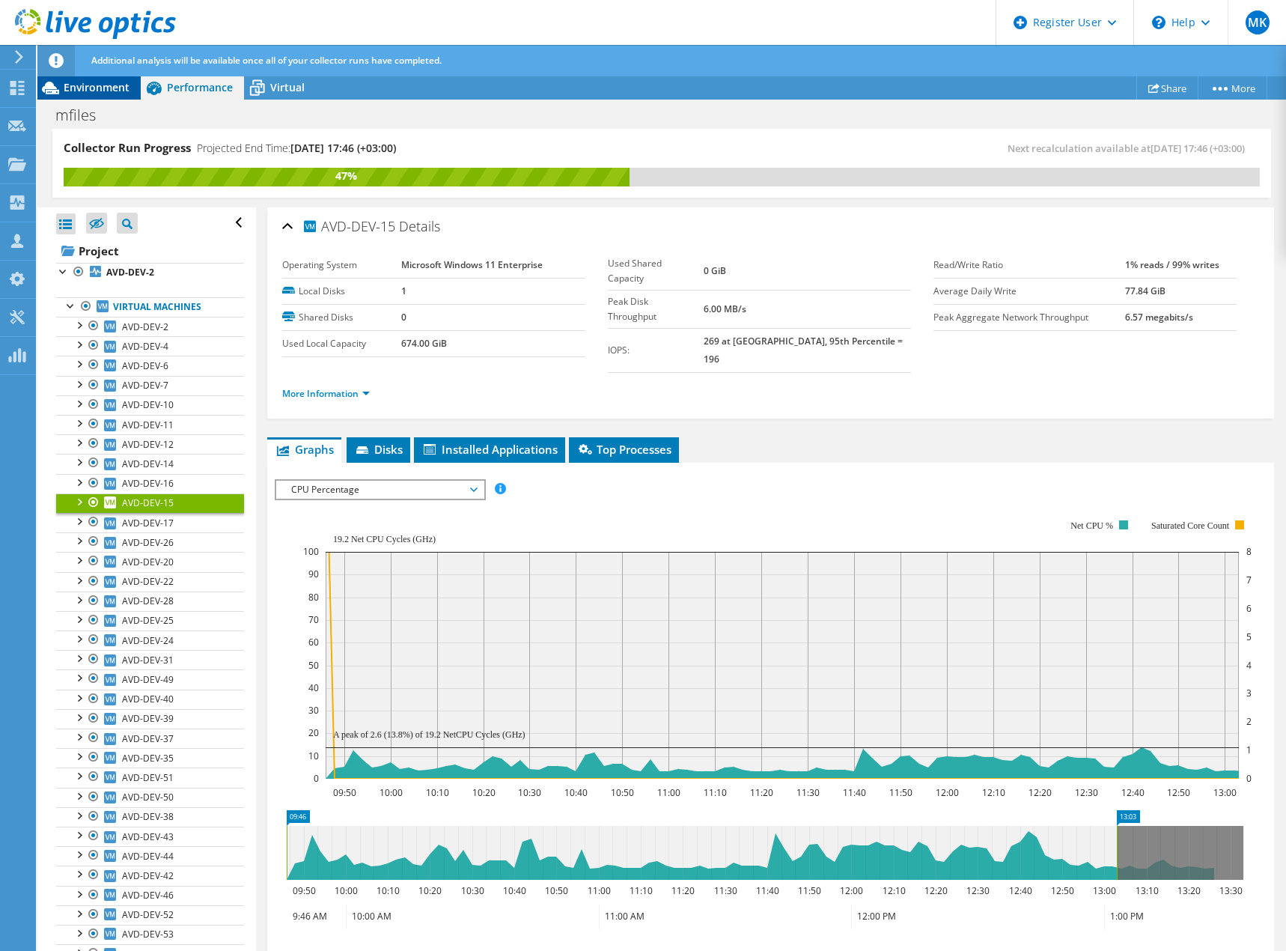
click at [106, 87] on span "Environment" at bounding box center [97, 87] width 66 height 14
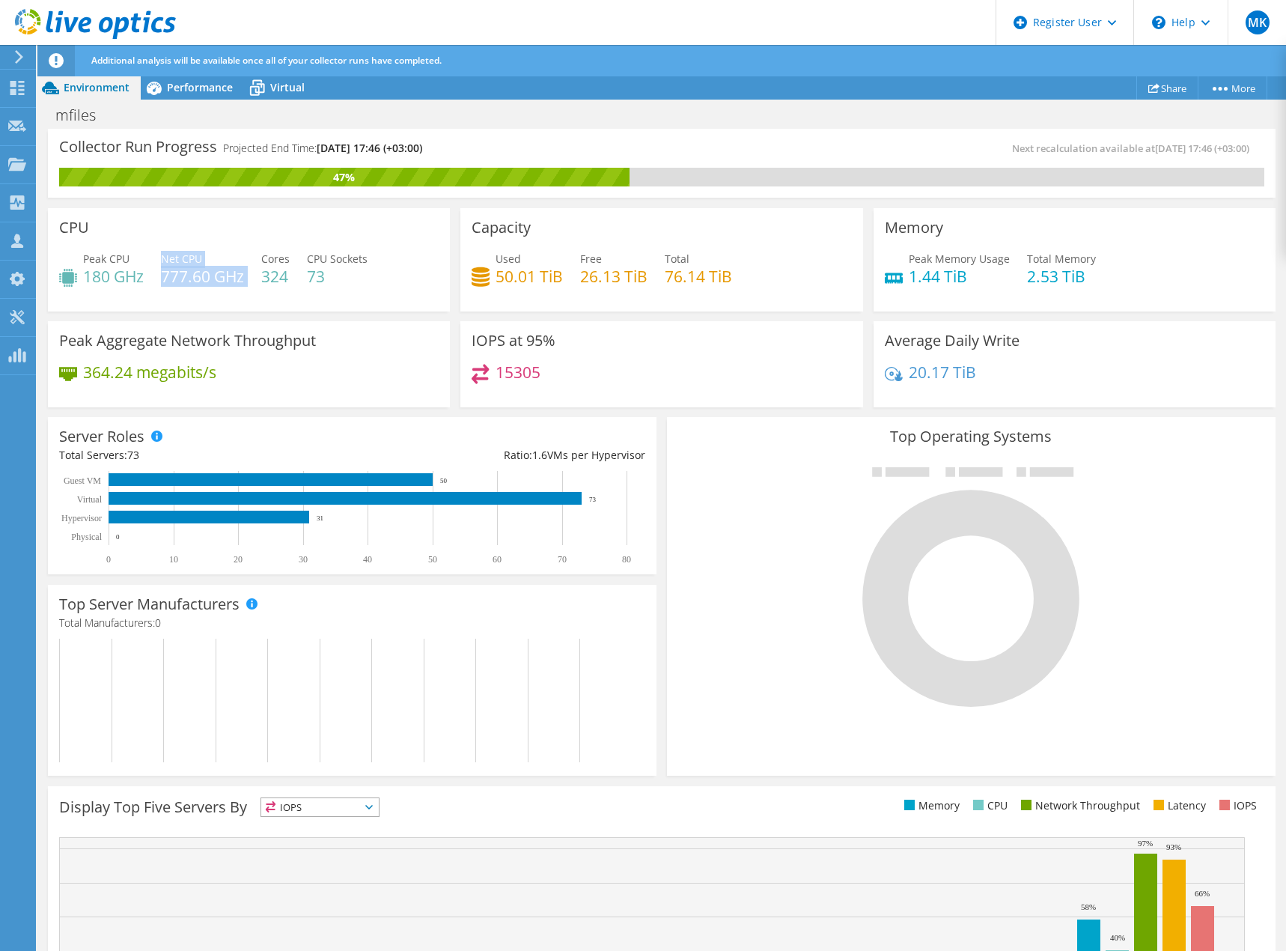
drag, startPoint x: 161, startPoint y: 276, endPoint x: 224, endPoint y: 287, distance: 63.9
click at [224, 287] on div "Peak CPU 180 GHz Net CPU 777.60 GHz Cores 324 CPU Sockets 73" at bounding box center [249, 275] width 380 height 49
drag, startPoint x: 488, startPoint y: 273, endPoint x: 551, endPoint y: 293, distance: 66.1
click at [551, 293] on div "Used 50.01 TiB Free 26.13 TiB Total 76.14 TiB" at bounding box center [662, 275] width 380 height 49
drag, startPoint x: 912, startPoint y: 279, endPoint x: 957, endPoint y: 300, distance: 49.9
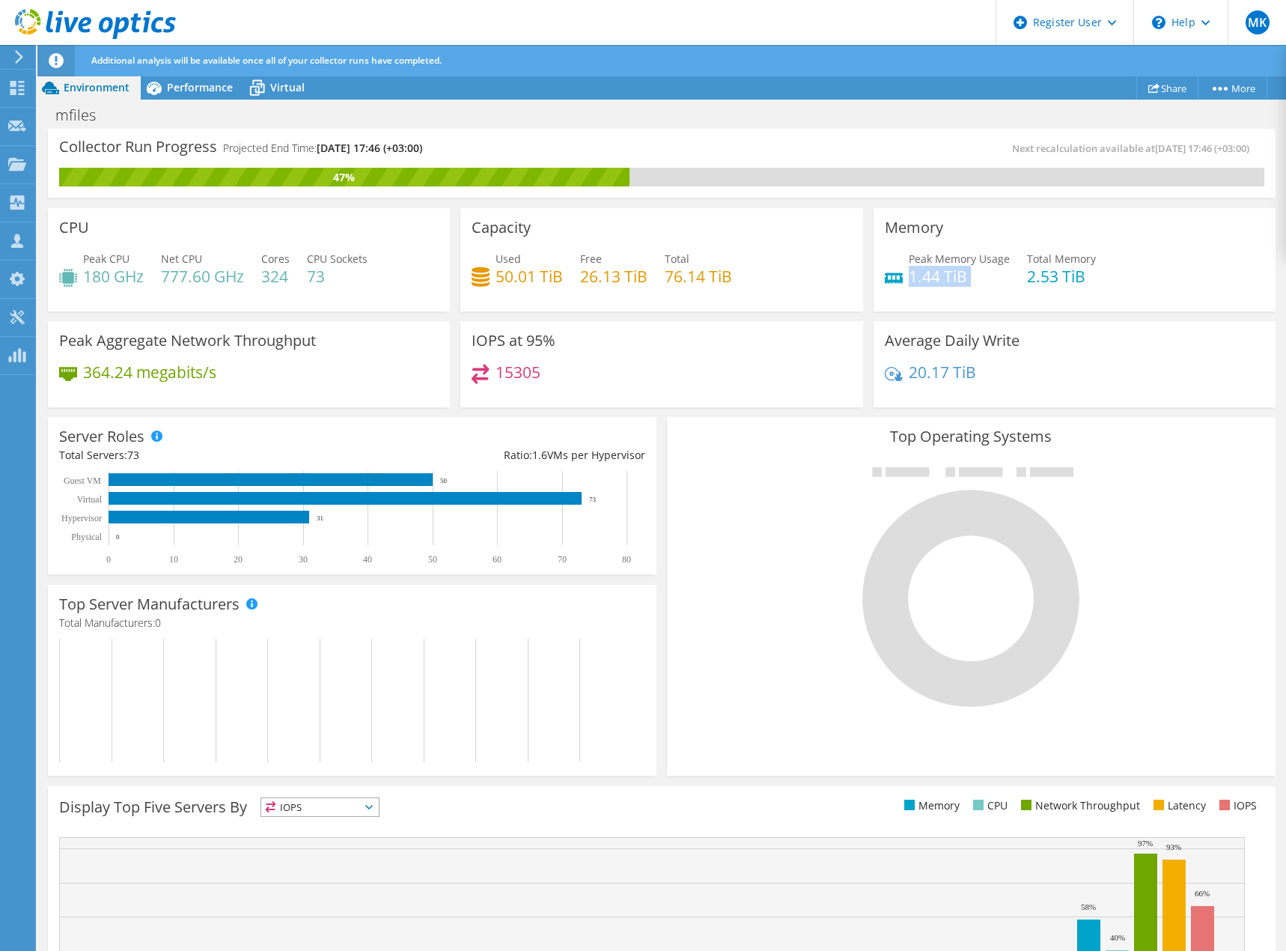
click at [957, 300] on div "Memory Peak Memory Usage 1.44 TiB Total Memory 2.53 TiB" at bounding box center [1075, 259] width 402 height 103
click at [195, 85] on span "Performance" at bounding box center [200, 87] width 66 height 14
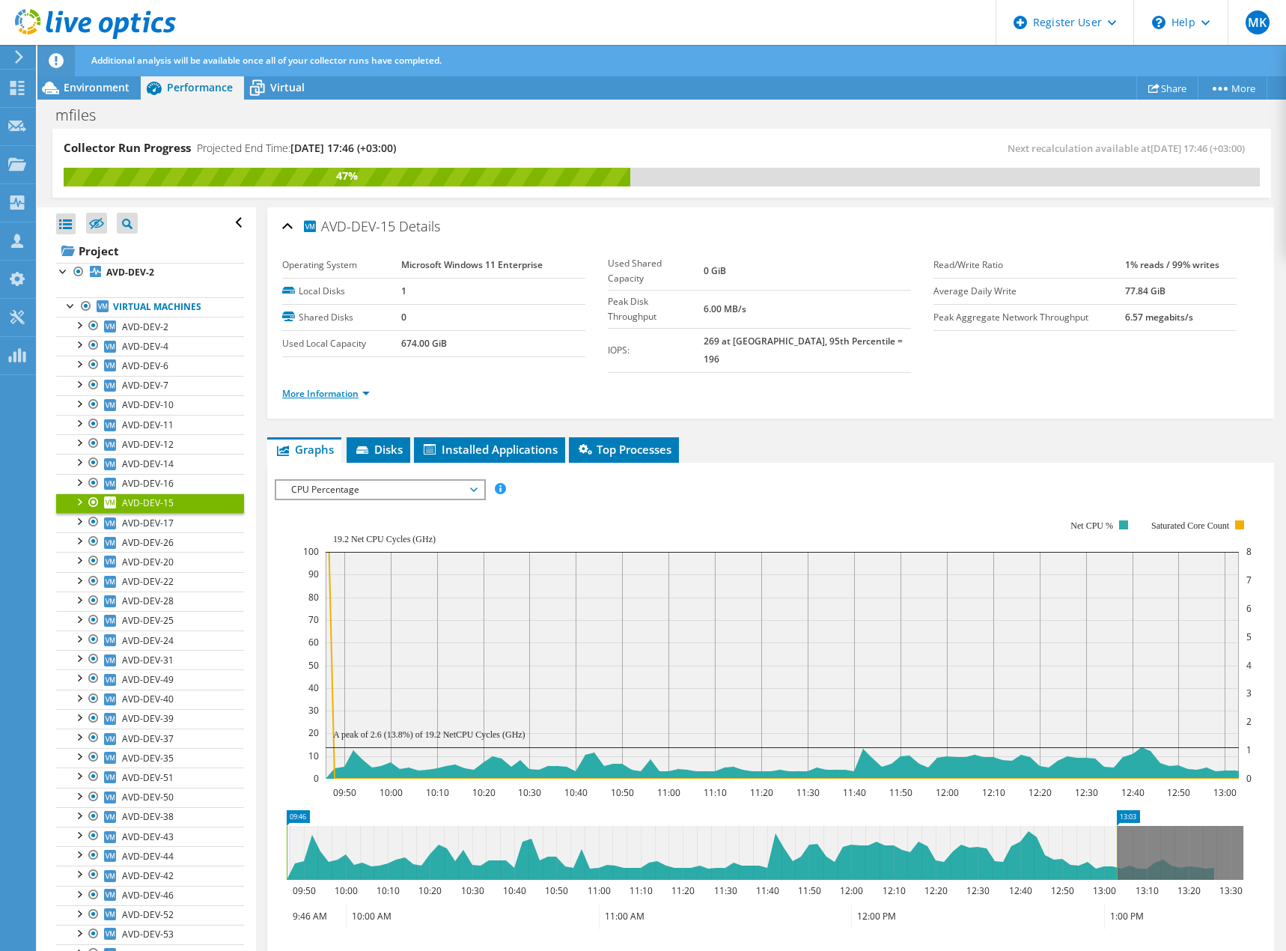
drag, startPoint x: 343, startPoint y: 376, endPoint x: 350, endPoint y: 382, distance: 9.0
click at [343, 387] on link "More Information" at bounding box center [326, 393] width 88 height 13
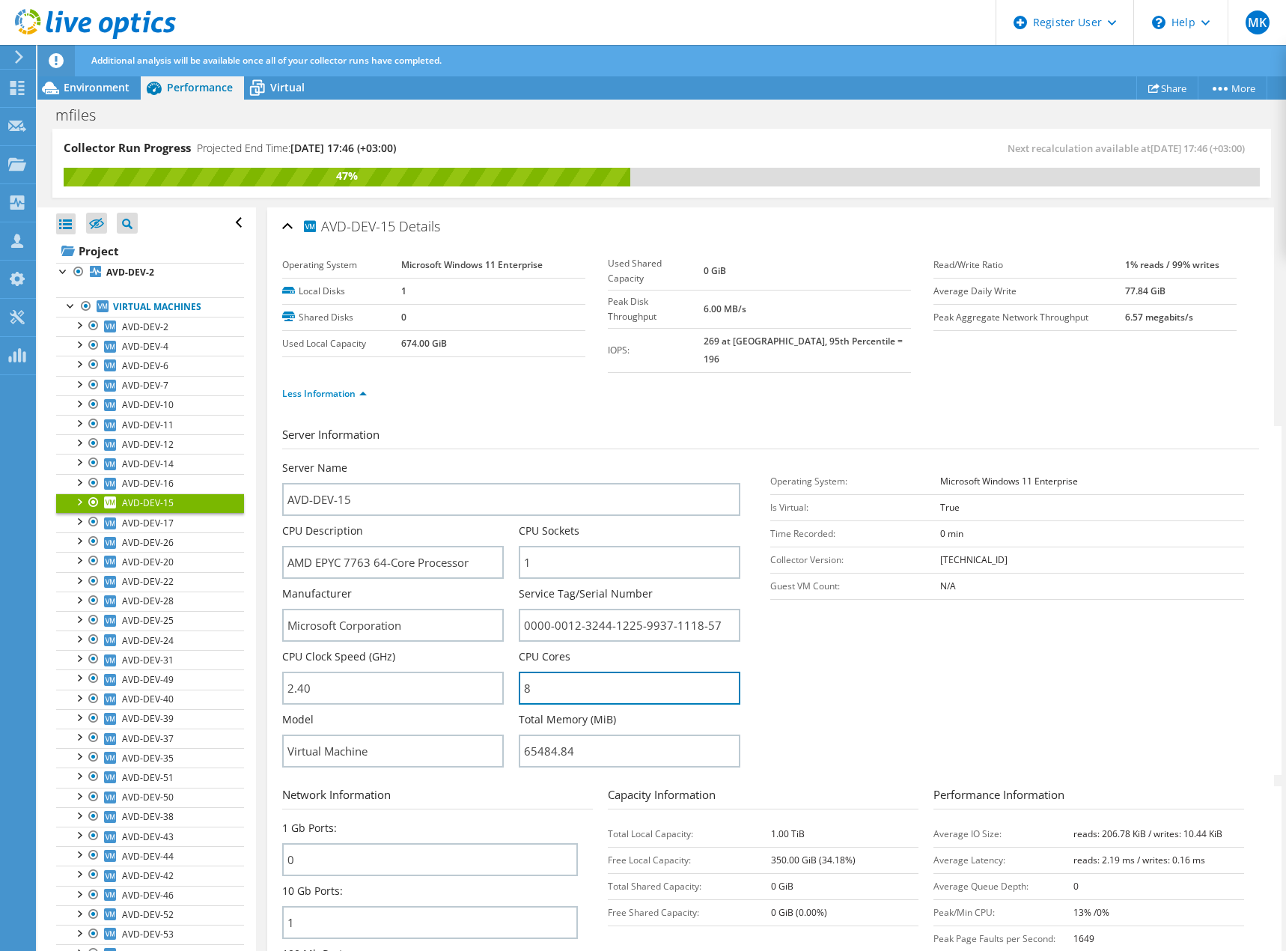
drag, startPoint x: 536, startPoint y: 675, endPoint x: 513, endPoint y: 674, distance: 23.3
click at [514, 460] on div "Server Name AVD-DEV-15 CPU Description AMD EPYC 7763 64-Core Processor CPU Sock…" at bounding box center [518, 460] width 473 height 0
drag, startPoint x: 550, startPoint y: 737, endPoint x: 493, endPoint y: 737, distance: 57.6
click at [493, 460] on div "Server Name AVD-DEV-15 CPU Description AMD EPYC 7763 64-Core Processor CPU Sock…" at bounding box center [518, 460] width 473 height 0
drag, startPoint x: 538, startPoint y: 672, endPoint x: 492, endPoint y: 672, distance: 45.7
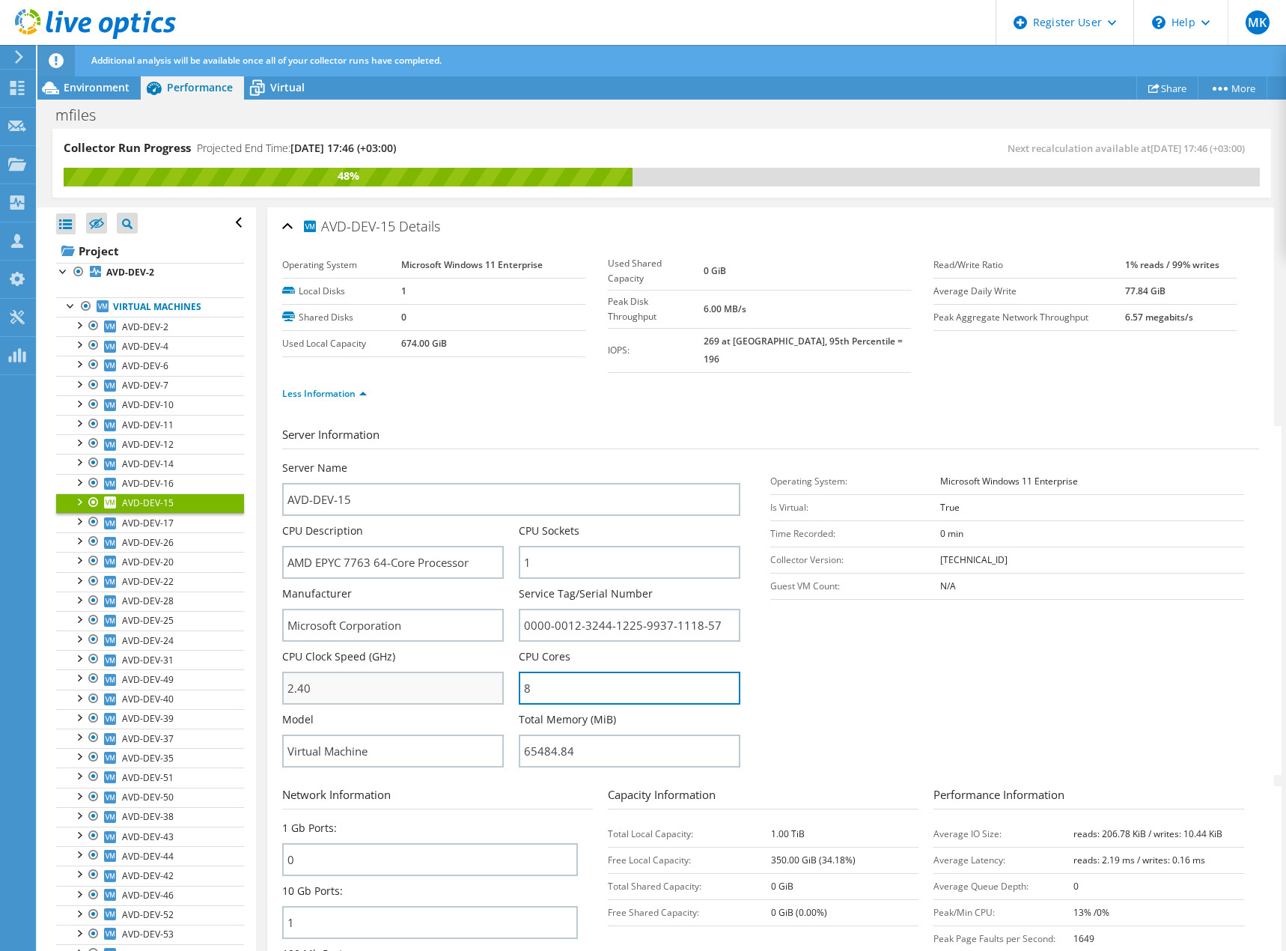
click at [496, 460] on div "Server Name AVD-DEV-15 CPU Description AMD EPYC 7763 64-Core Processor CPU Sock…" at bounding box center [518, 460] width 473 height 0
click at [146, 483] on span "AVD-DEV-16" at bounding box center [148, 483] width 52 height 13
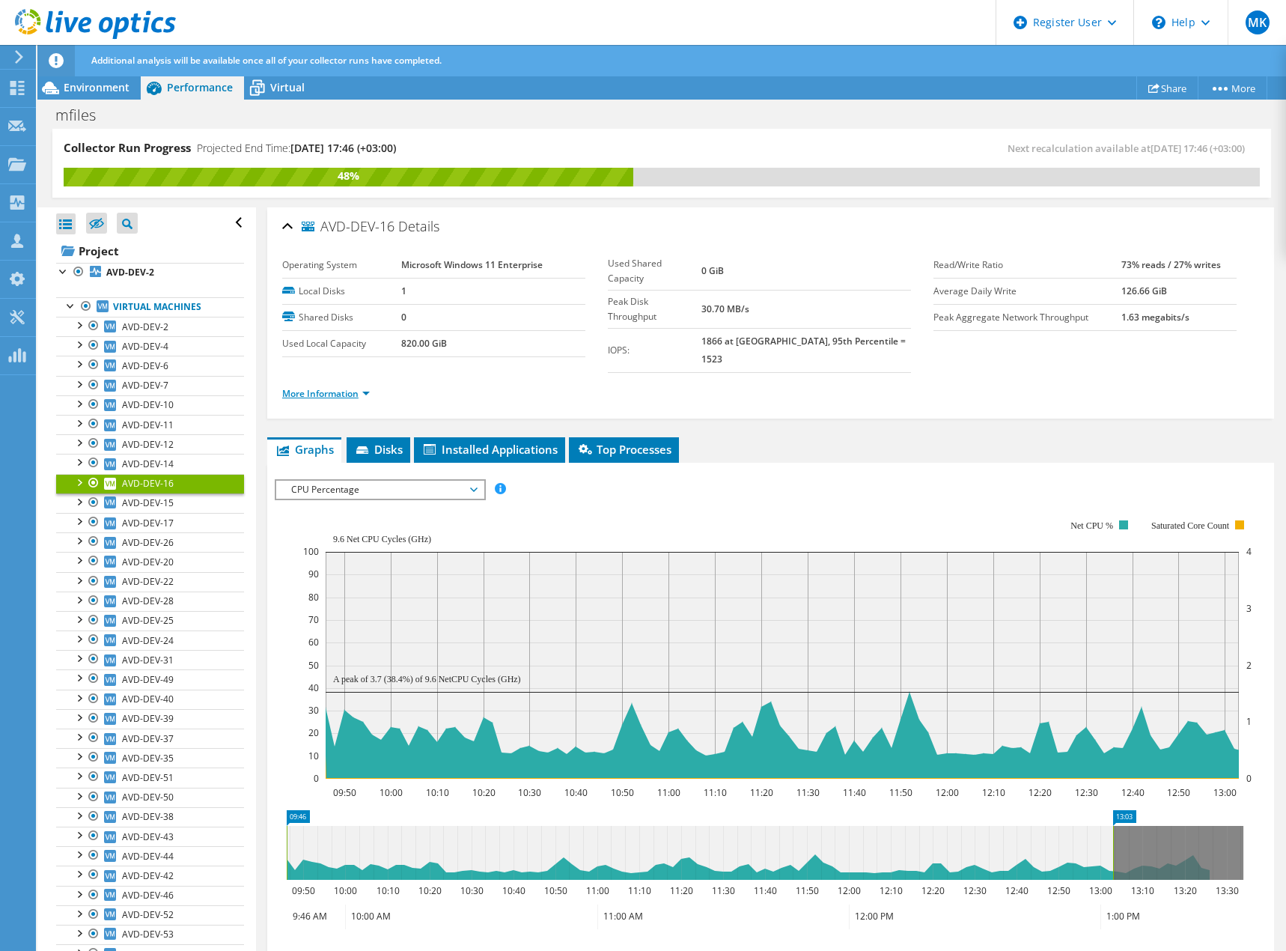
click at [350, 387] on link "More Information" at bounding box center [326, 393] width 88 height 13
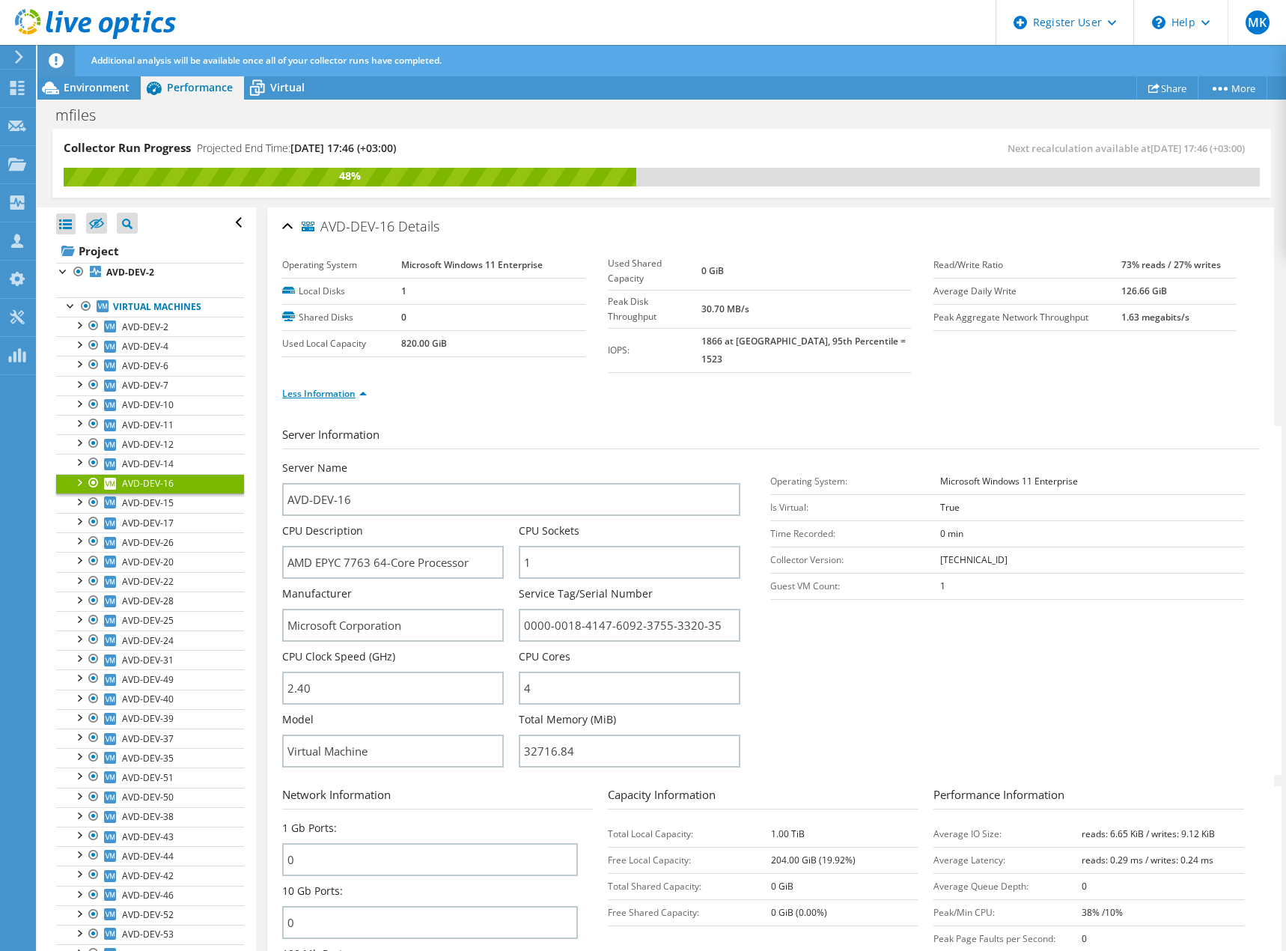
click at [320, 387] on link "Less Information" at bounding box center [324, 393] width 85 height 13
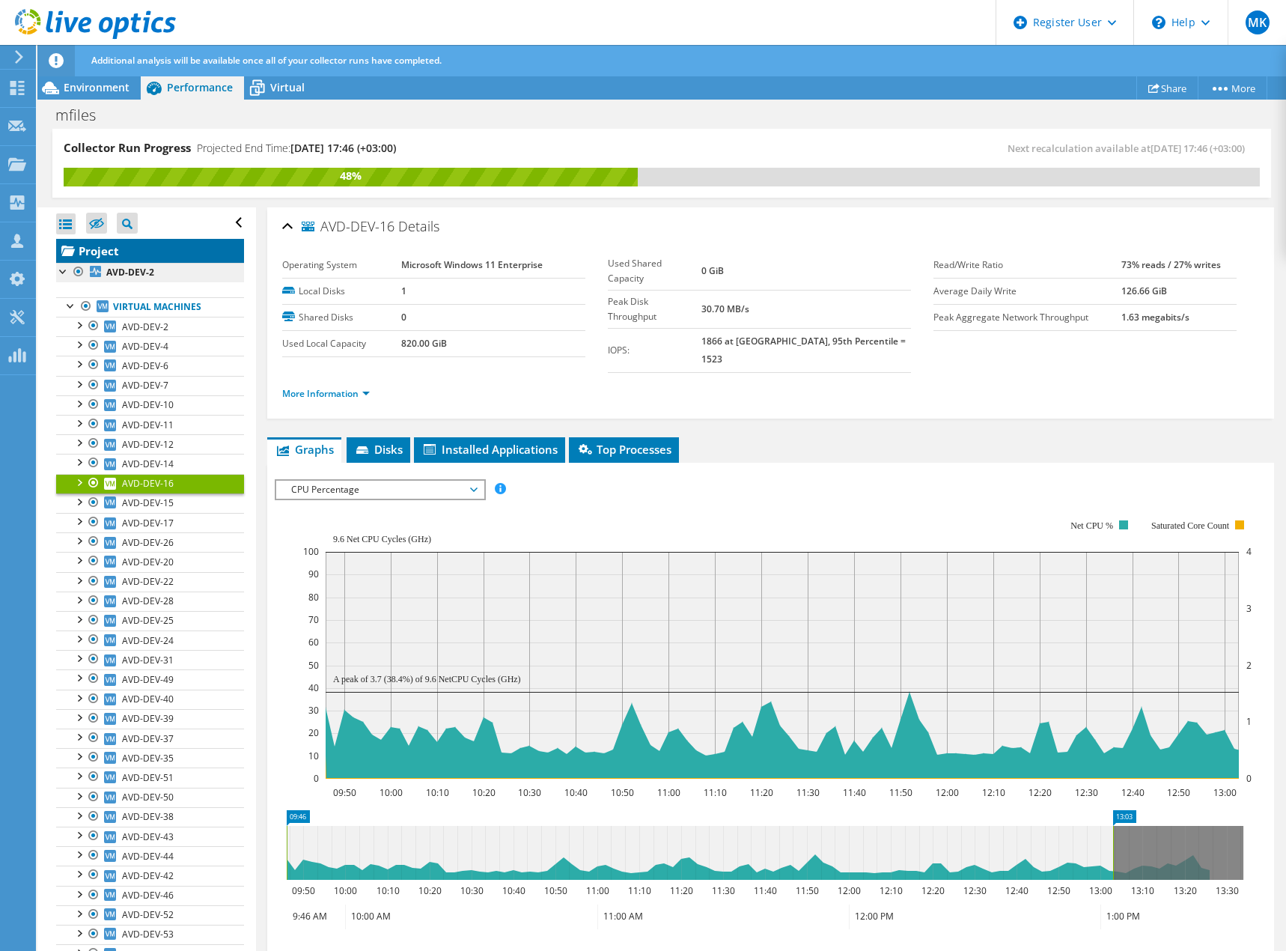
drag, startPoint x: 117, startPoint y: 255, endPoint x: 127, endPoint y: 263, distance: 13.3
click at [117, 255] on link "Project" at bounding box center [150, 251] width 188 height 24
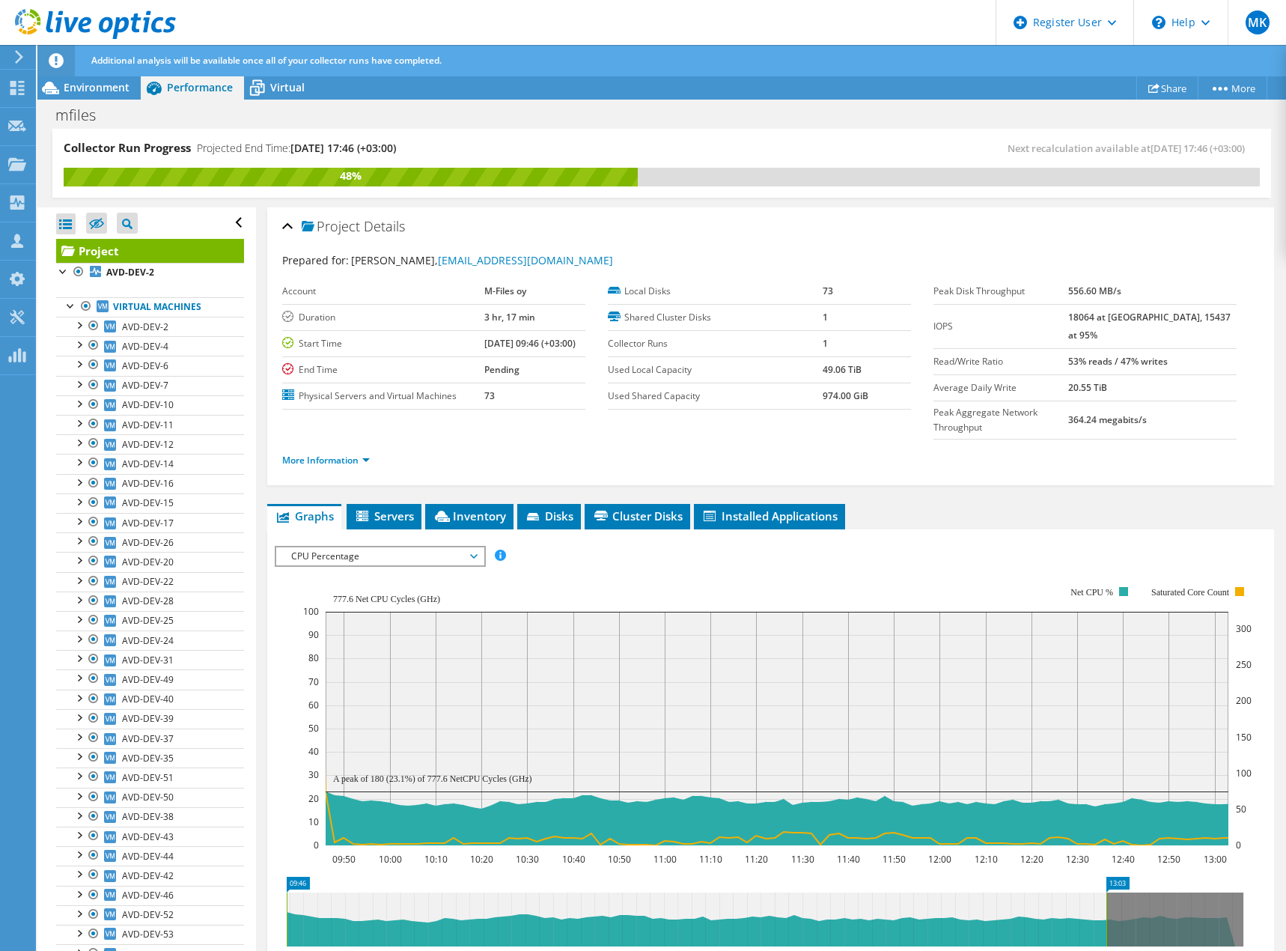
click at [393, 547] on span "CPU Percentage" at bounding box center [380, 556] width 192 height 18
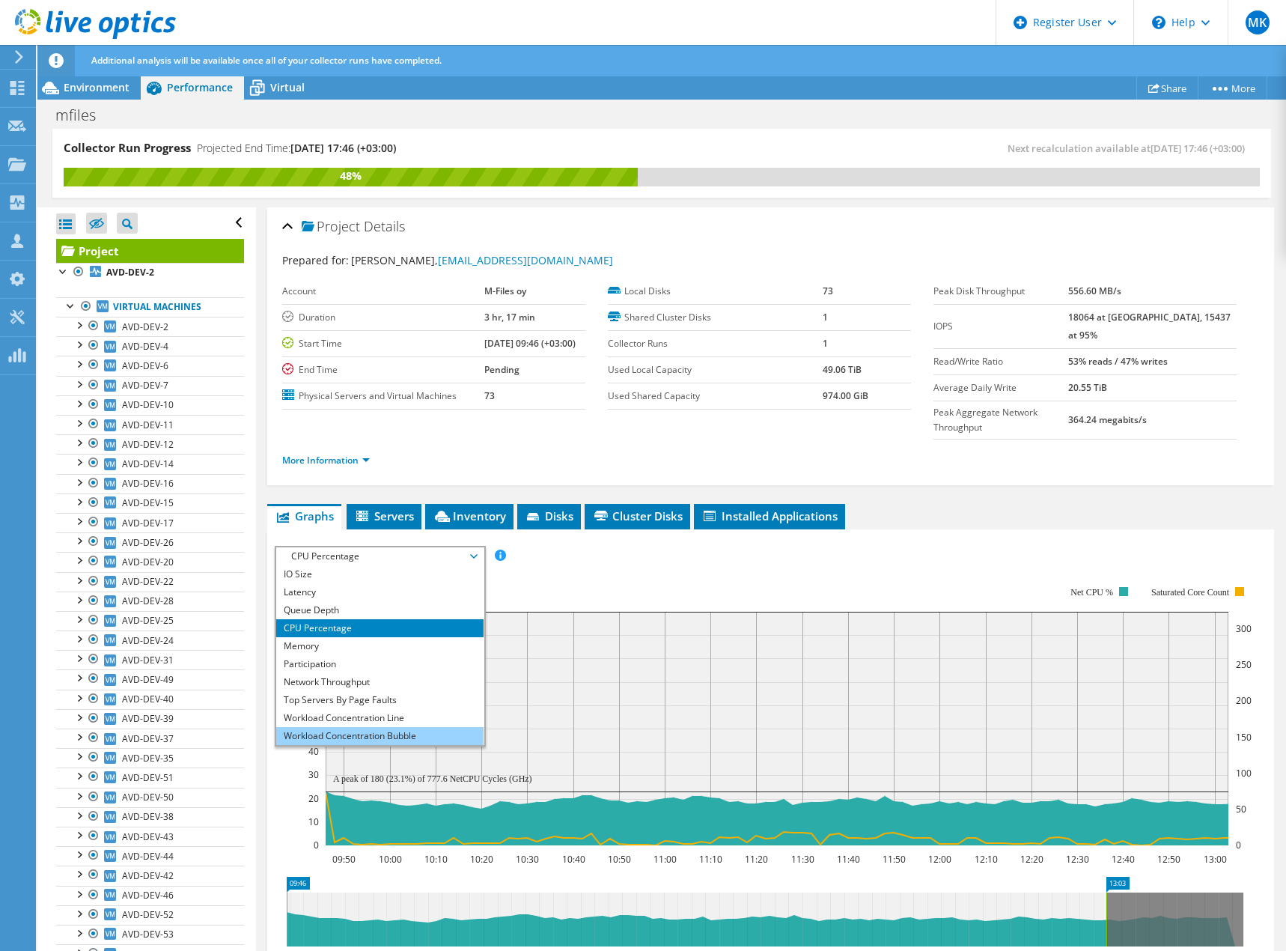
scroll to position [54, 0]
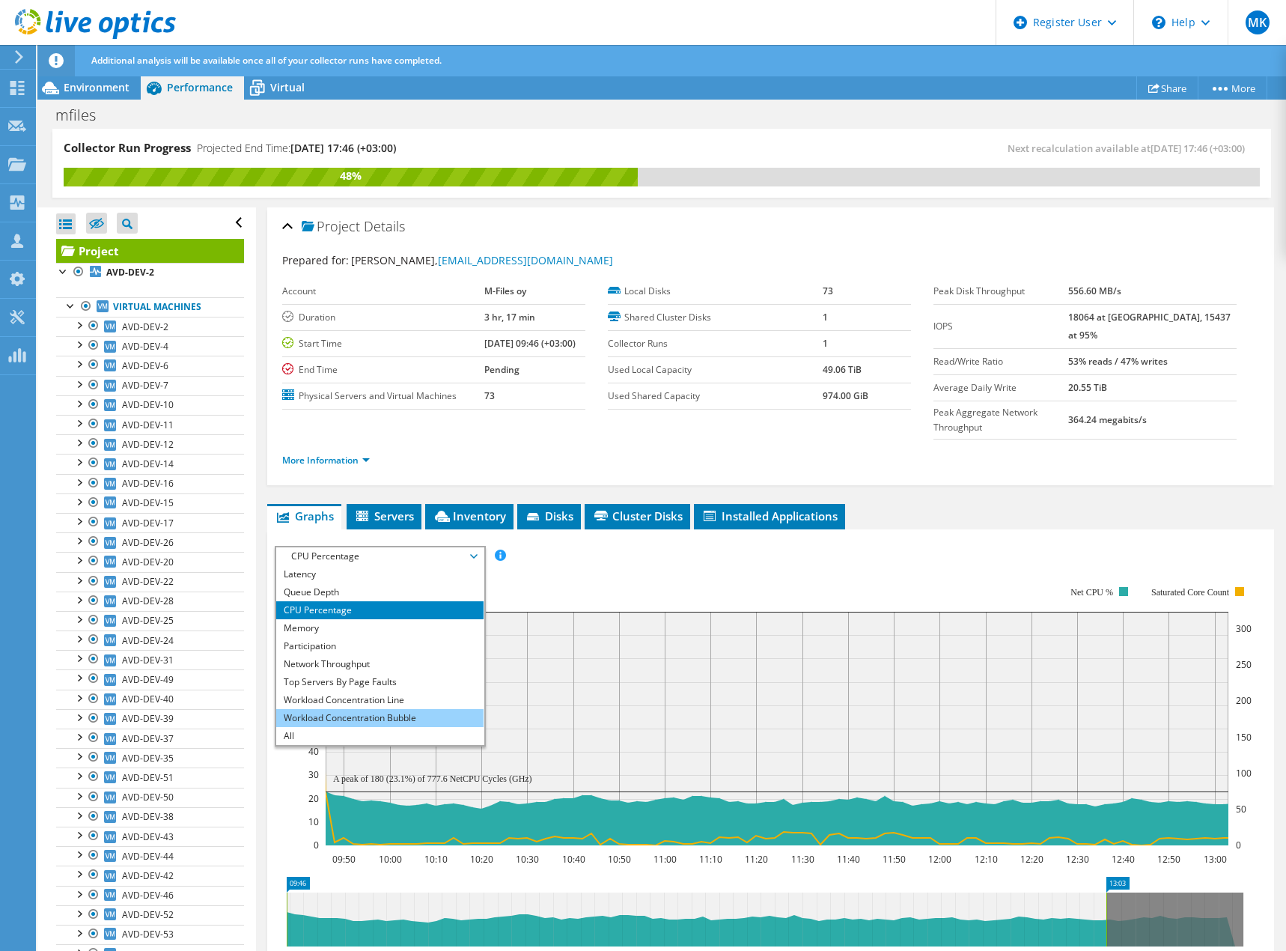
click at [369, 709] on li "Workload Concentration Bubble" at bounding box center [379, 718] width 207 height 18
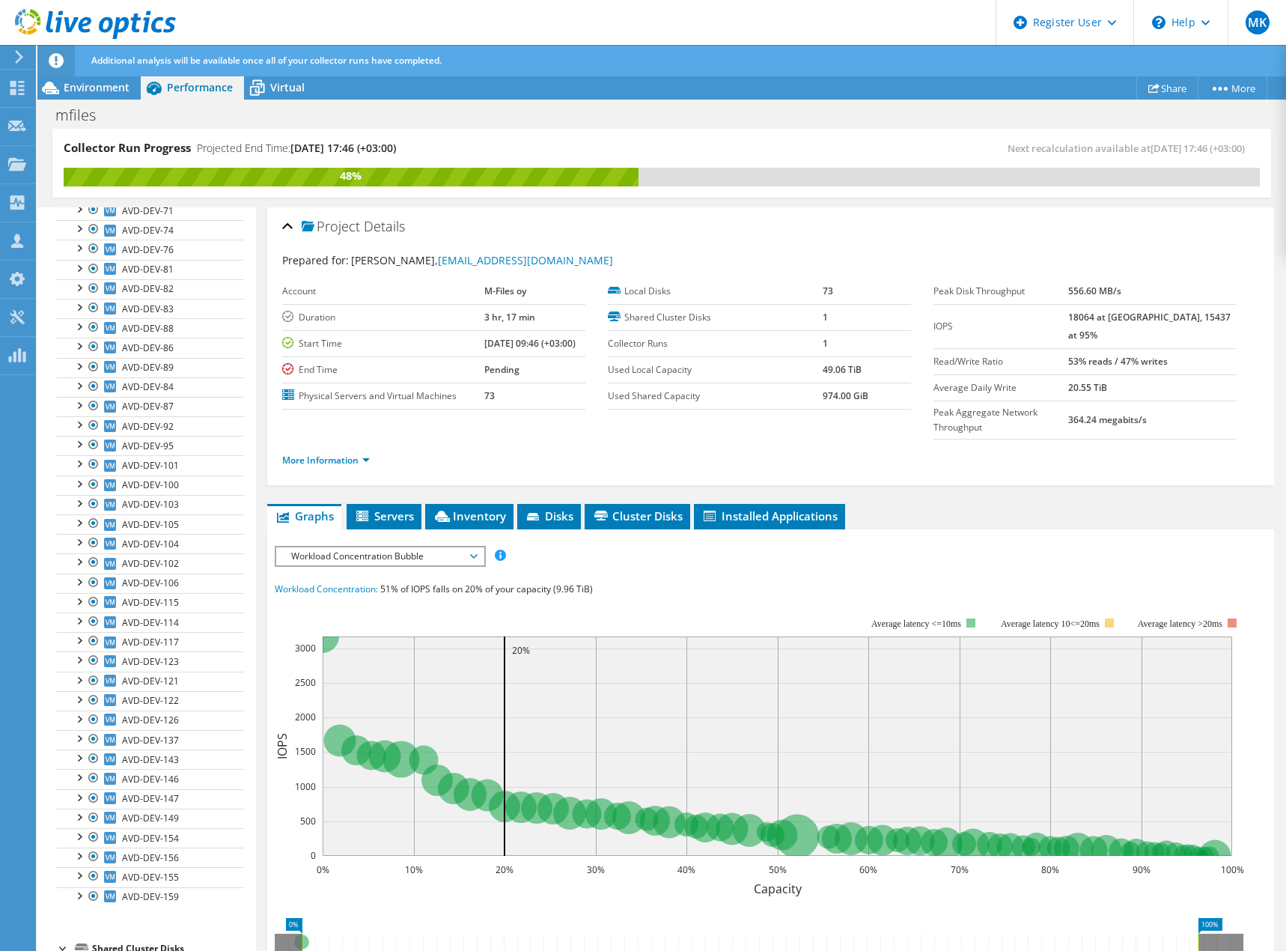
scroll to position [884, 0]
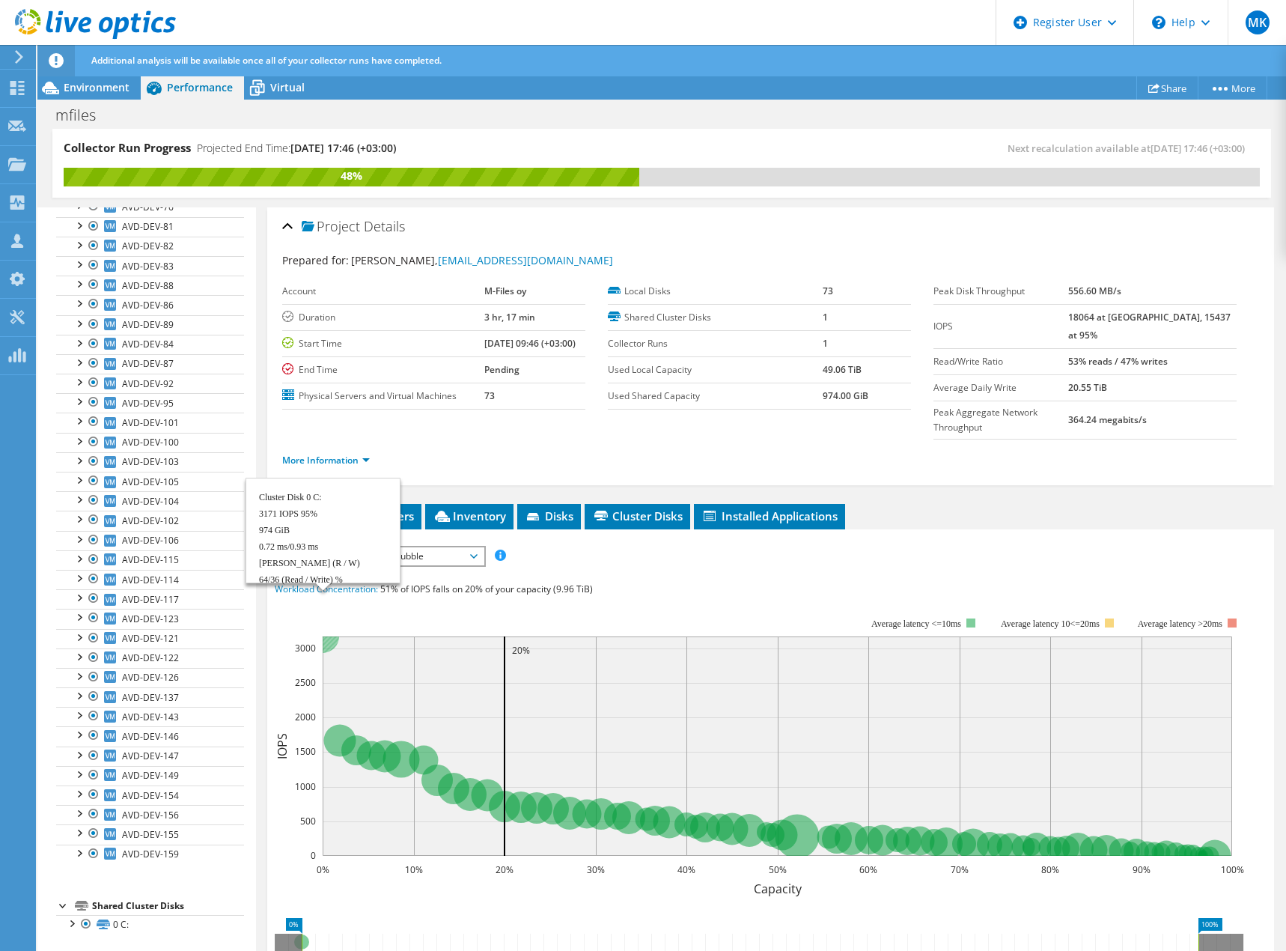
click at [330, 620] on circle at bounding box center [322, 636] width 33 height 33
click at [115, 919] on link "0 C:" at bounding box center [150, 924] width 188 height 19
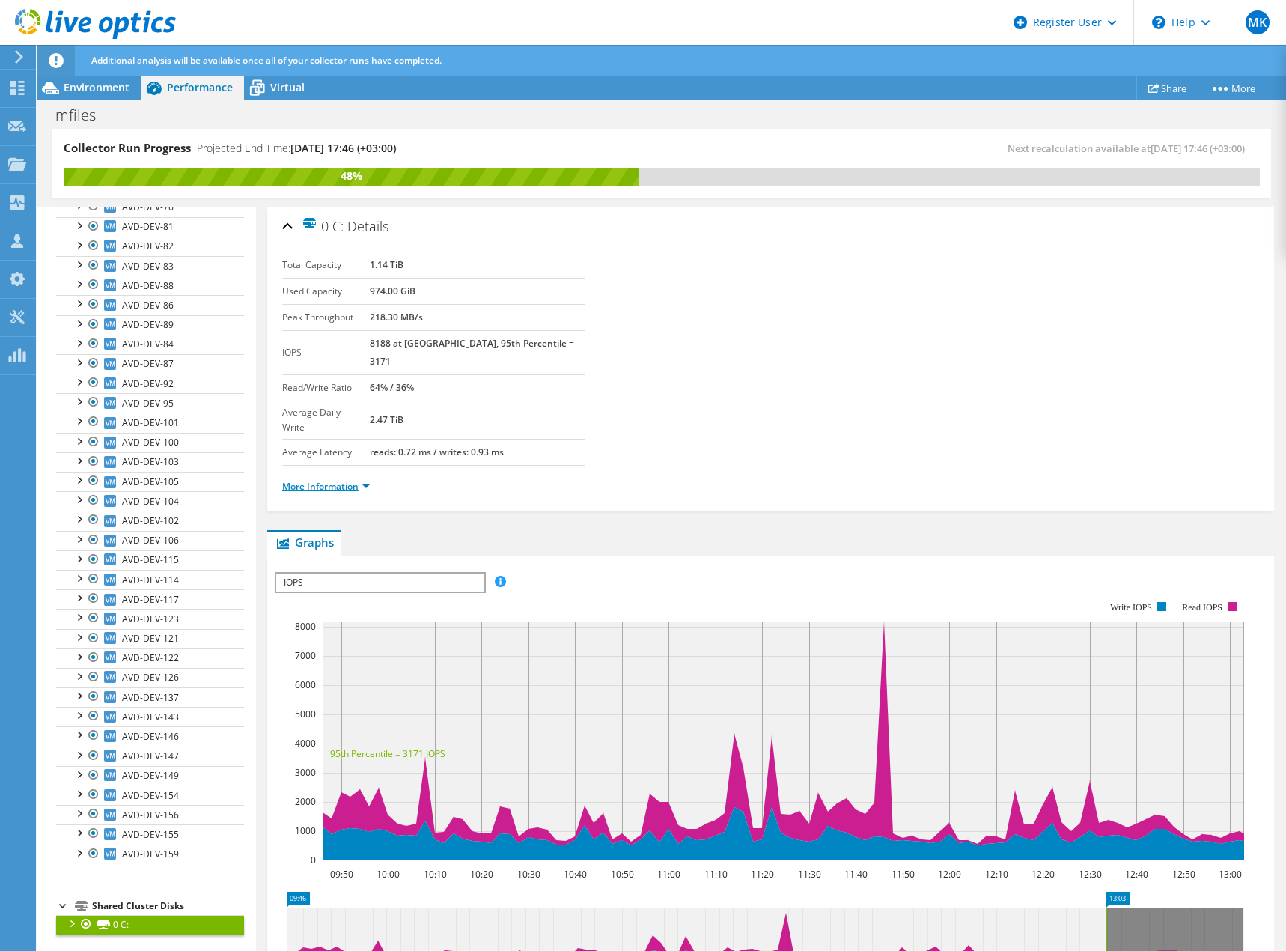
click at [347, 480] on link "More Information" at bounding box center [326, 486] width 88 height 13
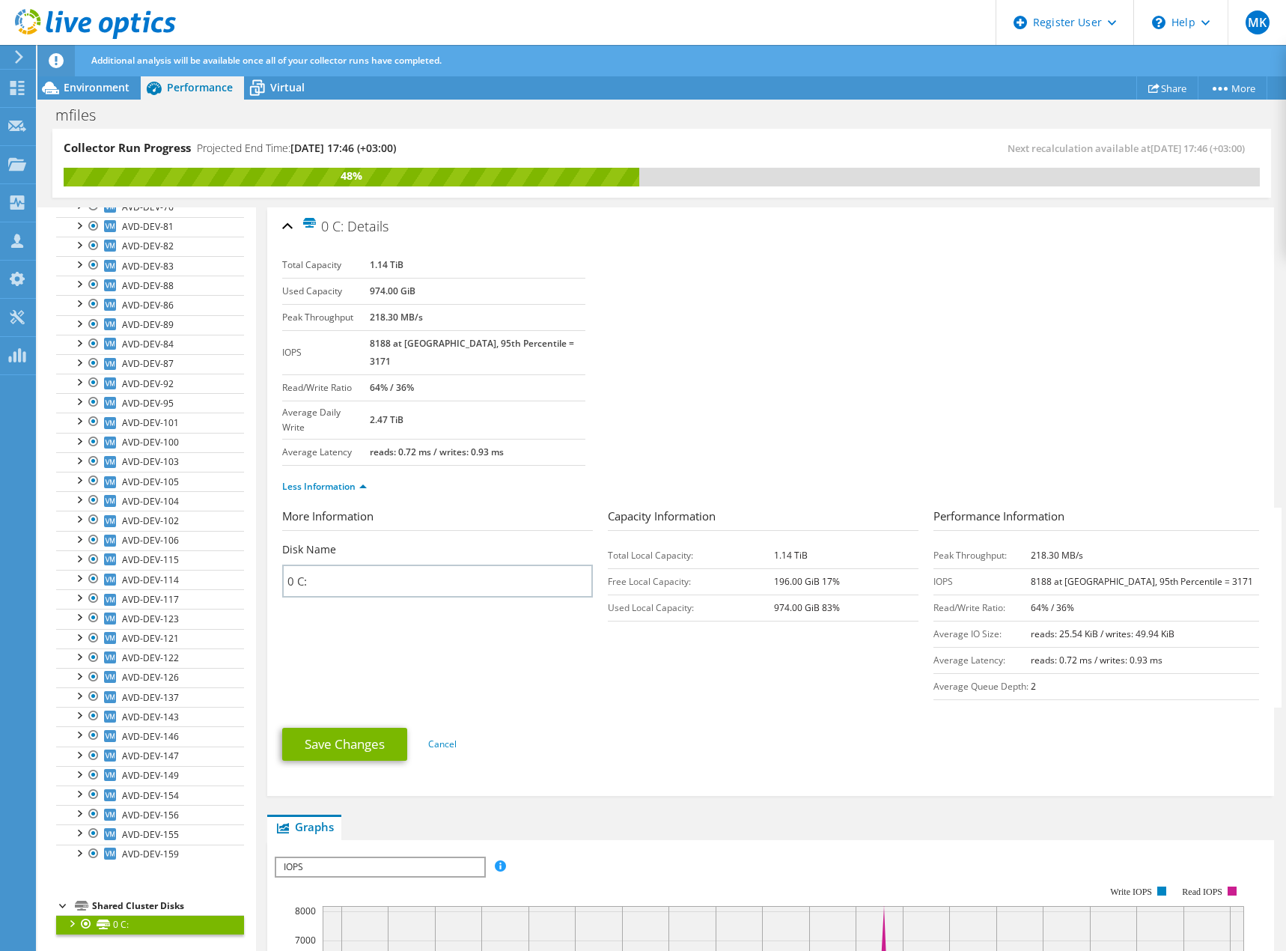
drag, startPoint x: 804, startPoint y: 526, endPoint x: 765, endPoint y: 528, distance: 39.0
click at [765, 542] on tr "Total Local Capacity: 1.14 TiB" at bounding box center [763, 555] width 311 height 26
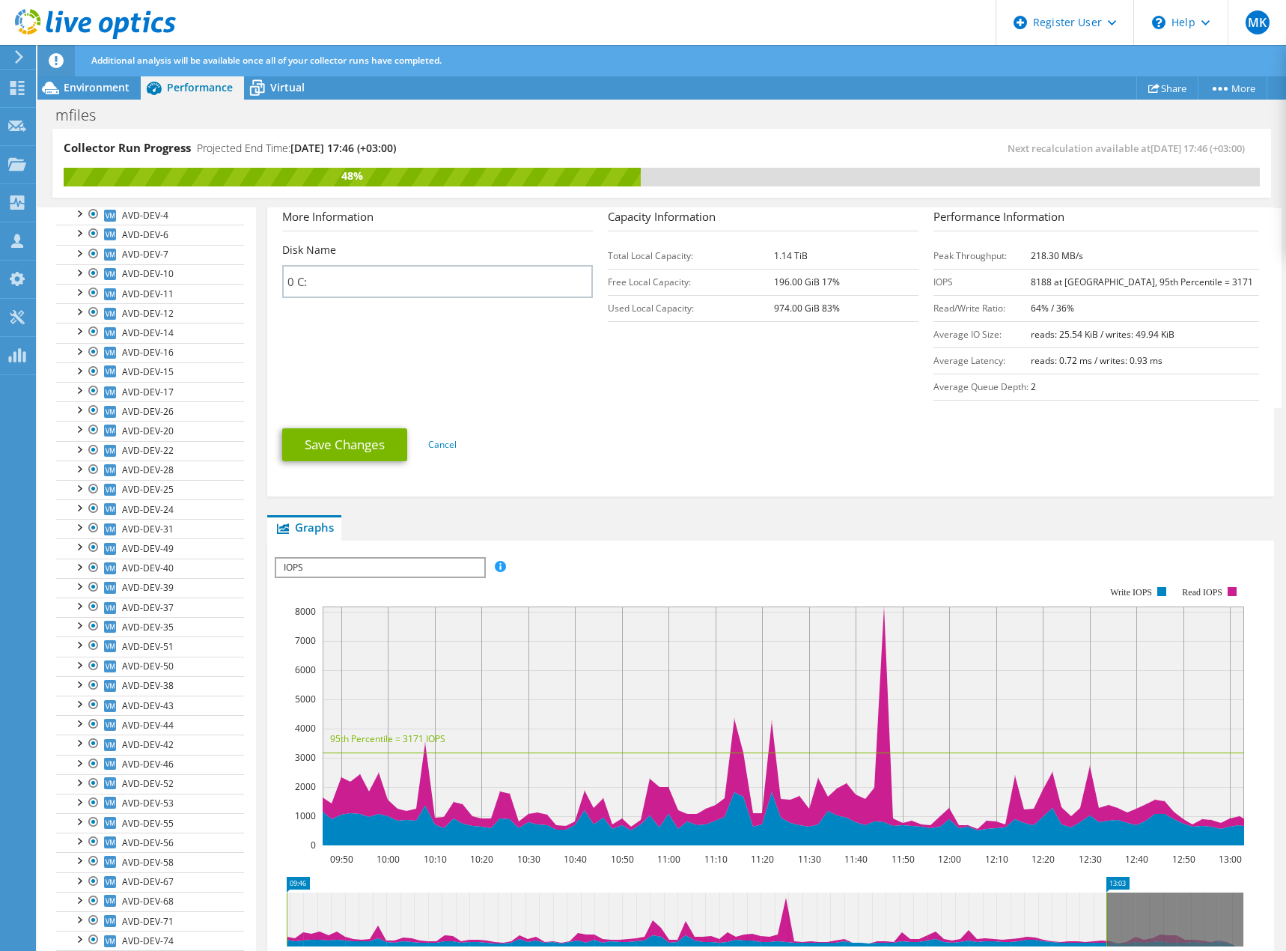
scroll to position [0, 0]
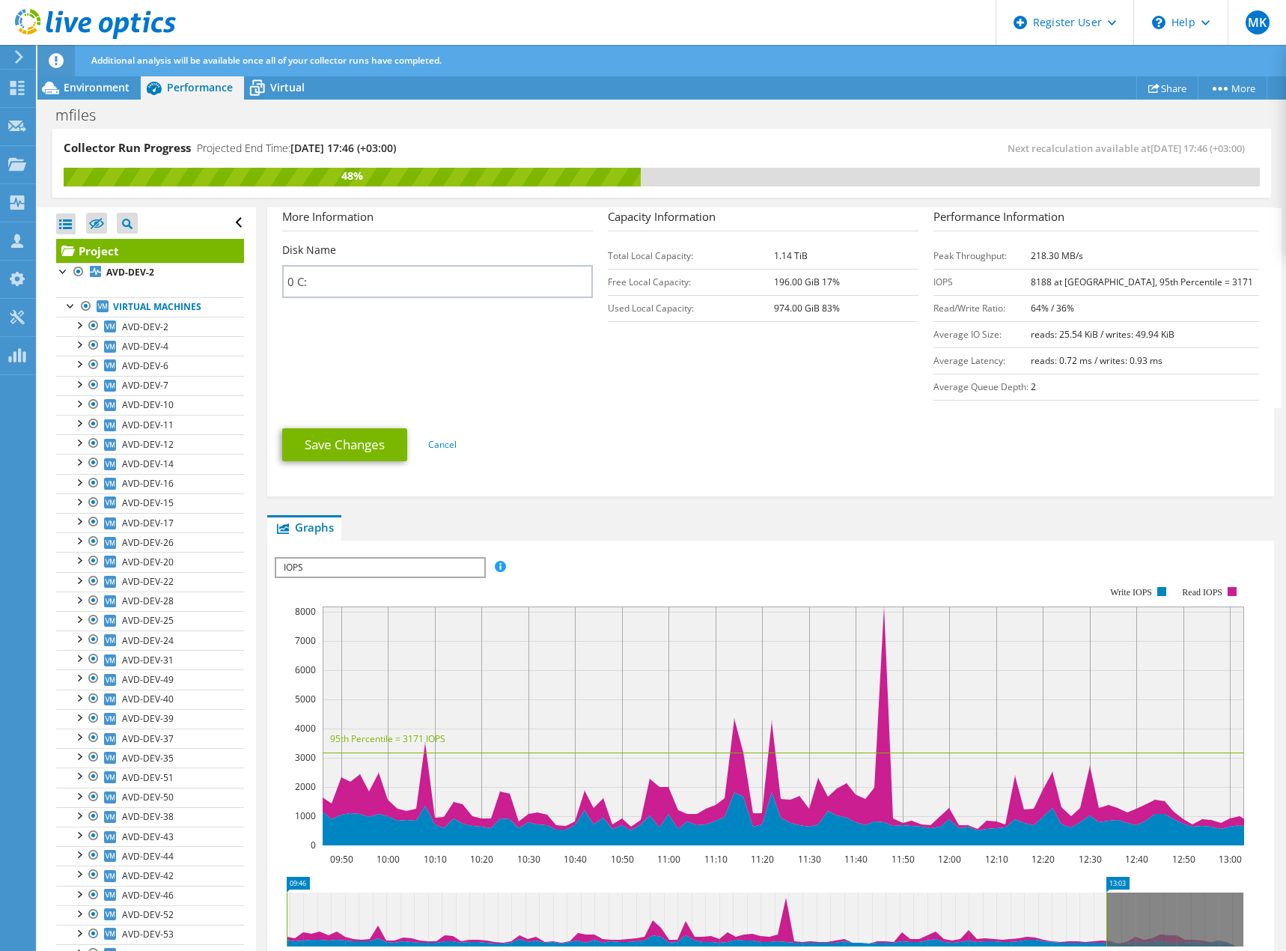
click at [103, 252] on link "Project" at bounding box center [150, 251] width 188 height 24
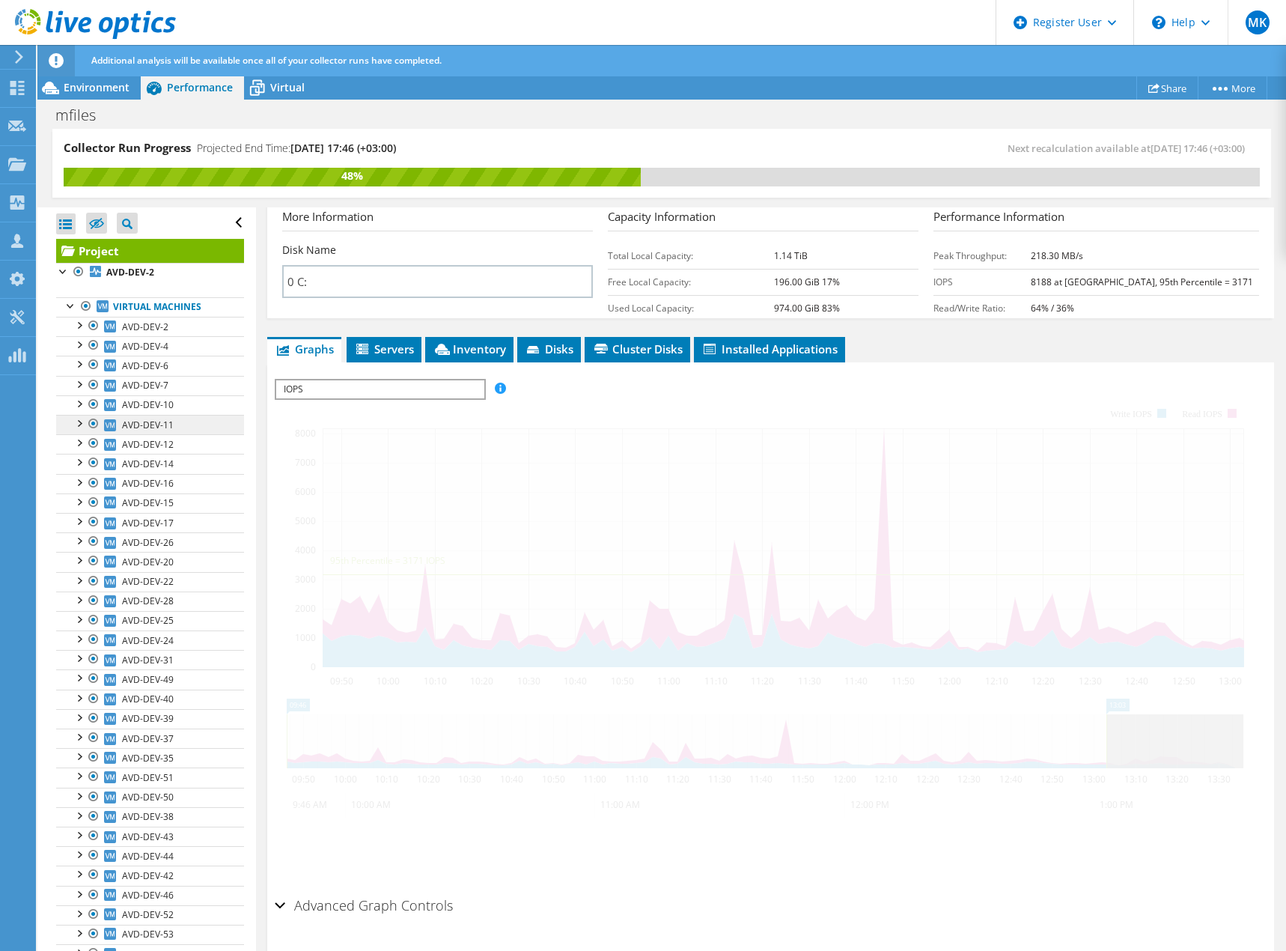
scroll to position [178, 0]
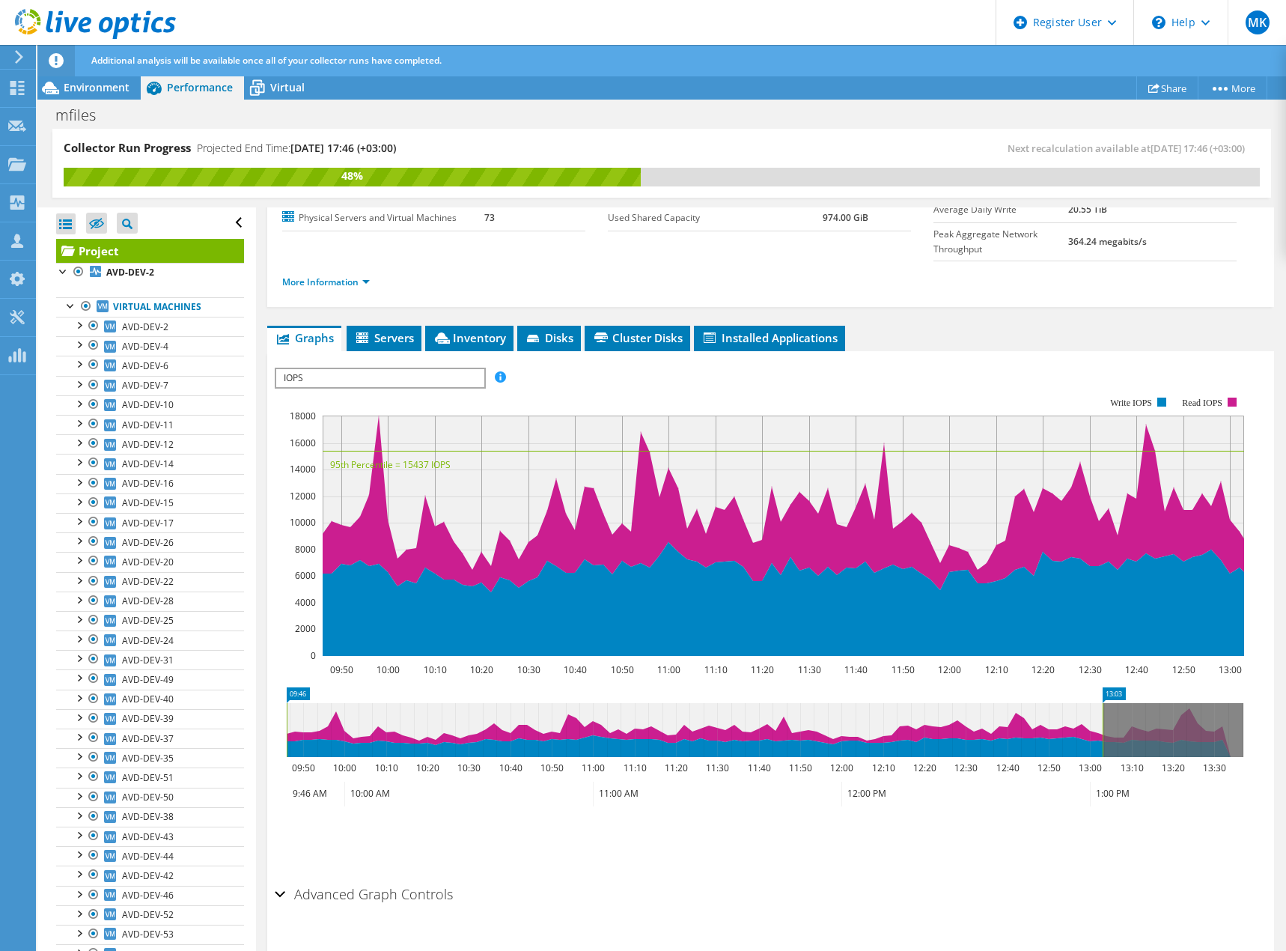
click at [323, 369] on span "IOPS" at bounding box center [379, 378] width 207 height 18
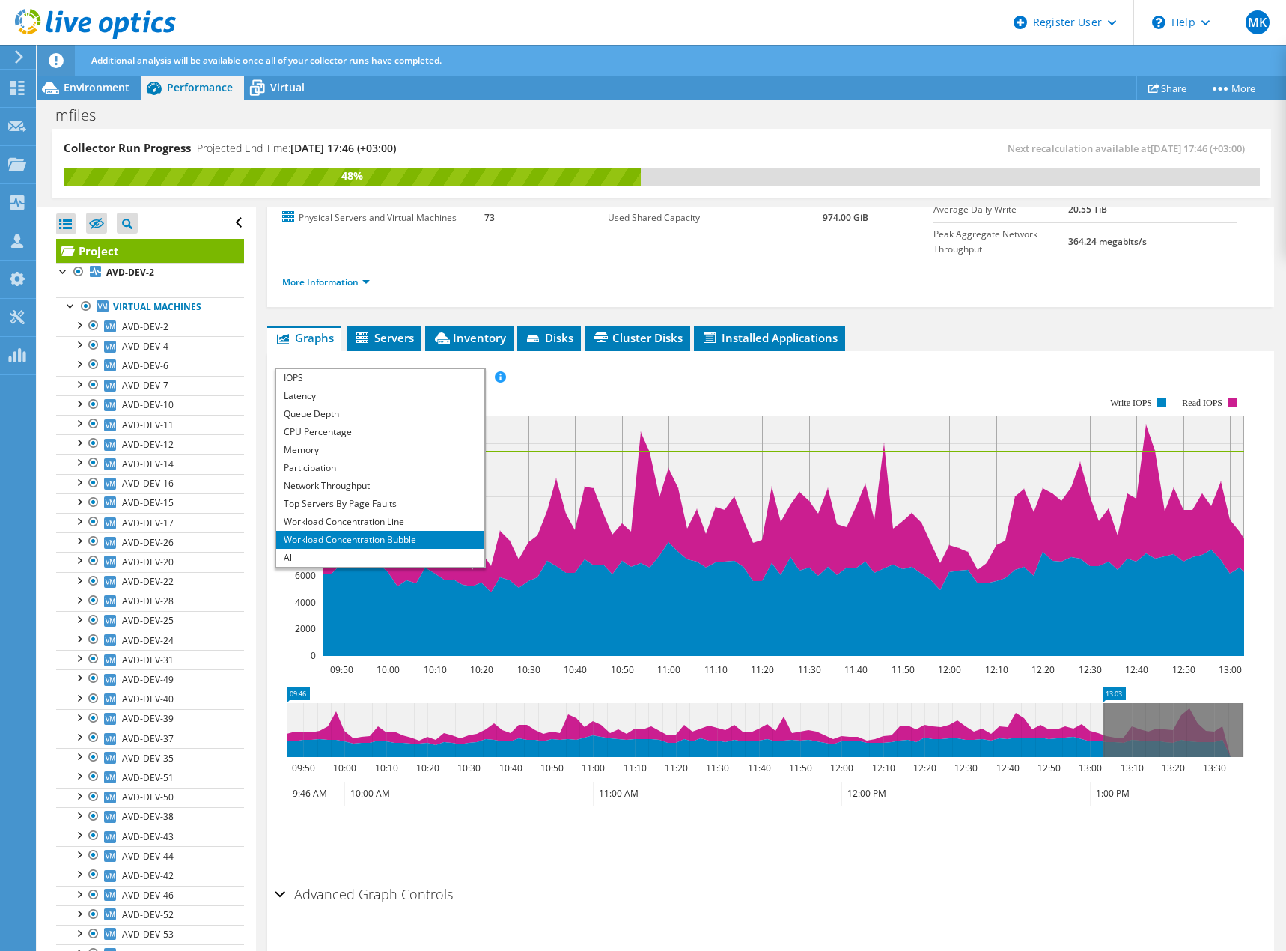
click at [335, 531] on li "Workload Concentration Bubble" at bounding box center [379, 540] width 207 height 18
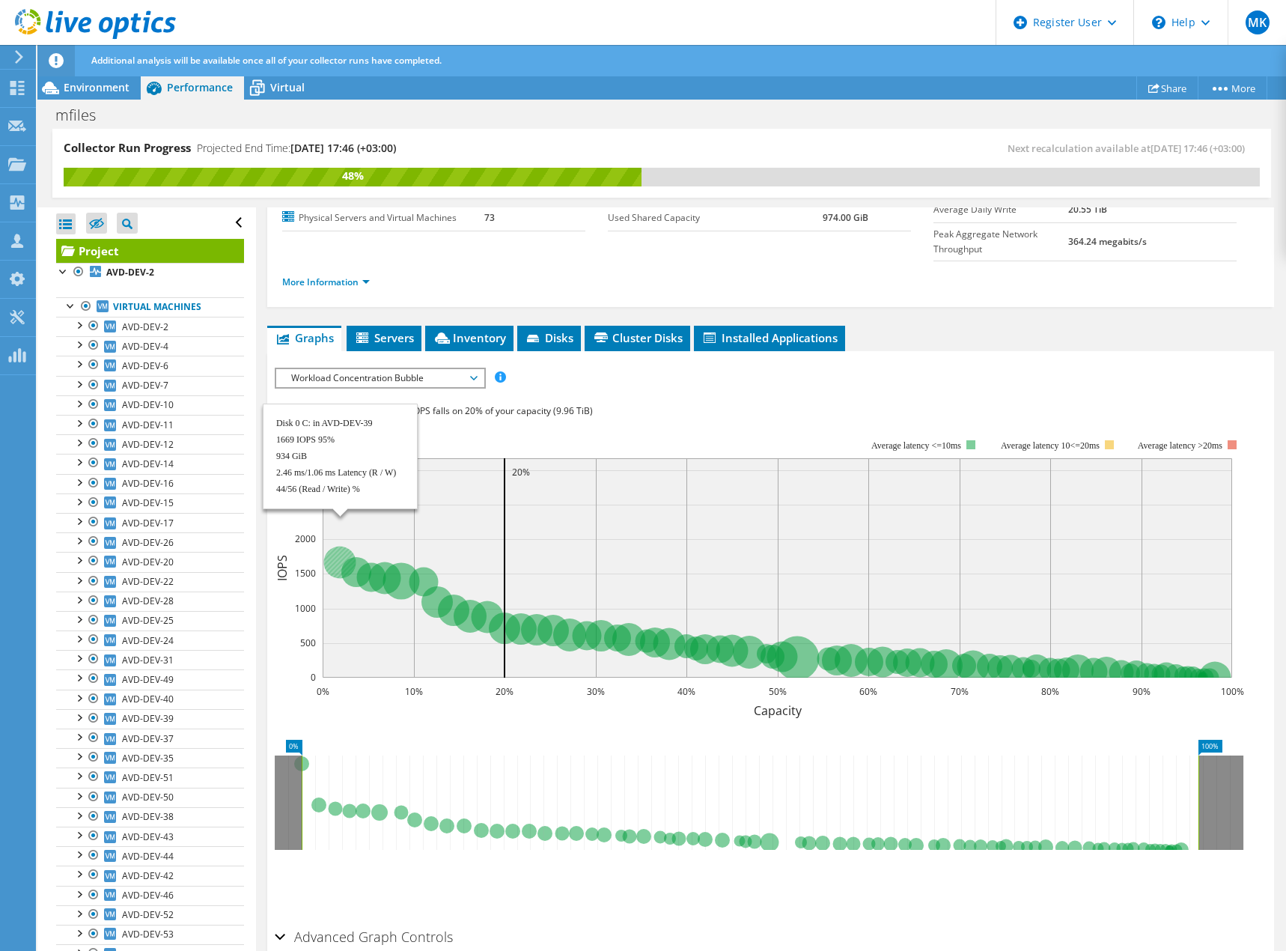
click at [337, 546] on circle at bounding box center [339, 562] width 32 height 32
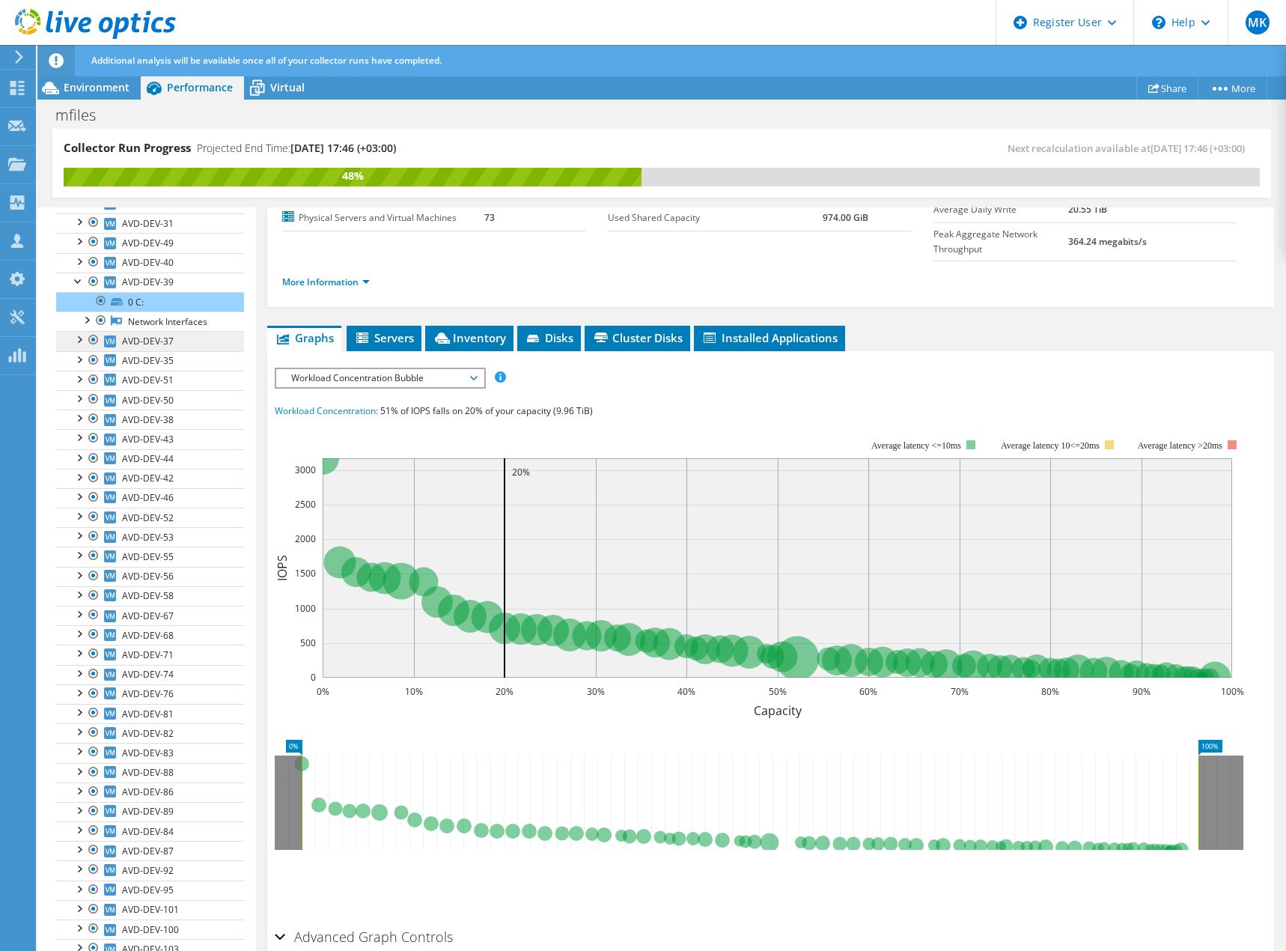
scroll to position [446, 0]
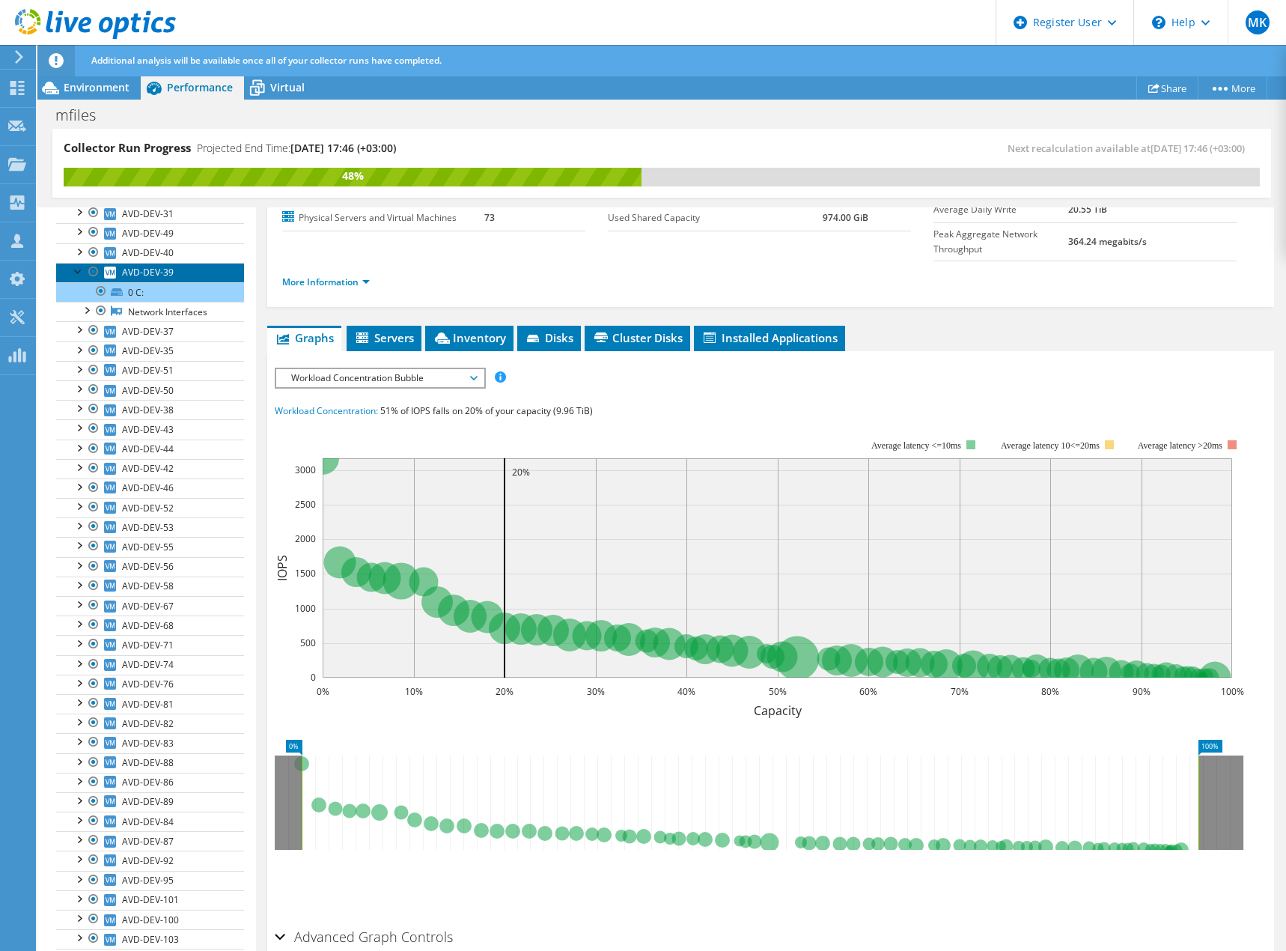
click at [155, 271] on span "AVD-DEV-39" at bounding box center [148, 272] width 52 height 13
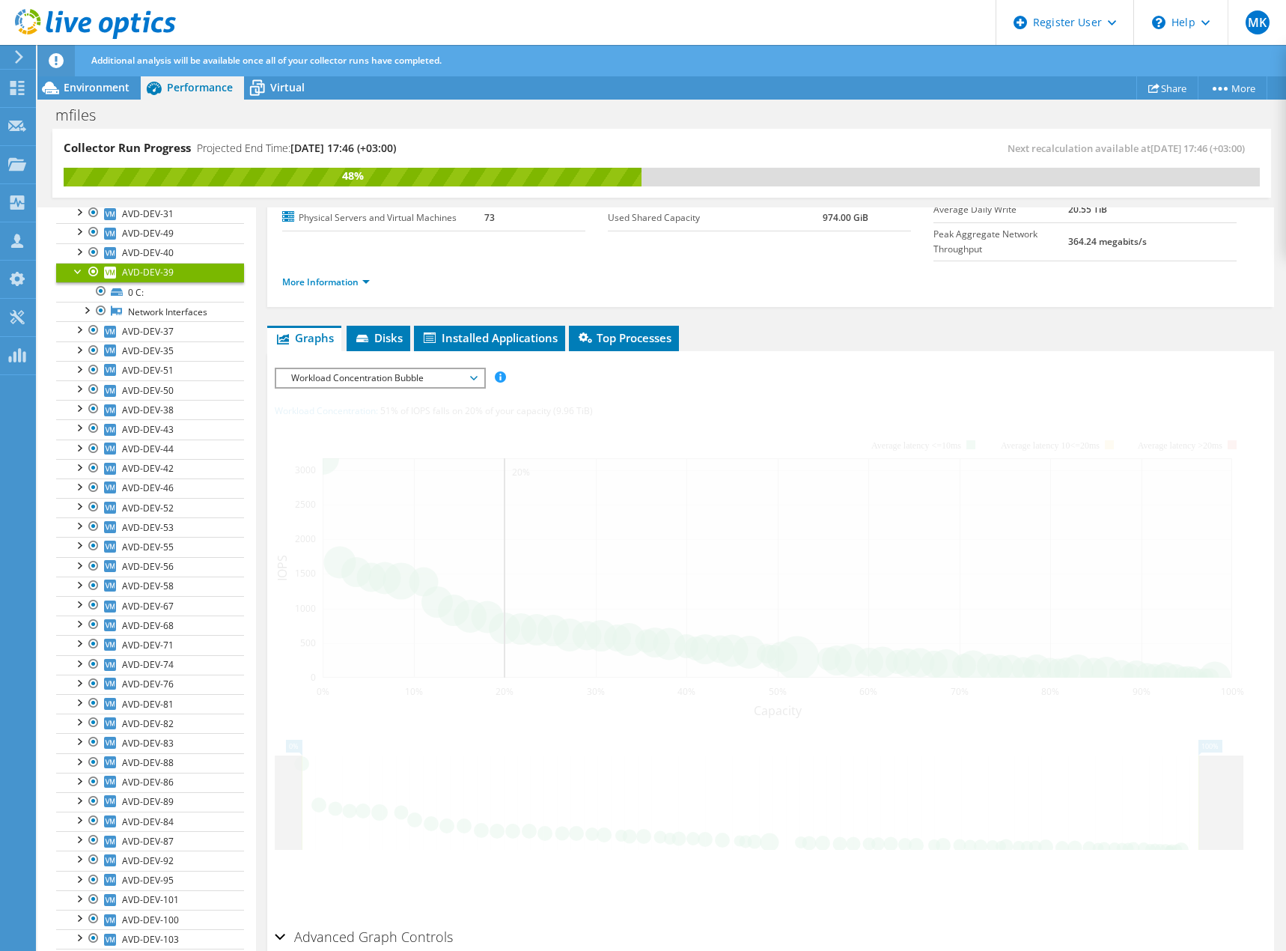
scroll to position [137, 0]
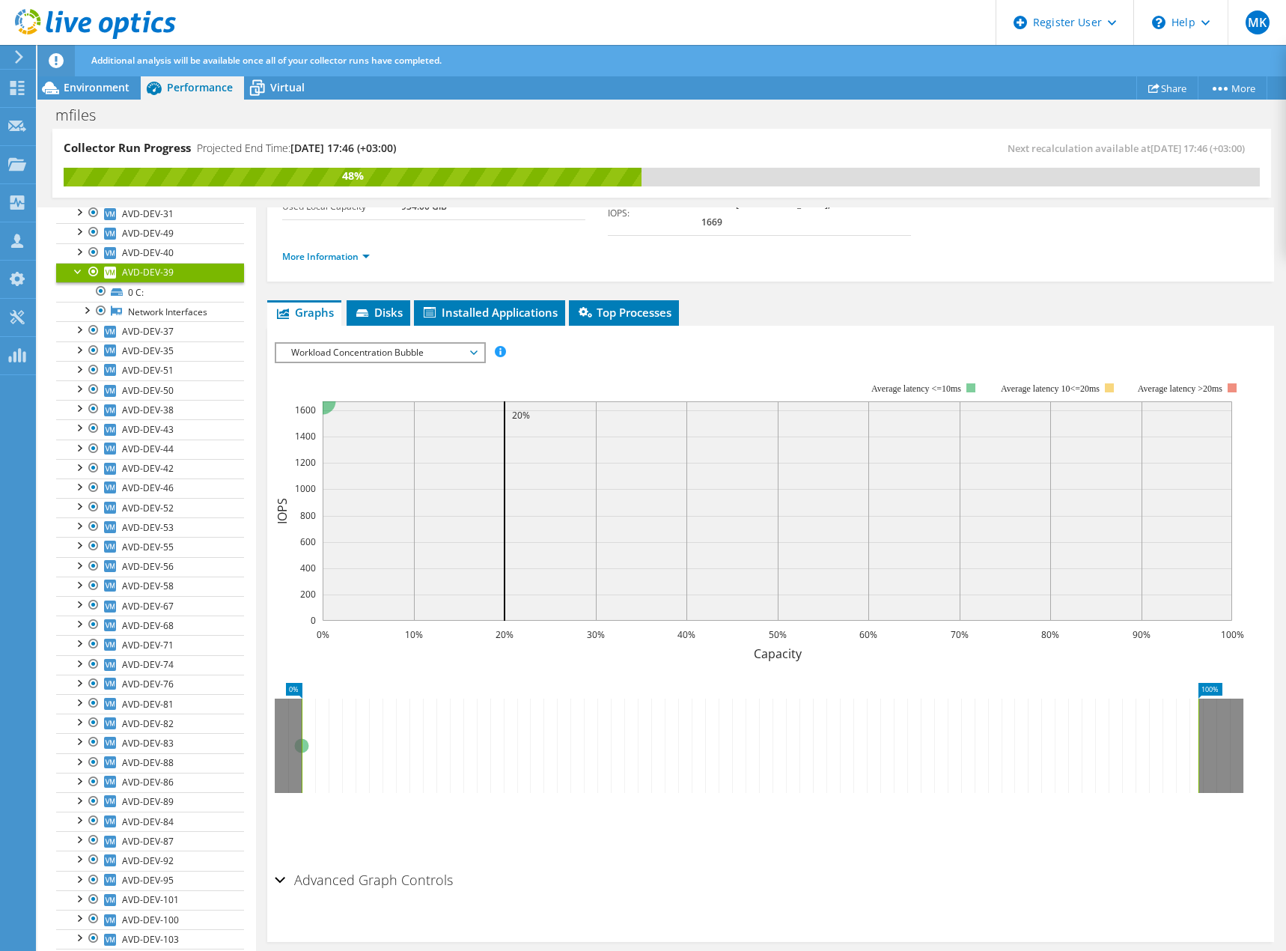
click at [406, 344] on span "Workload Concentration Bubble" at bounding box center [380, 353] width 192 height 18
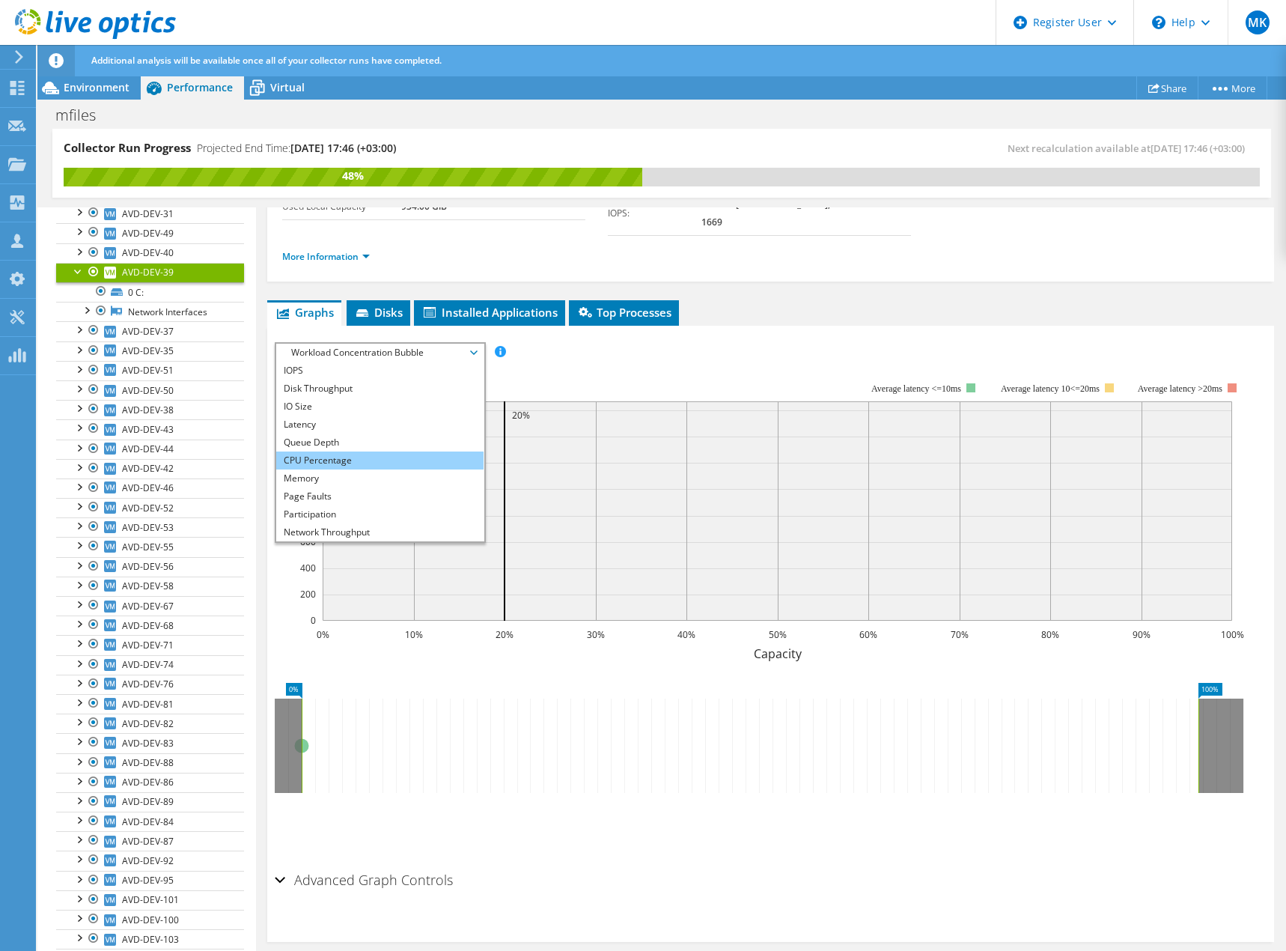
scroll to position [54, 0]
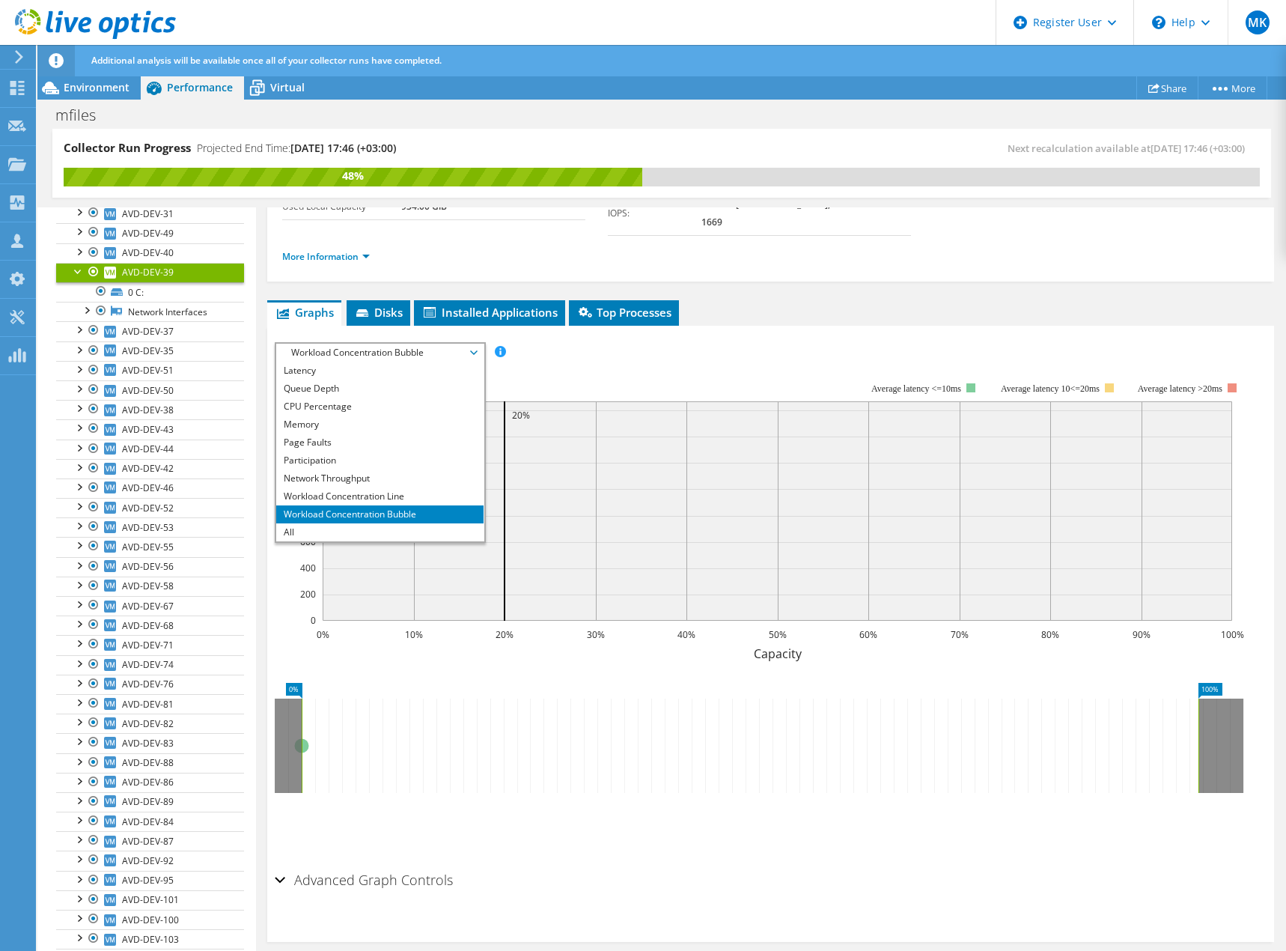
click at [308, 523] on li "All" at bounding box center [379, 532] width 207 height 18
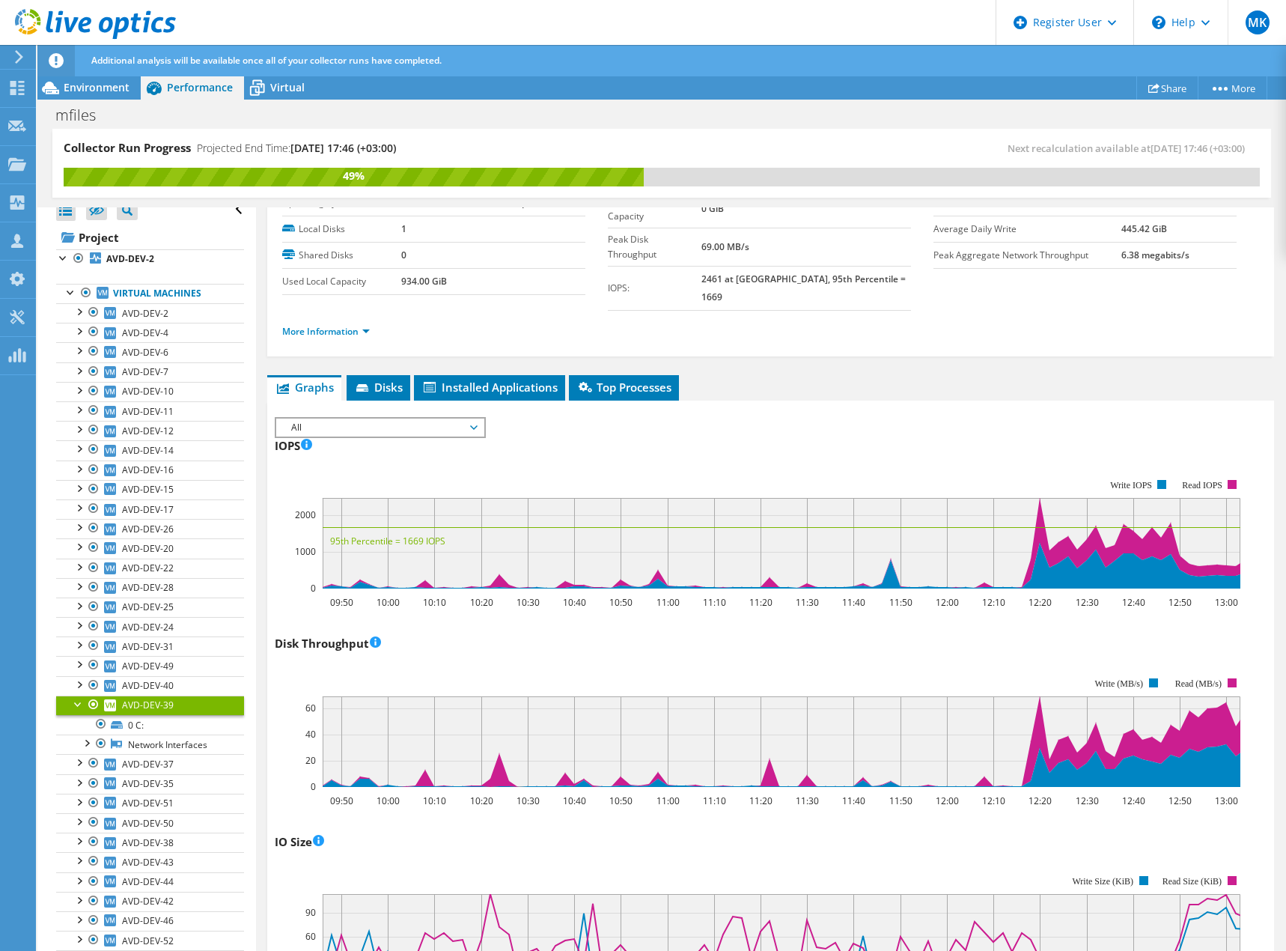
scroll to position [0, 0]
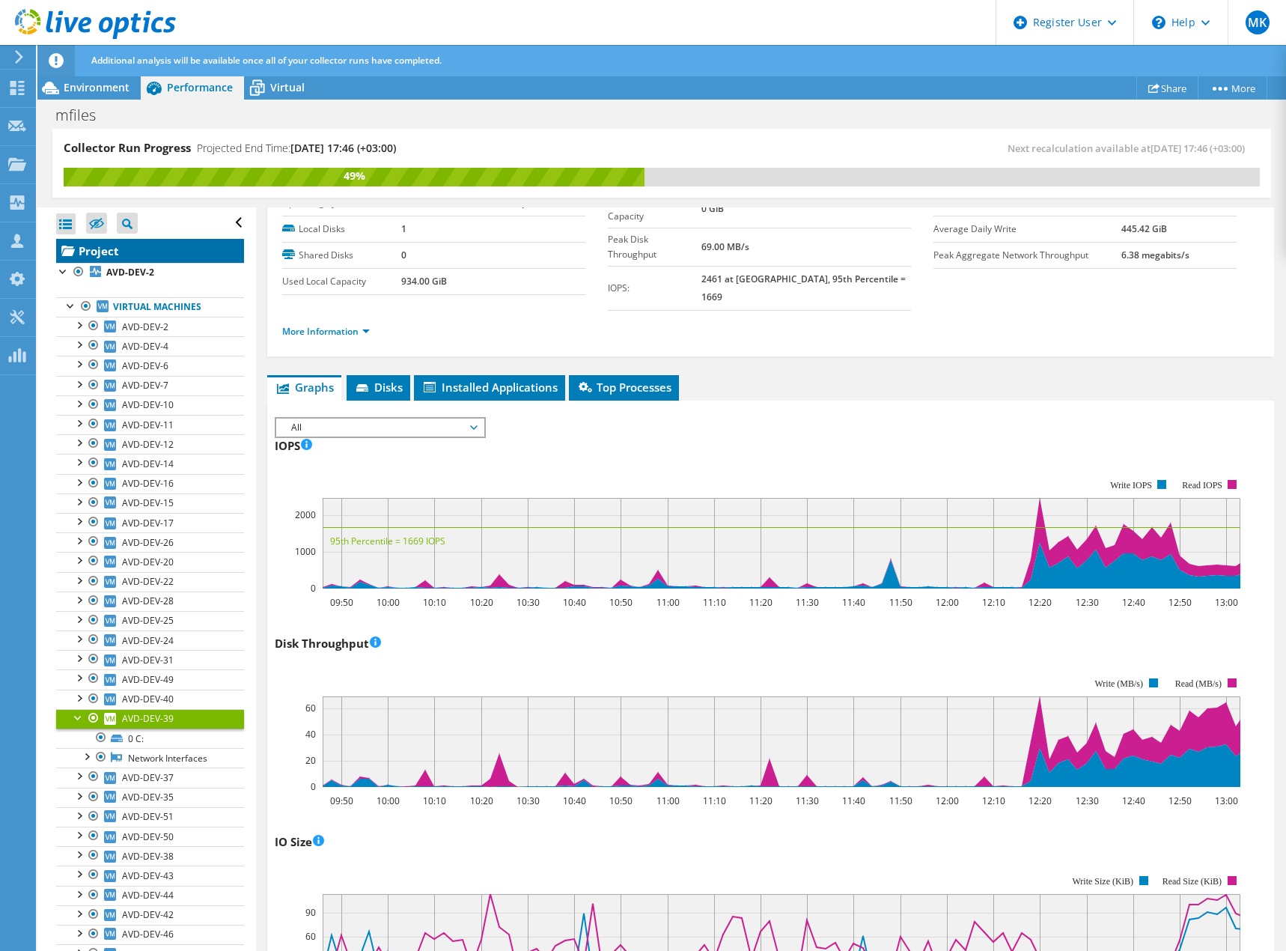
click at [107, 245] on link "Project" at bounding box center [150, 251] width 188 height 24
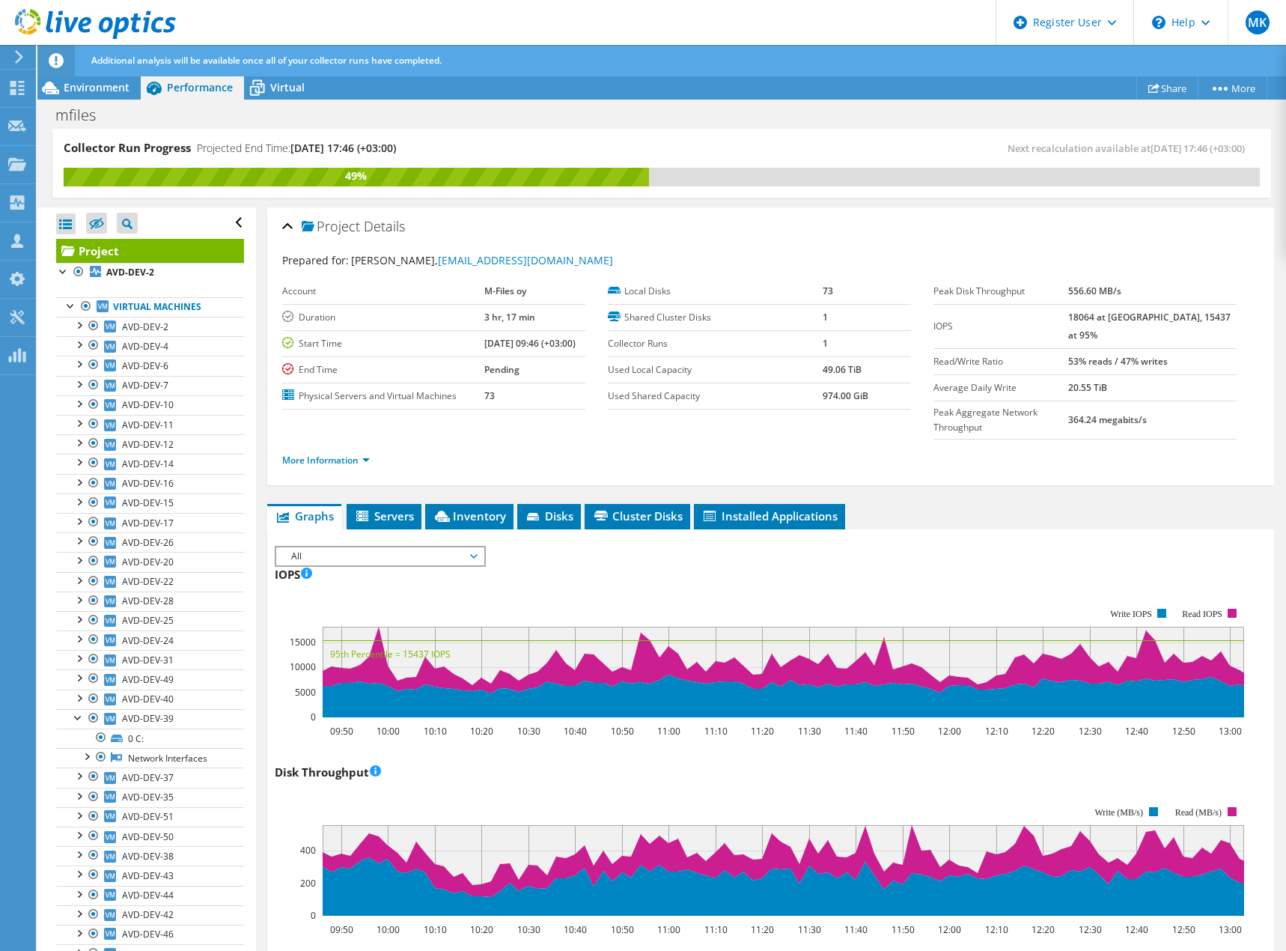
drag, startPoint x: 92, startPoint y: 89, endPoint x: 113, endPoint y: 103, distance: 25.3
click at [92, 89] on span "Environment" at bounding box center [97, 87] width 66 height 14
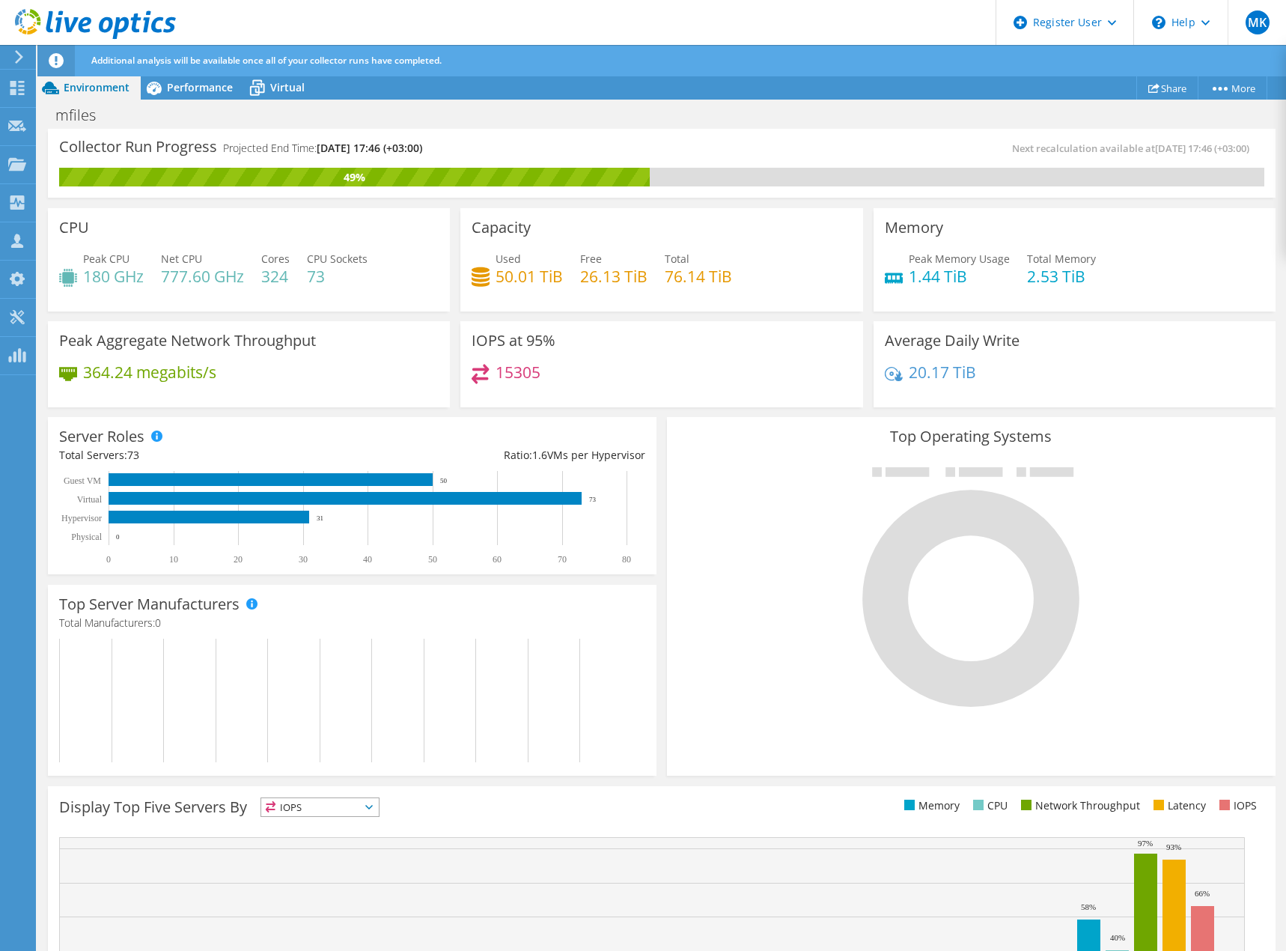
click at [82, 22] on use at bounding box center [95, 24] width 161 height 30
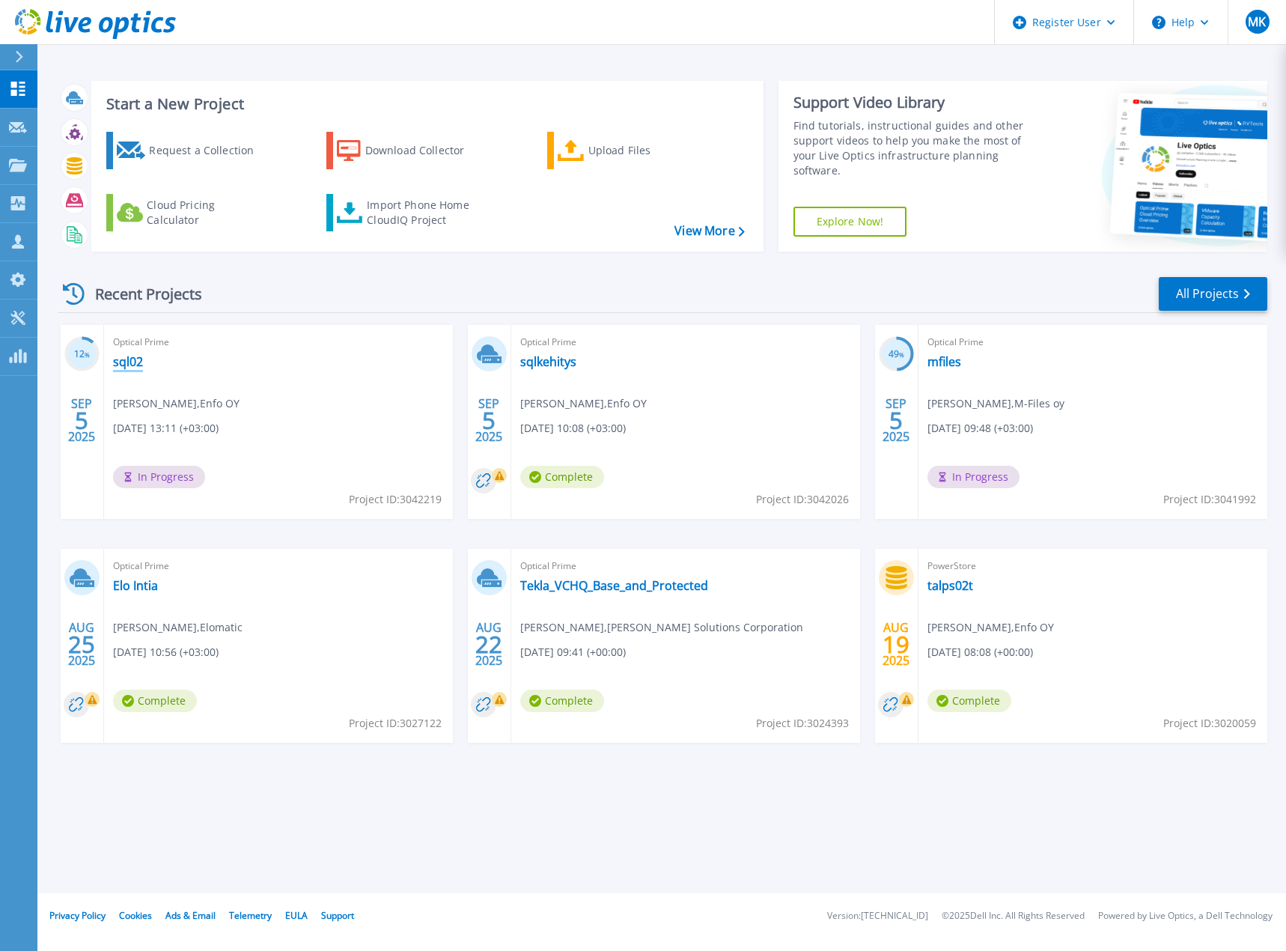
click at [130, 360] on link "sql02" at bounding box center [128, 361] width 30 height 15
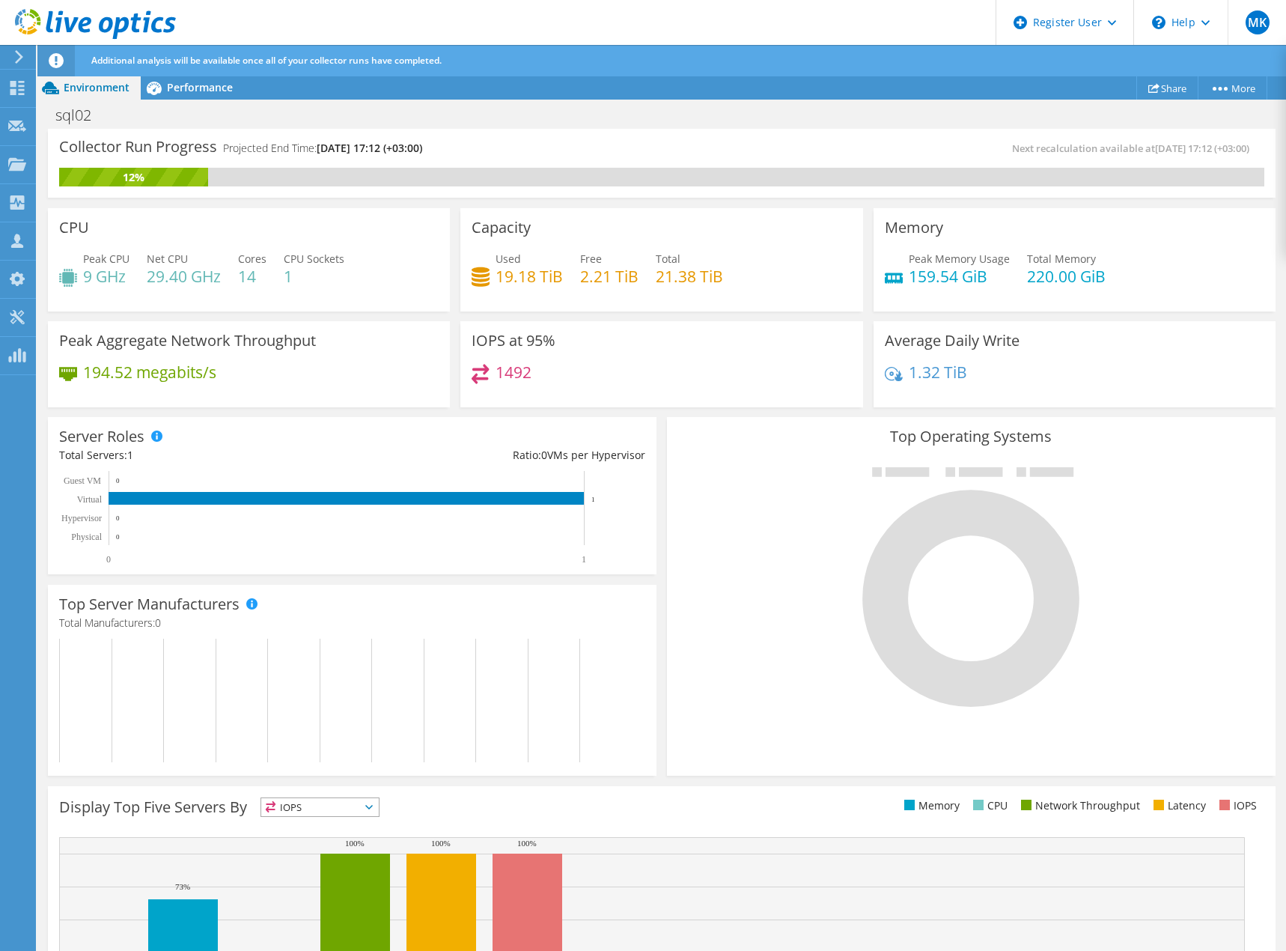
click at [67, 12] on icon at bounding box center [95, 24] width 161 height 31
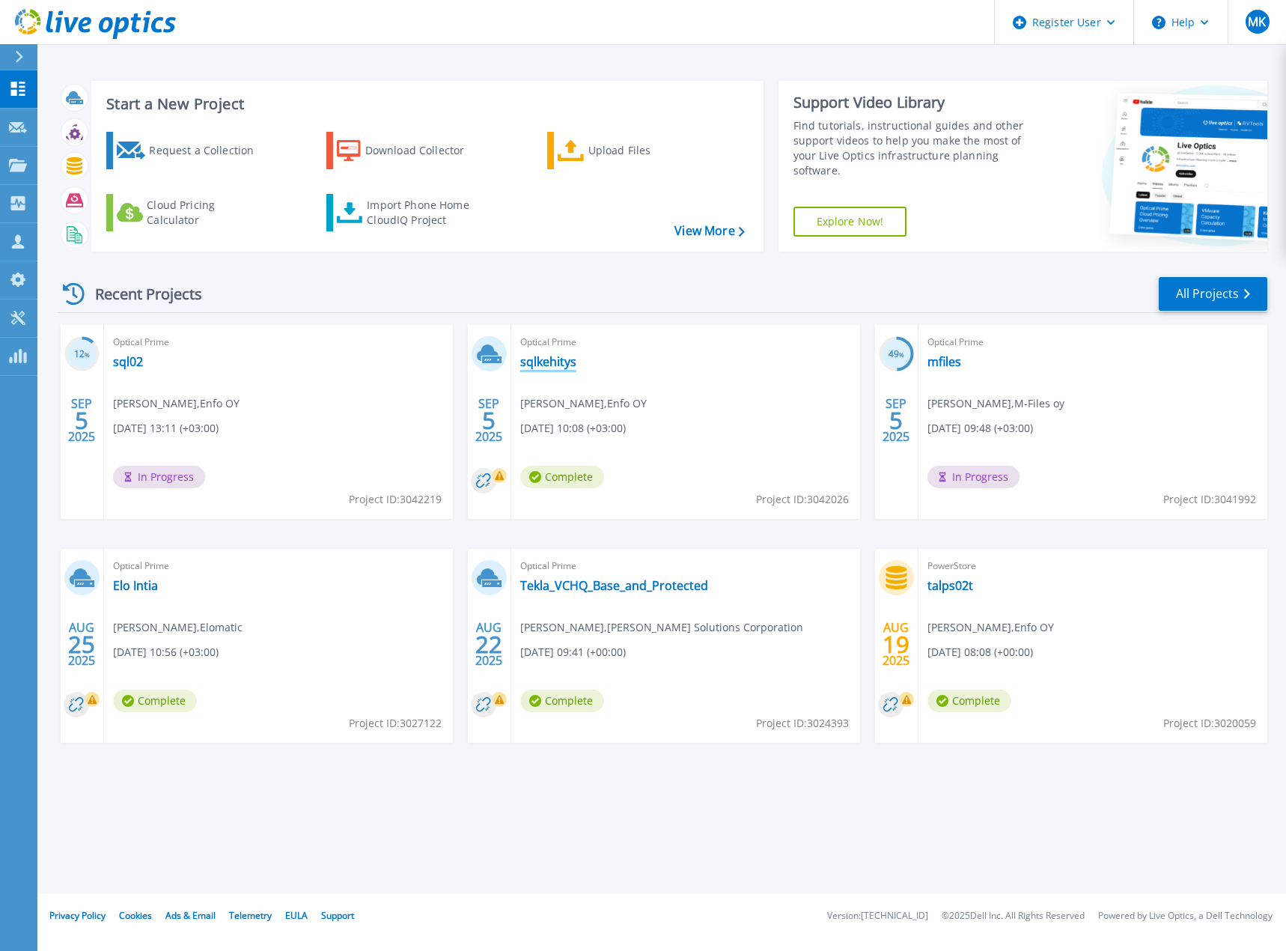
click at [551, 357] on link "sqlkehitys" at bounding box center [548, 361] width 56 height 15
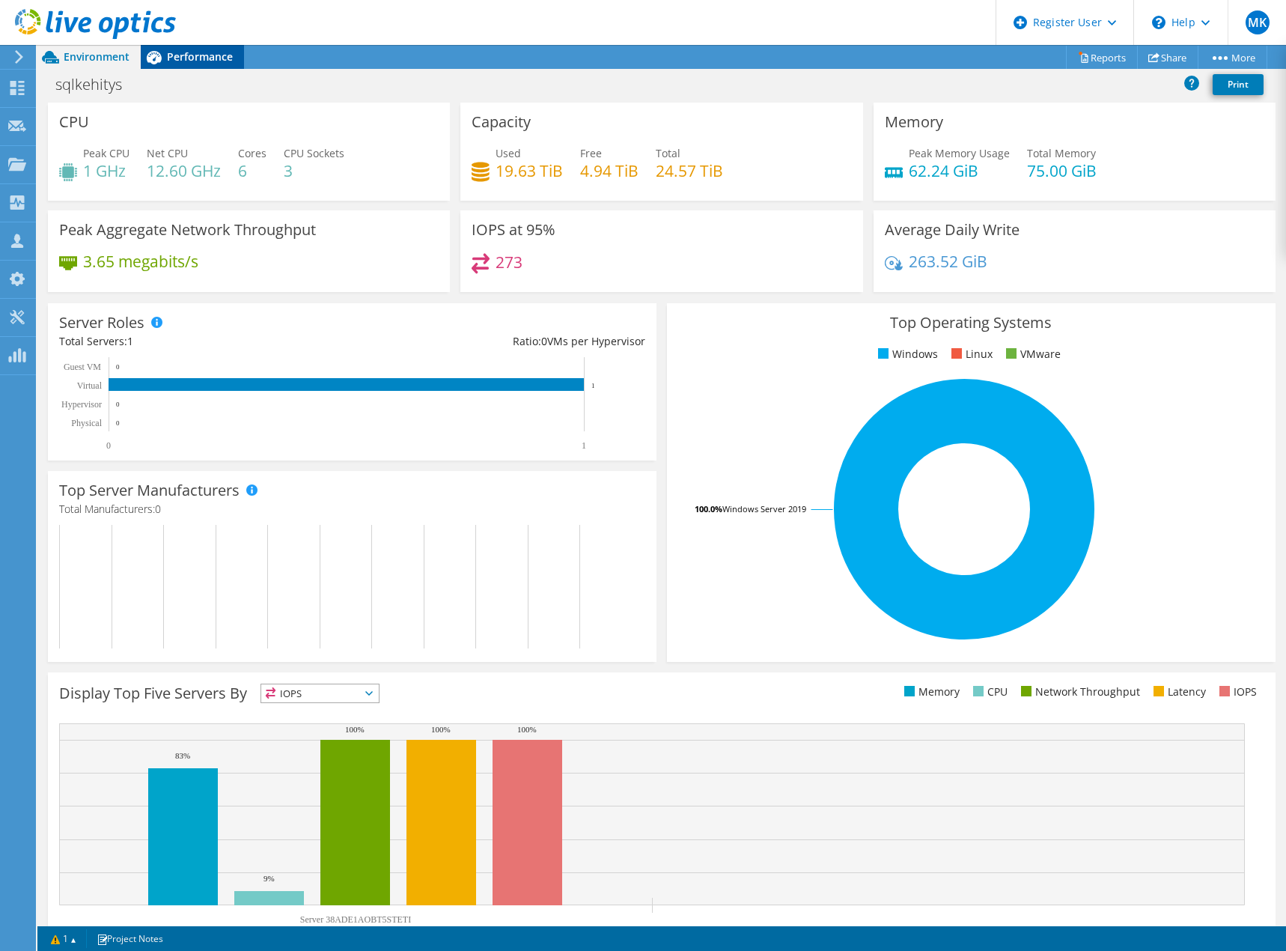
click at [196, 53] on span "Performance" at bounding box center [200, 56] width 66 height 14
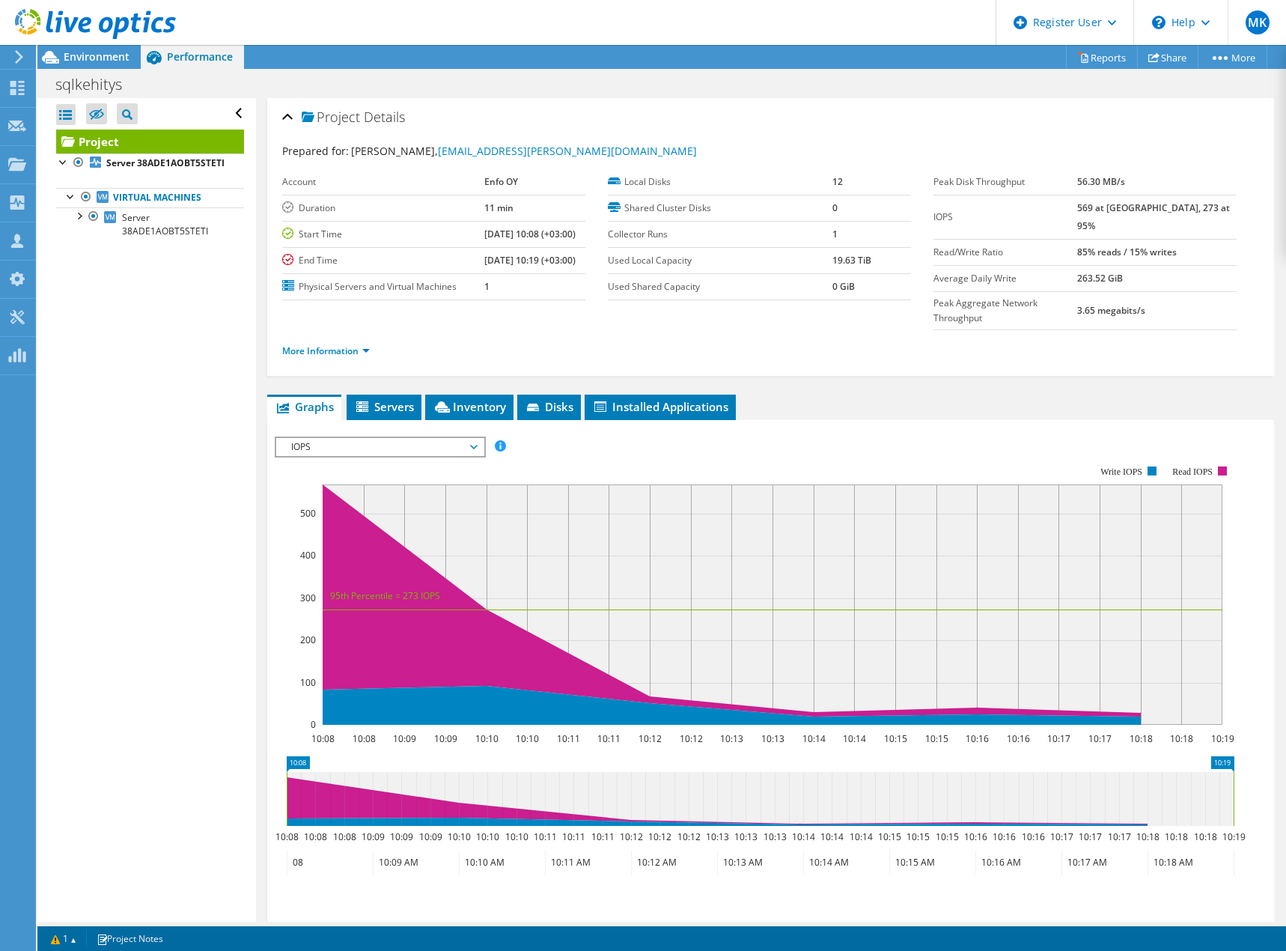
click at [358, 438] on span "IOPS" at bounding box center [380, 447] width 192 height 18
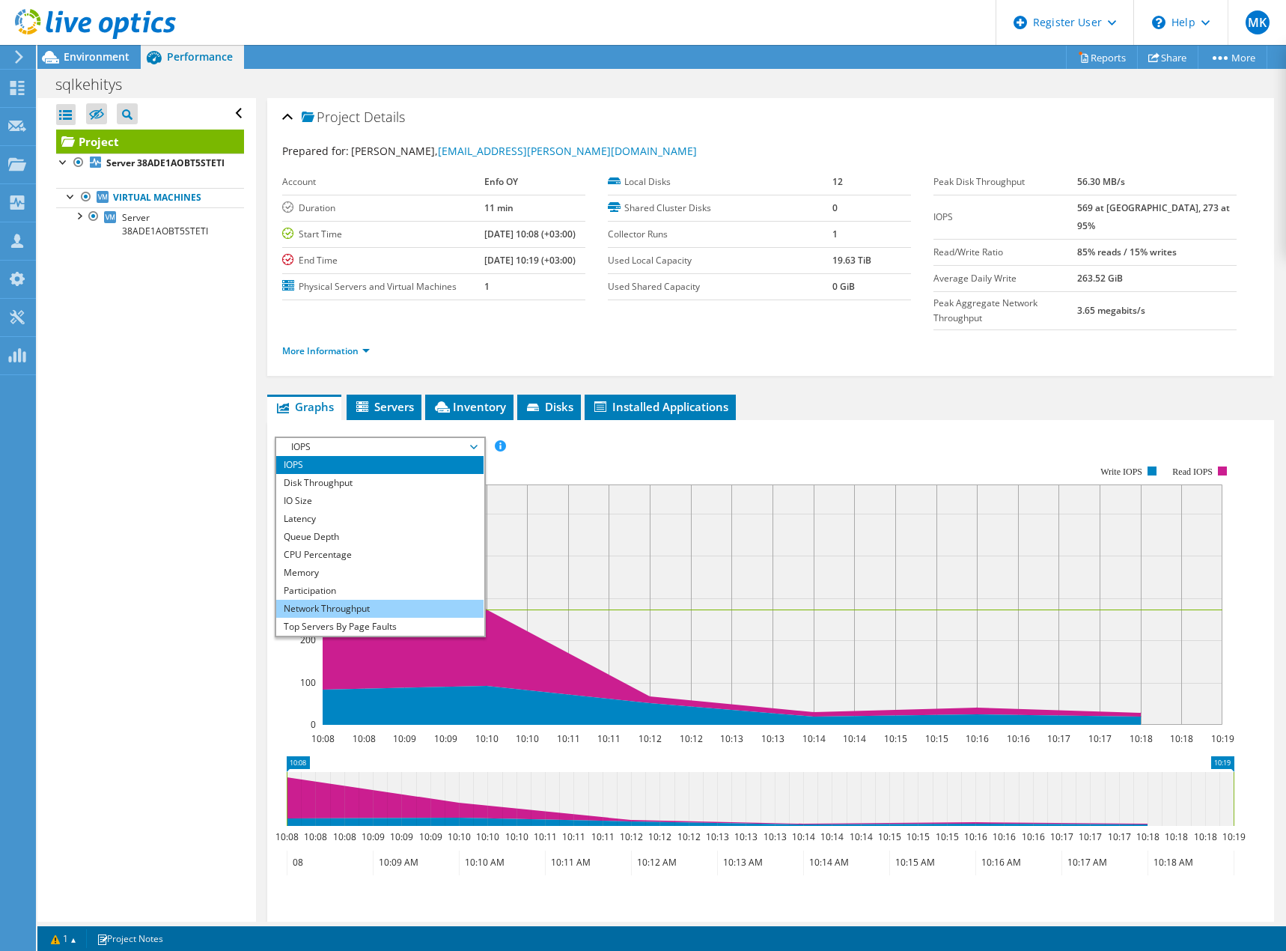
scroll to position [54, 0]
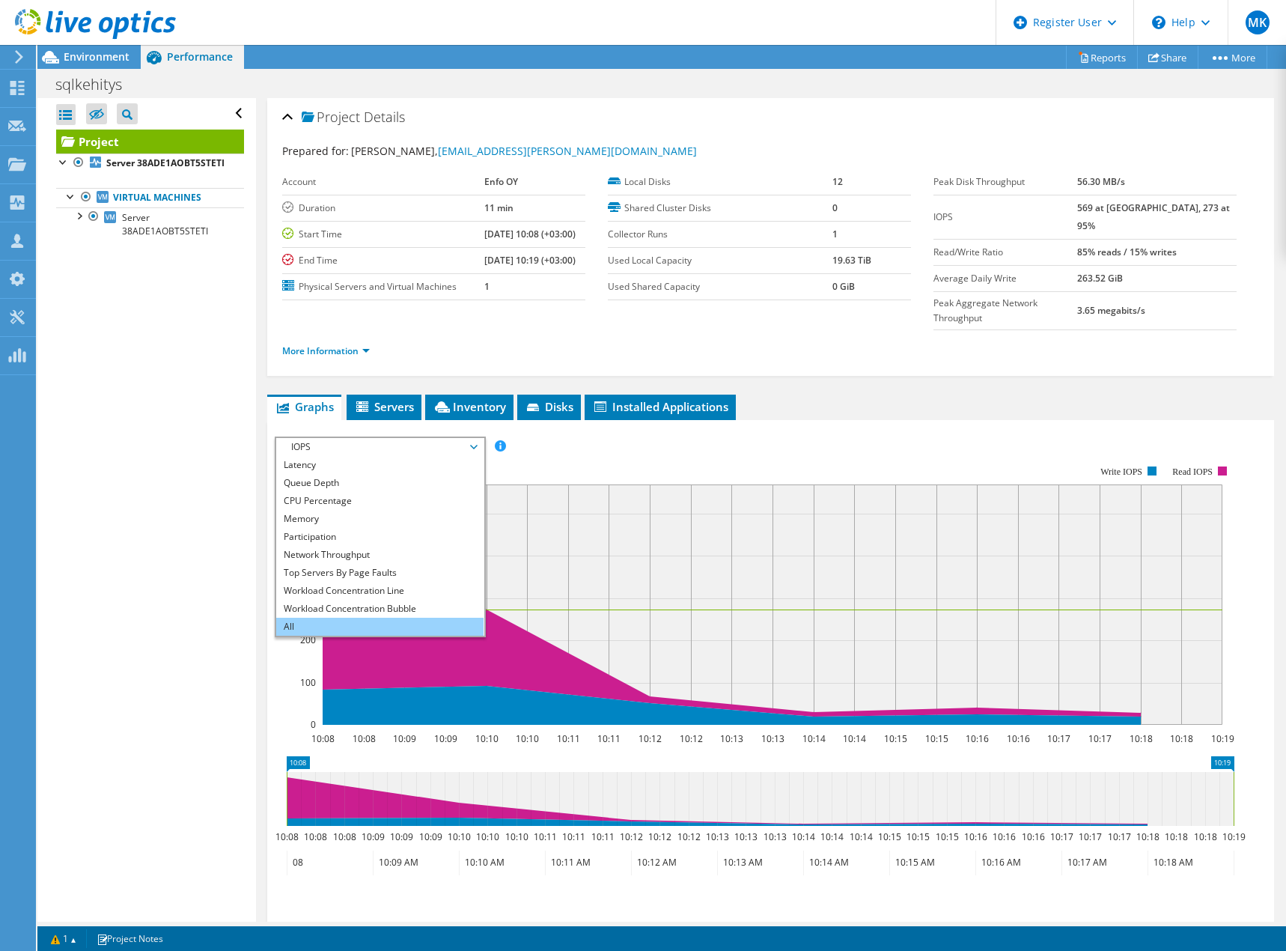
click at [343, 618] on li "All" at bounding box center [379, 627] width 207 height 18
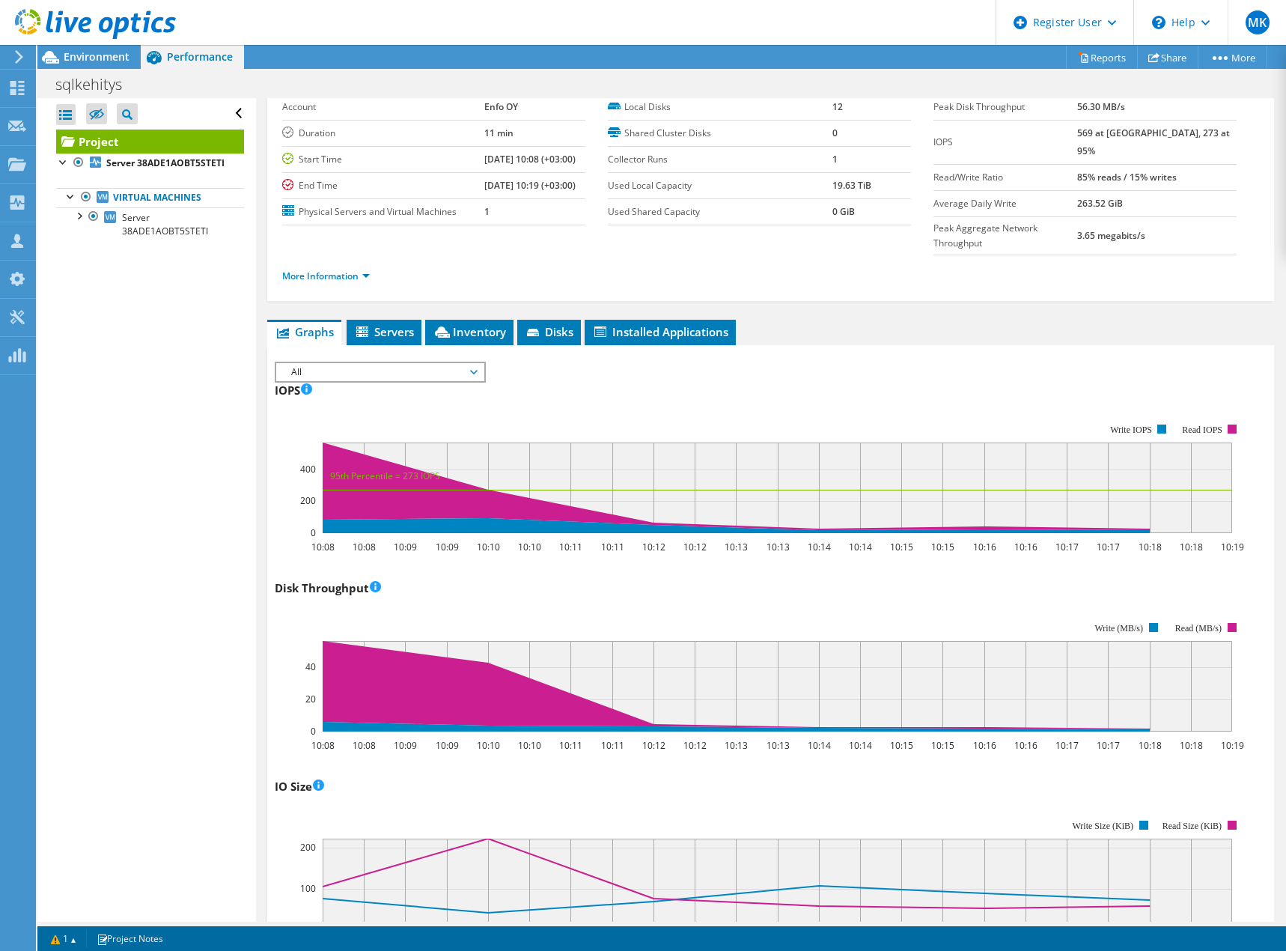
scroll to position [0, 0]
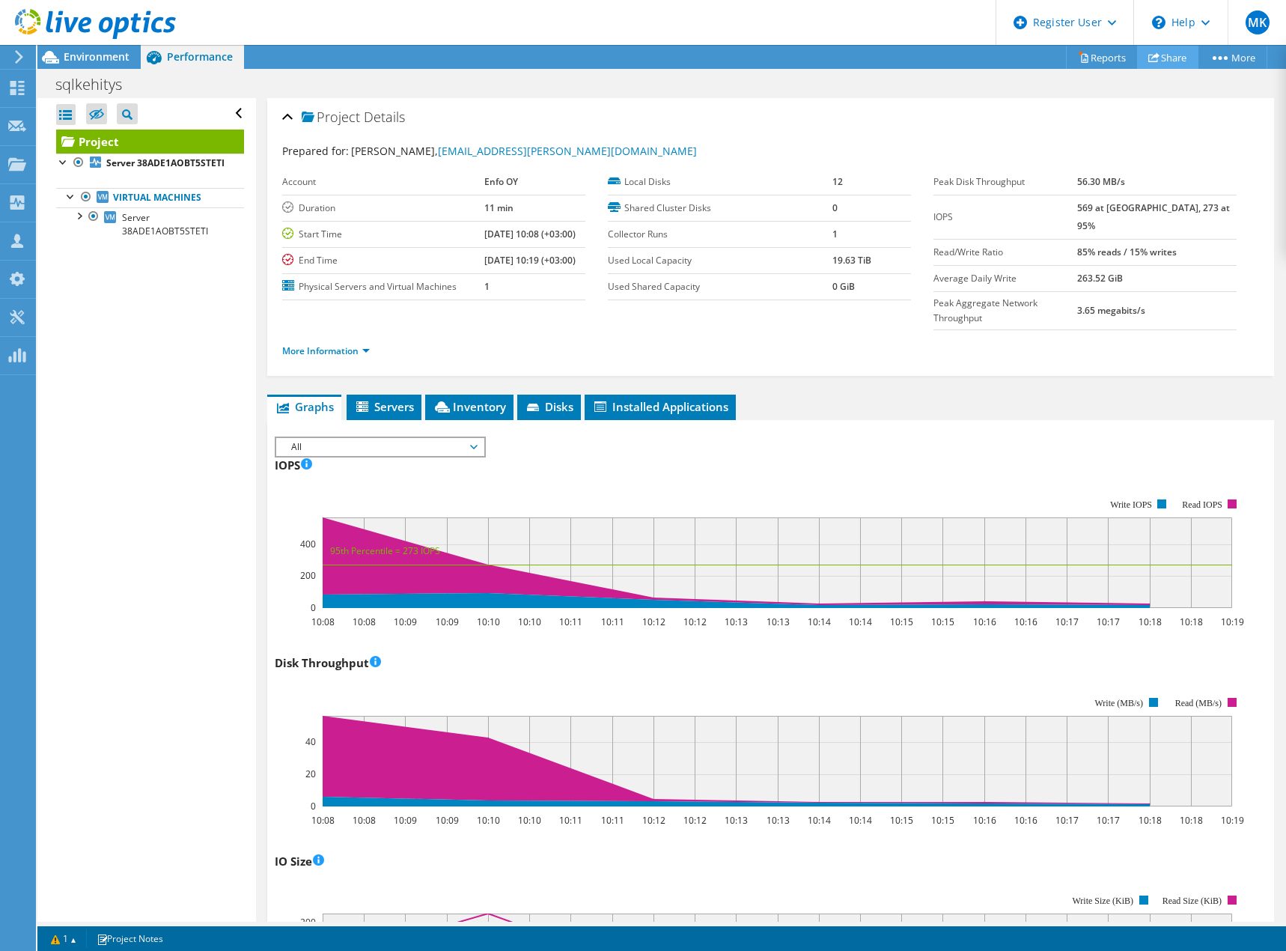
click at [1172, 59] on link "Share" at bounding box center [1167, 57] width 61 height 23
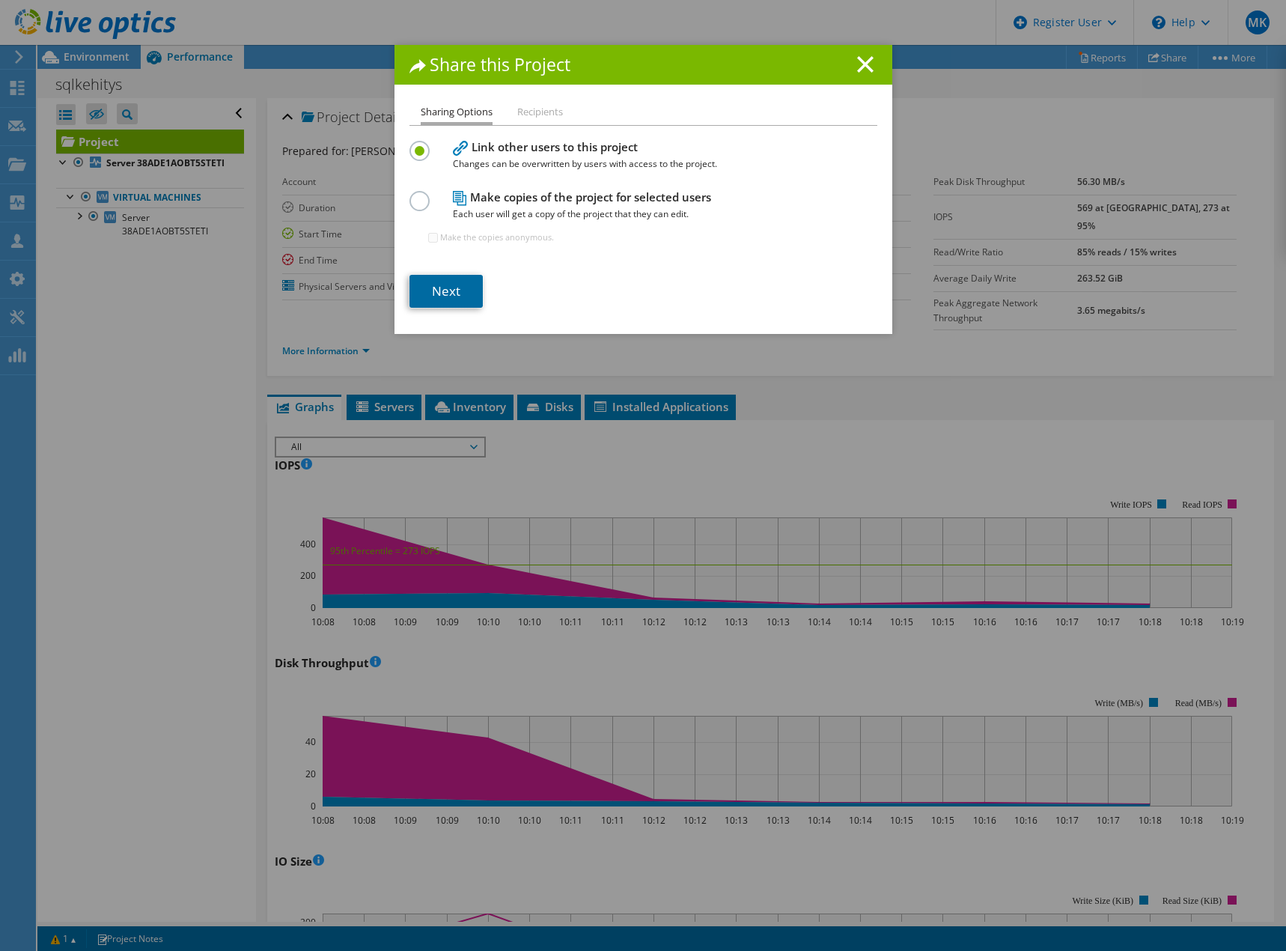
drag, startPoint x: 427, startPoint y: 290, endPoint x: 437, endPoint y: 298, distance: 12.3
click at [427, 291] on link "Next" at bounding box center [446, 291] width 73 height 33
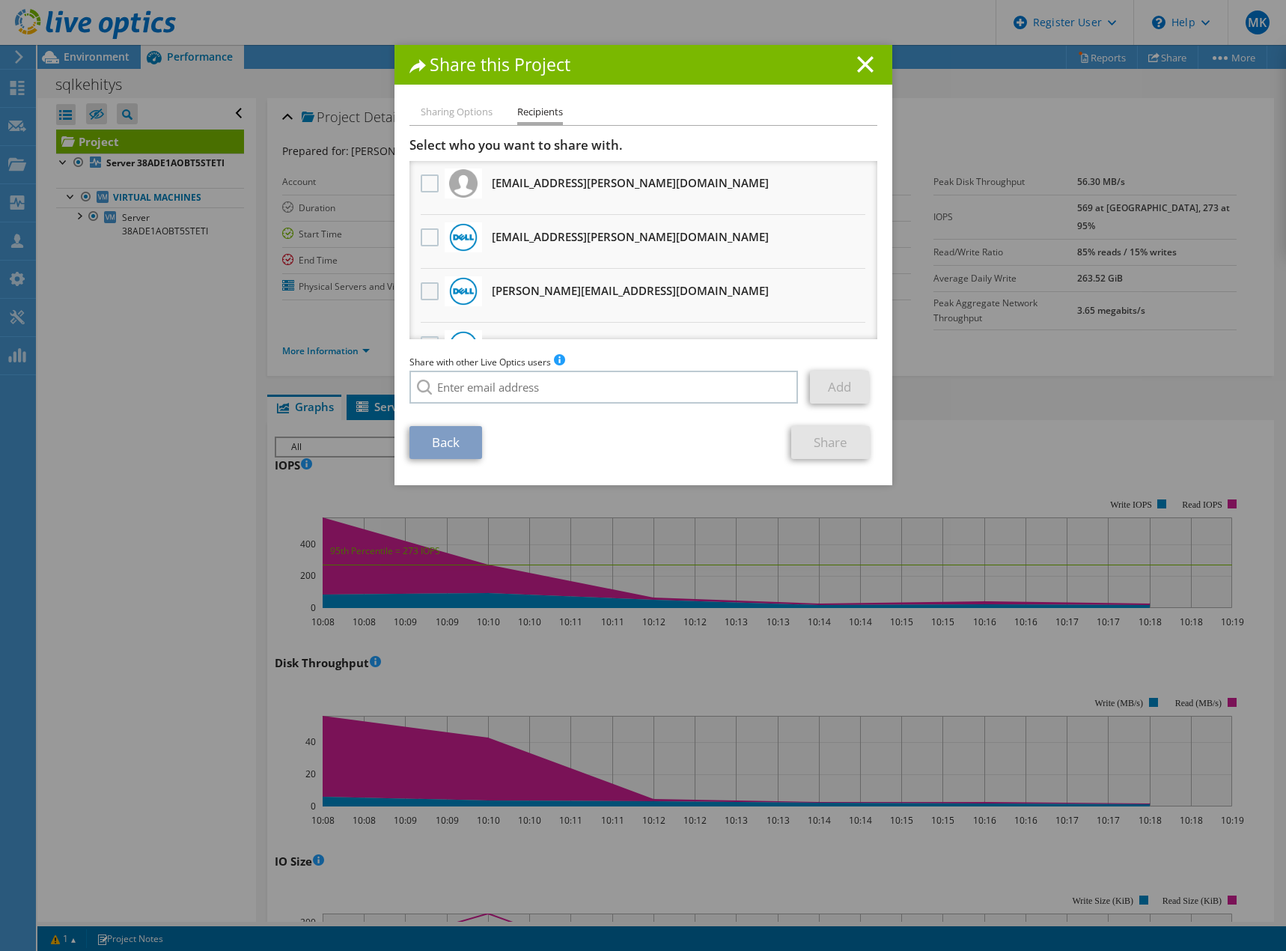
click at [427, 294] on label at bounding box center [432, 291] width 22 height 18
click at [0, 0] on input "checkbox" at bounding box center [0, 0] width 0 height 0
click at [423, 241] on label at bounding box center [432, 237] width 22 height 18
click at [0, 0] on input "checkbox" at bounding box center [0, 0] width 0 height 0
click at [830, 441] on link "Share" at bounding box center [830, 442] width 79 height 33
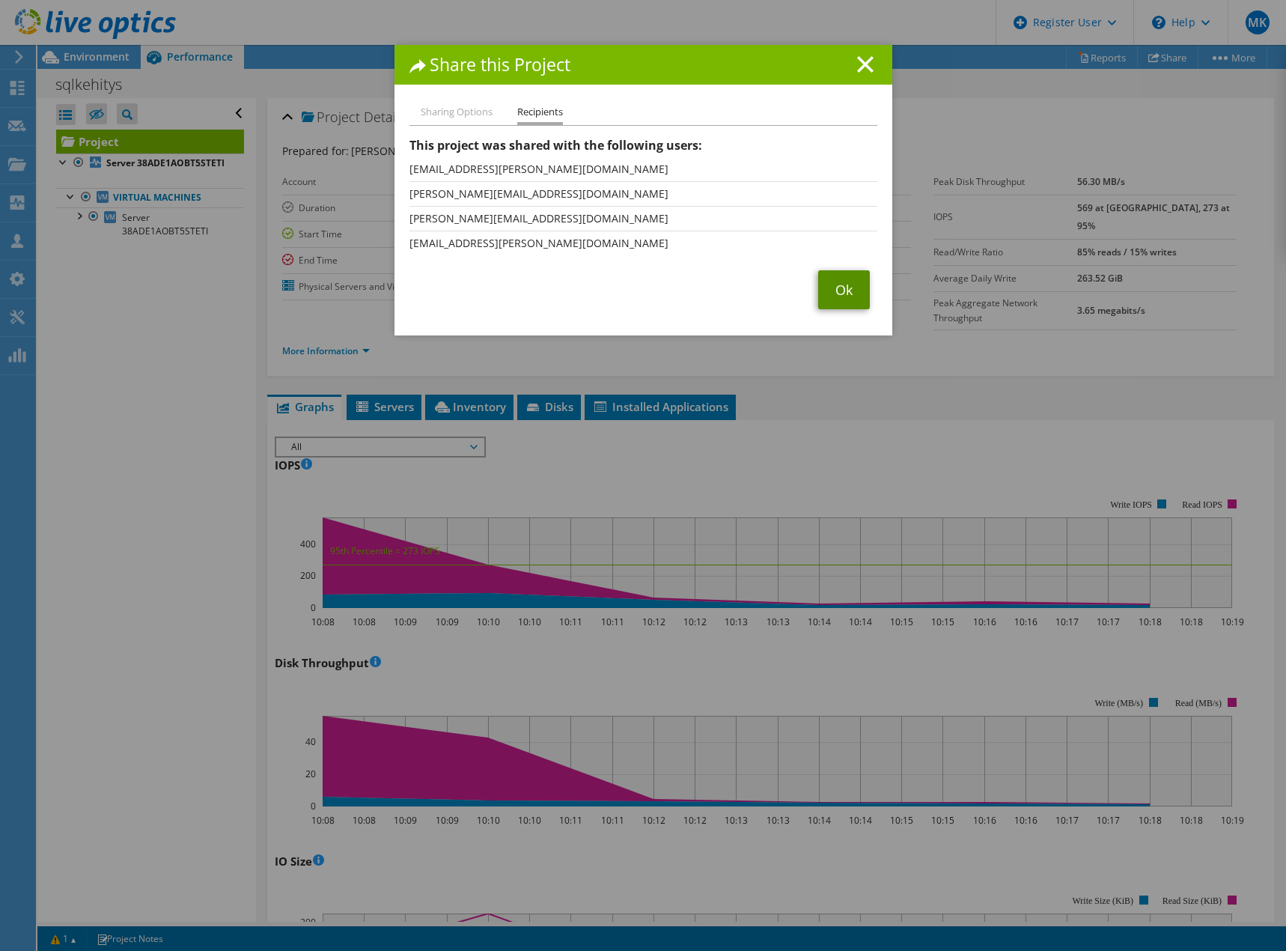
click at [844, 284] on link "Ok" at bounding box center [844, 289] width 52 height 39
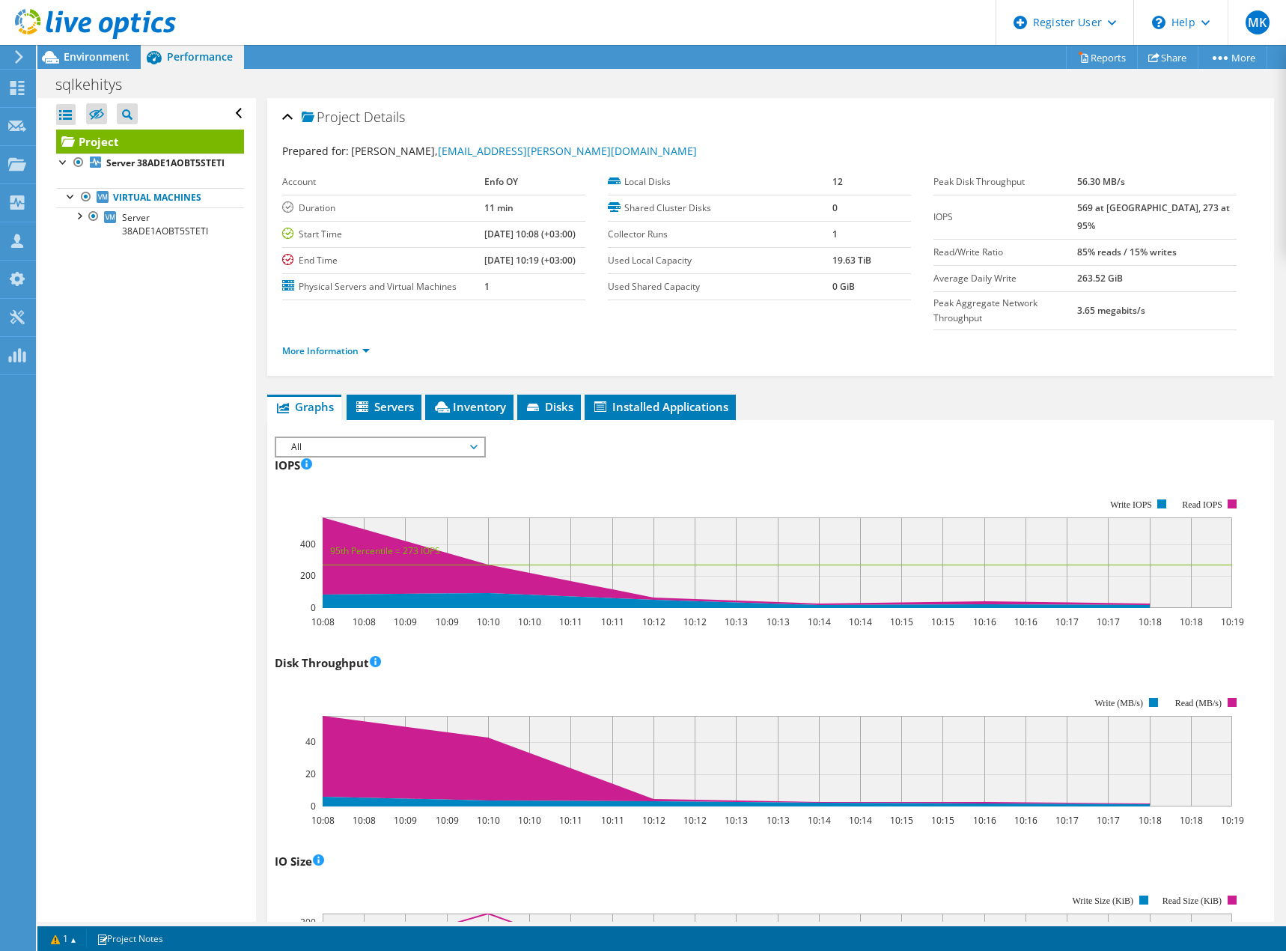
drag, startPoint x: 100, startPoint y: 16, endPoint x: 114, endPoint y: 32, distance: 20.7
click at [100, 16] on icon at bounding box center [95, 24] width 161 height 31
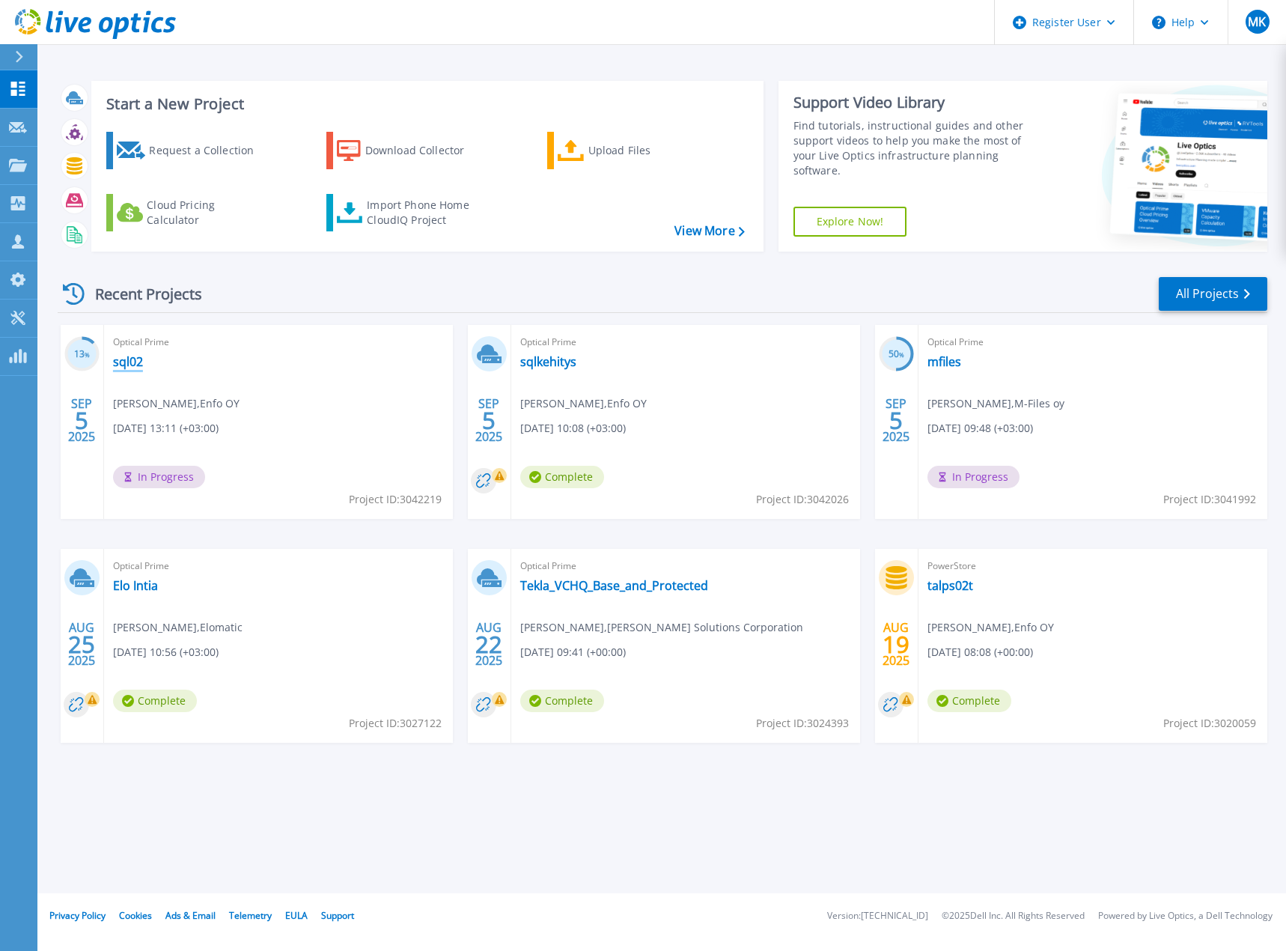
click at [131, 360] on link "sql02" at bounding box center [128, 361] width 30 height 15
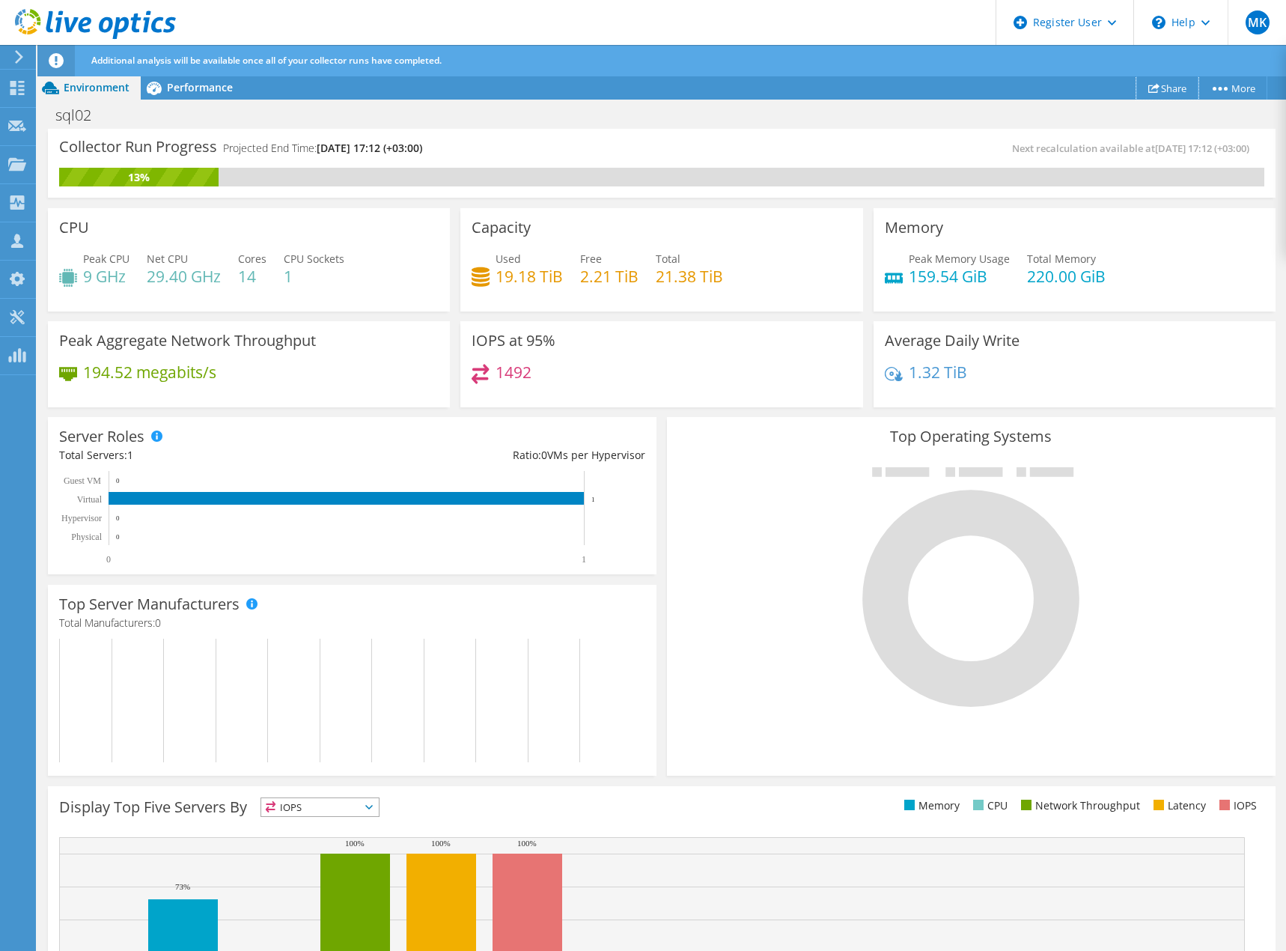
click at [1168, 89] on link "Share" at bounding box center [1167, 87] width 62 height 23
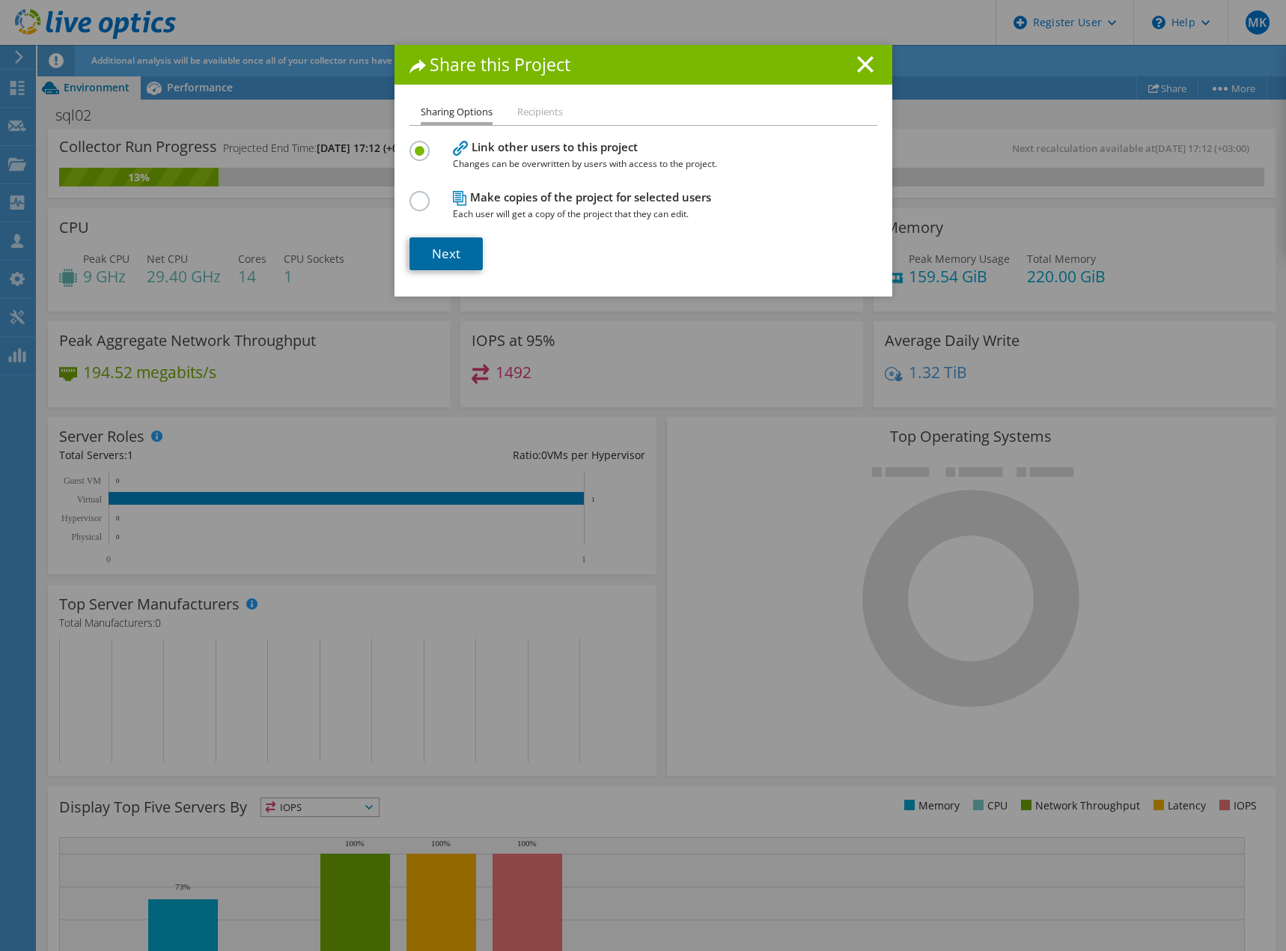
click at [431, 257] on link "Next" at bounding box center [446, 253] width 73 height 33
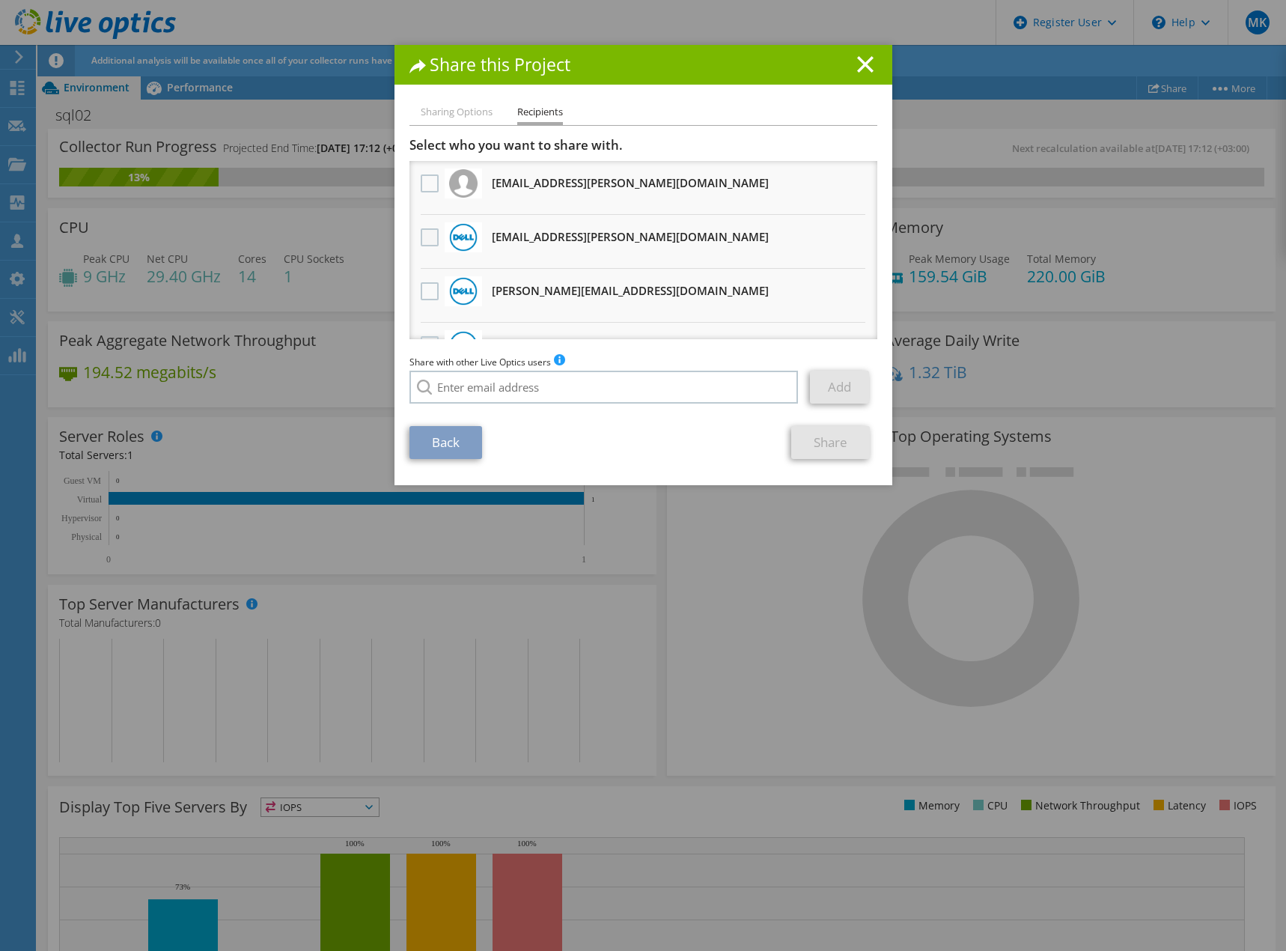
click at [421, 240] on label at bounding box center [432, 237] width 22 height 18
click at [0, 0] on input "checkbox" at bounding box center [0, 0] width 0 height 0
click at [424, 297] on label at bounding box center [432, 291] width 22 height 18
click at [0, 0] on input "checkbox" at bounding box center [0, 0] width 0 height 0
click at [823, 445] on link "Share" at bounding box center [830, 442] width 79 height 33
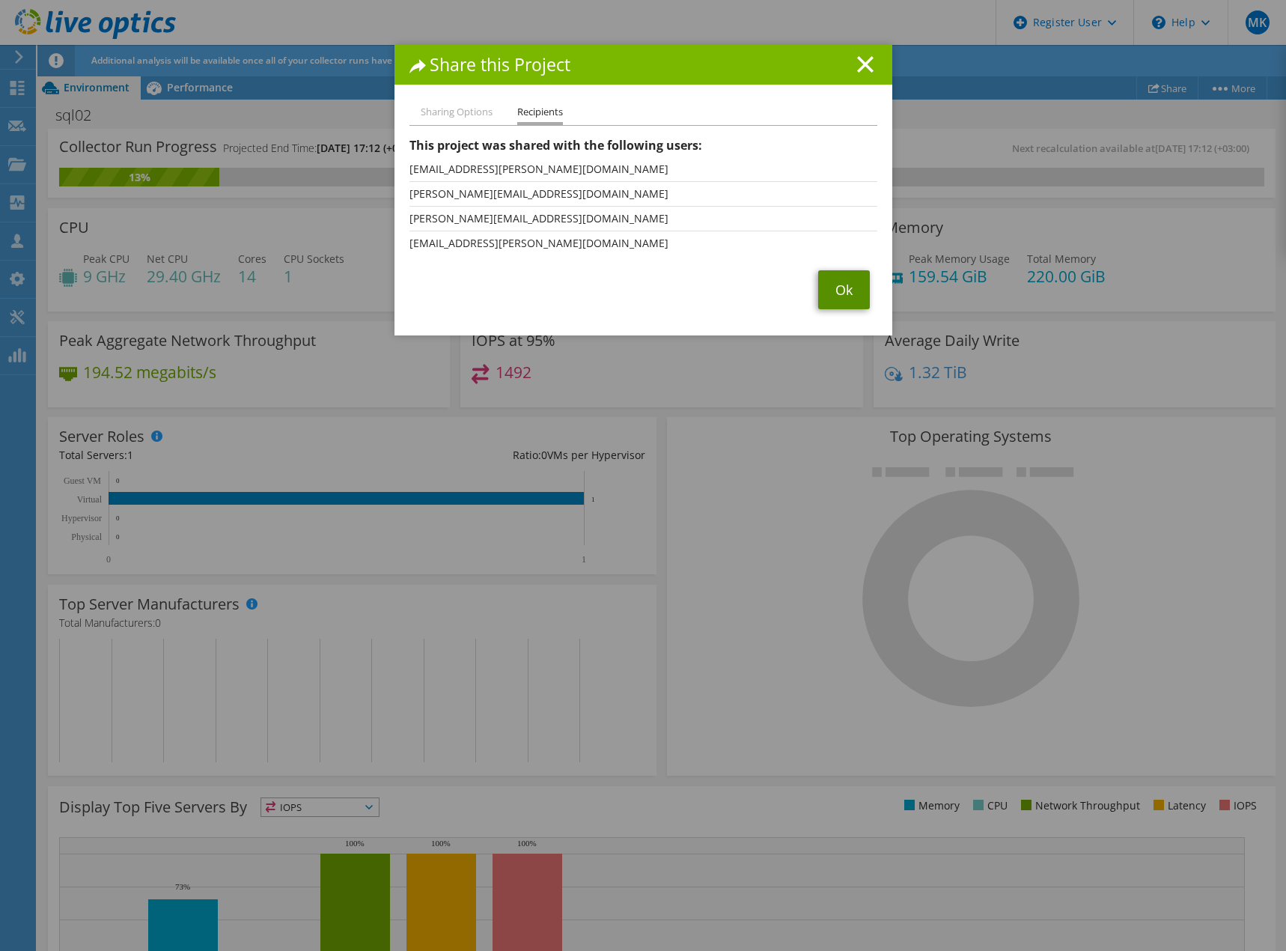
click at [838, 284] on link "Ok" at bounding box center [844, 289] width 52 height 39
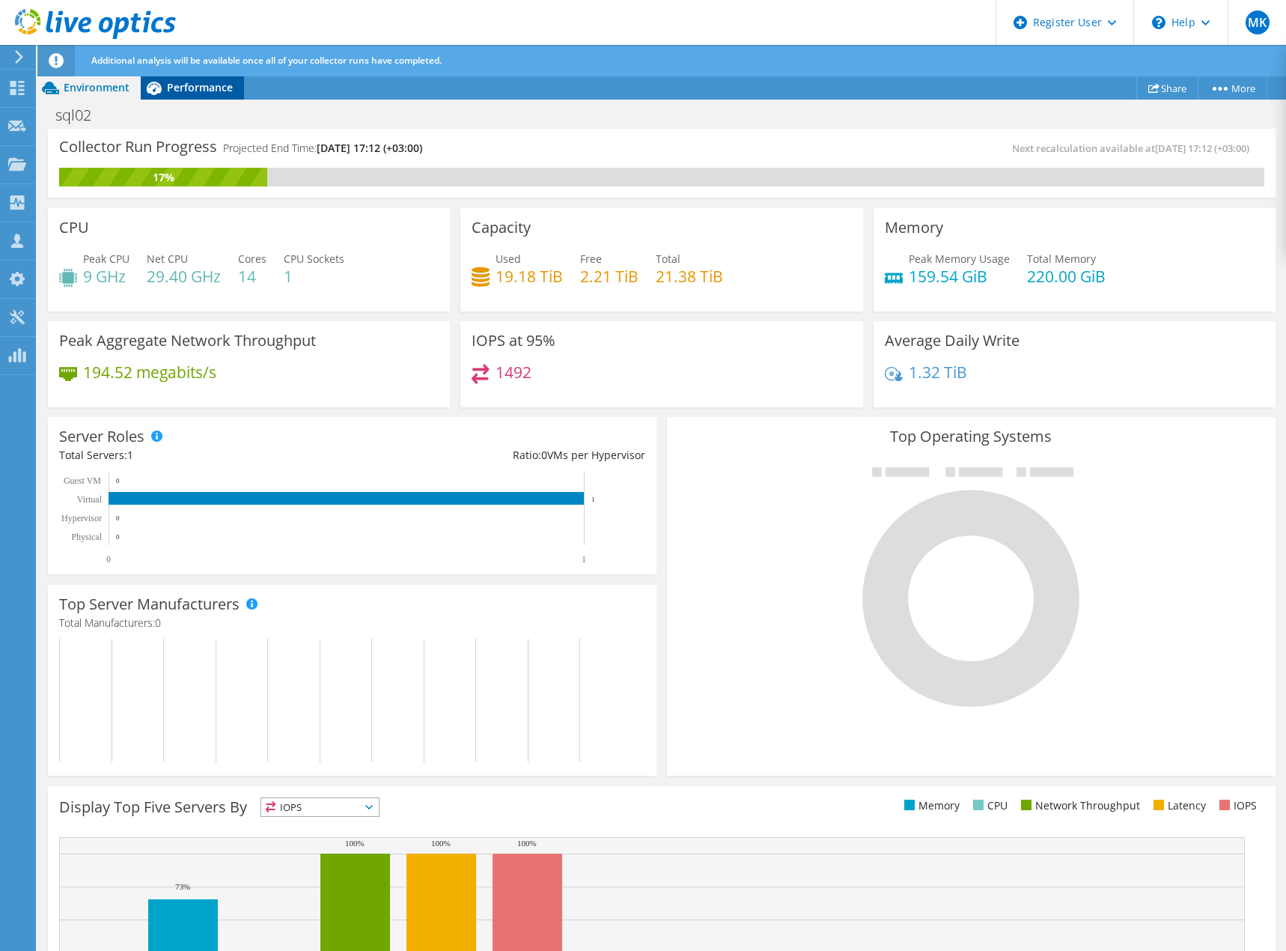
click at [201, 87] on span "Performance" at bounding box center [200, 87] width 66 height 14
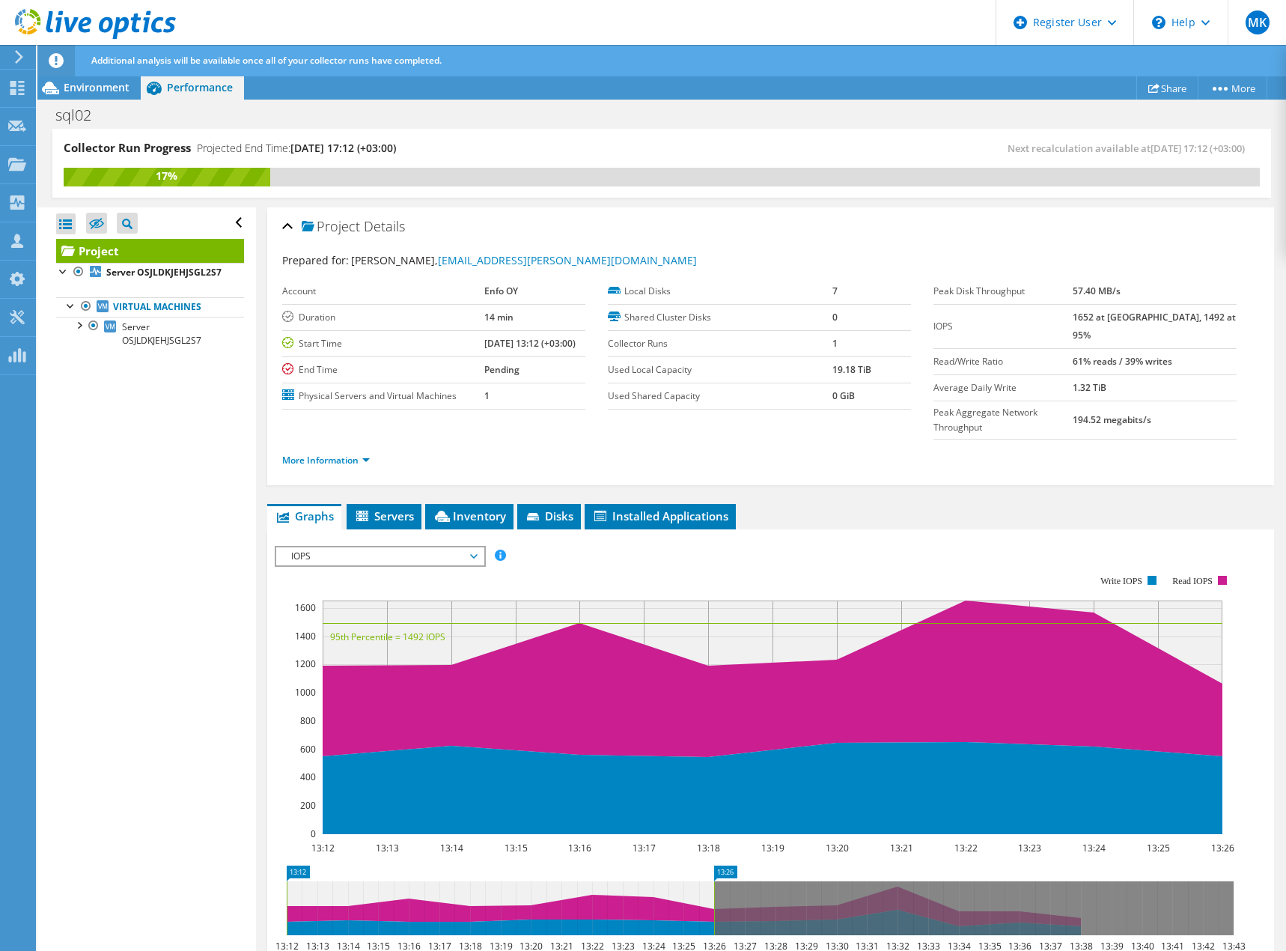
click at [439, 547] on span "IOPS" at bounding box center [380, 556] width 192 height 18
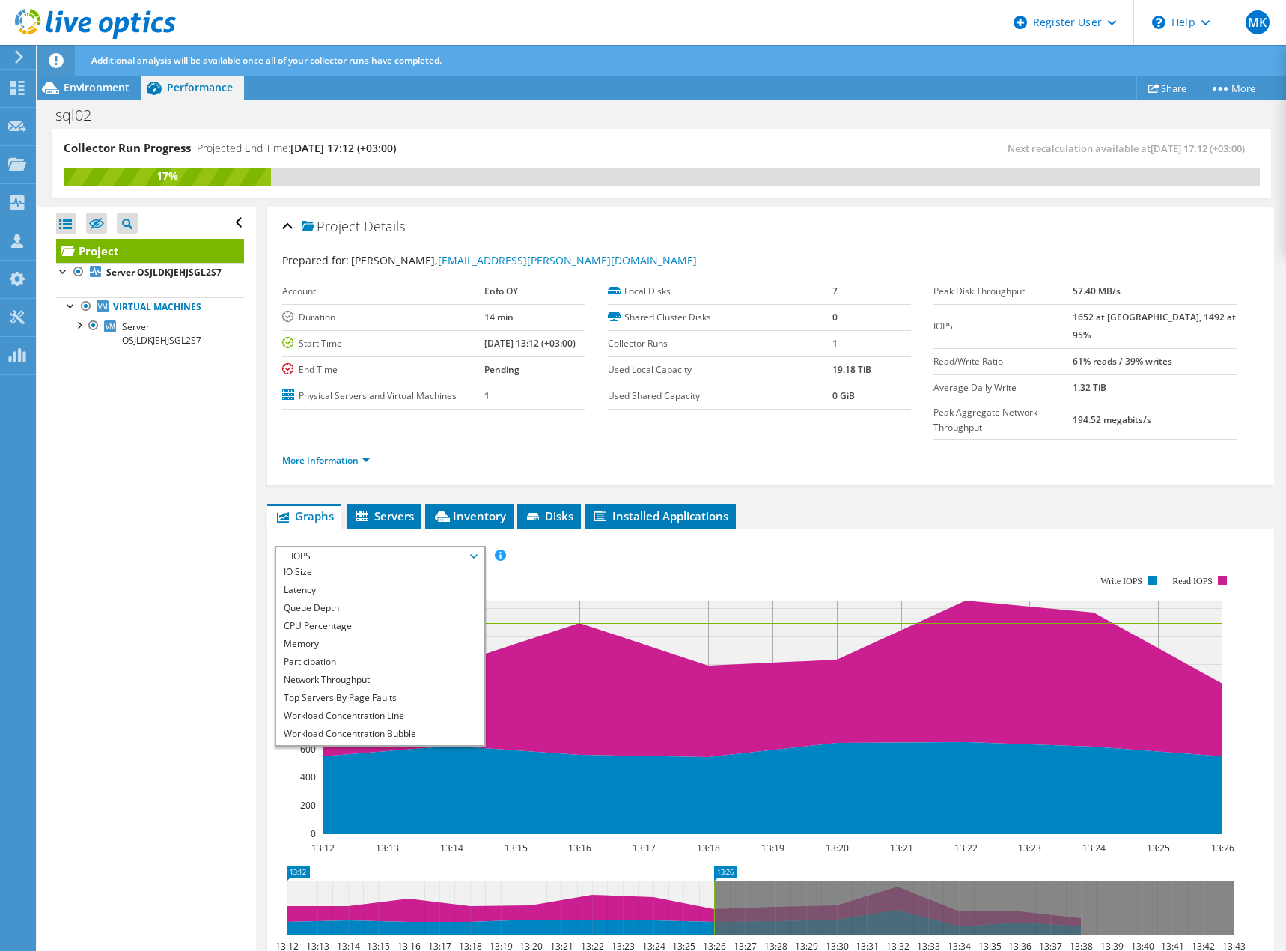
scroll to position [54, 0]
click at [298, 727] on li "All" at bounding box center [379, 736] width 207 height 18
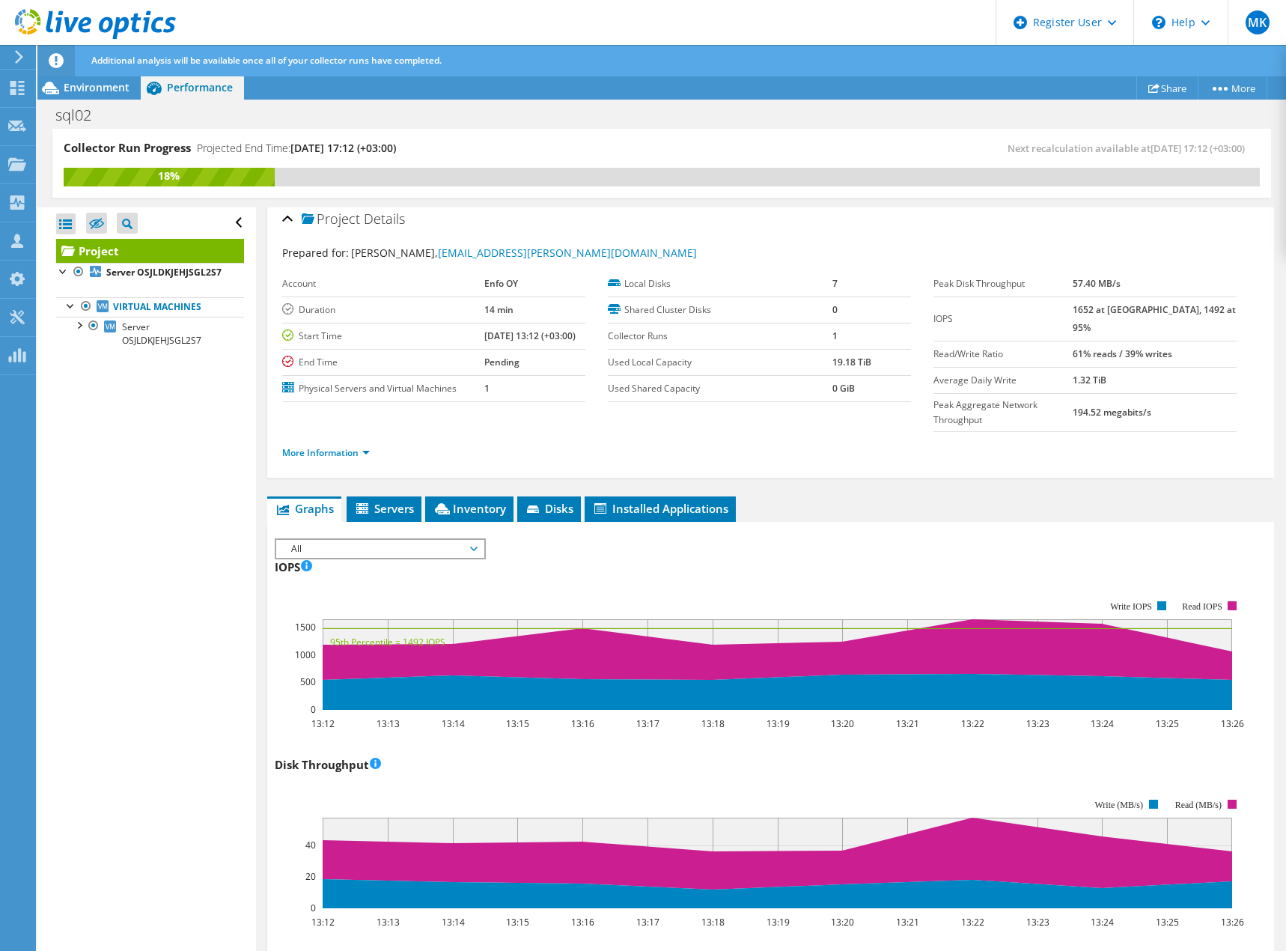
scroll to position [0, 0]
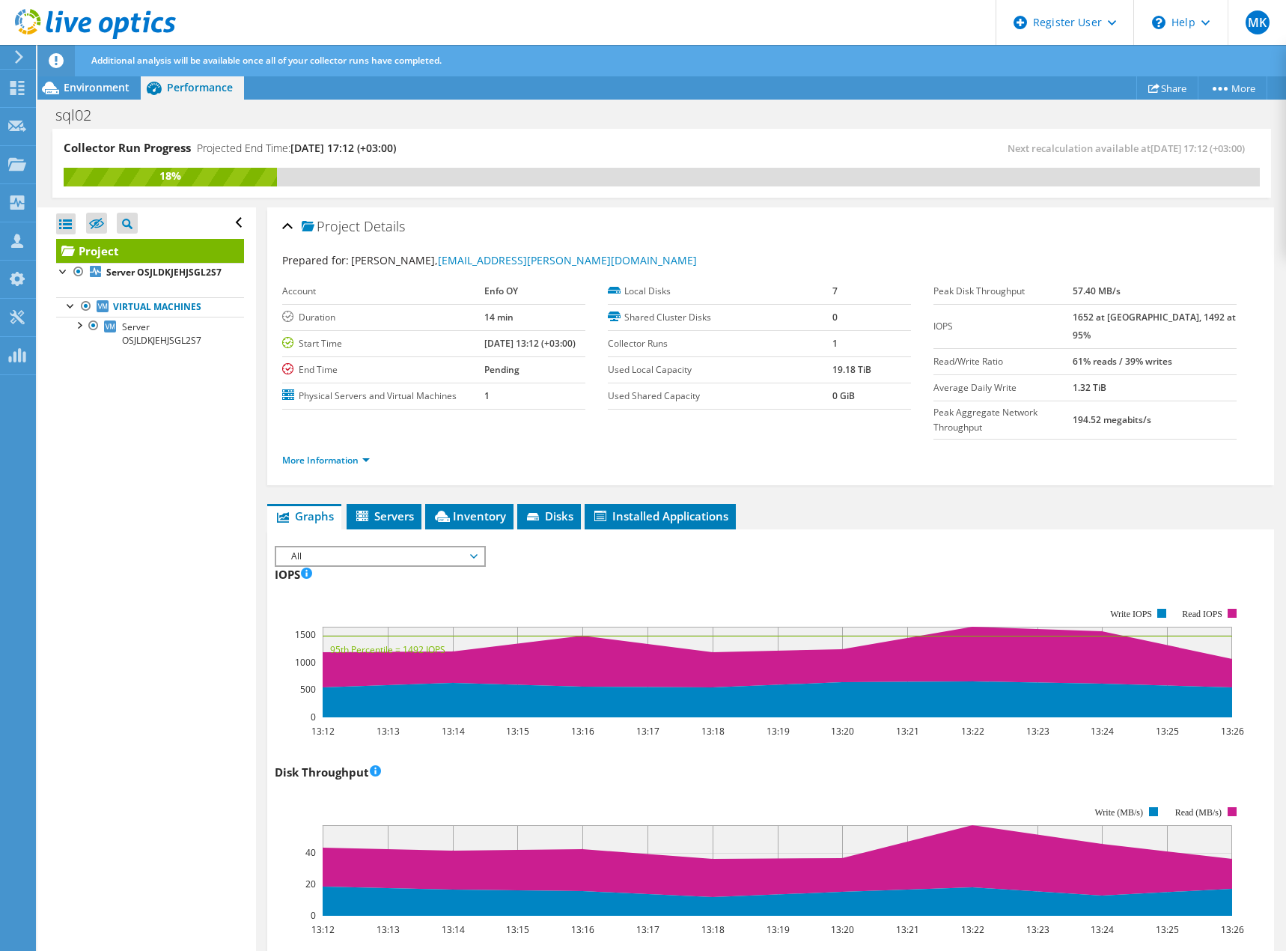
click at [139, 567] on div "Open All Close All Hide Excluded Nodes Project Tree Filter" at bounding box center [146, 579] width 218 height 745
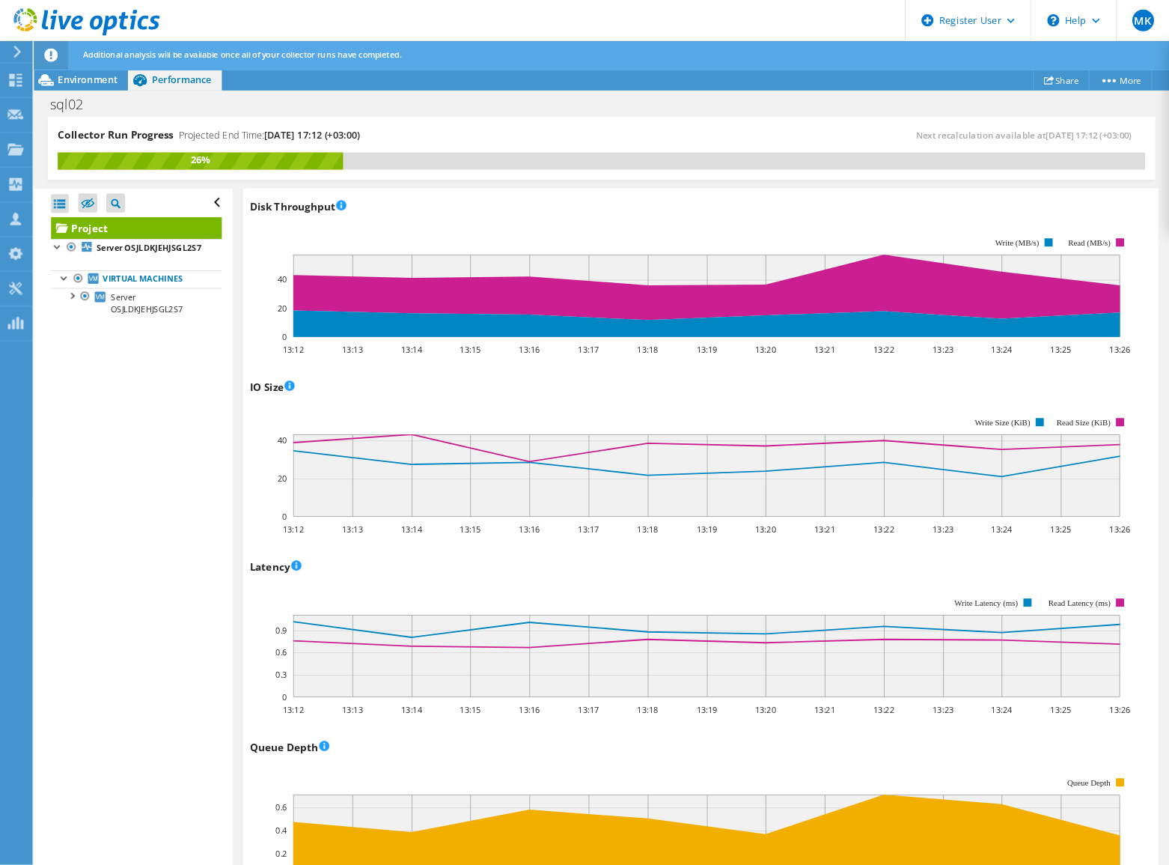
scroll to position [524, 0]
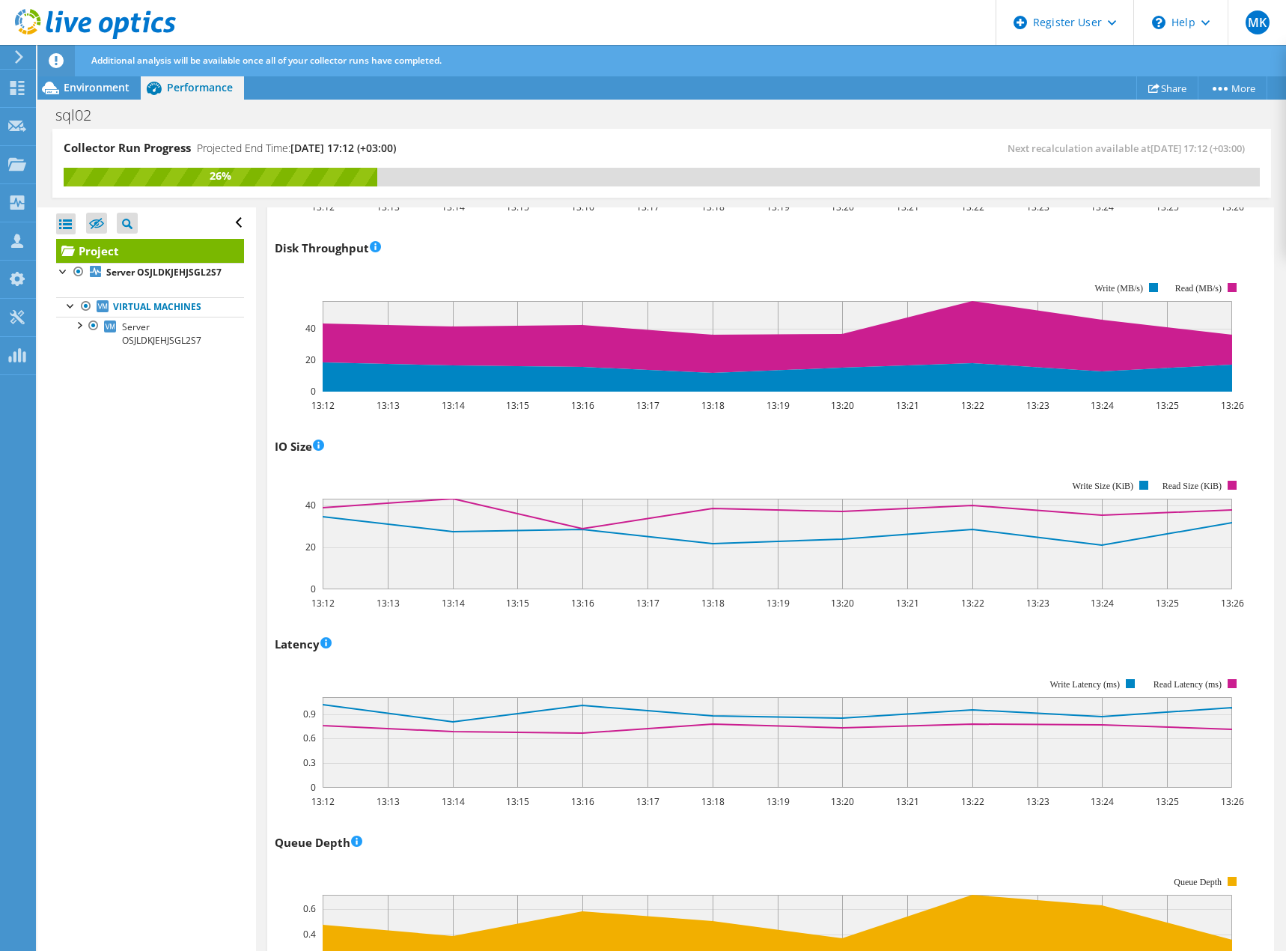
click at [290, 796] on div "IOPS IOPS Live Optics monitors the read and write operations at the block stora…" at bounding box center [771, 918] width 992 height 1760
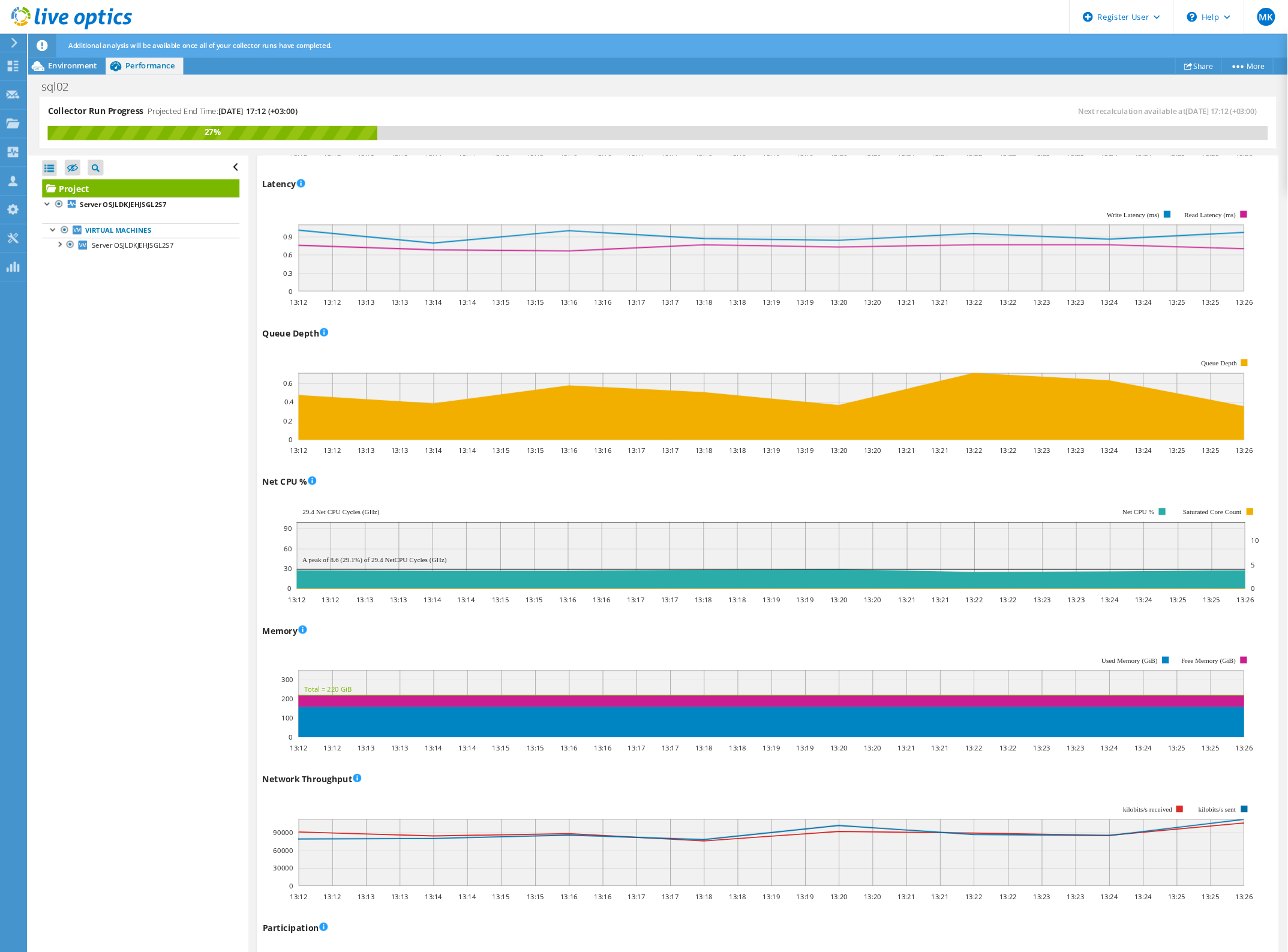
scroll to position [584, 0]
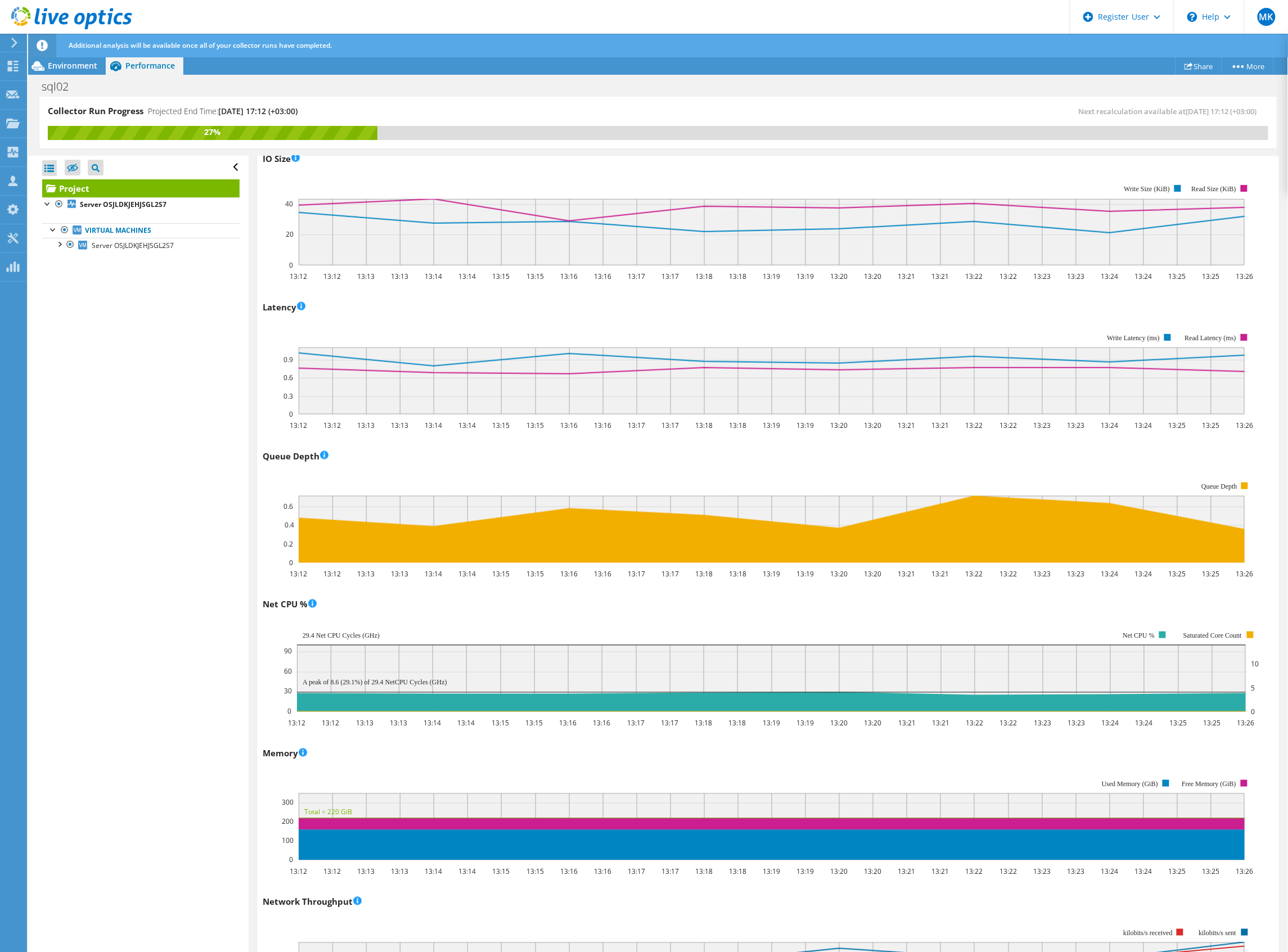
drag, startPoint x: 129, startPoint y: 329, endPoint x: 138, endPoint y: 331, distance: 9.2
click at [131, 329] on div "Open All Close All Hide Excluded Nodes Project Tree Filter" at bounding box center [138, 555] width 220 height 798
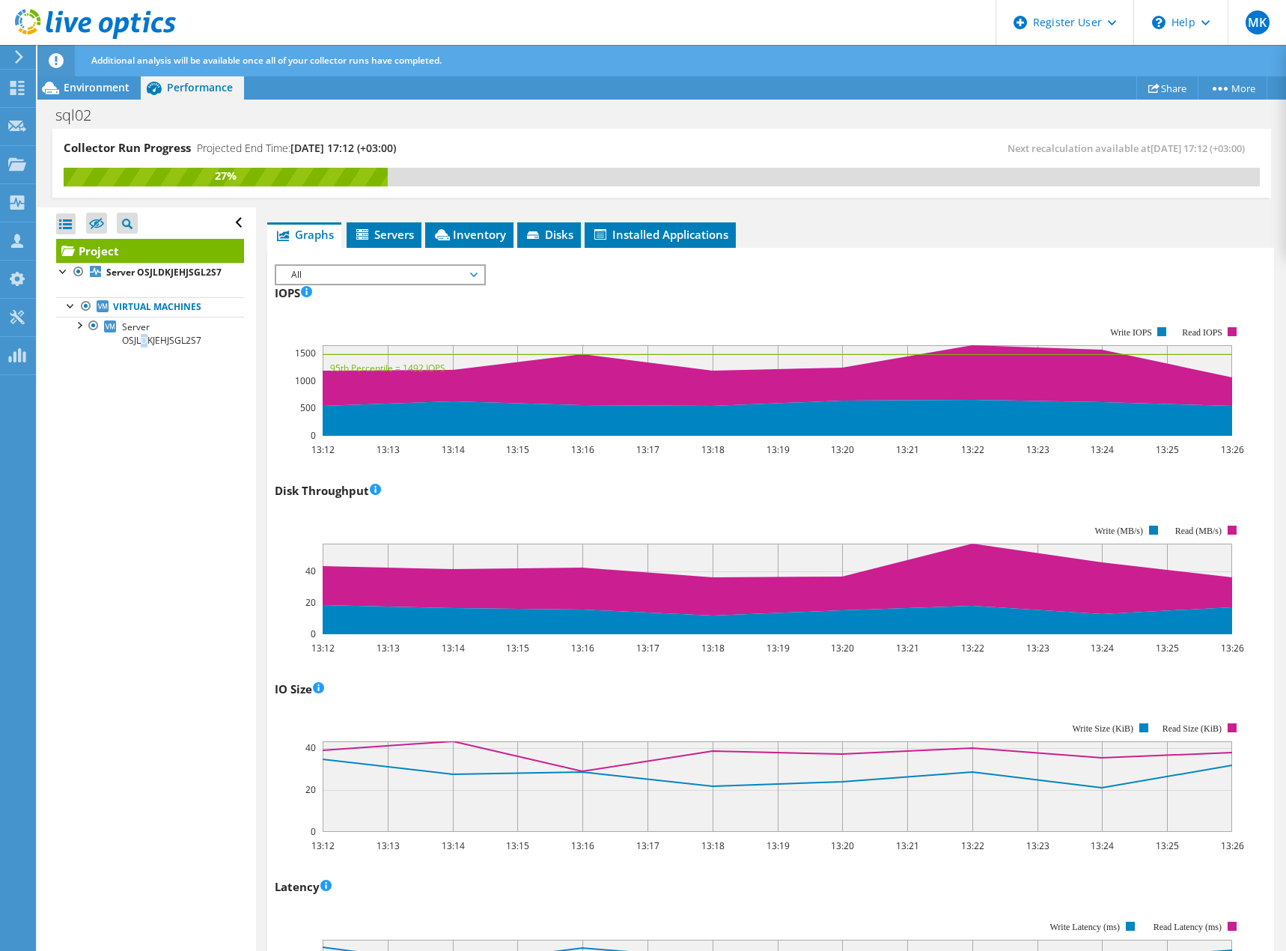
scroll to position [132, 0]
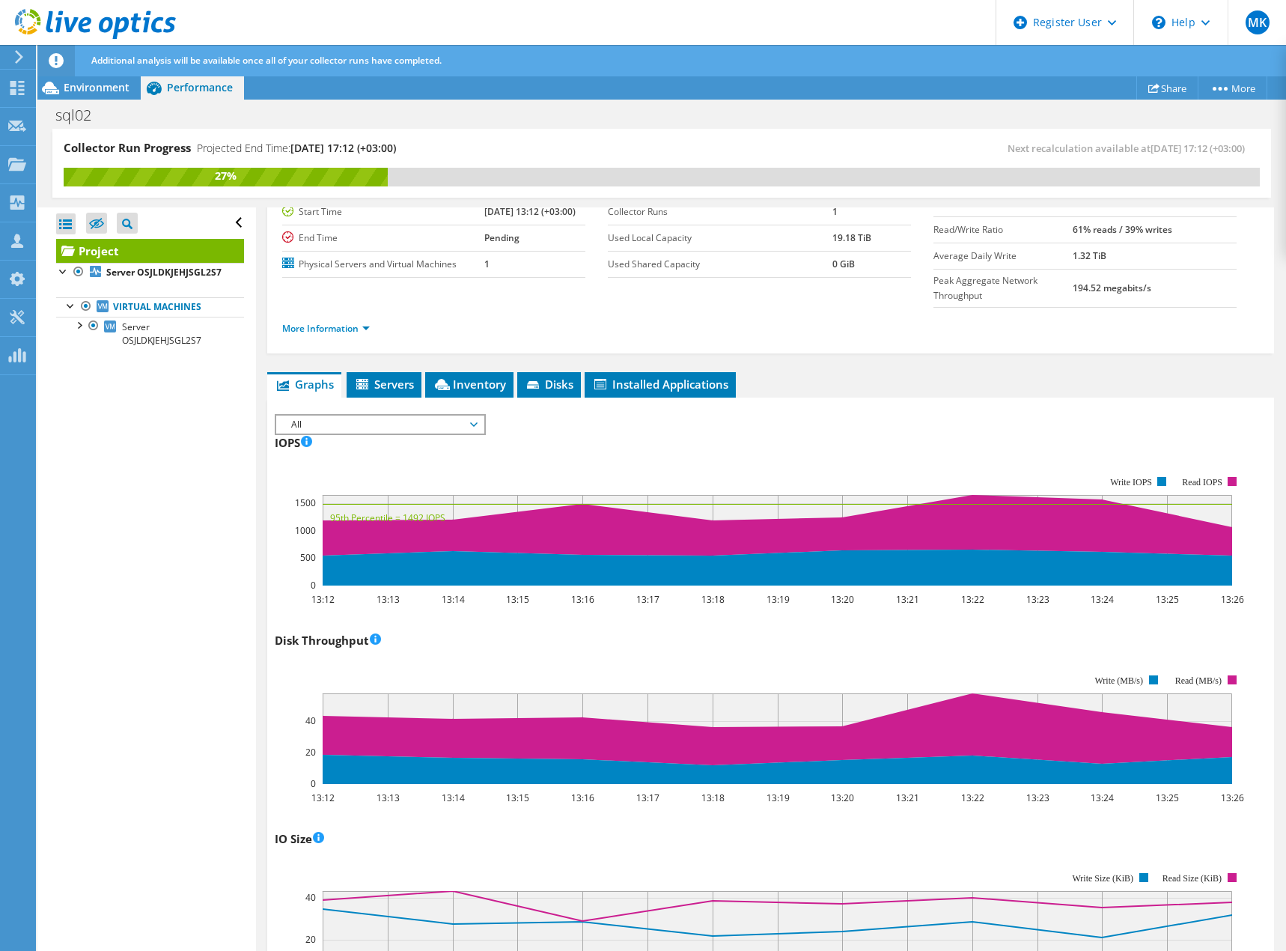
click at [475, 416] on span "All" at bounding box center [380, 425] width 192 height 18
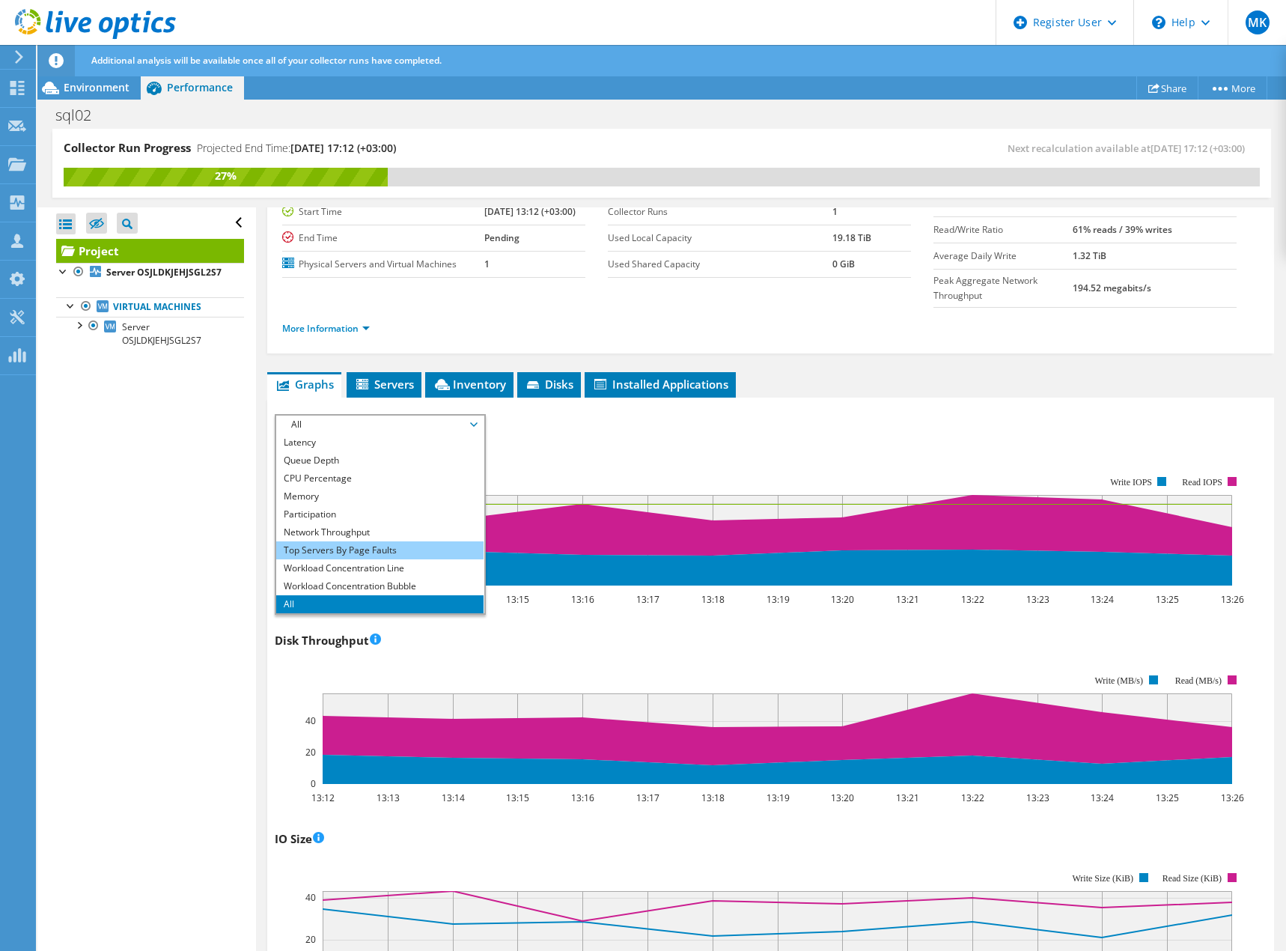
click at [344, 541] on li "Top Servers By Page Faults" at bounding box center [379, 550] width 207 height 18
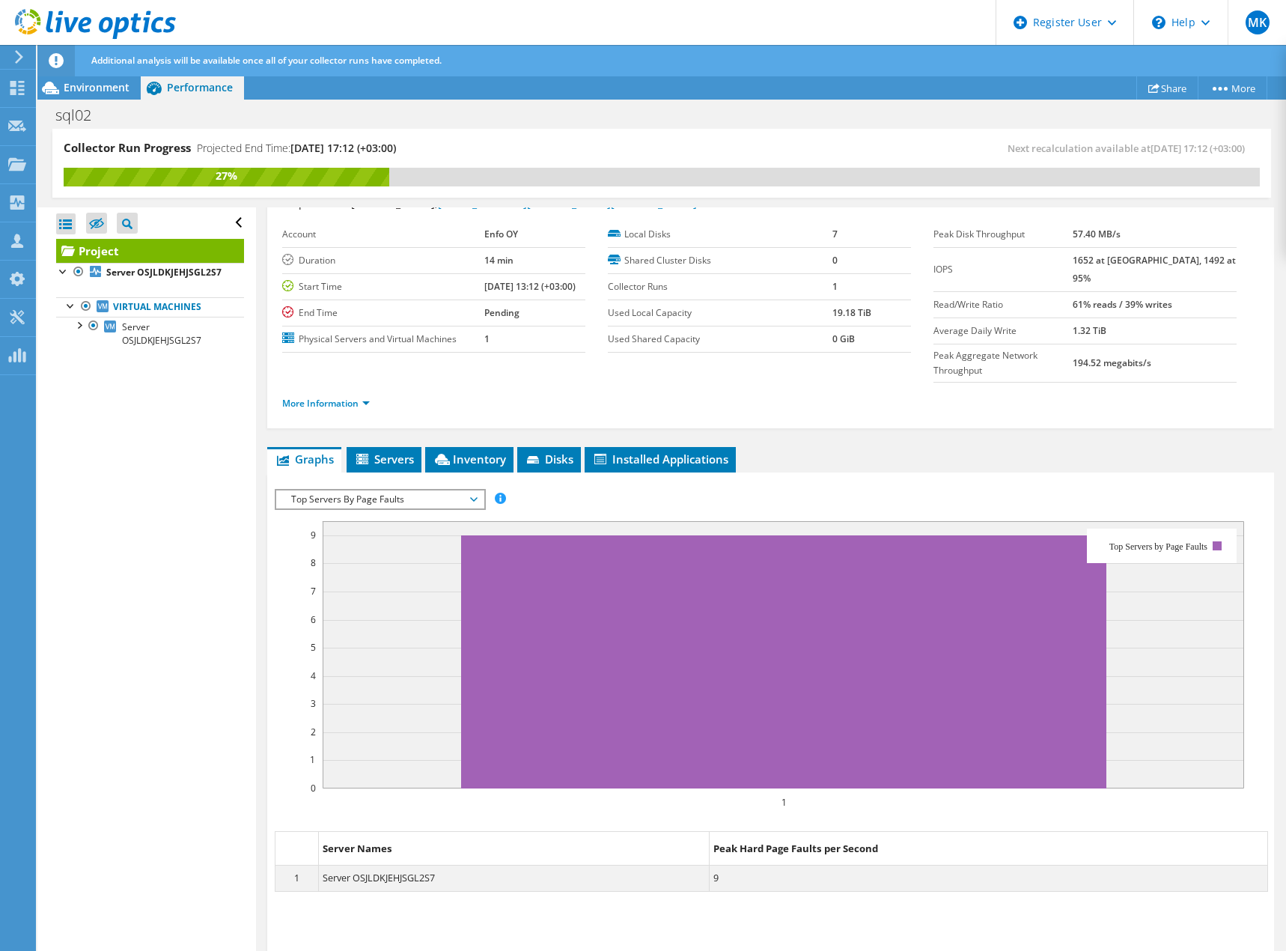
scroll to position [0, 0]
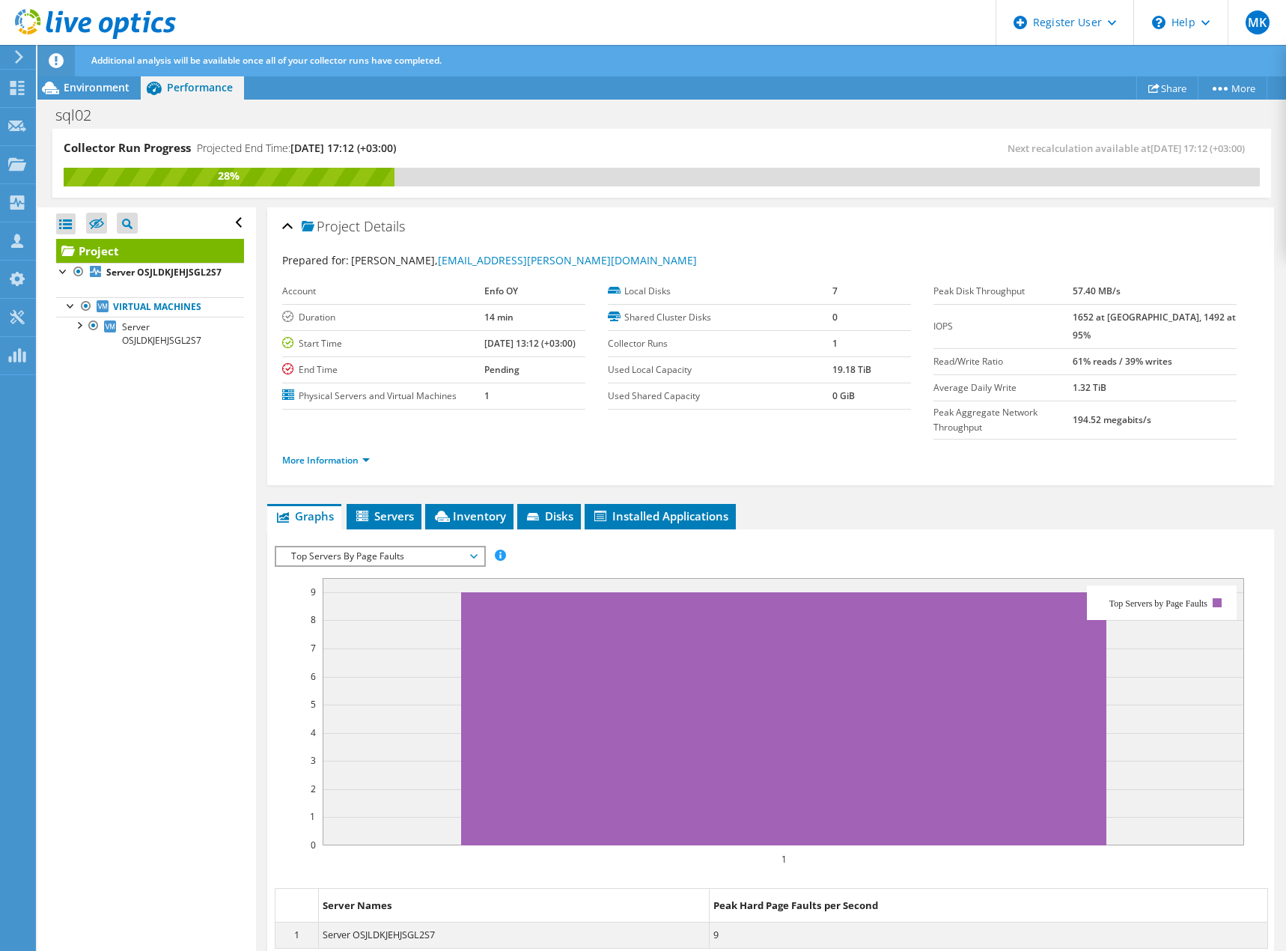
click at [445, 547] on span "Top Servers By Page Faults" at bounding box center [380, 556] width 192 height 18
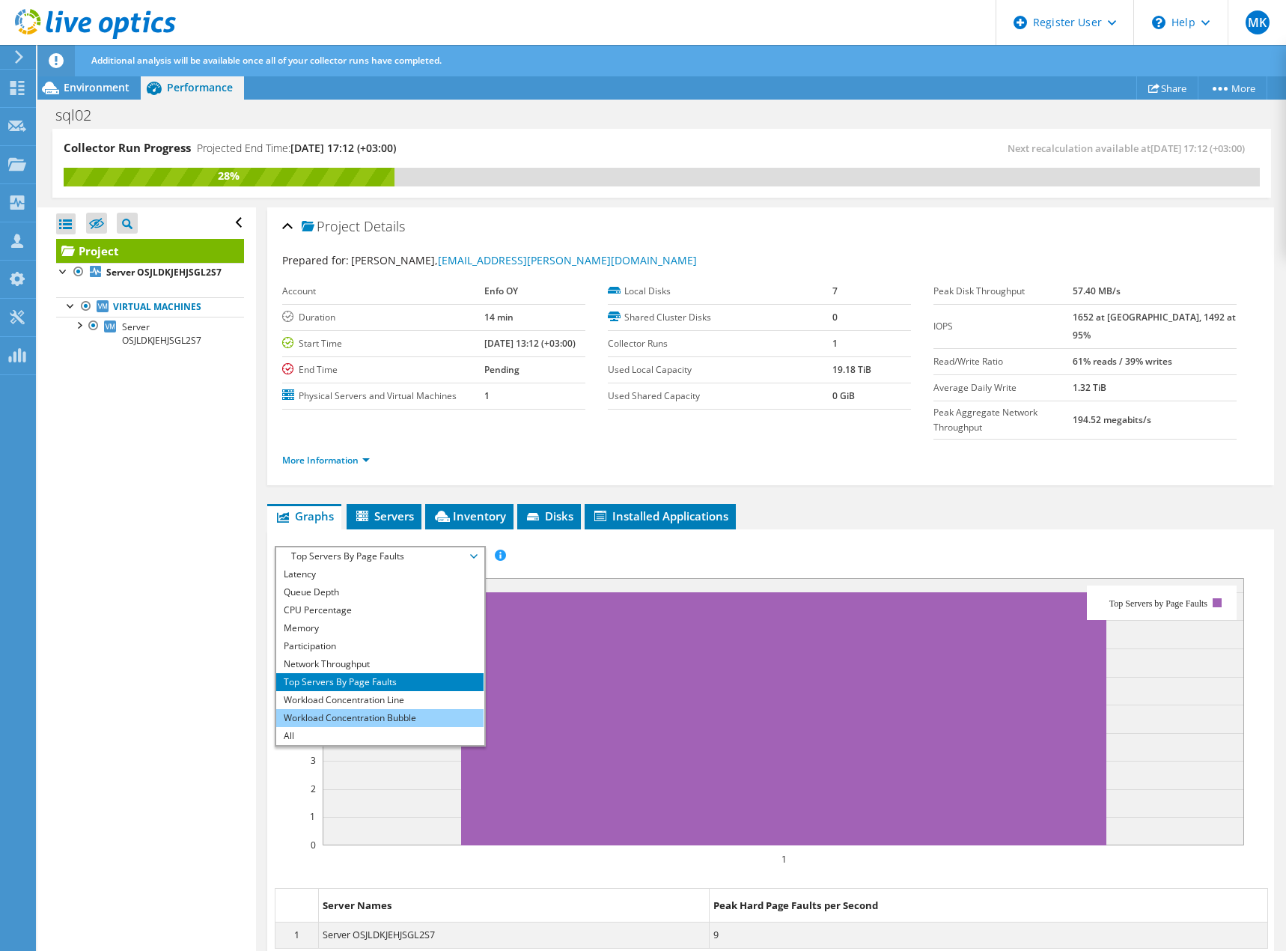
click at [387, 709] on li "Workload Concentration Bubble" at bounding box center [379, 718] width 207 height 18
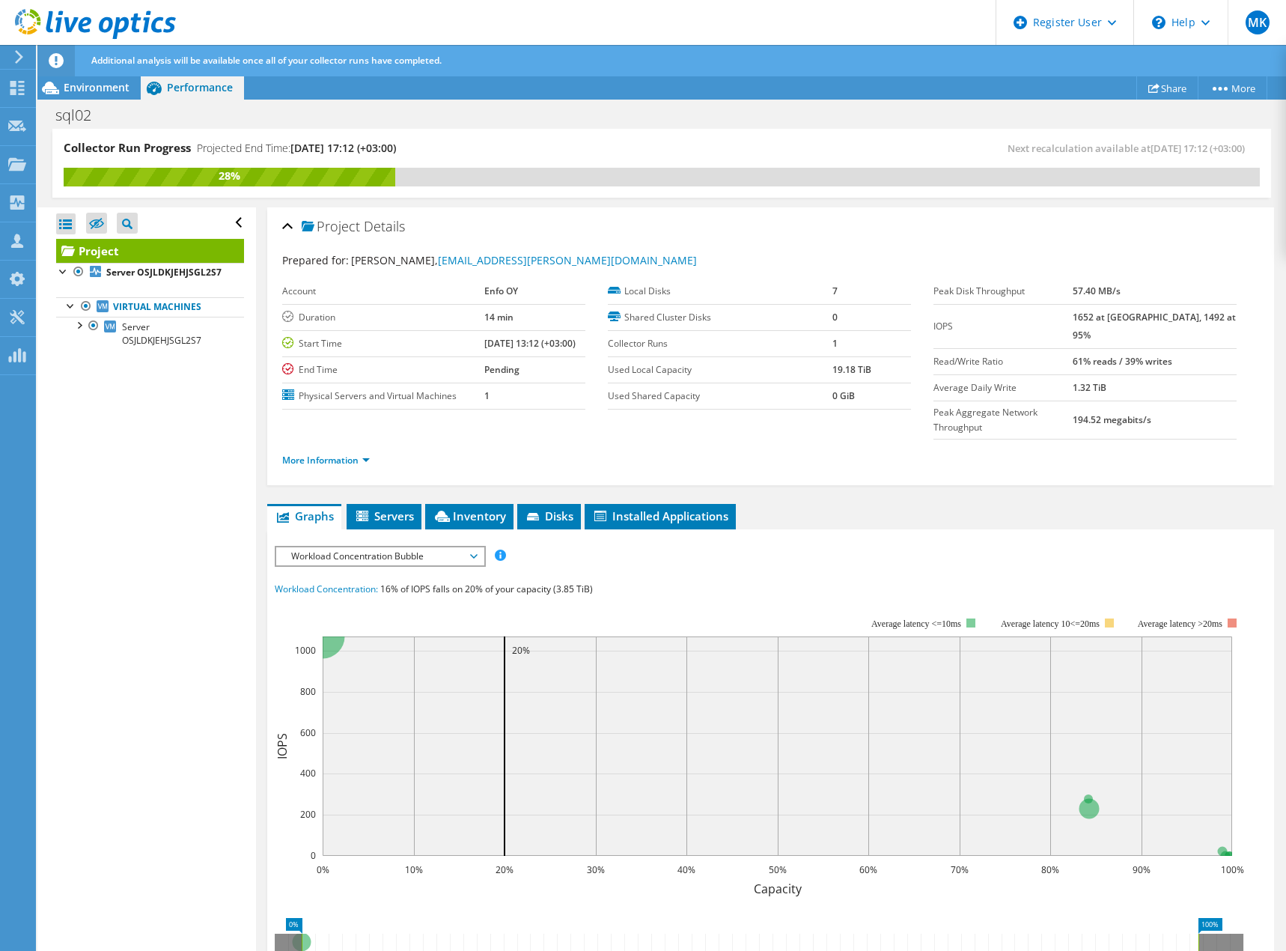
click at [349, 547] on span "Workload Concentration Bubble" at bounding box center [380, 556] width 192 height 18
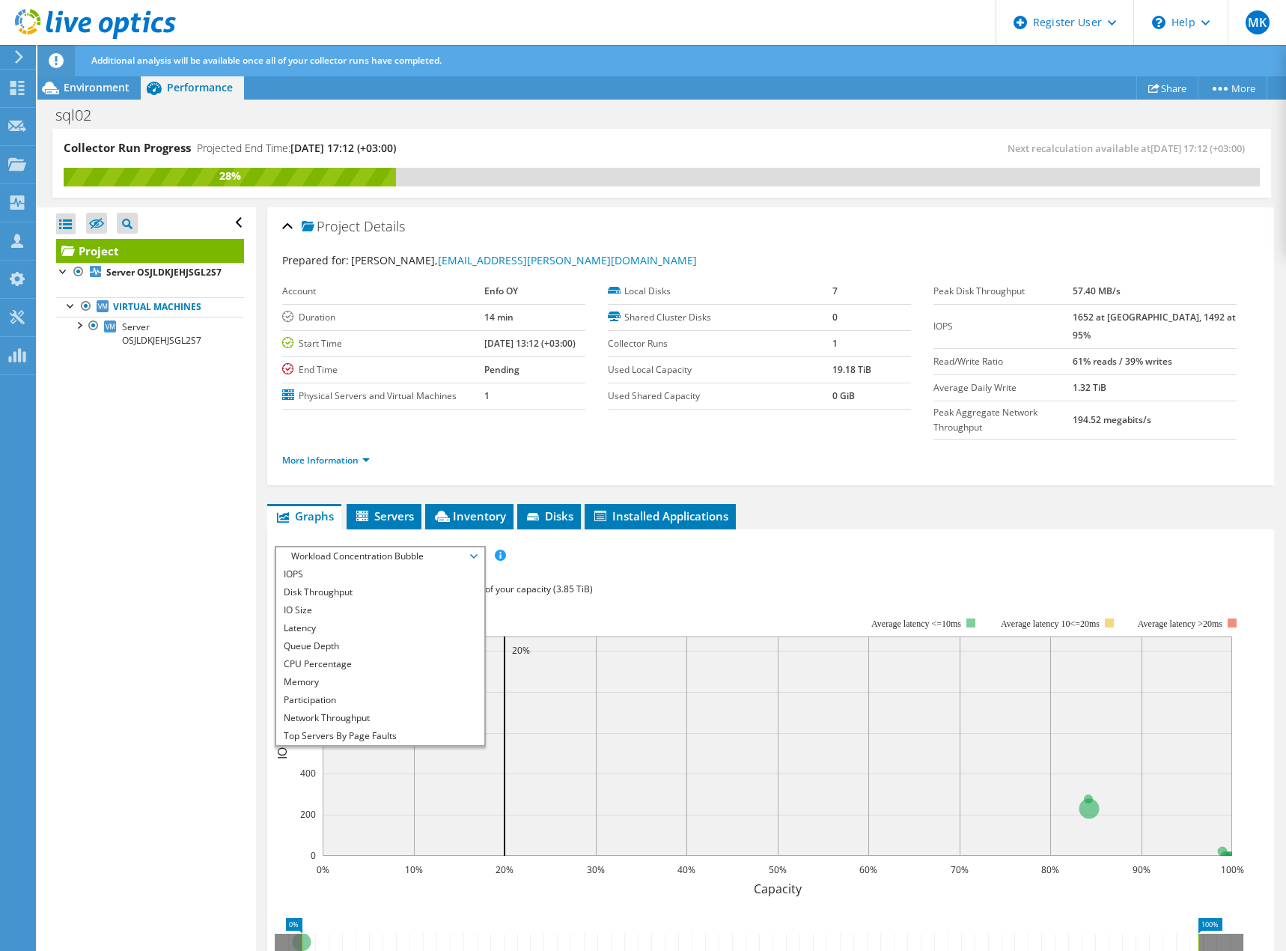
click at [292, 529] on div "IOPS Disk Throughput IO Size Latency Queue Depth CPU Percentage Memory Page Fau…" at bounding box center [771, 814] width 992 height 570
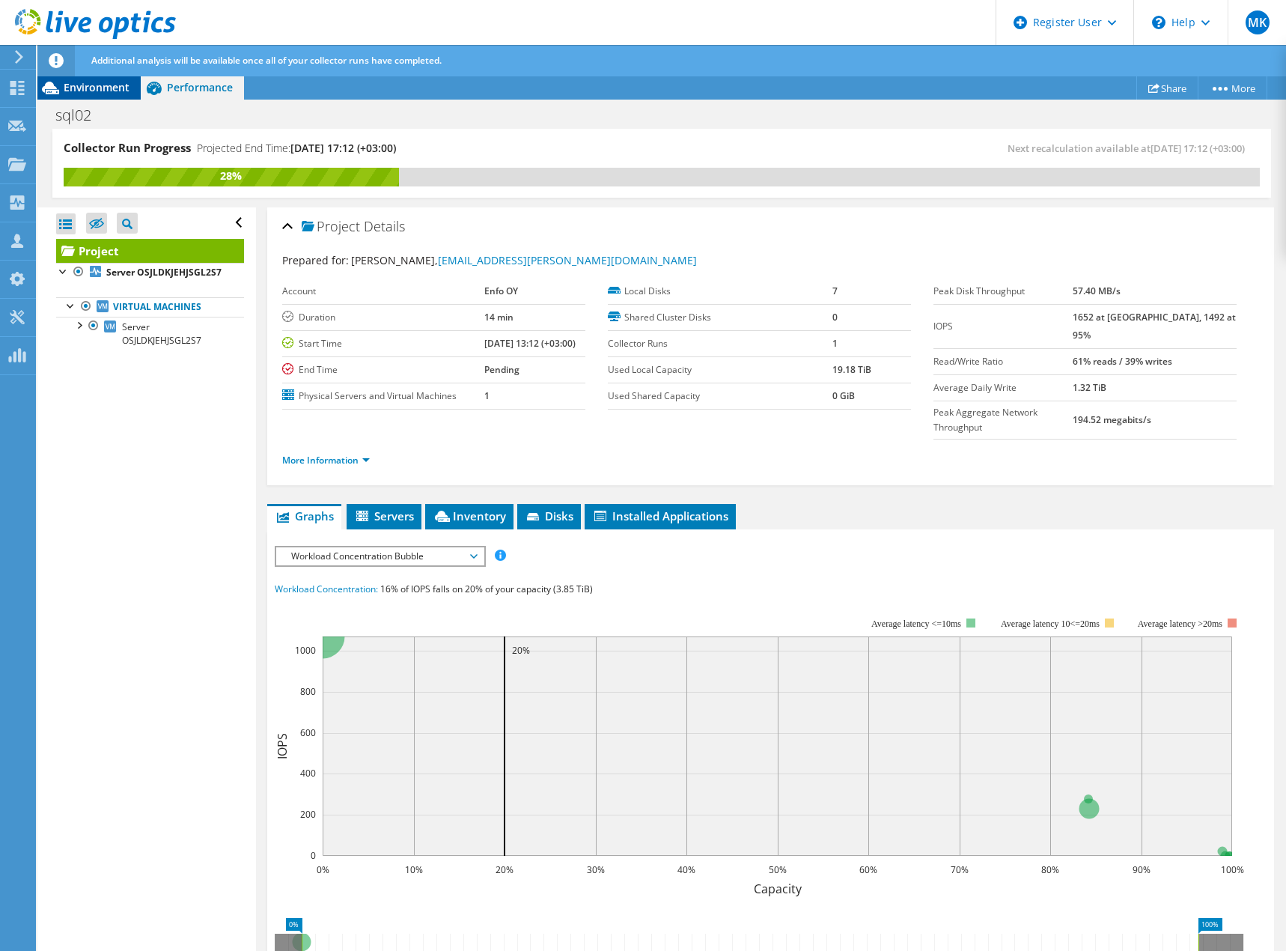
click at [97, 88] on span "Environment" at bounding box center [97, 87] width 66 height 14
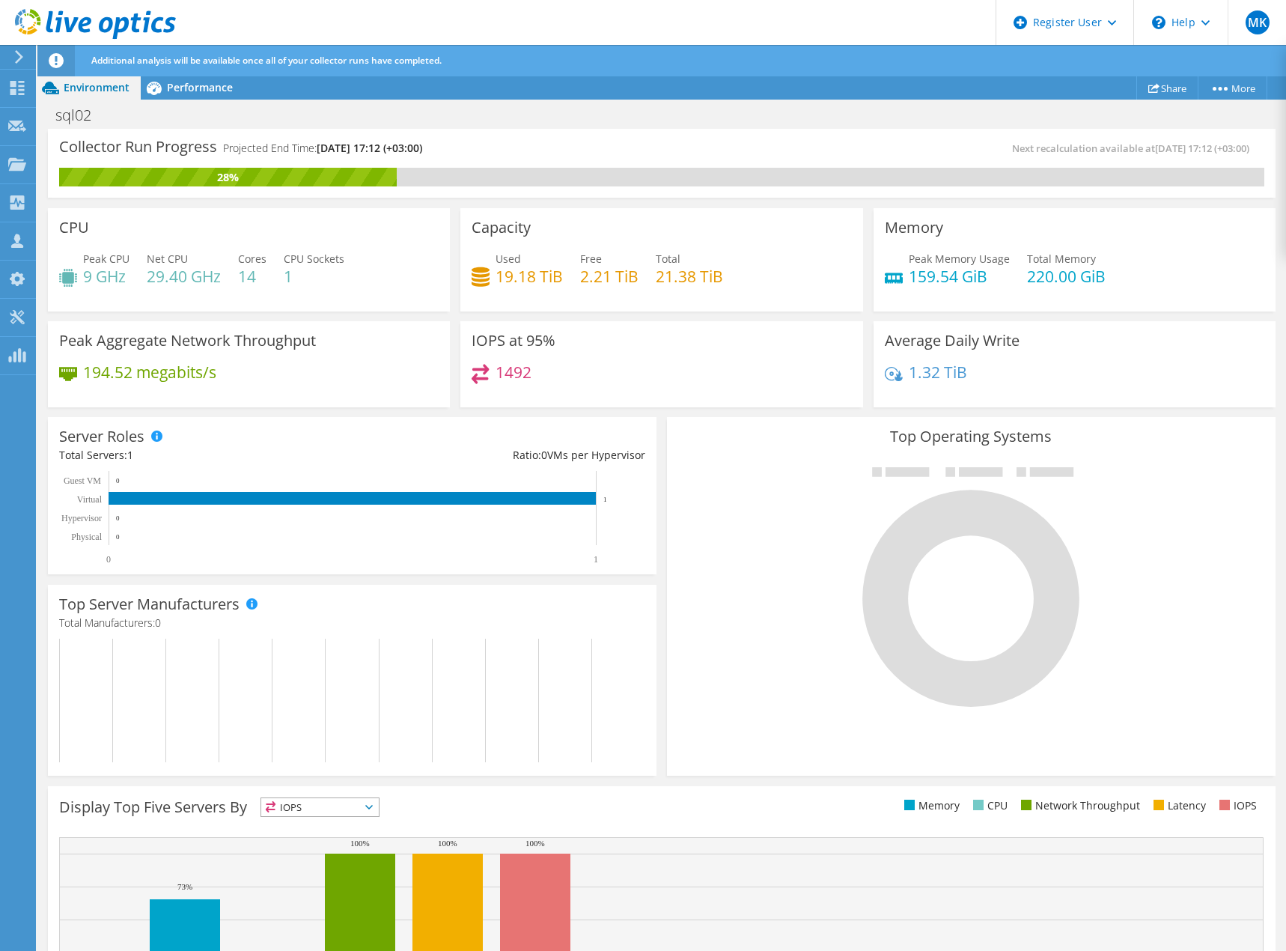
click at [91, 17] on icon at bounding box center [95, 24] width 161 height 31
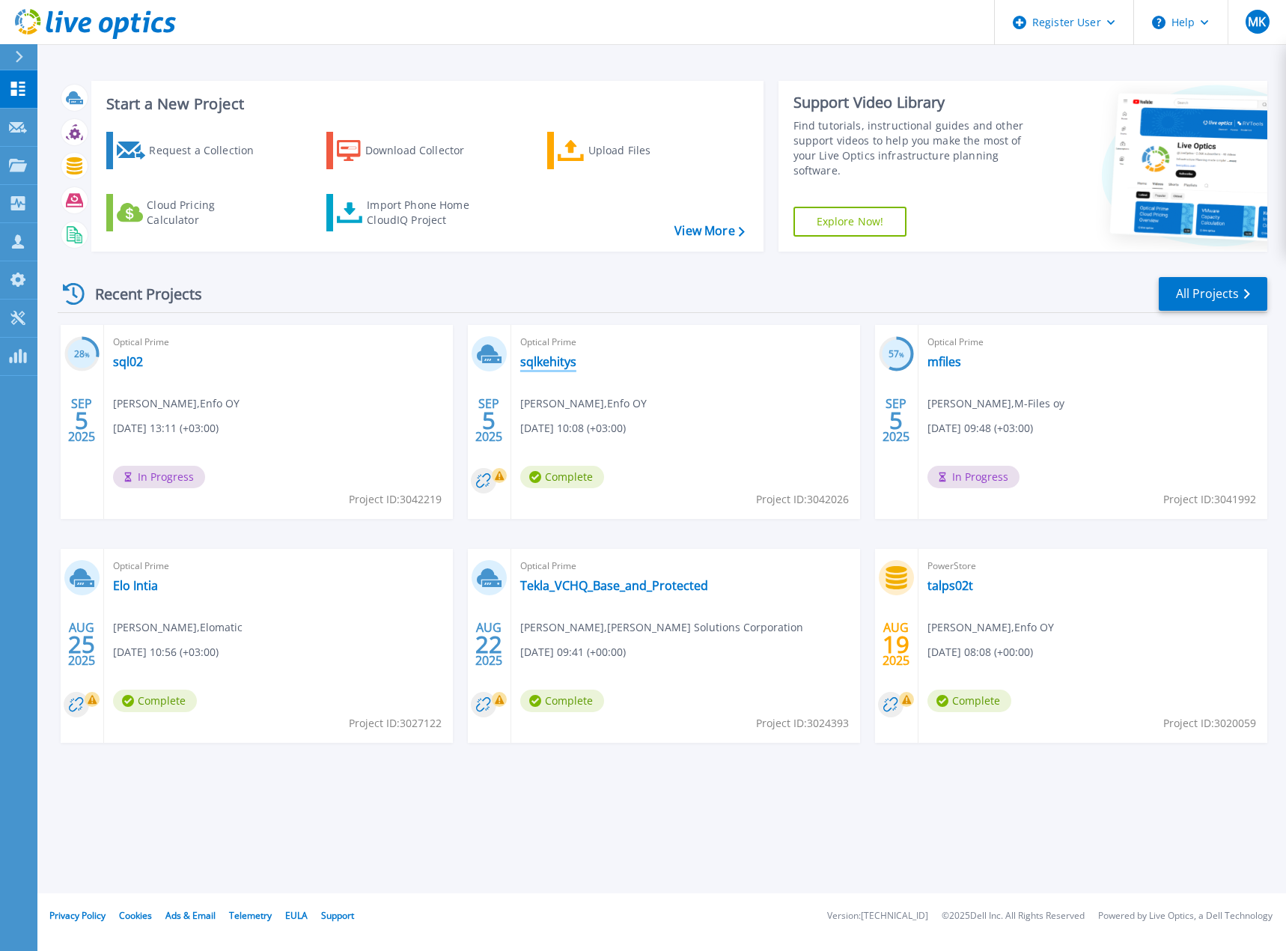
click at [542, 362] on link "sqlkehitys" at bounding box center [548, 361] width 56 height 15
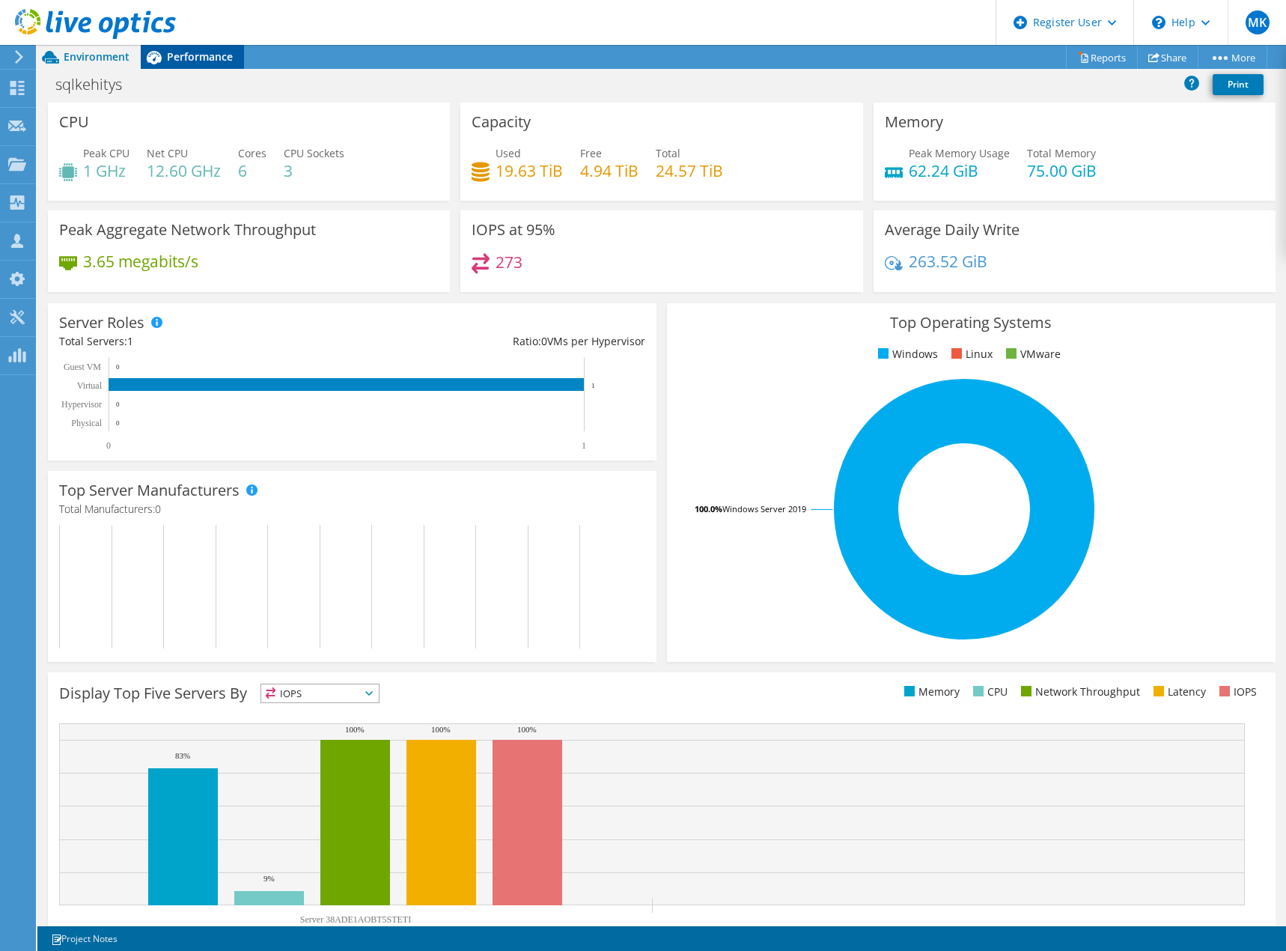
click at [179, 52] on span "Performance" at bounding box center [200, 56] width 66 height 14
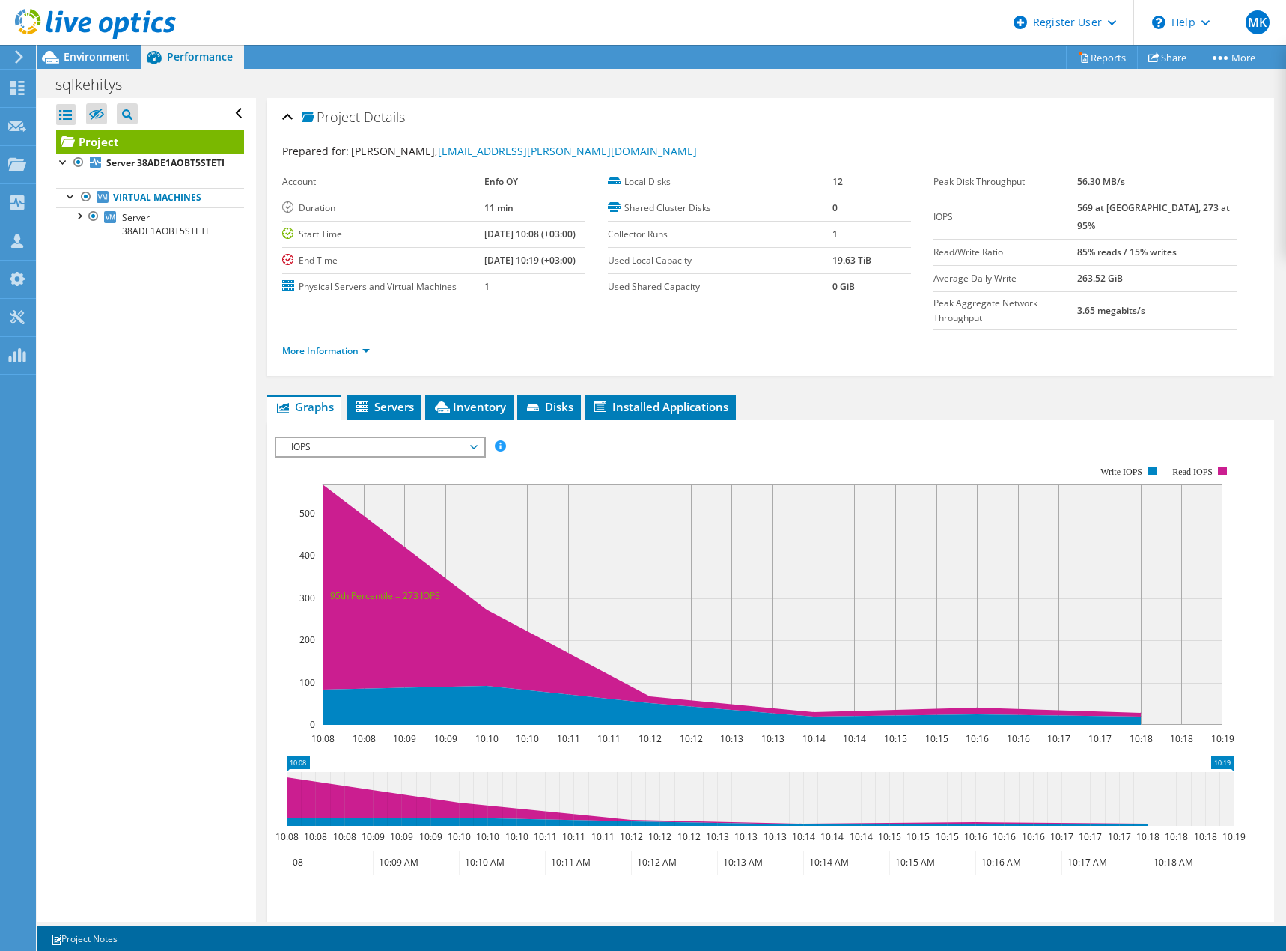
click at [342, 438] on span "IOPS" at bounding box center [380, 447] width 192 height 18
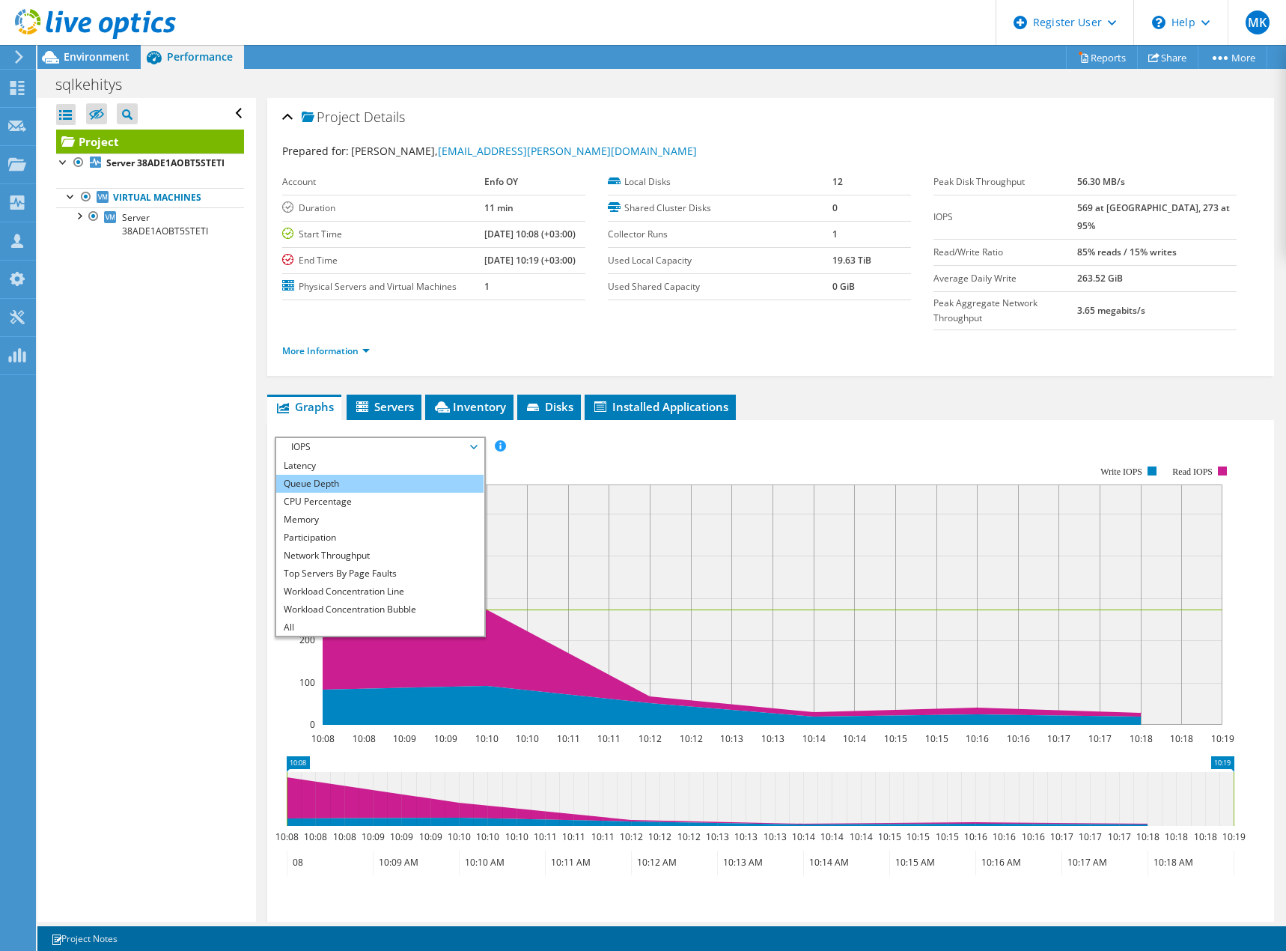
scroll to position [54, 0]
click at [343, 564] on li "Top Servers By Page Faults" at bounding box center [379, 573] width 207 height 18
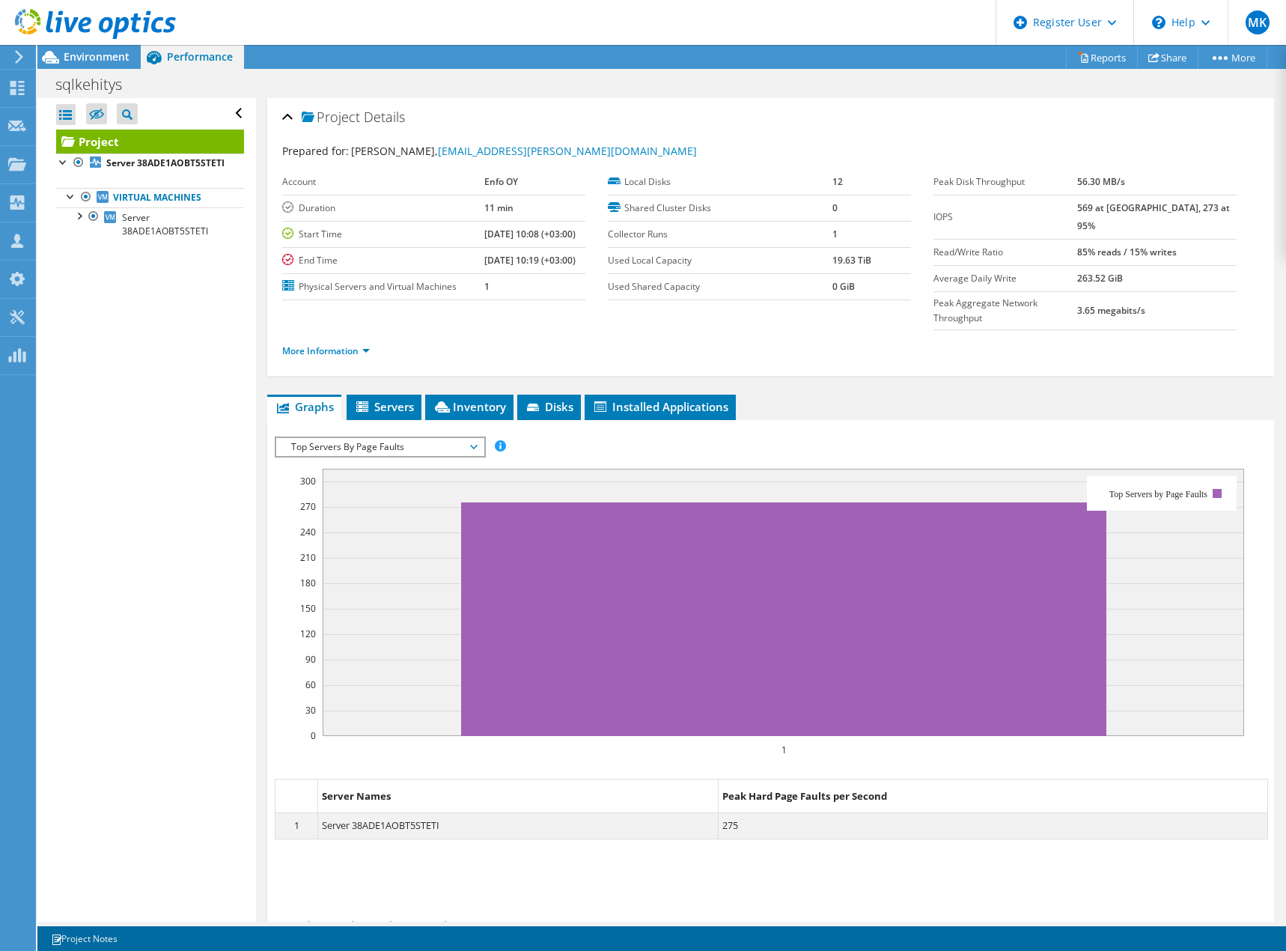
click at [475, 438] on span "Top Servers By Page Faults" at bounding box center [380, 447] width 192 height 18
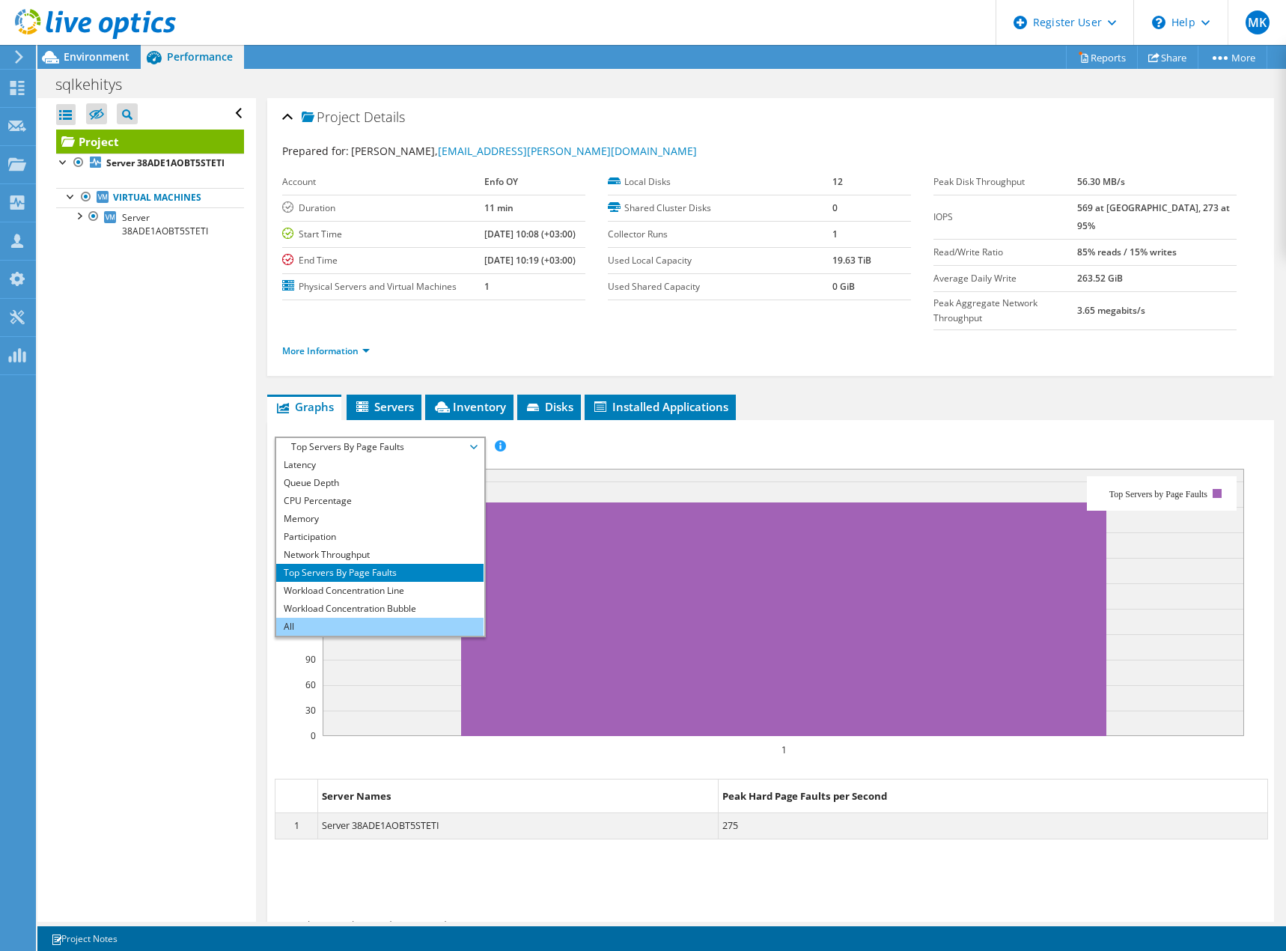
click at [335, 618] on li "All" at bounding box center [379, 627] width 207 height 18
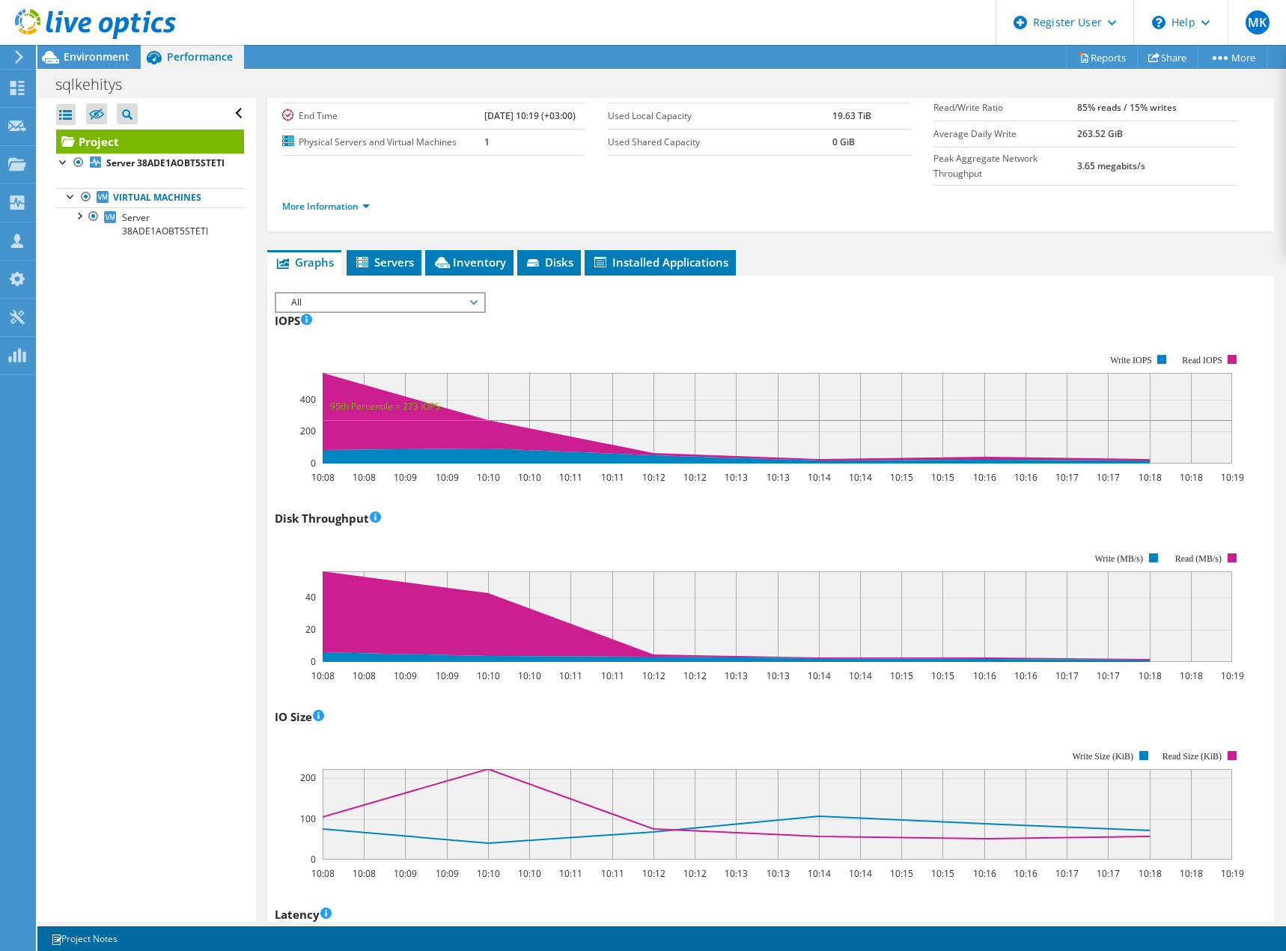
scroll to position [0, 0]
